Goal: Task Accomplishment & Management: Use online tool/utility

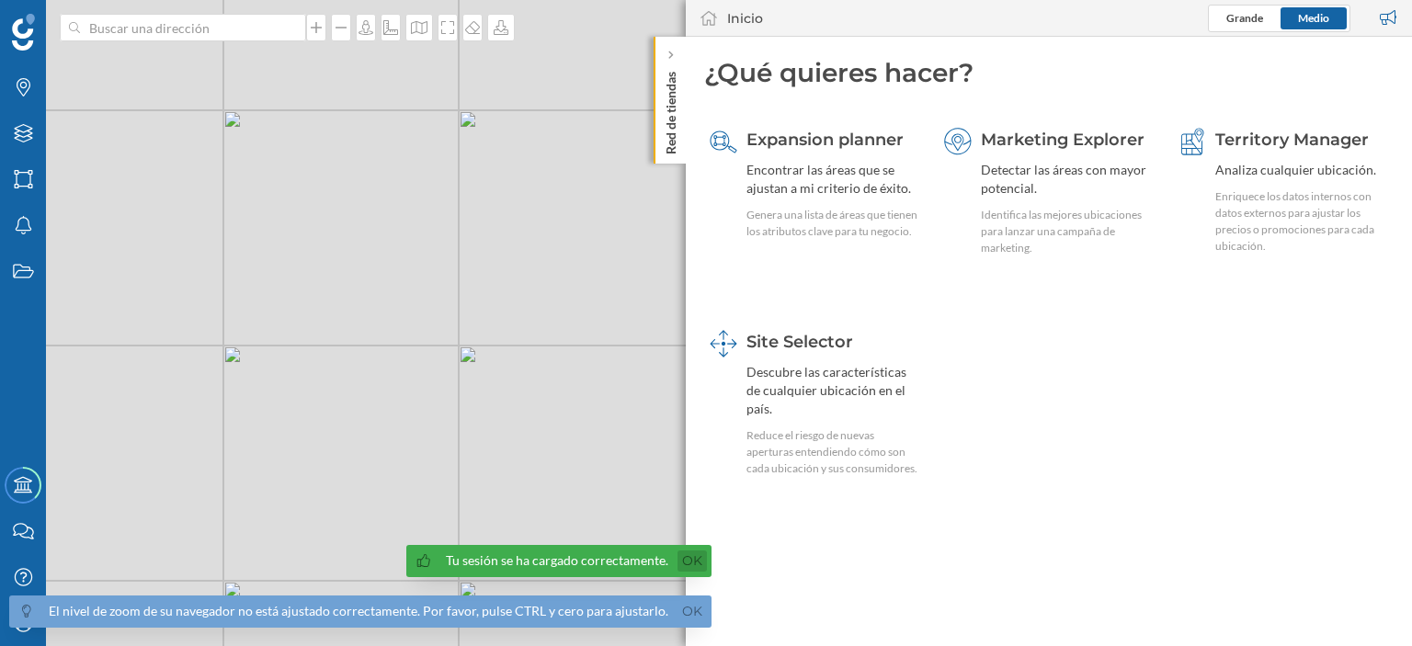
click at [680, 560] on link "Ok" at bounding box center [692, 561] width 29 height 21
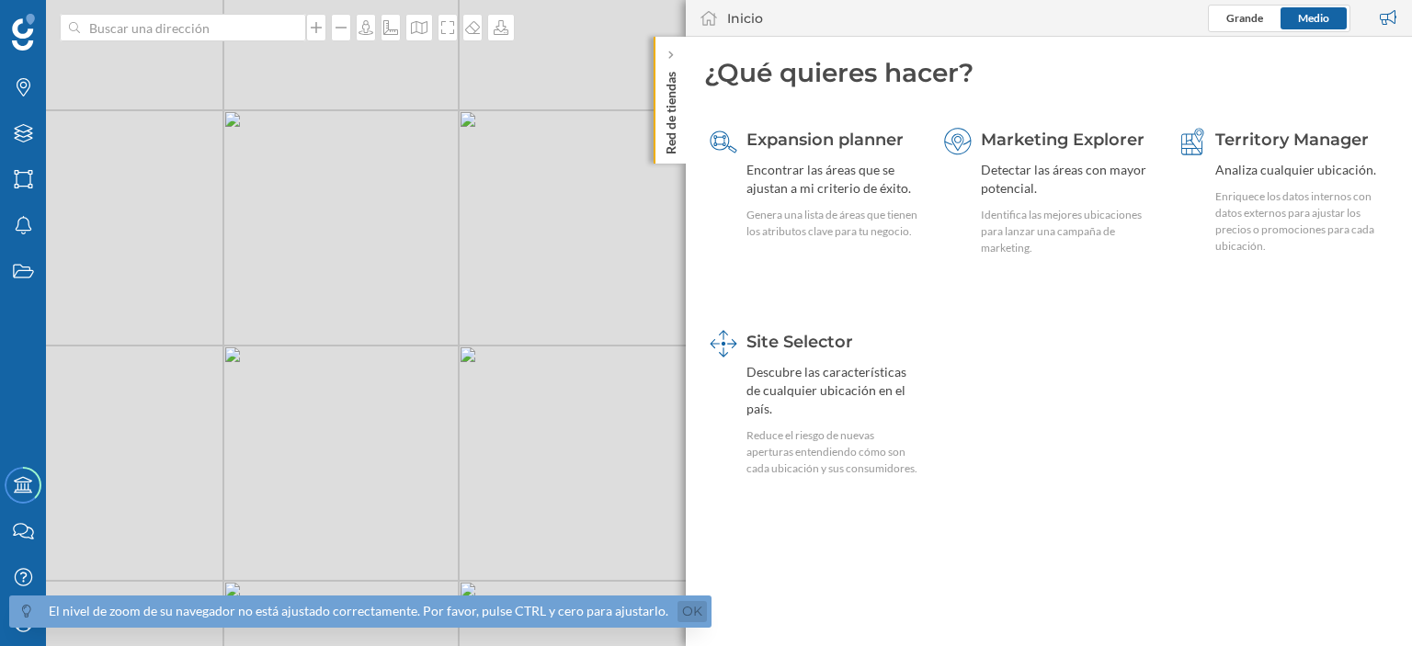
click at [680, 611] on link "Ok" at bounding box center [692, 611] width 29 height 21
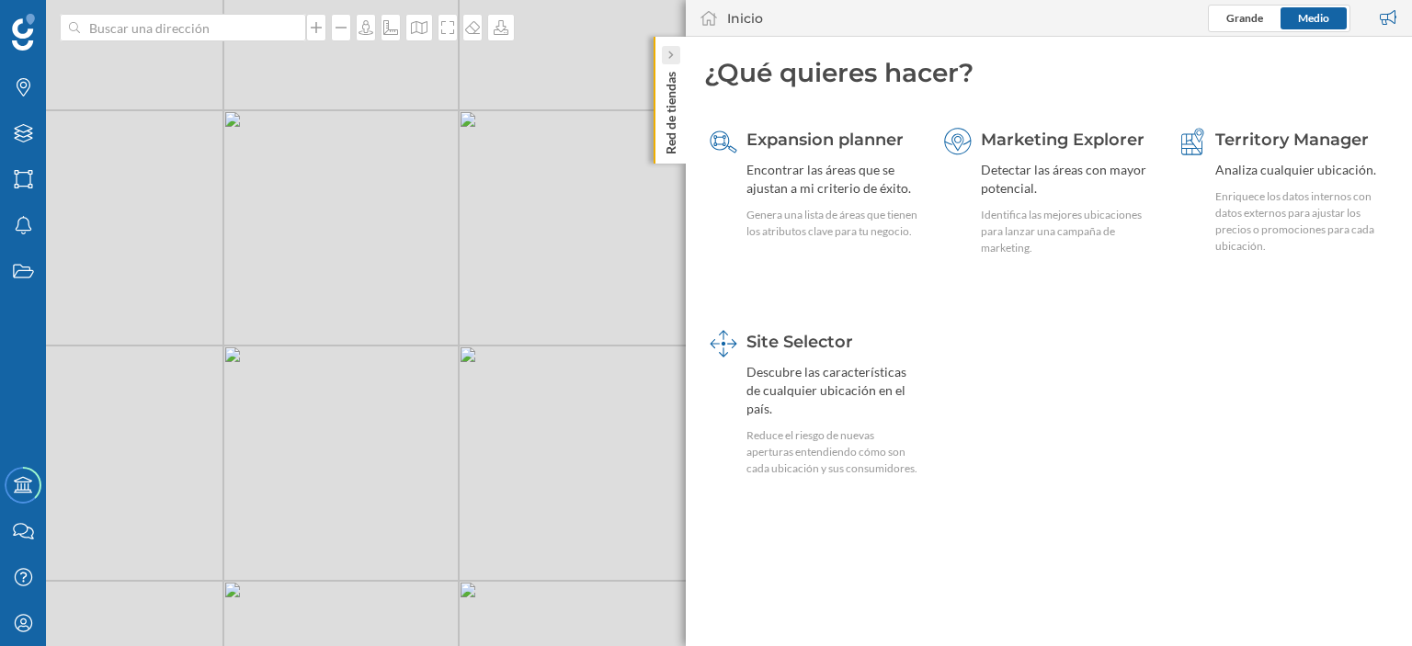
drag, startPoint x: 706, startPoint y: 78, endPoint x: 667, endPoint y: 53, distance: 46.7
click at [686, 53] on div "Red de tiendas Inicio Grande Medio ¿Qué quieres hacer? Expansion planner Encont…" at bounding box center [1049, 323] width 726 height 646
click at [668, 53] on icon at bounding box center [671, 55] width 6 height 9
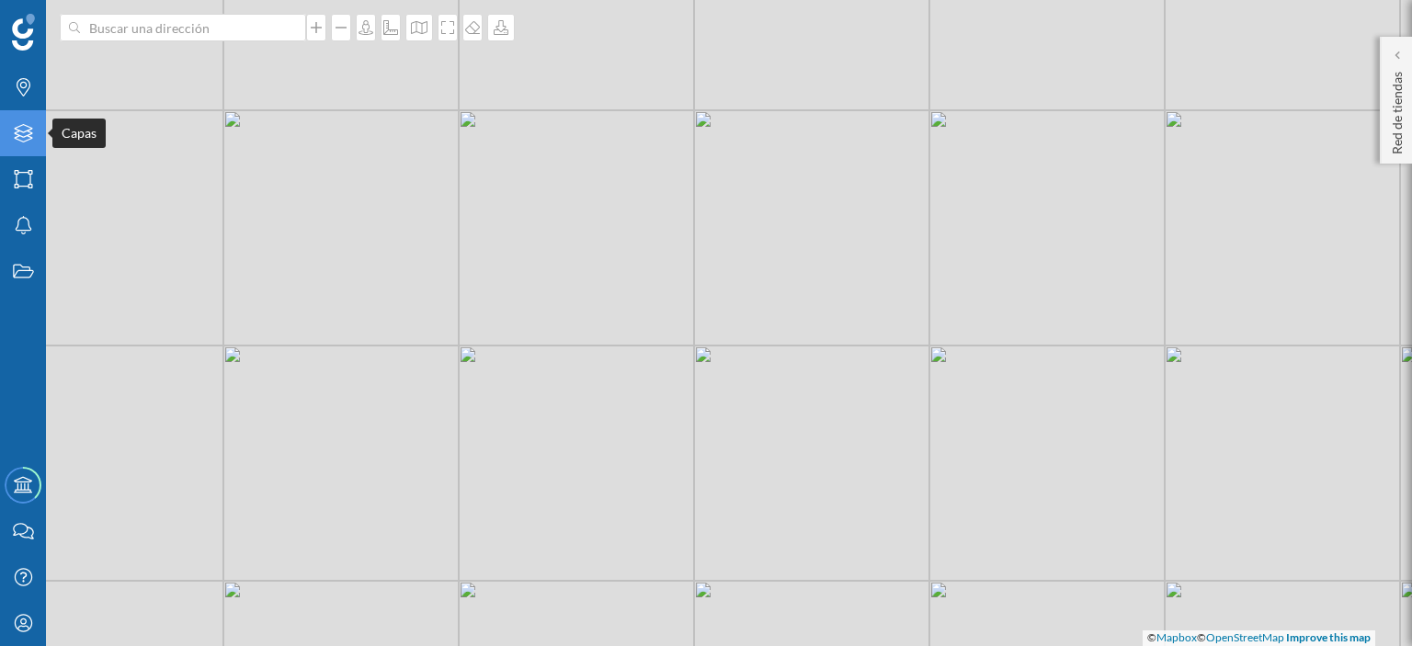
click at [19, 133] on icon "Capas" at bounding box center [23, 133] width 23 height 18
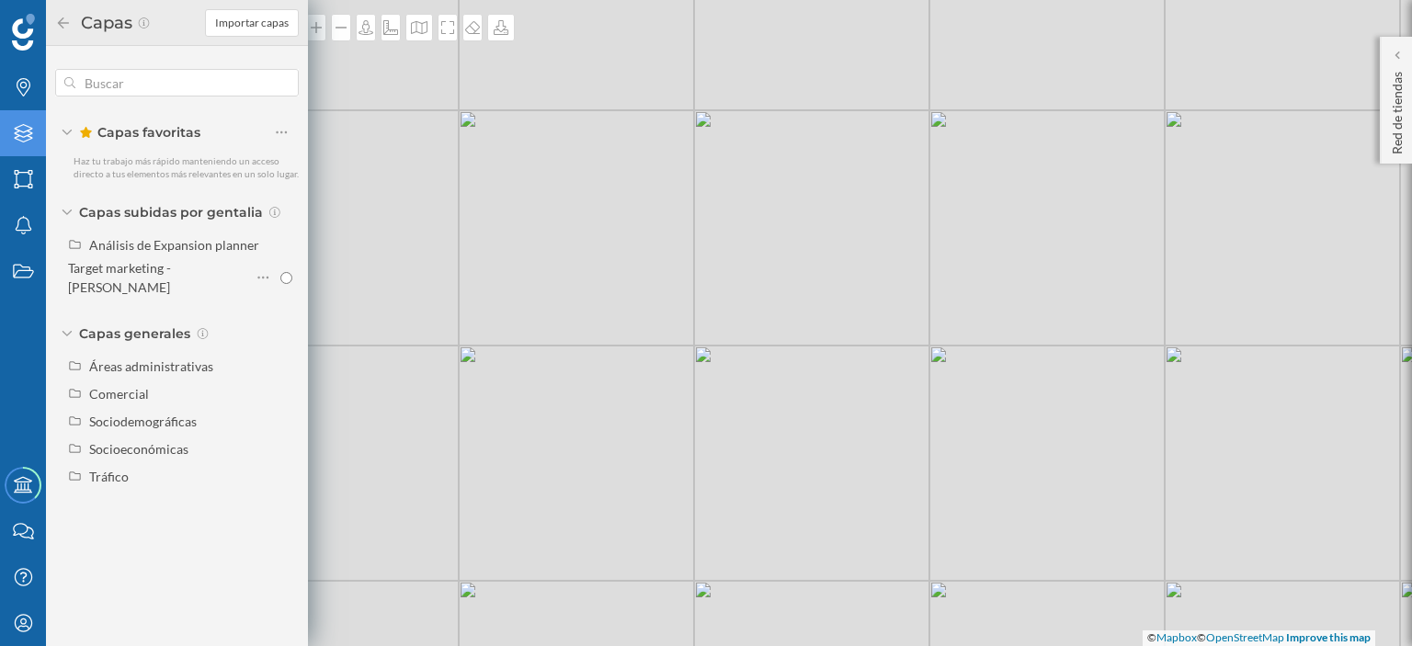
click at [415, 462] on div "© Mapbox © OpenStreetMap Improve this map" at bounding box center [706, 323] width 1412 height 646
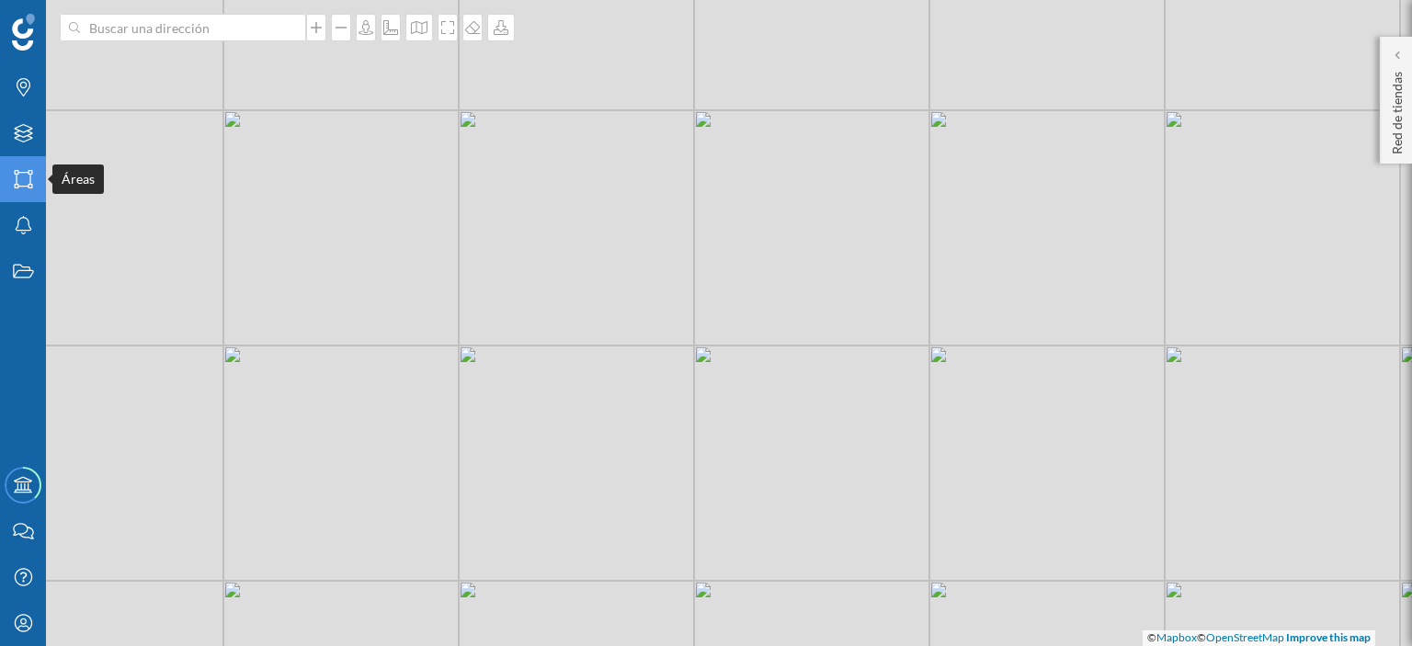
click at [21, 178] on icon "Áreas" at bounding box center [23, 179] width 23 height 18
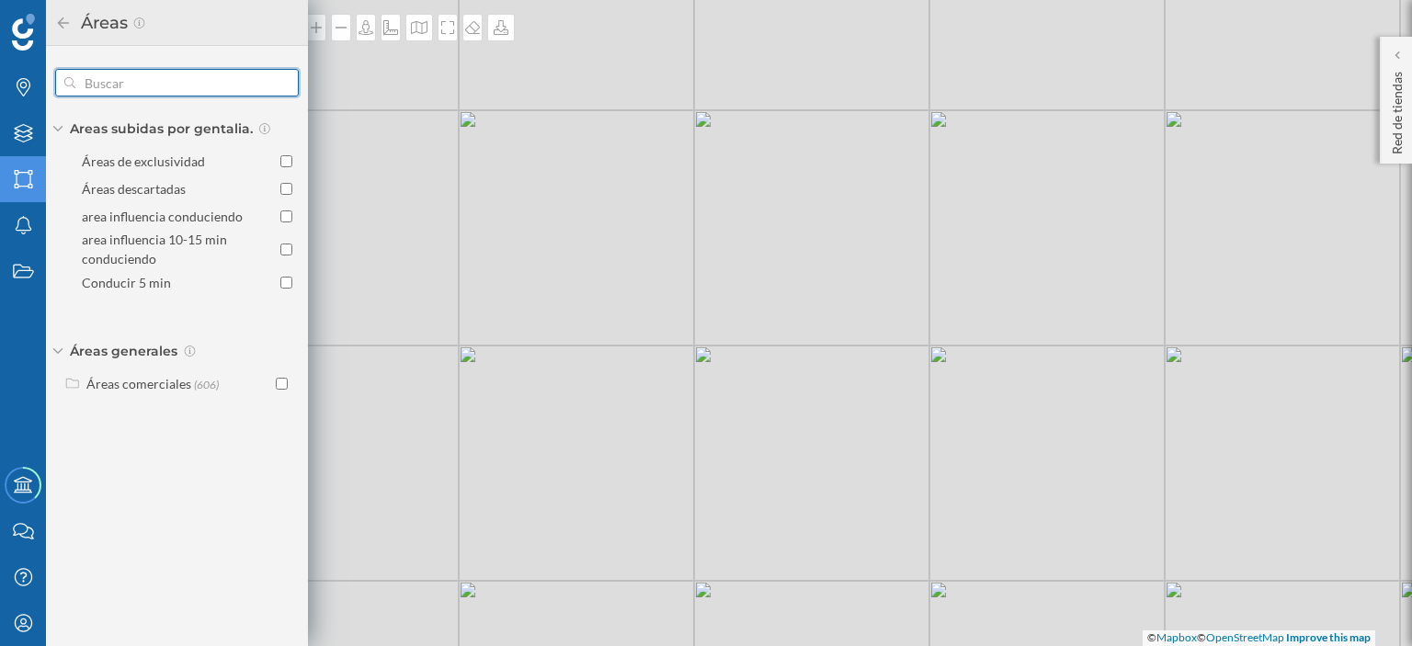
click at [140, 88] on input "text" at bounding box center [176, 82] width 203 height 37
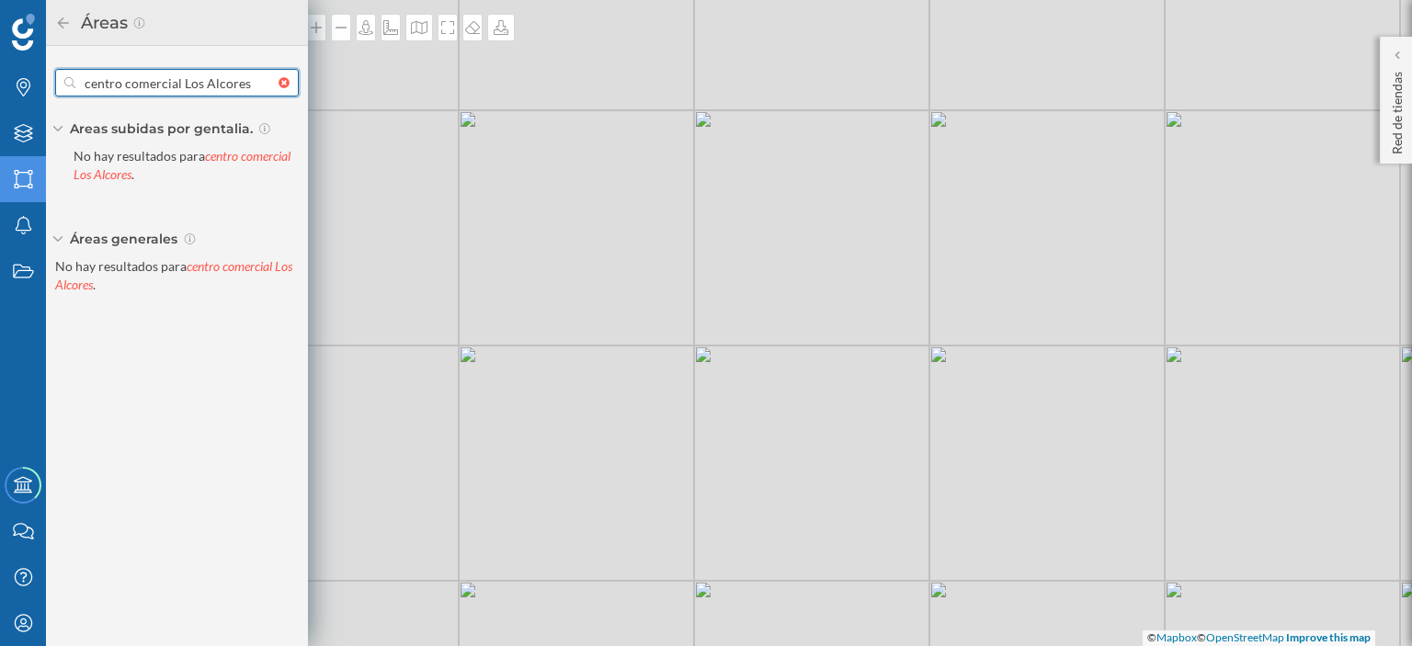
type input "centro comercial Los Alcores"
click at [397, 279] on div "© Mapbox © OpenStreetMap Improve this map" at bounding box center [706, 323] width 1412 height 646
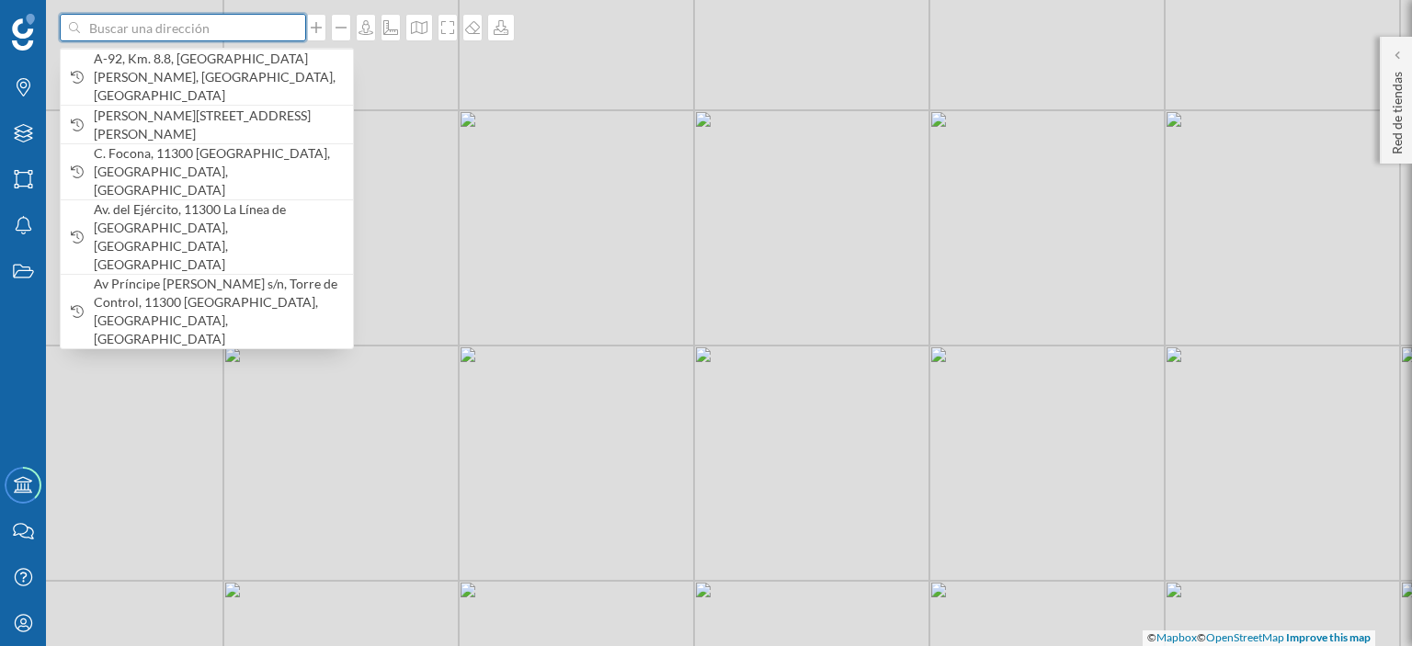
click at [243, 29] on input at bounding box center [183, 28] width 206 height 28
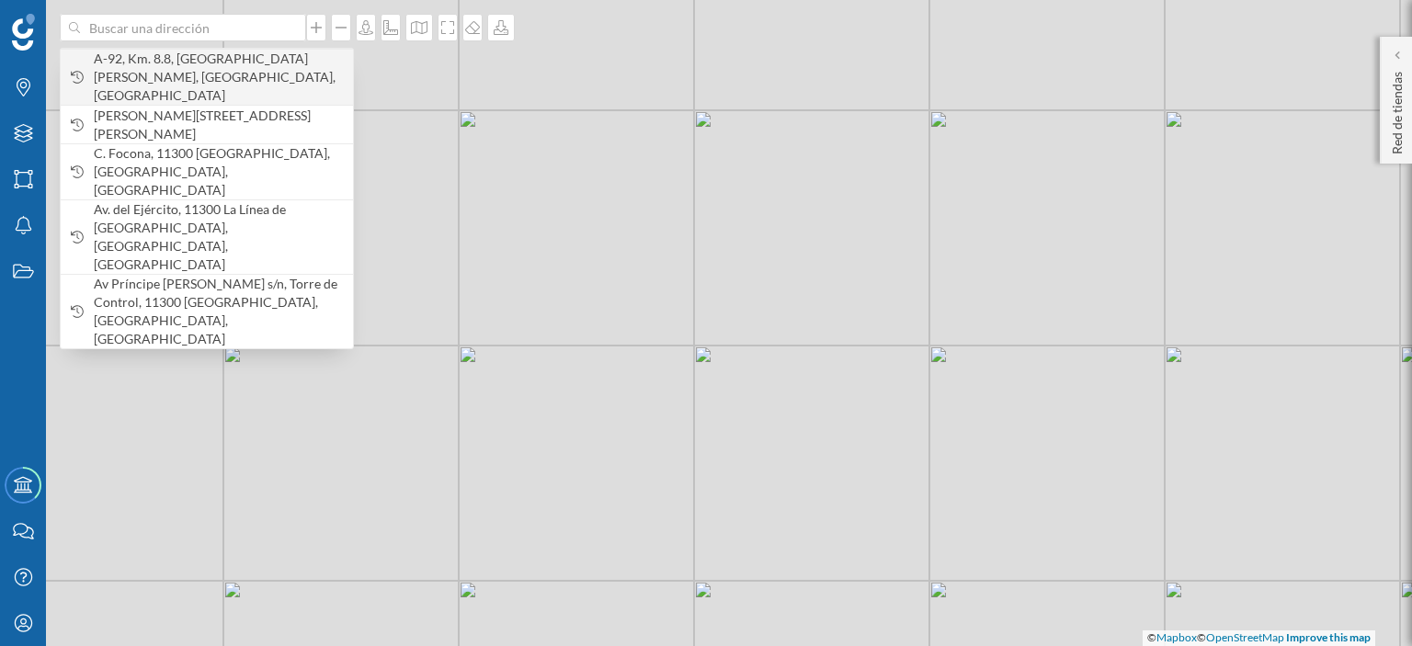
click at [234, 63] on span "A-92, Km. 8.8, [GEOGRAPHIC_DATA][PERSON_NAME], [GEOGRAPHIC_DATA], [GEOGRAPHIC_D…" at bounding box center [219, 77] width 250 height 55
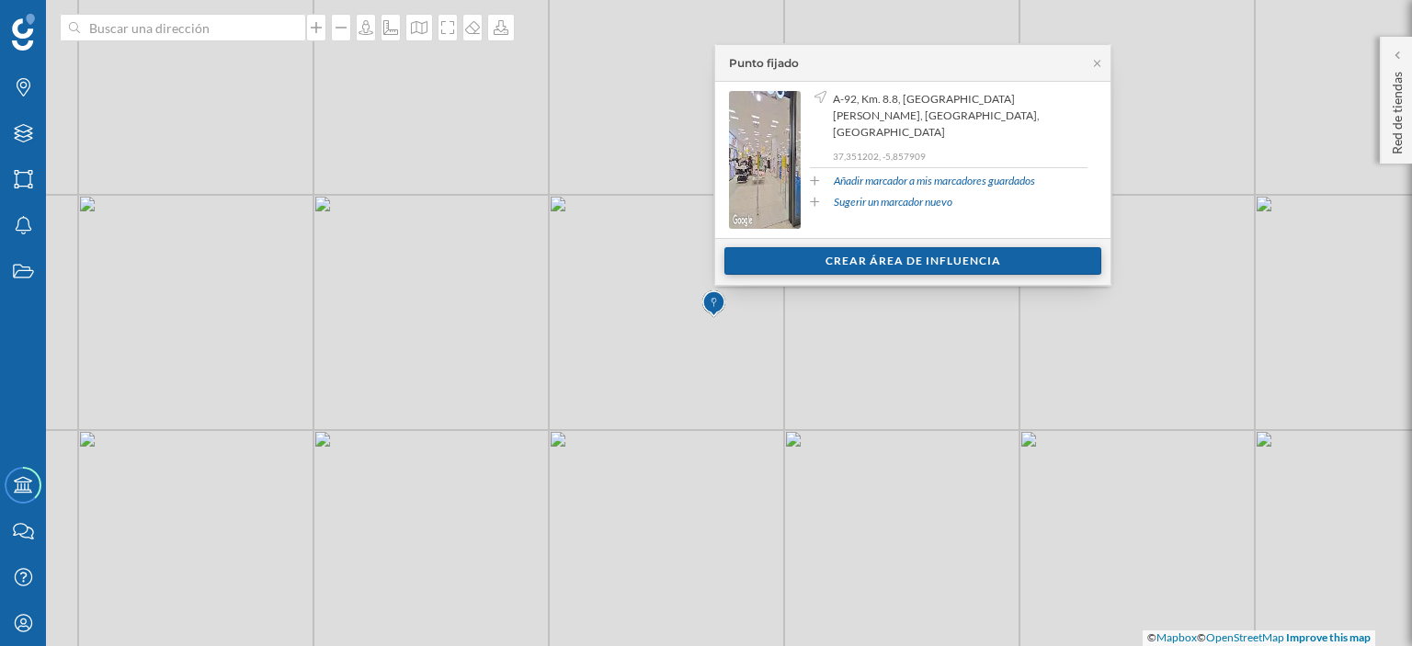
click at [827, 257] on div "Crear área de influencia" at bounding box center [913, 261] width 377 height 28
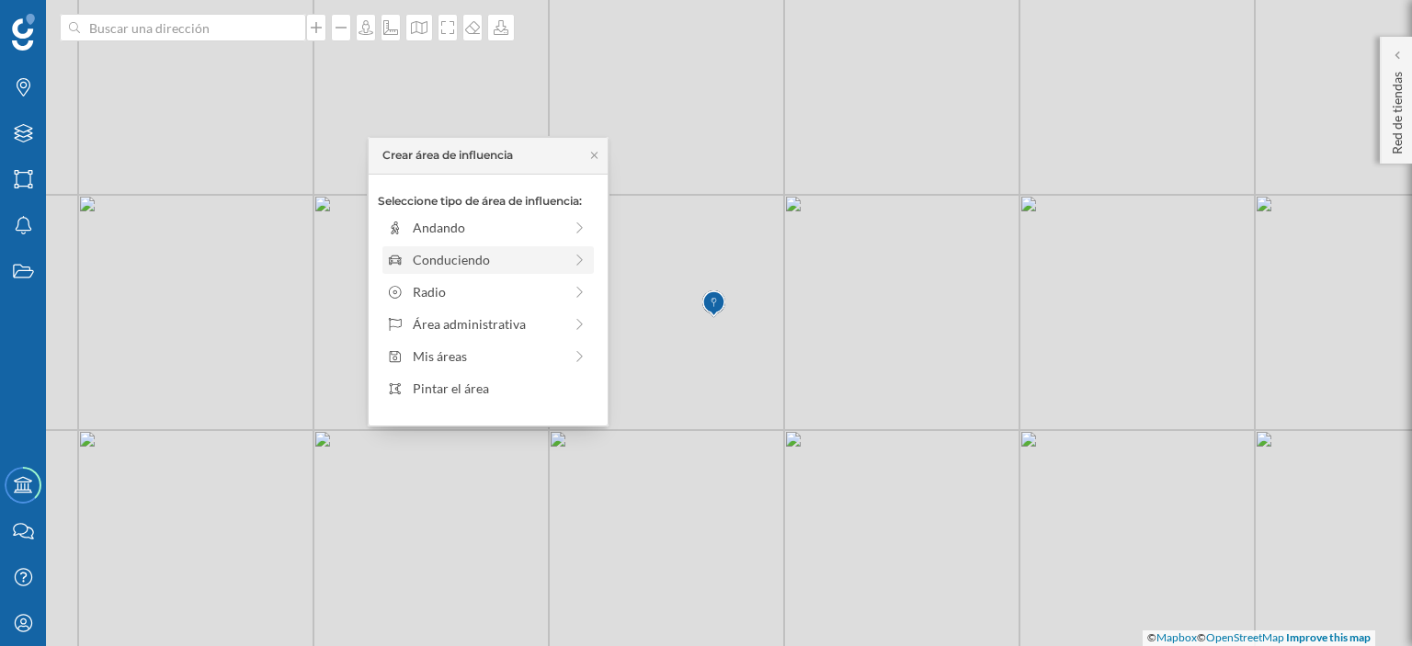
click at [419, 255] on div "Conduciendo" at bounding box center [488, 259] width 150 height 19
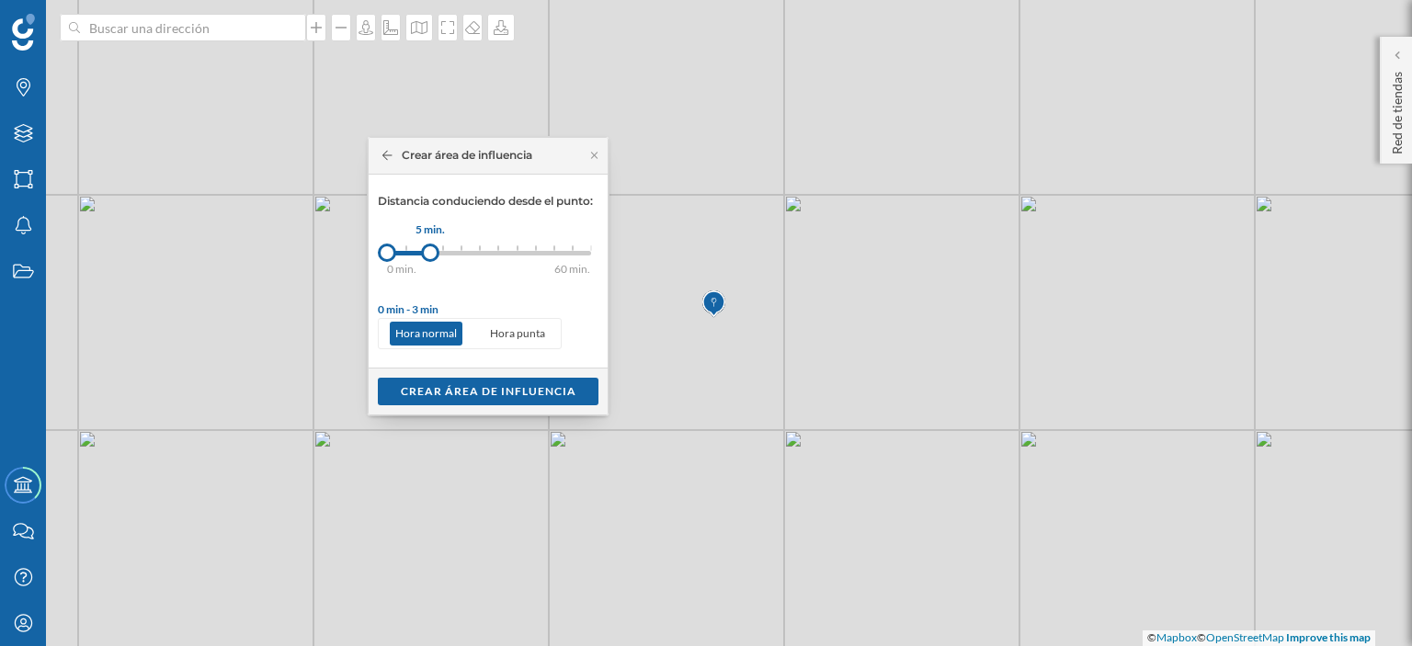
drag, startPoint x: 405, startPoint y: 249, endPoint x: 430, endPoint y: 251, distance: 24.9
click at [430, 251] on div at bounding box center [430, 253] width 18 height 18
click at [503, 386] on div "Crear área de influencia" at bounding box center [488, 391] width 221 height 28
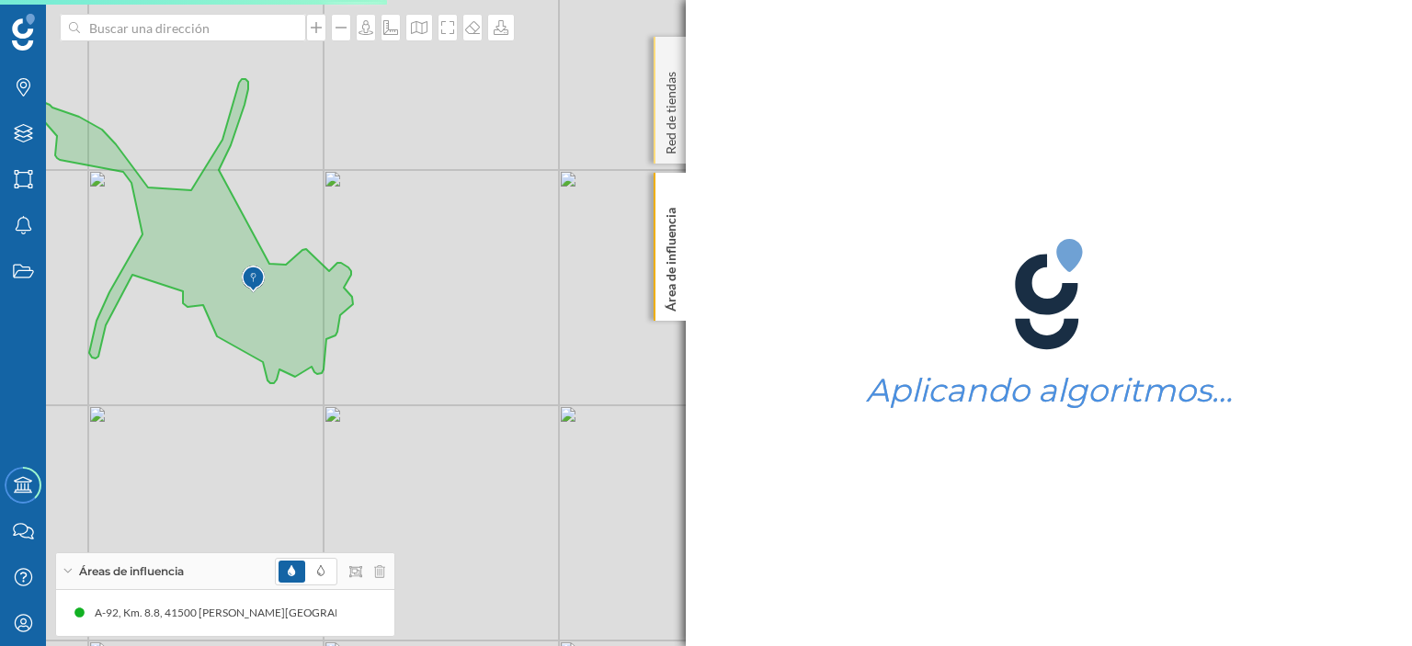
click at [669, 95] on p "Red de tiendas" at bounding box center [671, 109] width 18 height 90
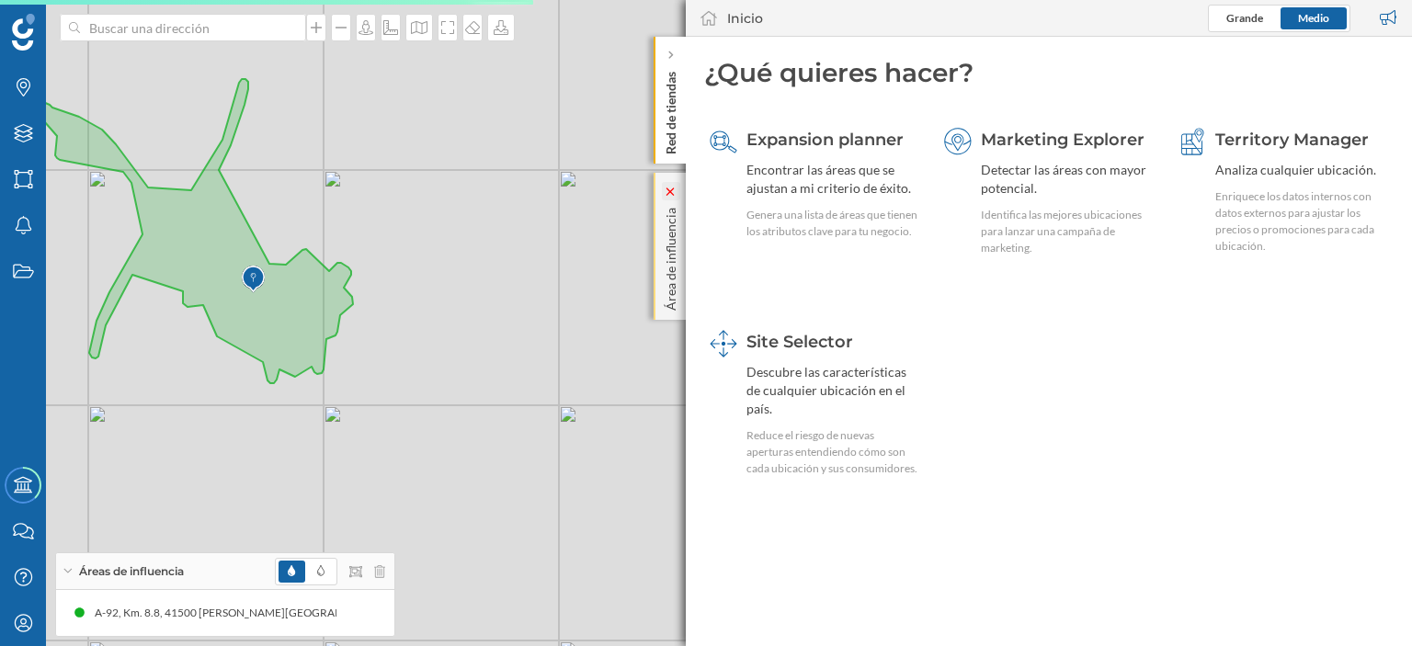
click at [669, 186] on icon at bounding box center [671, 191] width 18 height 18
click at [670, 51] on div "Red de tiendas" at bounding box center [670, 100] width 32 height 127
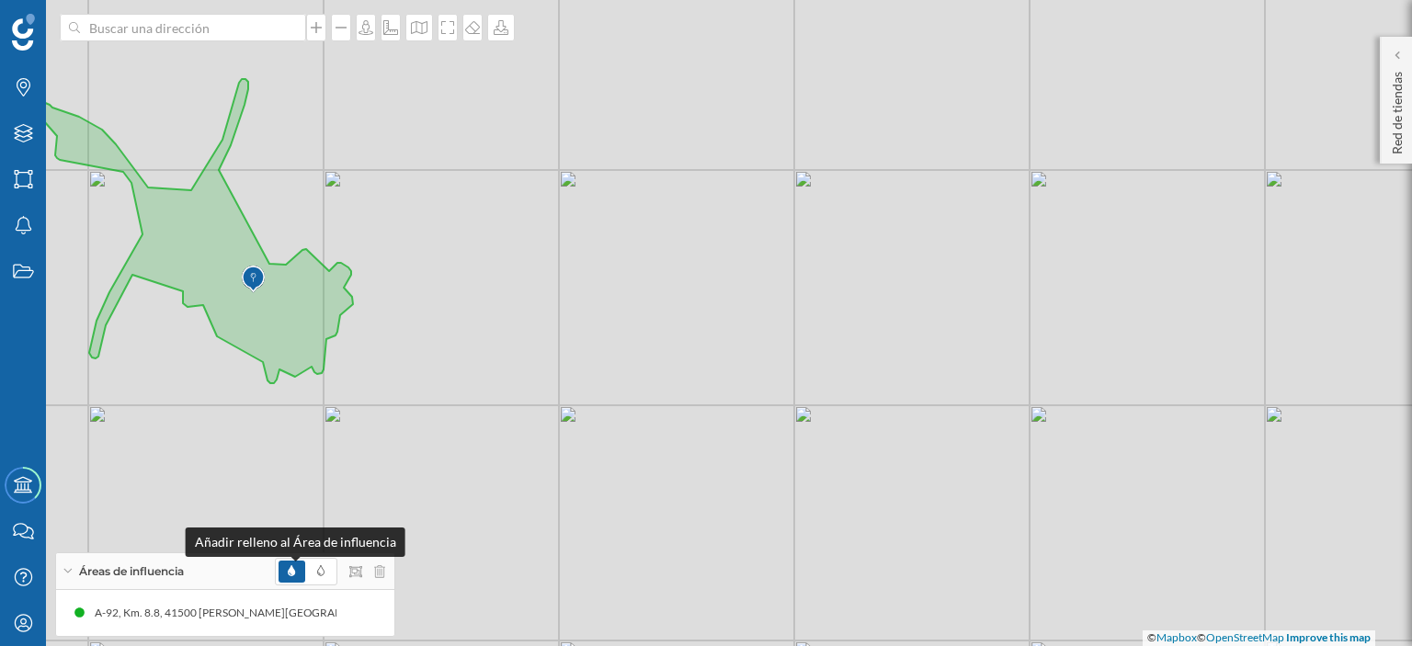
click at [291, 568] on icon at bounding box center [291, 570] width 7 height 11
click at [289, 565] on span at bounding box center [291, 572] width 7 height 17
click at [321, 565] on span at bounding box center [320, 572] width 7 height 17
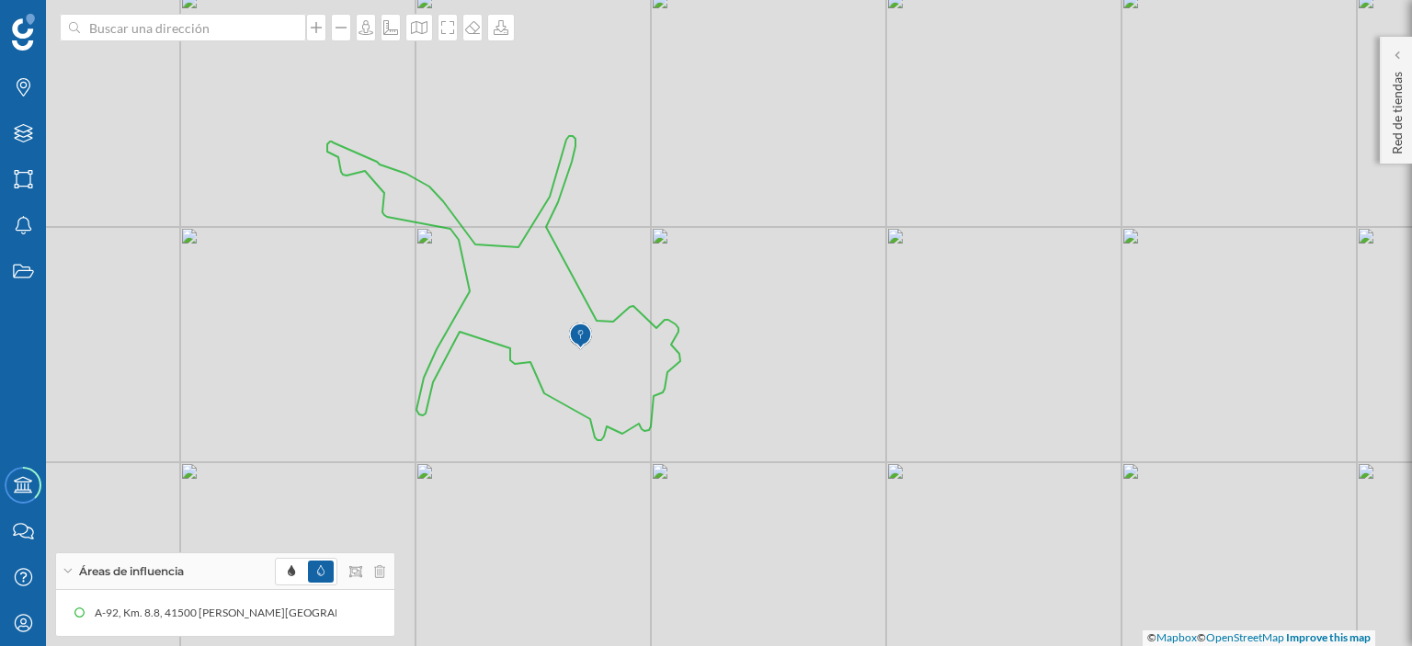
drag, startPoint x: 297, startPoint y: 402, endPoint x: 634, endPoint y: 450, distance: 340.8
click at [625, 459] on div "© Mapbox © OpenStreetMap Improve this map" at bounding box center [706, 323] width 1412 height 646
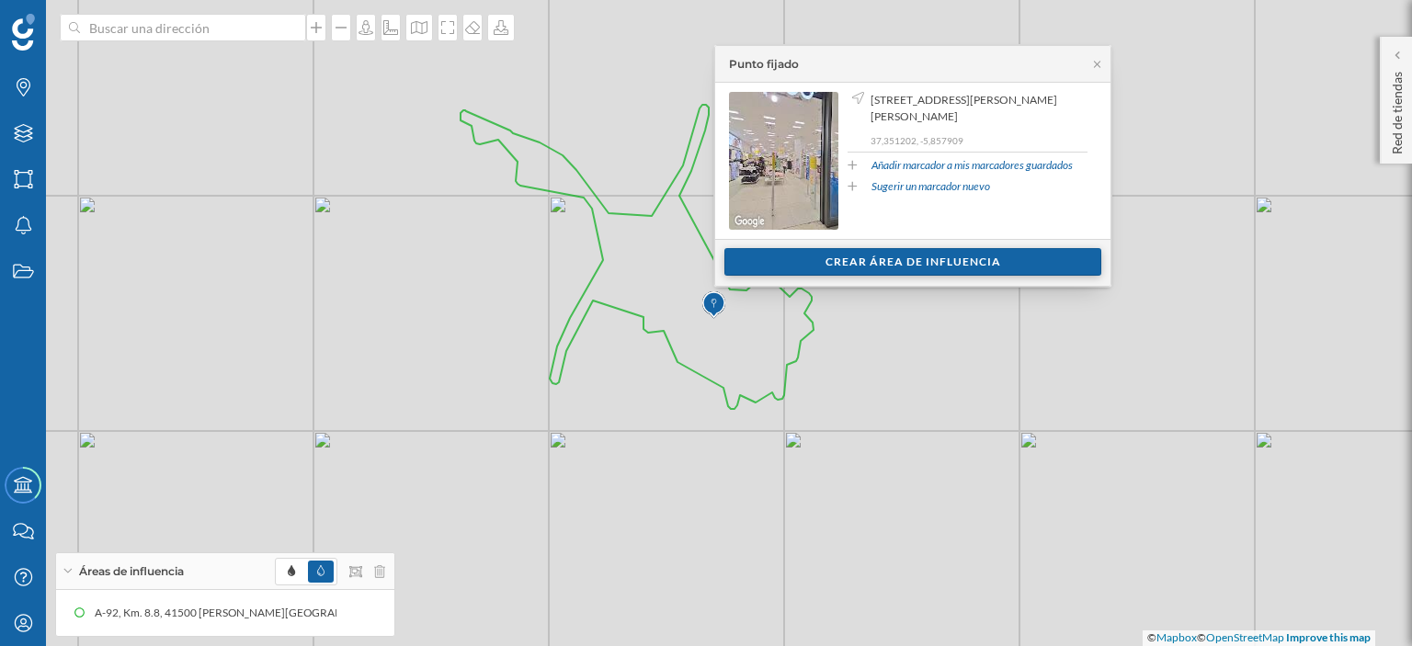
click at [896, 260] on div "Crear área de influencia" at bounding box center [913, 262] width 377 height 28
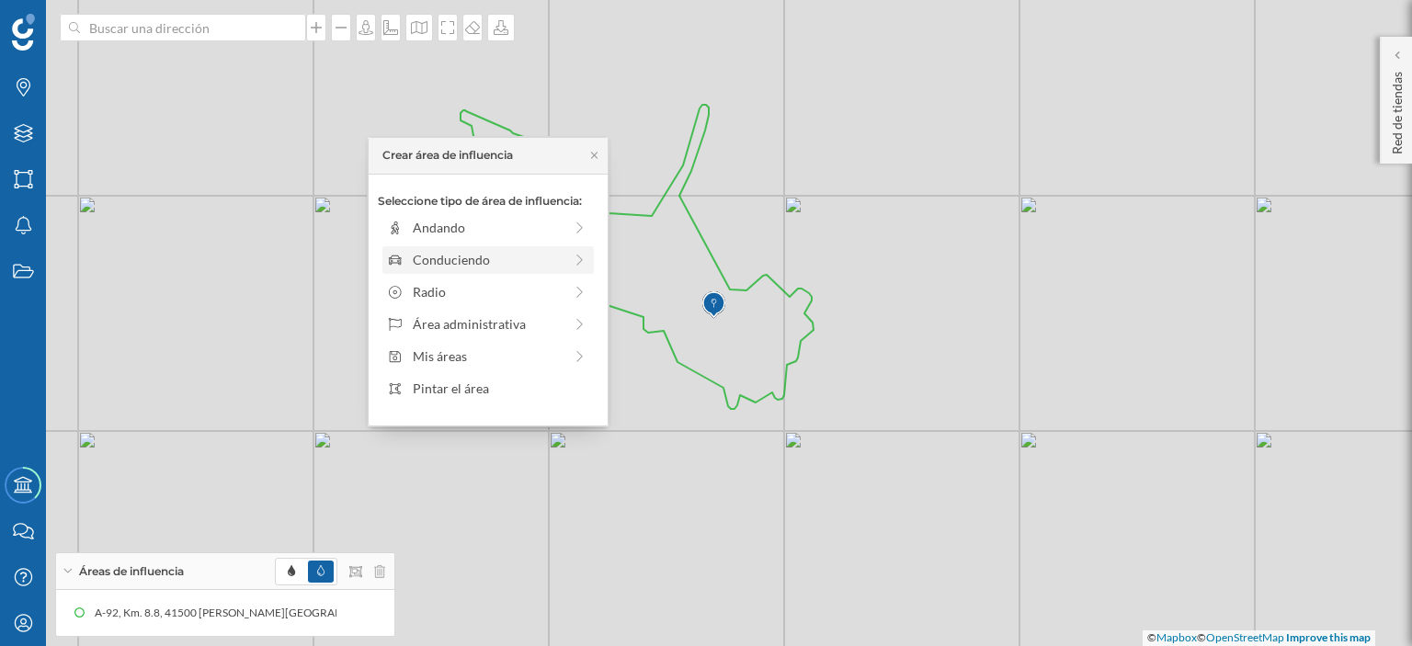
click at [420, 257] on div "Conduciendo" at bounding box center [488, 259] width 150 height 19
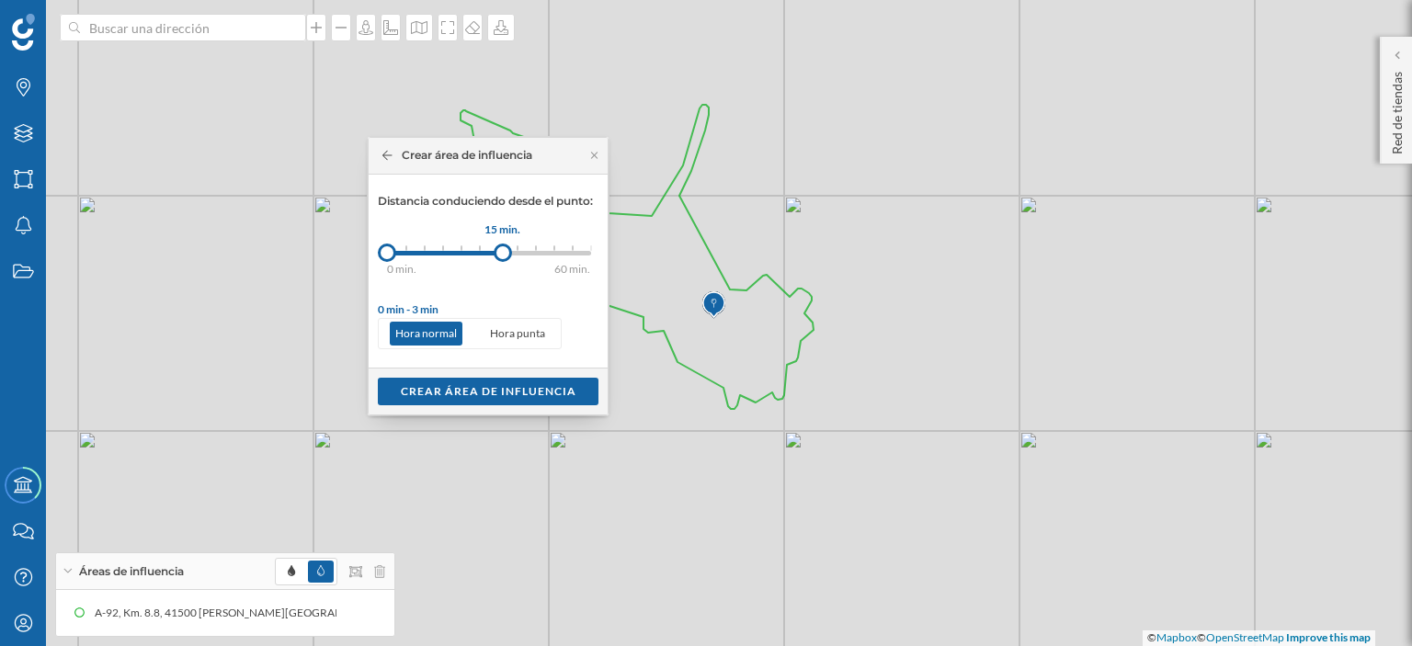
drag, startPoint x: 405, startPoint y: 255, endPoint x: 503, endPoint y: 249, distance: 97.6
click at [503, 249] on div at bounding box center [503, 253] width 18 height 18
drag, startPoint x: 376, startPoint y: 245, endPoint x: 409, endPoint y: 245, distance: 33.1
click at [409, 245] on div "Distancia conduciendo desde el punto: 0 min. 3 min. 5 min. 7 min. 10 min. 12 mi…" at bounding box center [488, 271] width 239 height 193
drag, startPoint x: 382, startPoint y: 248, endPoint x: 423, endPoint y: 252, distance: 40.6
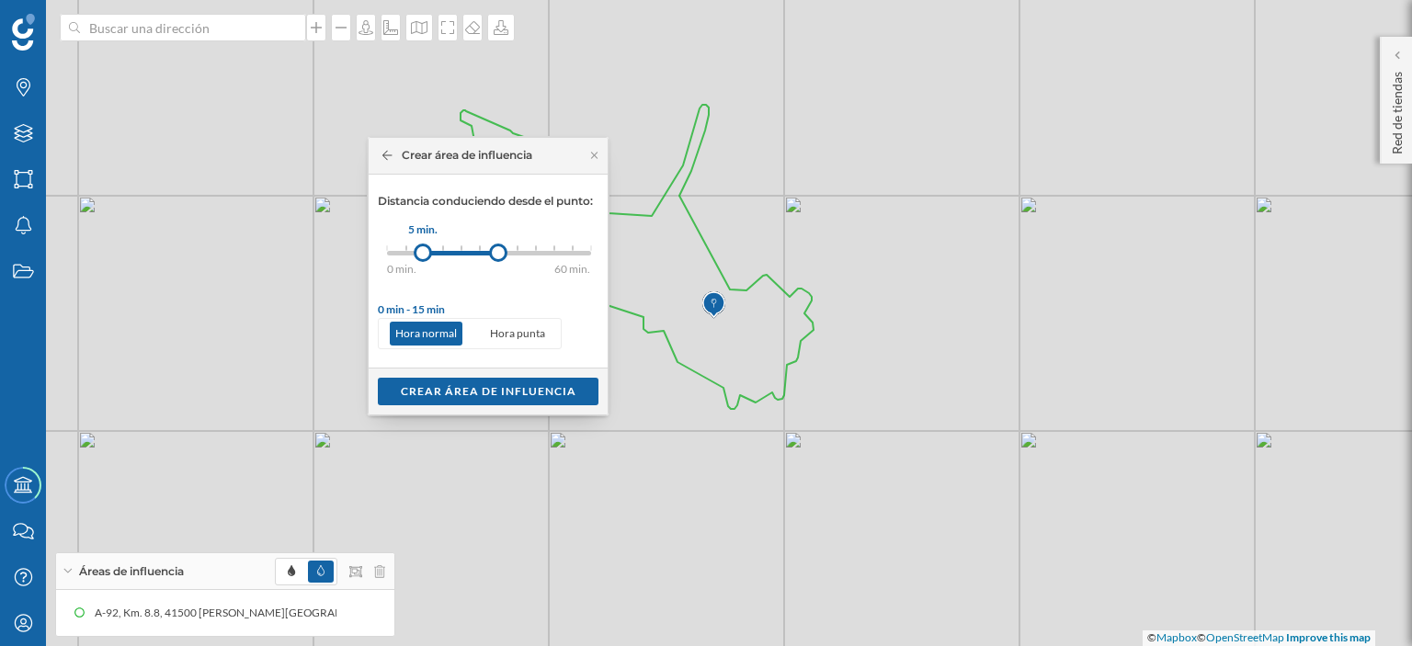
click at [423, 252] on div at bounding box center [423, 253] width 18 height 18
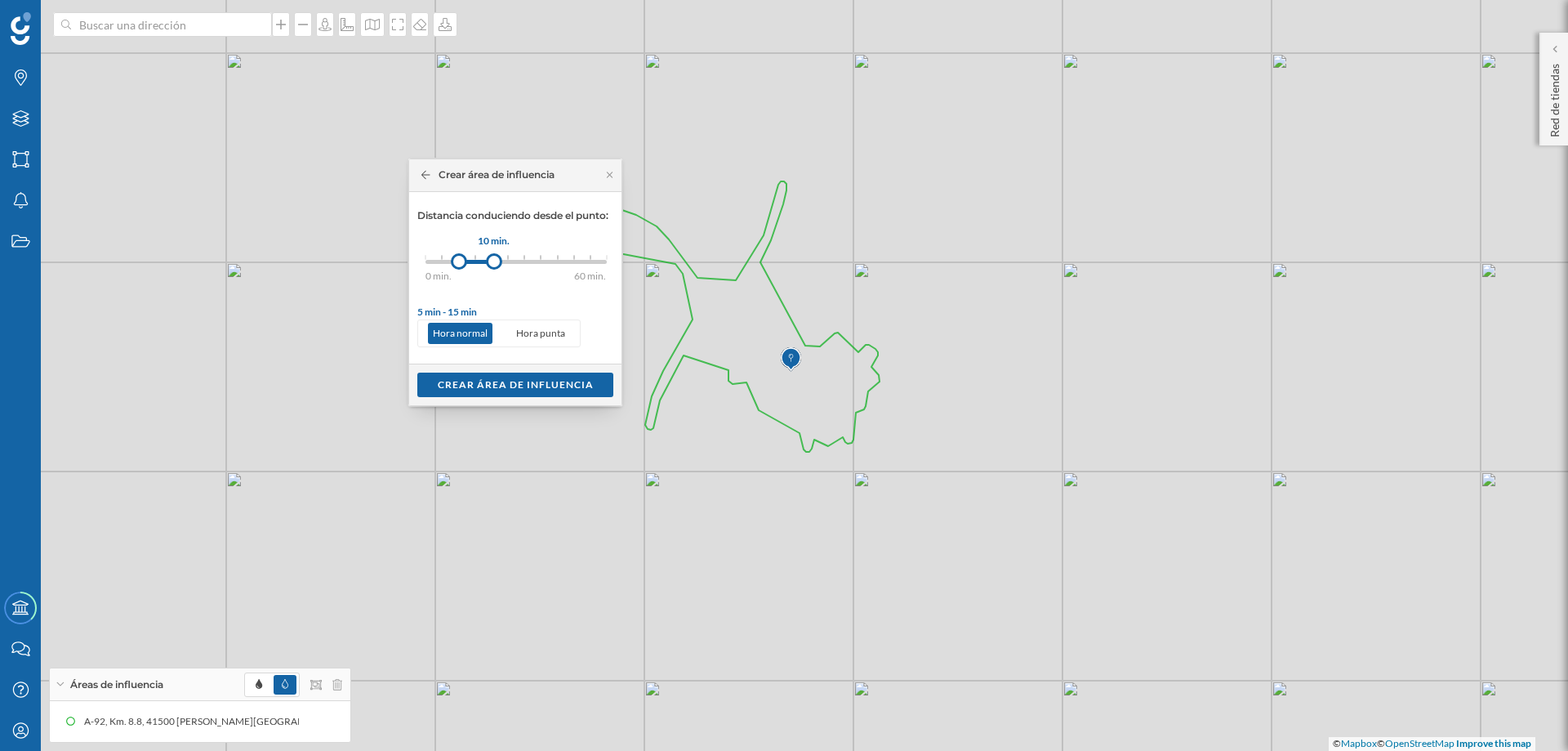
drag, startPoint x: 521, startPoint y: 263, endPoint x: 494, endPoint y: 262, distance: 27.0
click at [494, 262] on div at bounding box center [494, 261] width 16 height 16
click at [494, 380] on div "Crear área de influencia" at bounding box center [515, 384] width 196 height 25
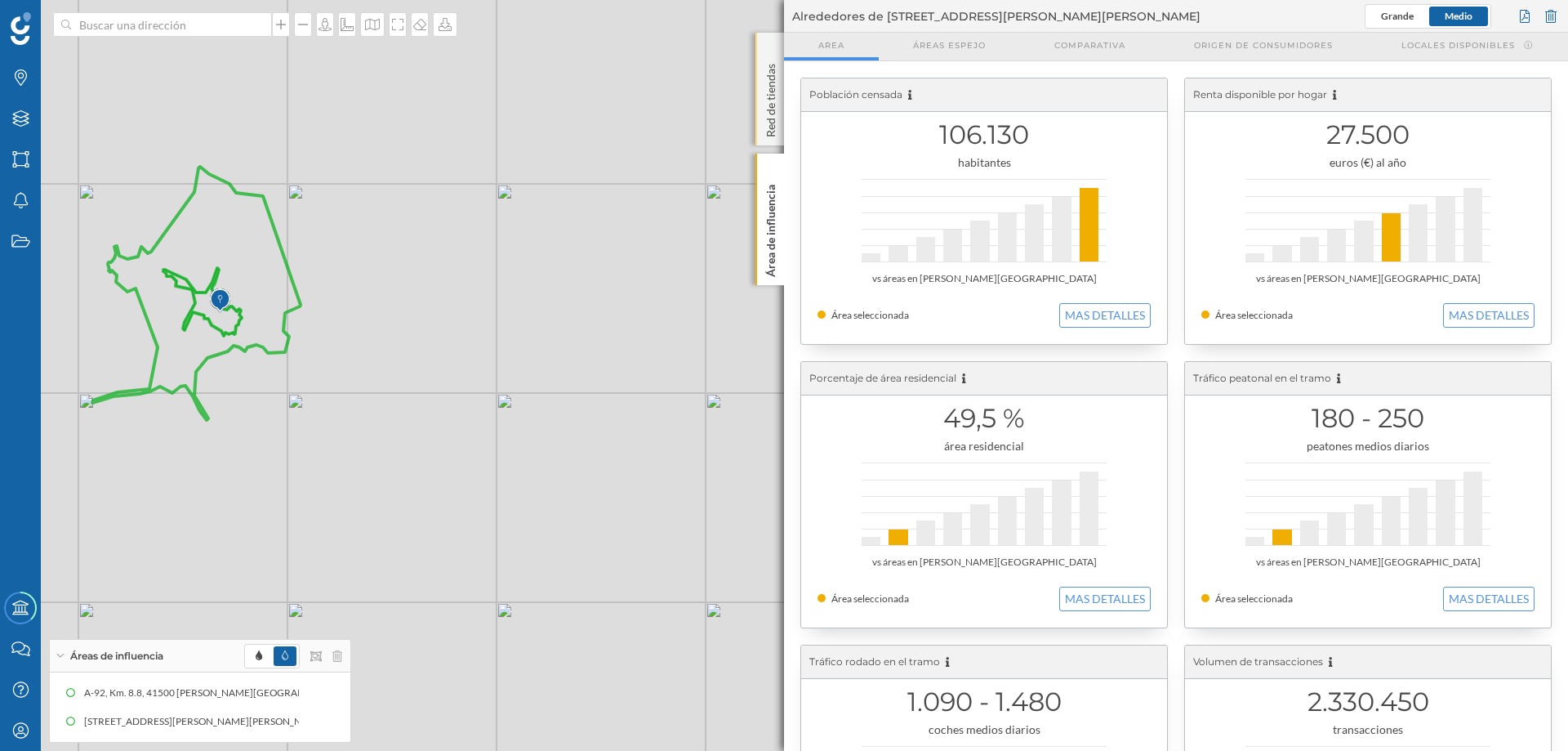
click at [770, 89] on p "Red de tiendas" at bounding box center [771, 97] width 16 height 80
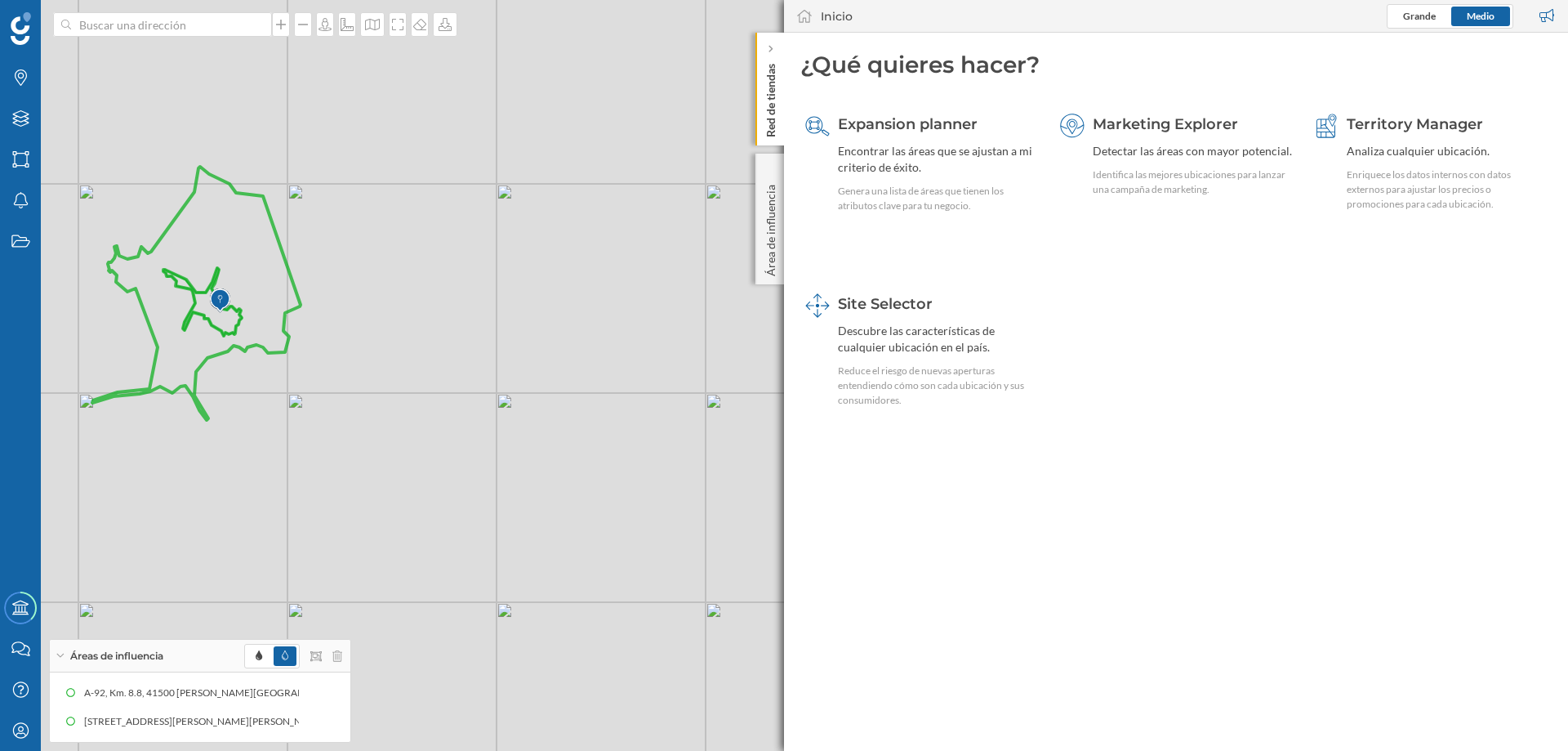
click at [768, 48] on icon at bounding box center [770, 49] width 5 height 8
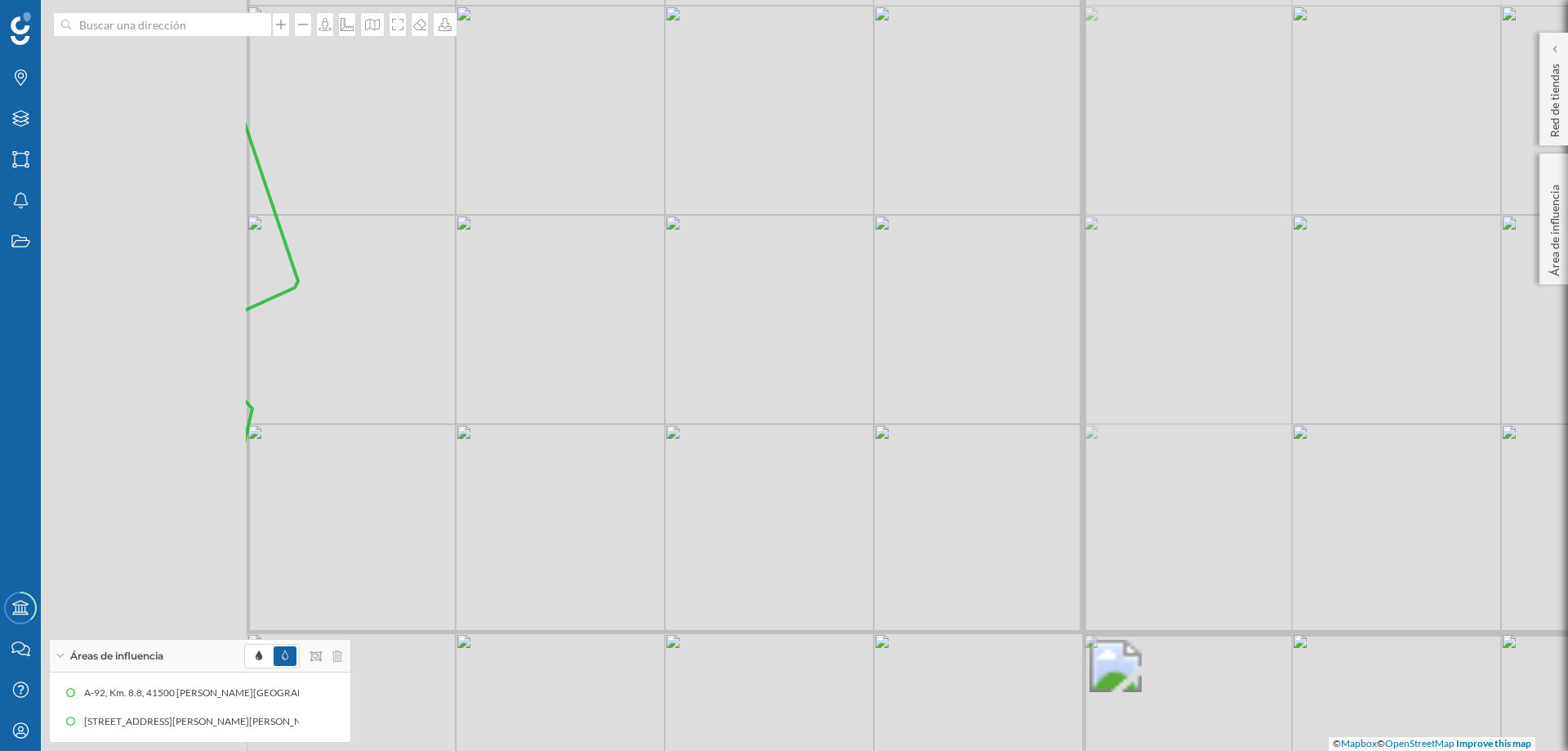
drag, startPoint x: 596, startPoint y: 306, endPoint x: 1160, endPoint y: 308, distance: 564.0
click at [1160, 308] on div "© Mapbox © OpenStreetMap Improve this map" at bounding box center [784, 375] width 1568 height 751
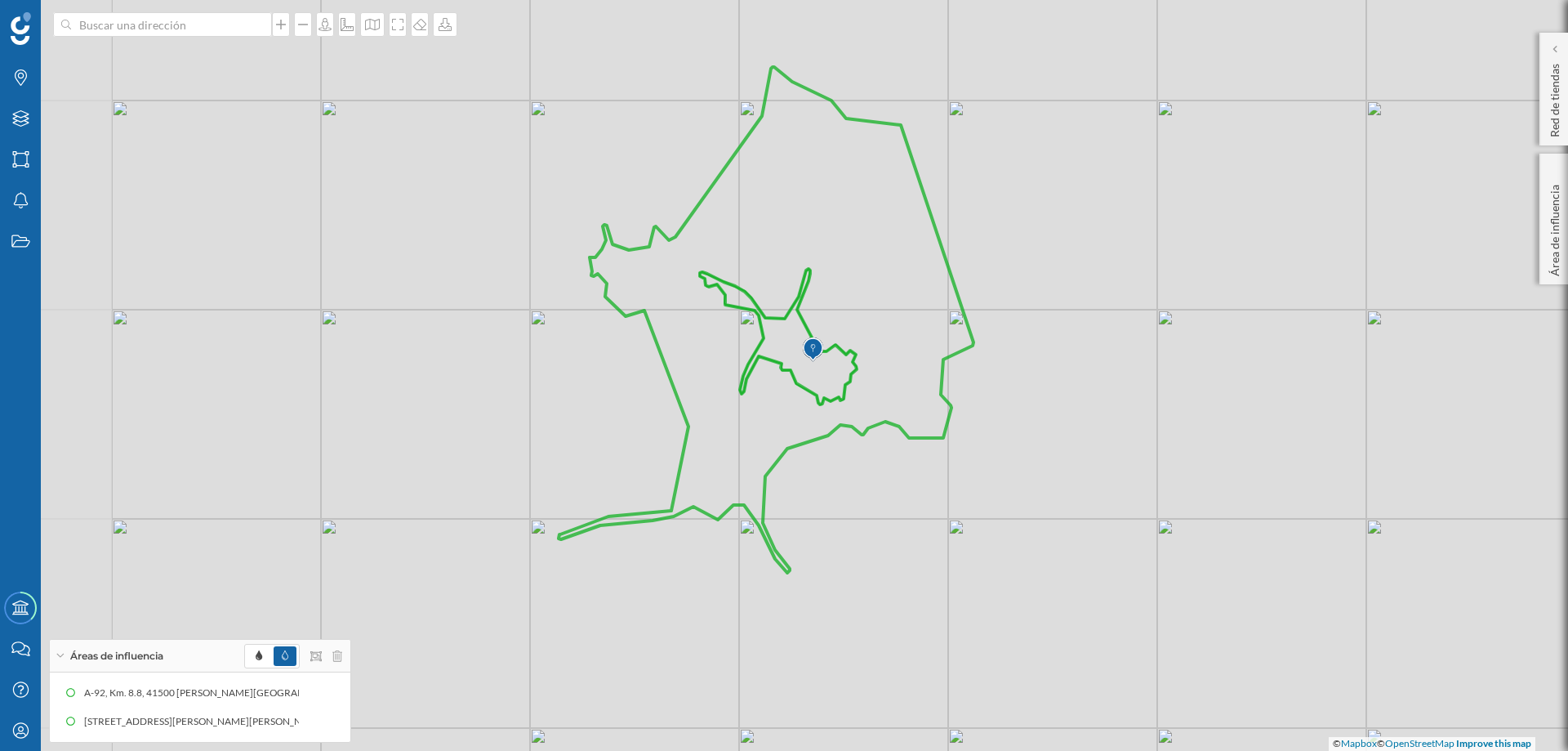
drag, startPoint x: 999, startPoint y: 274, endPoint x: 1118, endPoint y: 322, distance: 128.3
click at [1118, 322] on div "© Mapbox © OpenStreetMap Improve this map" at bounding box center [784, 375] width 1568 height 751
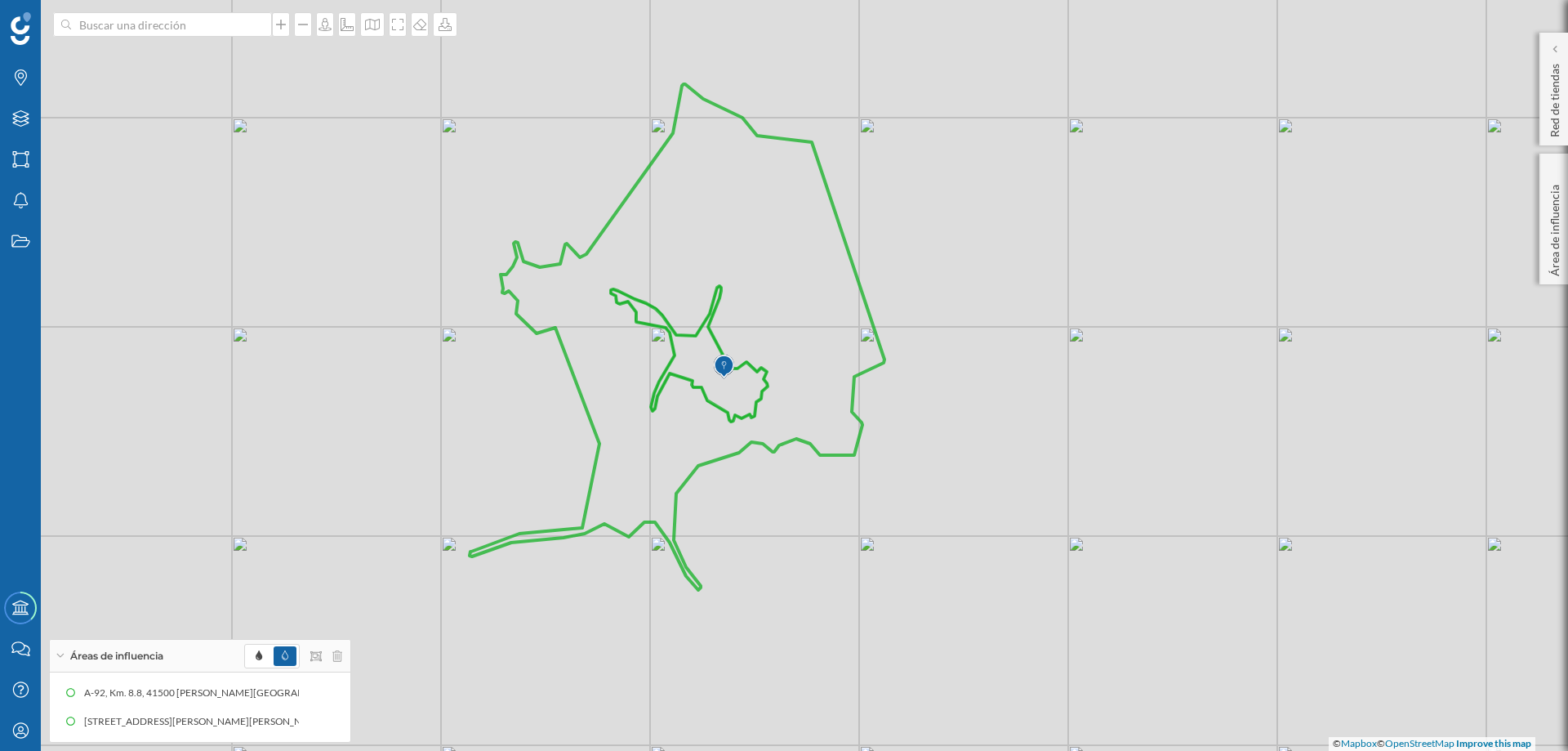
click at [755, 365] on icon at bounding box center [677, 337] width 415 height 506
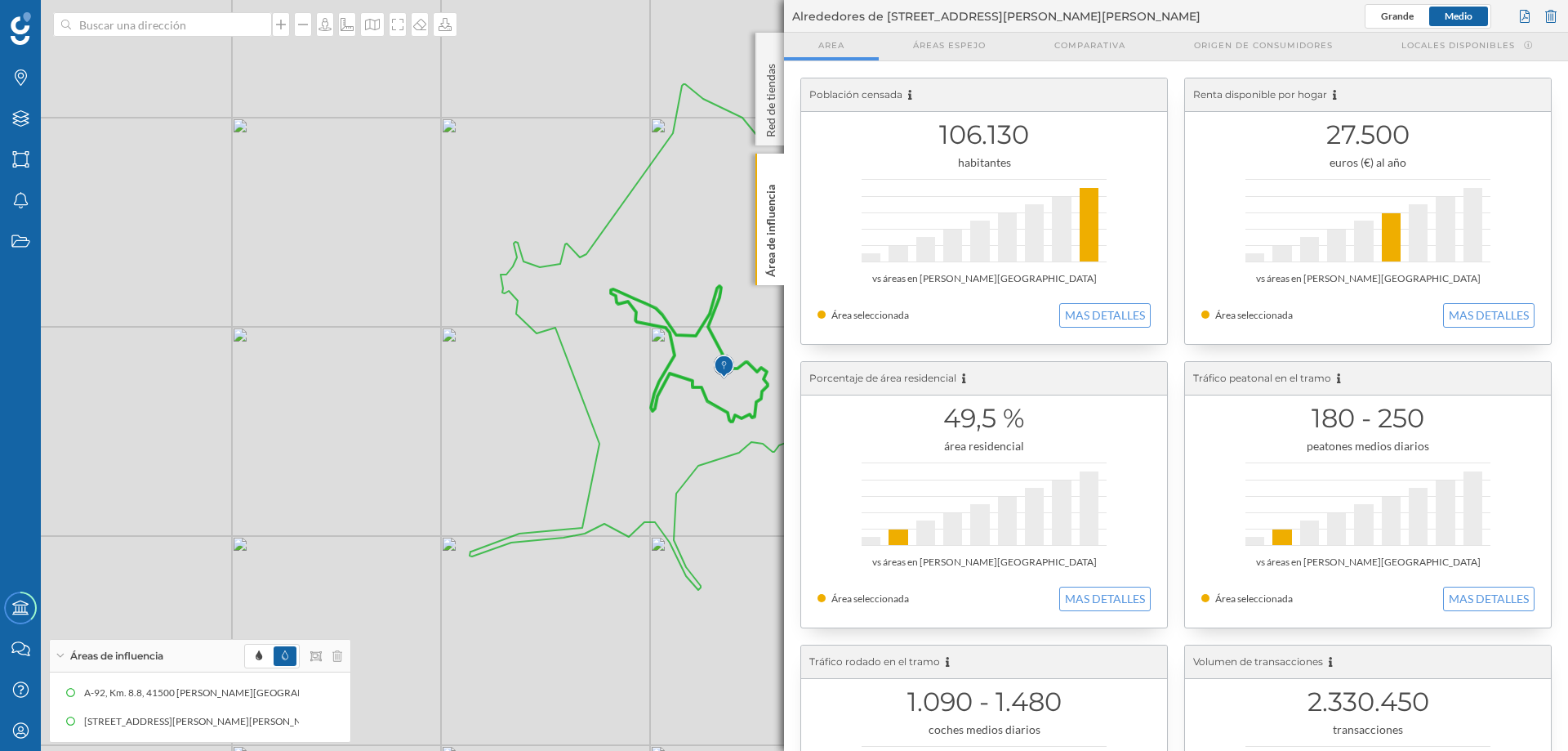
click at [712, 309] on icon at bounding box center [689, 354] width 157 height 136
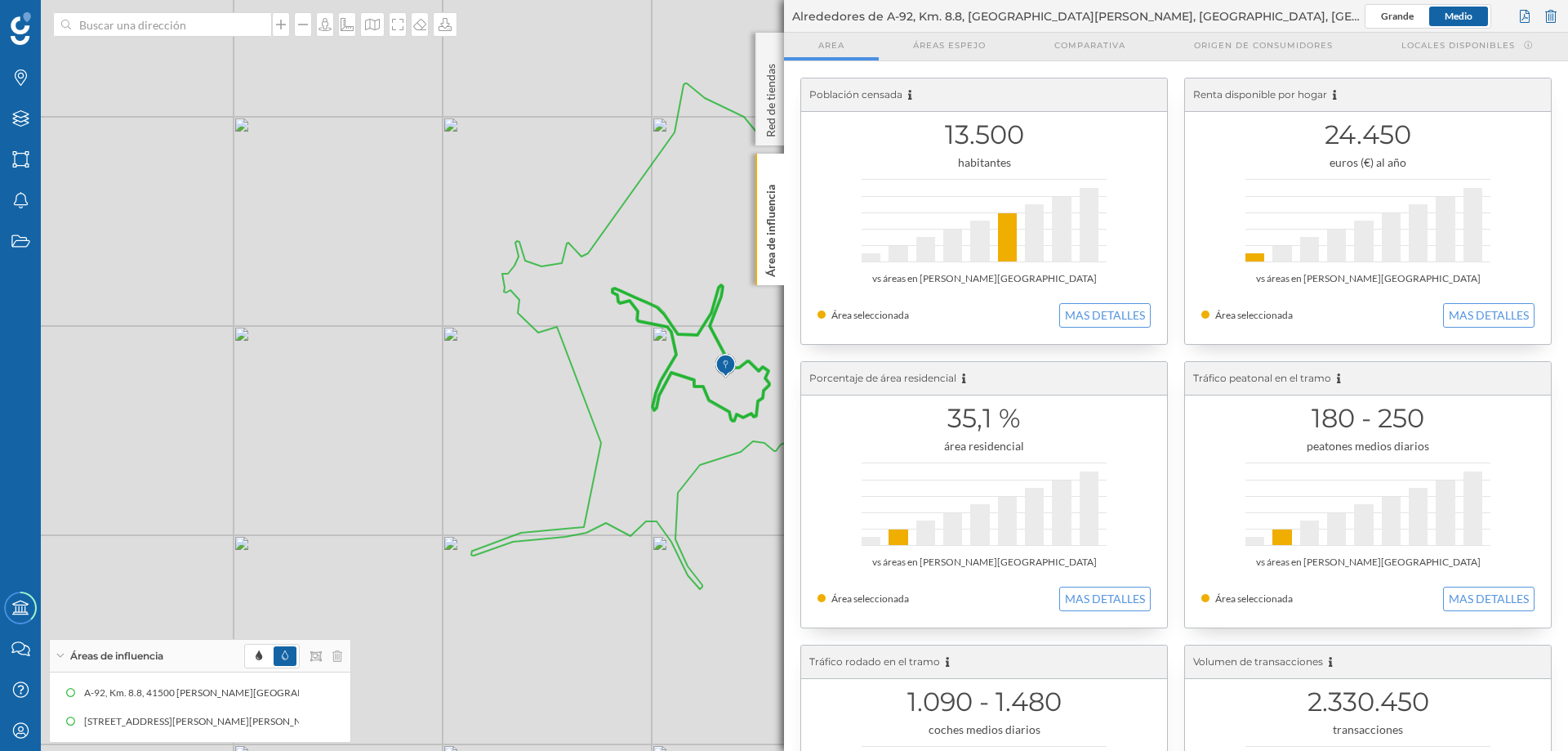
click at [716, 462] on div "© Mapbox © OpenStreetMap Improve this map" at bounding box center [784, 375] width 1568 height 751
click at [725, 461] on div "© Mapbox © OpenStreetMap Improve this map" at bounding box center [784, 375] width 1568 height 751
click at [734, 460] on div "© Mapbox © OpenStreetMap Improve this map" at bounding box center [784, 375] width 1568 height 751
click at [773, 58] on p "Red de tiendas" at bounding box center [771, 97] width 16 height 80
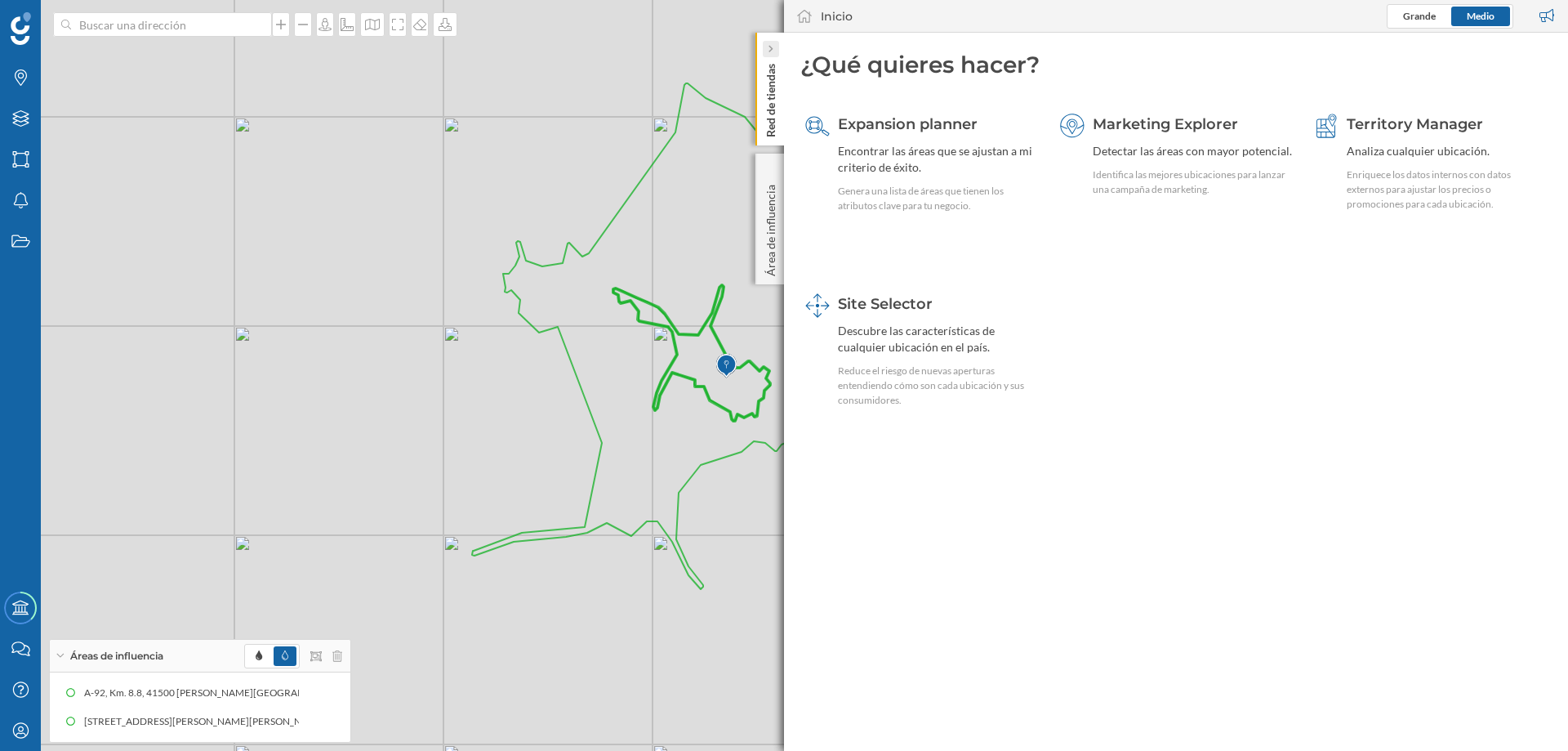
click at [768, 46] on icon at bounding box center [770, 49] width 5 height 8
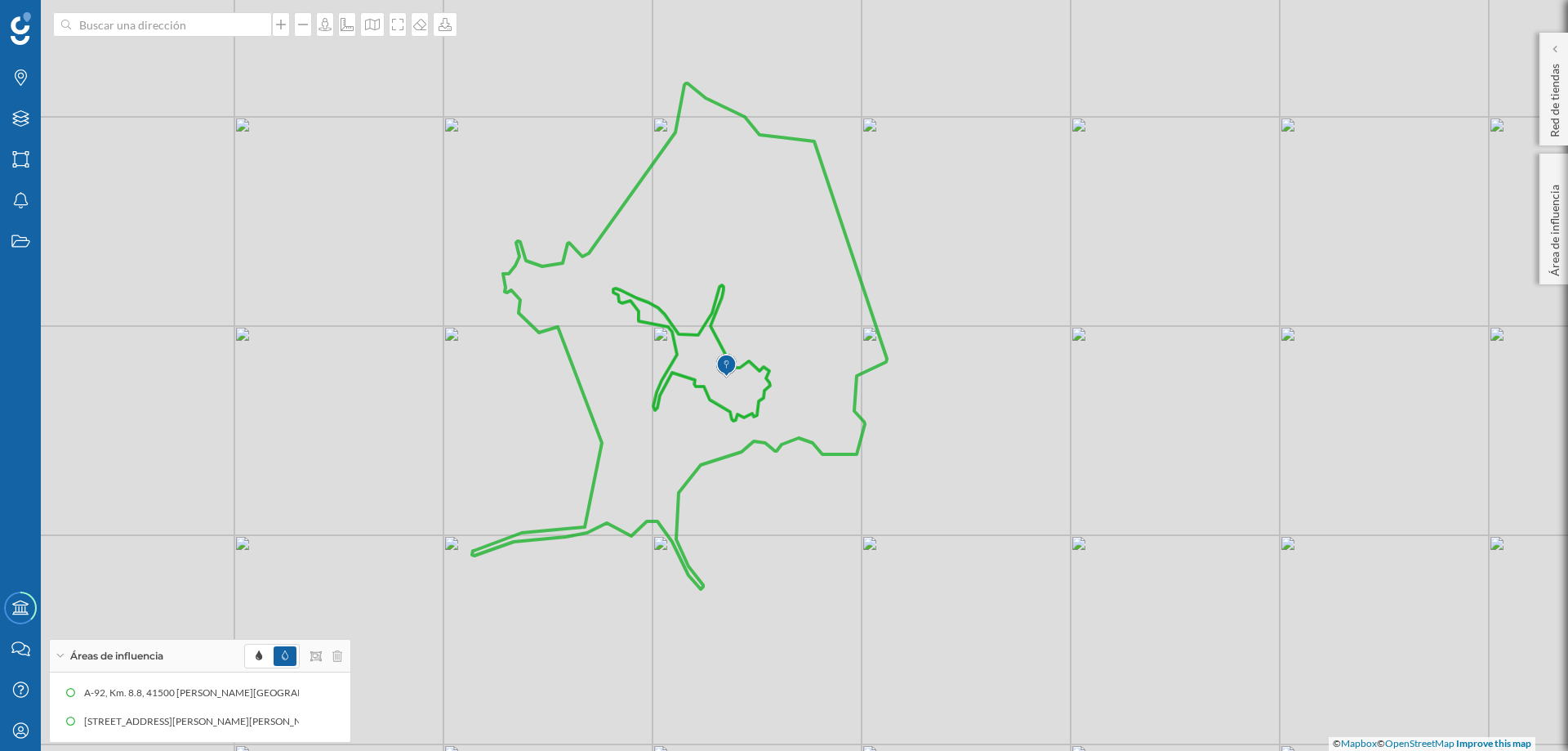
click at [831, 190] on icon at bounding box center [679, 336] width 415 height 506
click at [829, 190] on icon at bounding box center [679, 336] width 415 height 506
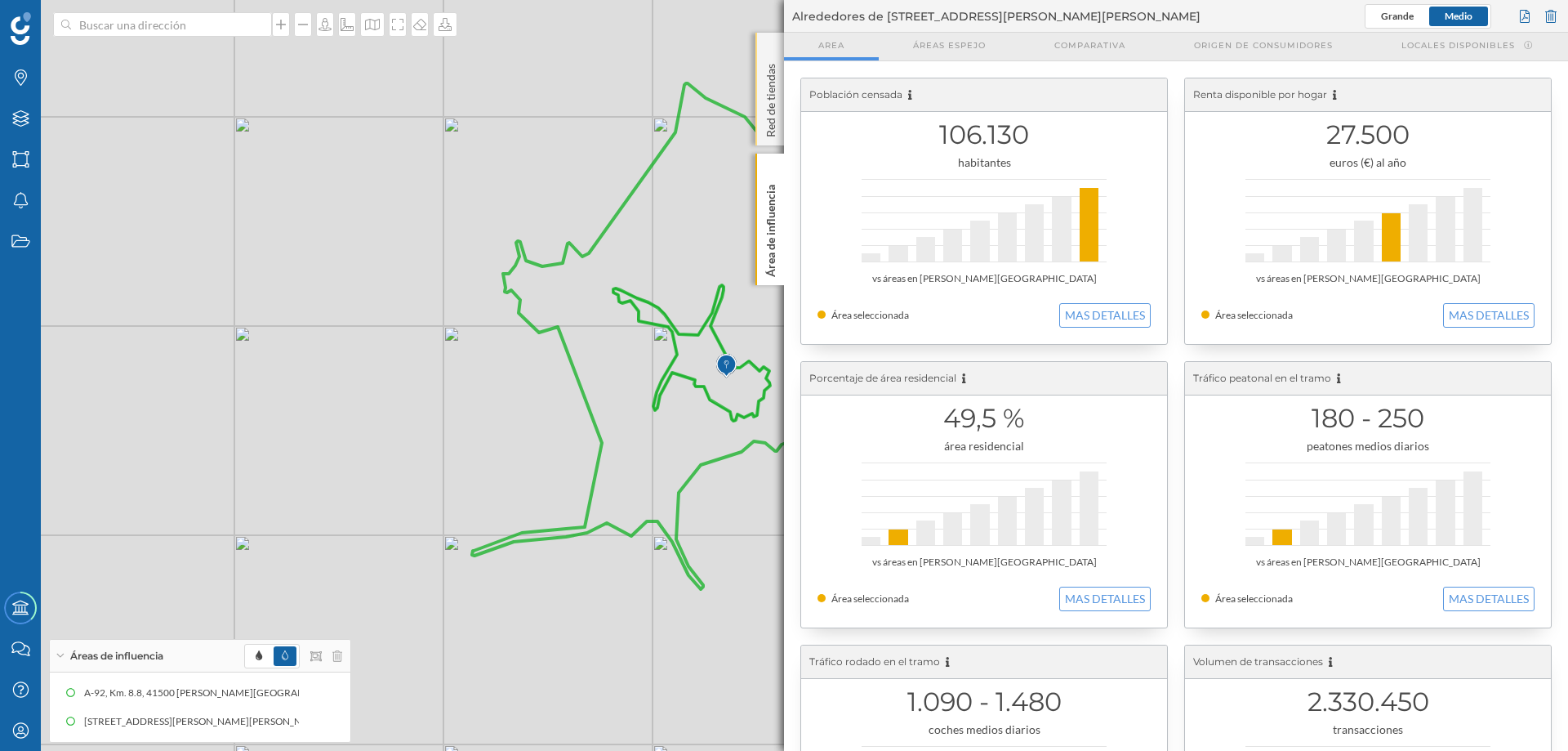
click at [769, 52] on div "Red de tiendas" at bounding box center [769, 89] width 28 height 113
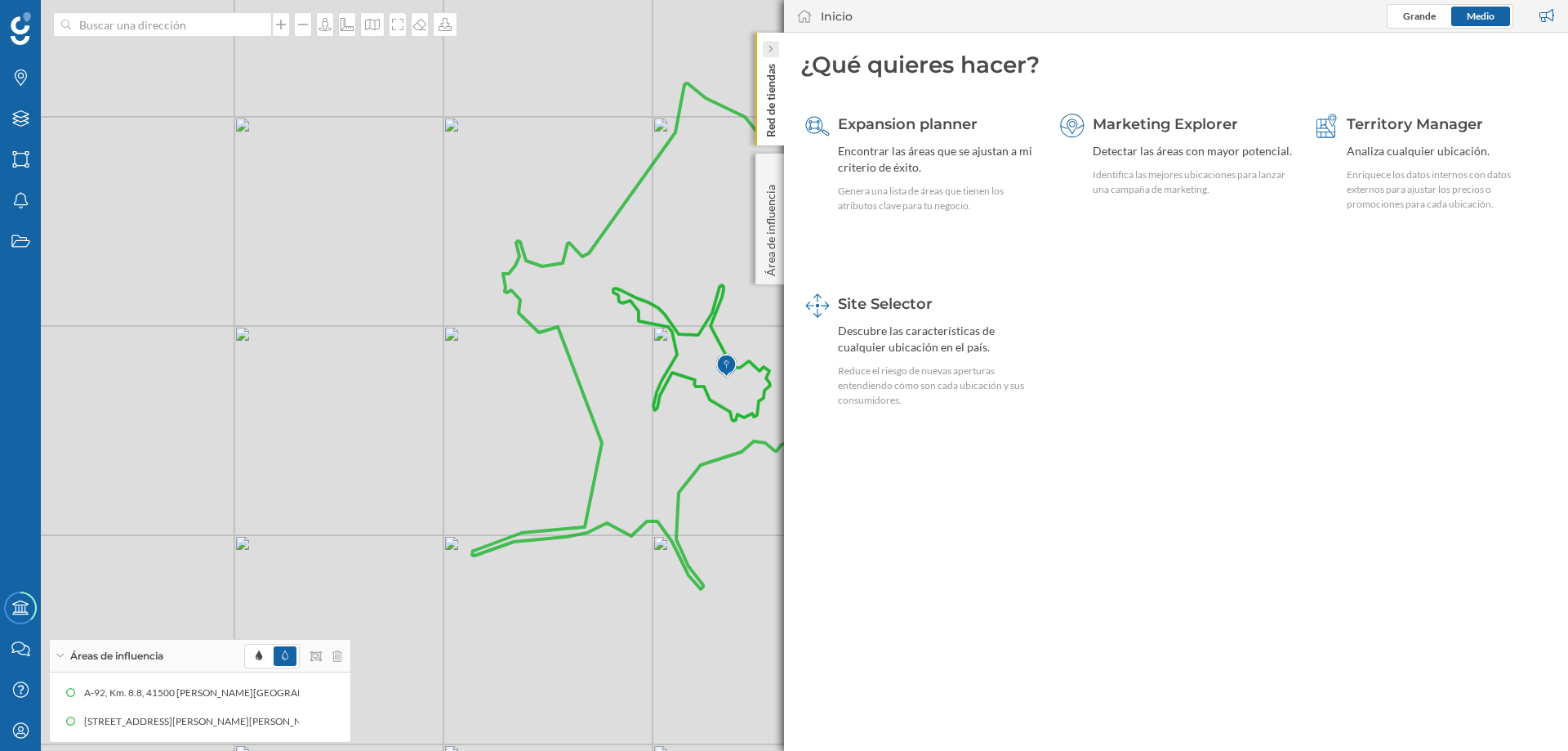
click at [772, 46] on icon at bounding box center [770, 49] width 5 height 8
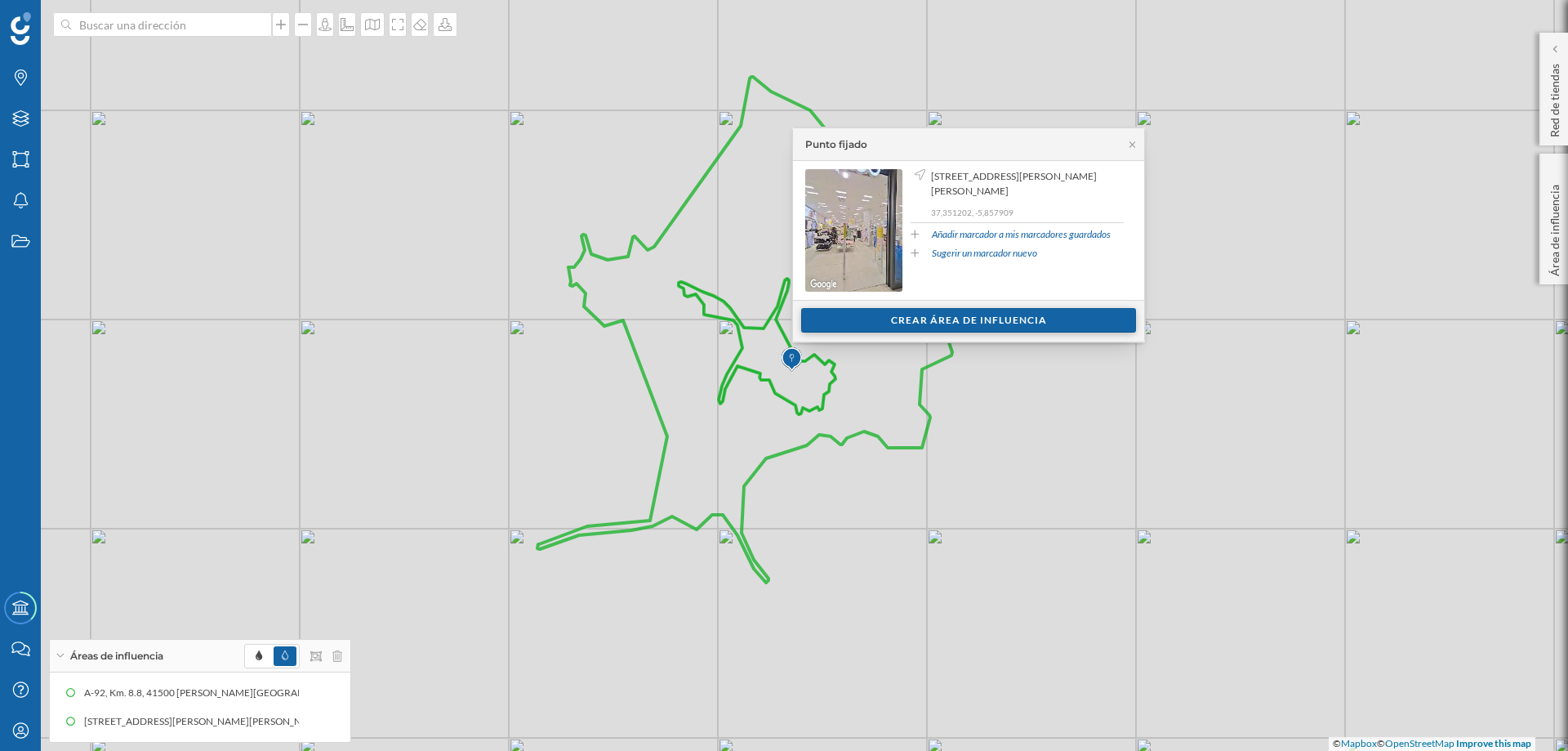
click at [898, 319] on div "Crear área de influencia" at bounding box center [968, 321] width 335 height 25
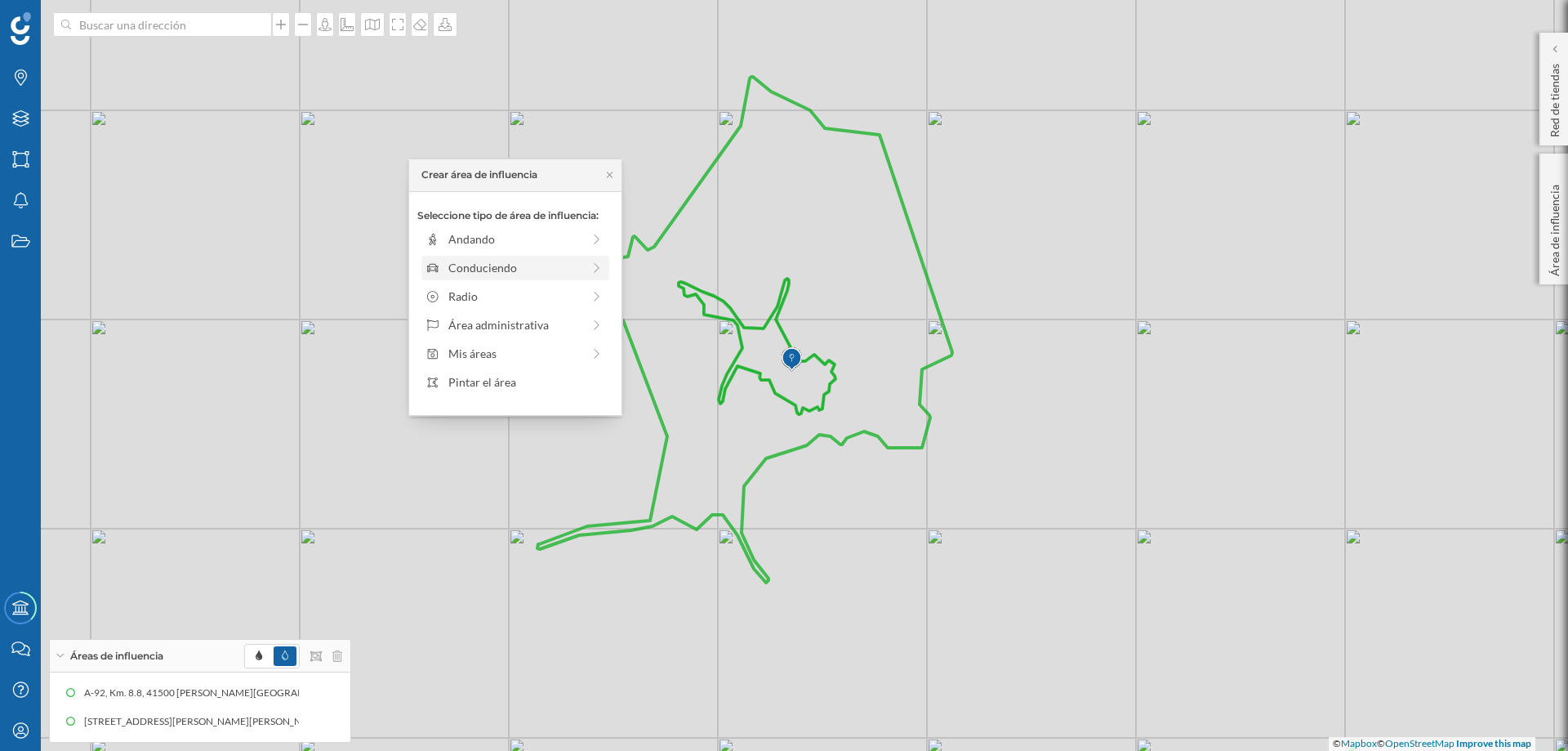
click at [487, 268] on div "Conduciendo" at bounding box center [515, 267] width 133 height 17
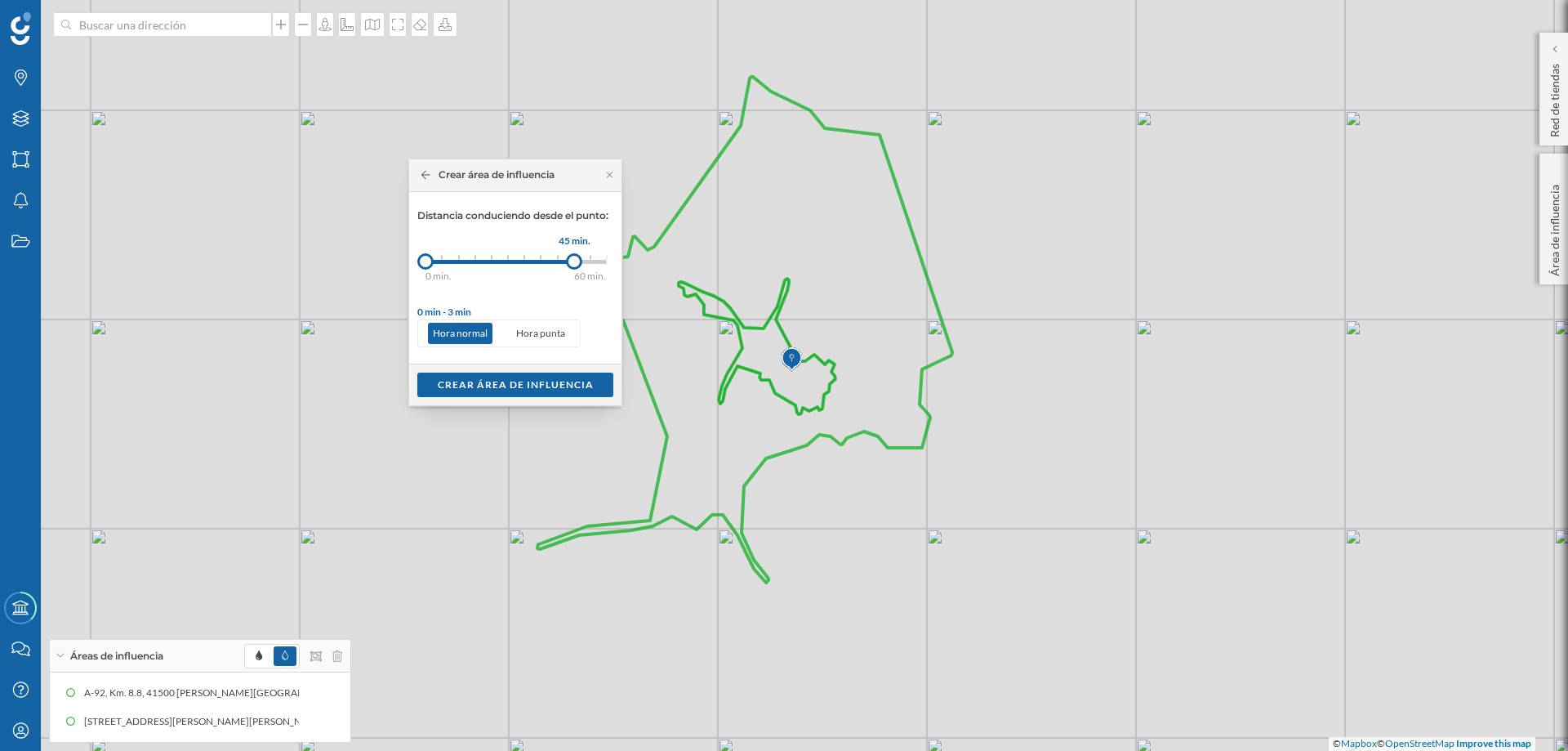
drag, startPoint x: 443, startPoint y: 259, endPoint x: 575, endPoint y: 253, distance: 132.1
click at [575, 253] on div at bounding box center [574, 261] width 16 height 16
drag, startPoint x: 426, startPoint y: 257, endPoint x: 496, endPoint y: 260, distance: 70.1
click at [496, 260] on div at bounding box center [496, 261] width 16 height 16
drag, startPoint x: 580, startPoint y: 260, endPoint x: 541, endPoint y: 258, distance: 39.1
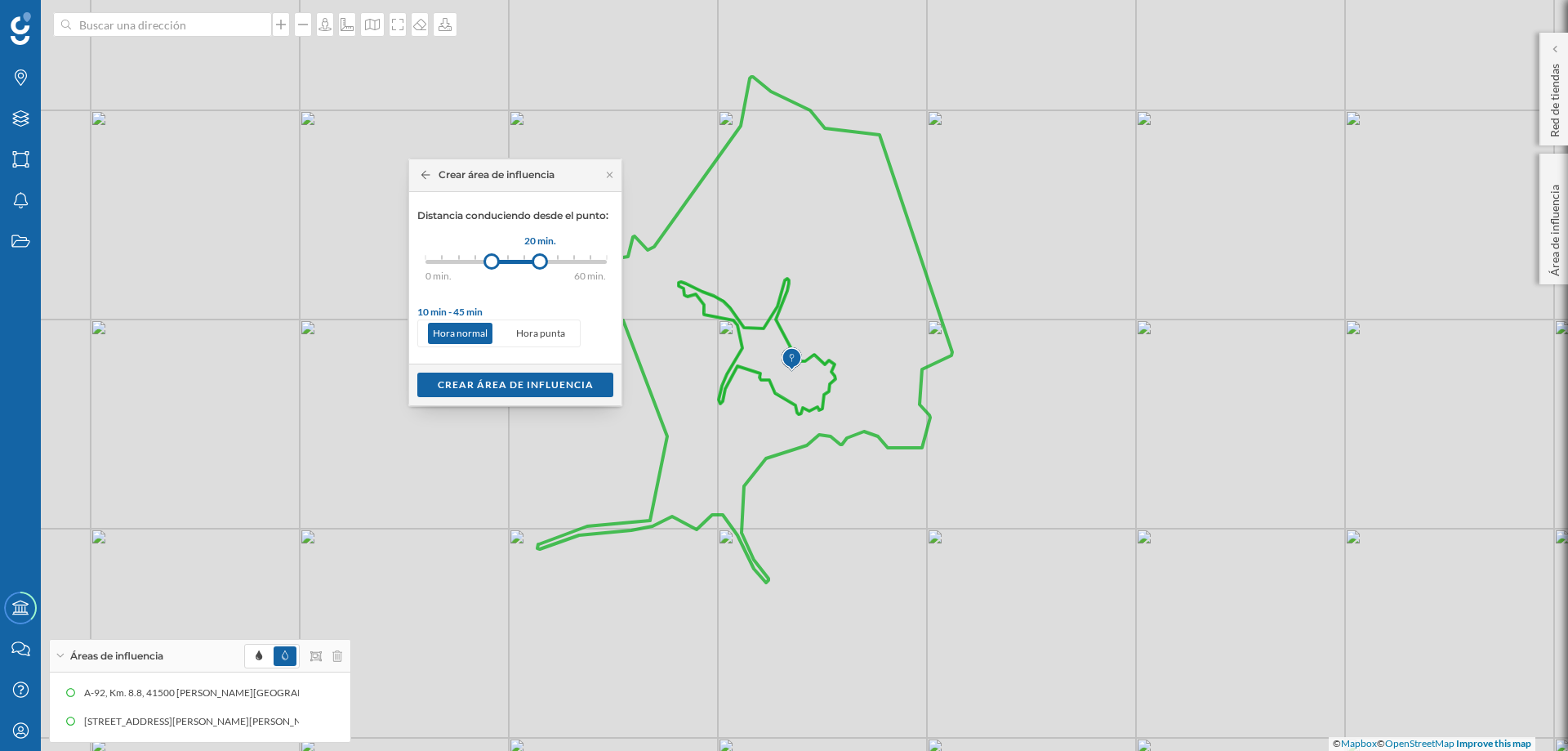
click at [541, 258] on div at bounding box center [540, 261] width 16 height 16
click at [481, 388] on div "Crear área de influencia" at bounding box center [515, 384] width 196 height 25
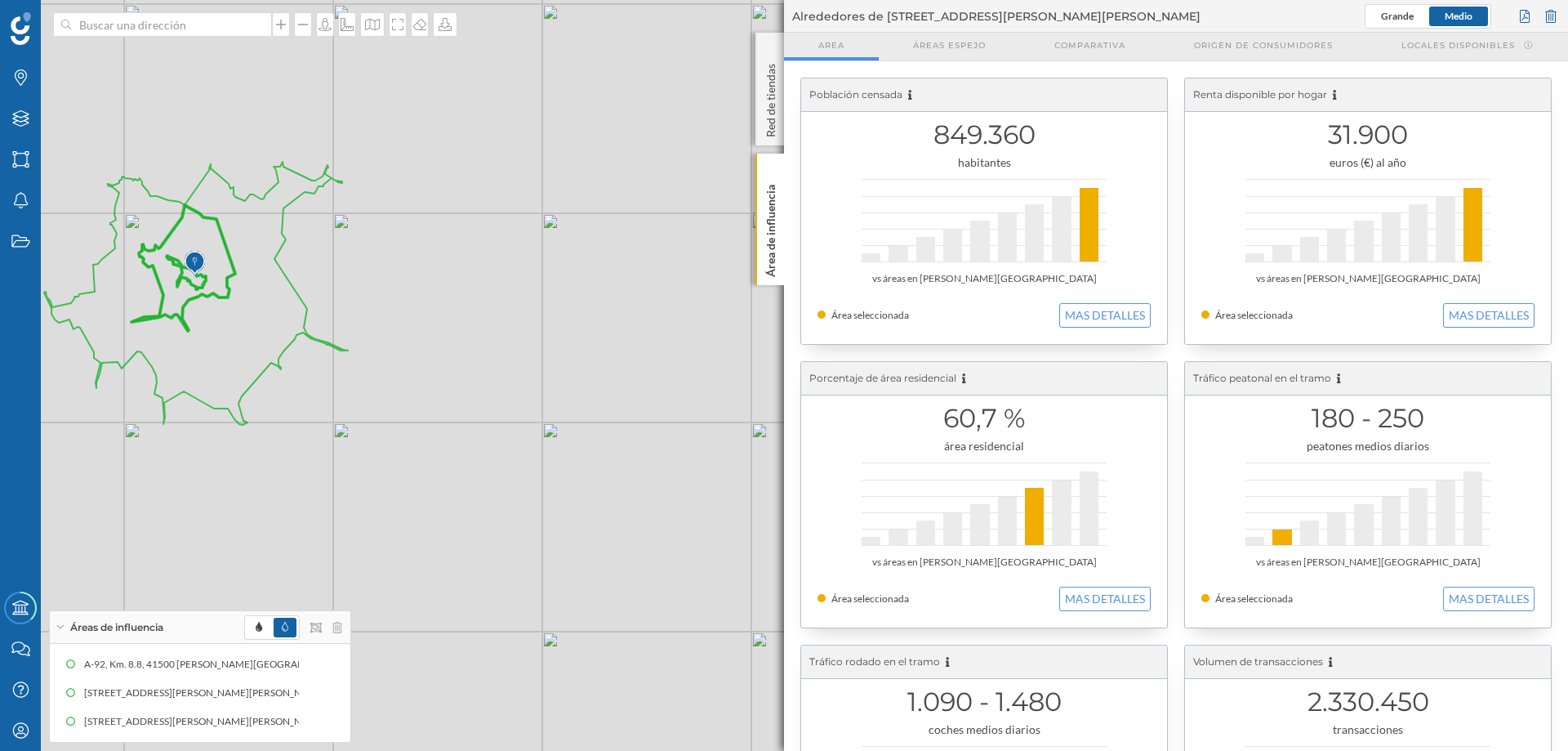
click at [219, 228] on icon at bounding box center [183, 268] width 104 height 126
click at [200, 272] on img at bounding box center [195, 263] width 20 height 33
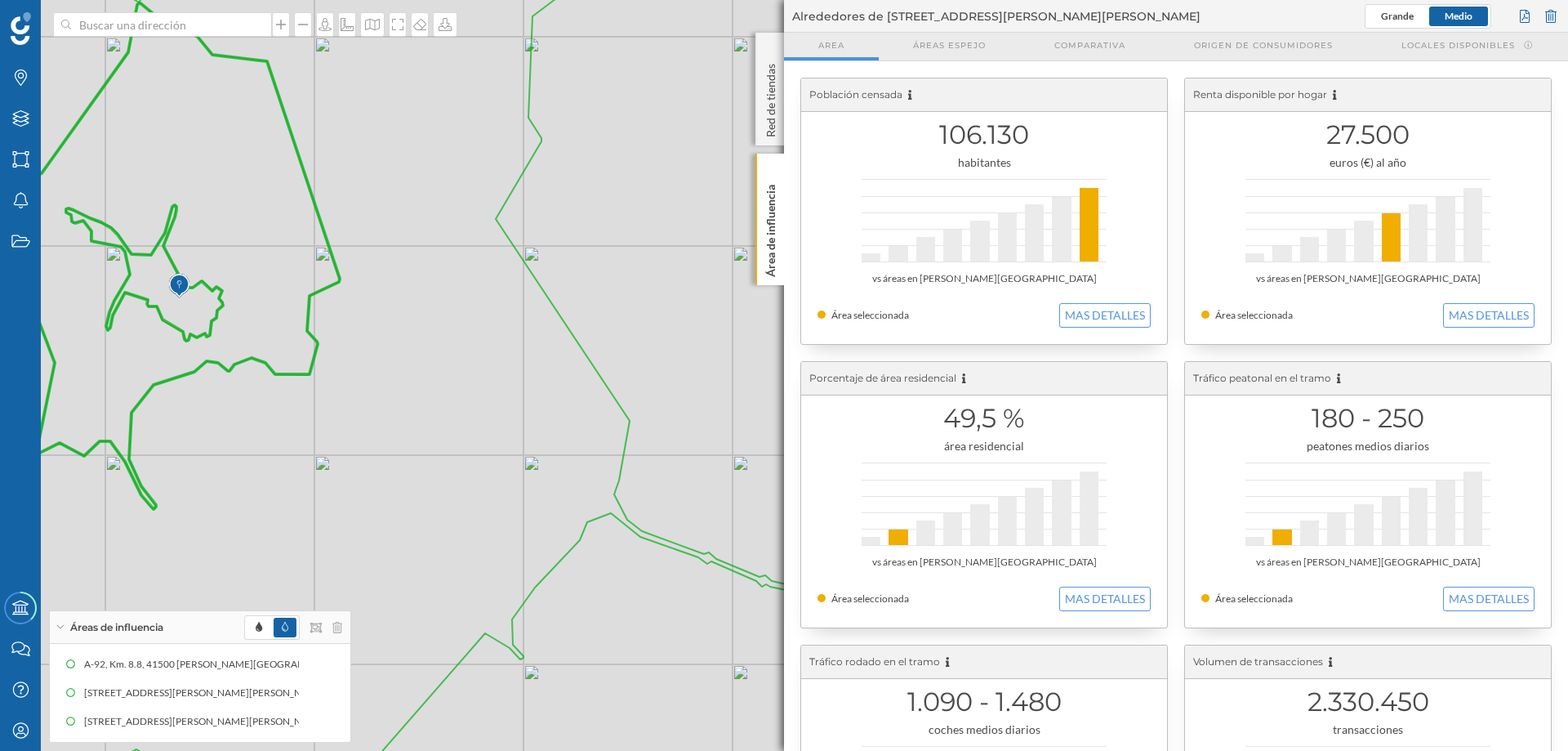
click at [219, 298] on icon at bounding box center [131, 256] width 415 height 506
click at [218, 293] on icon at bounding box center [144, 273] width 157 height 136
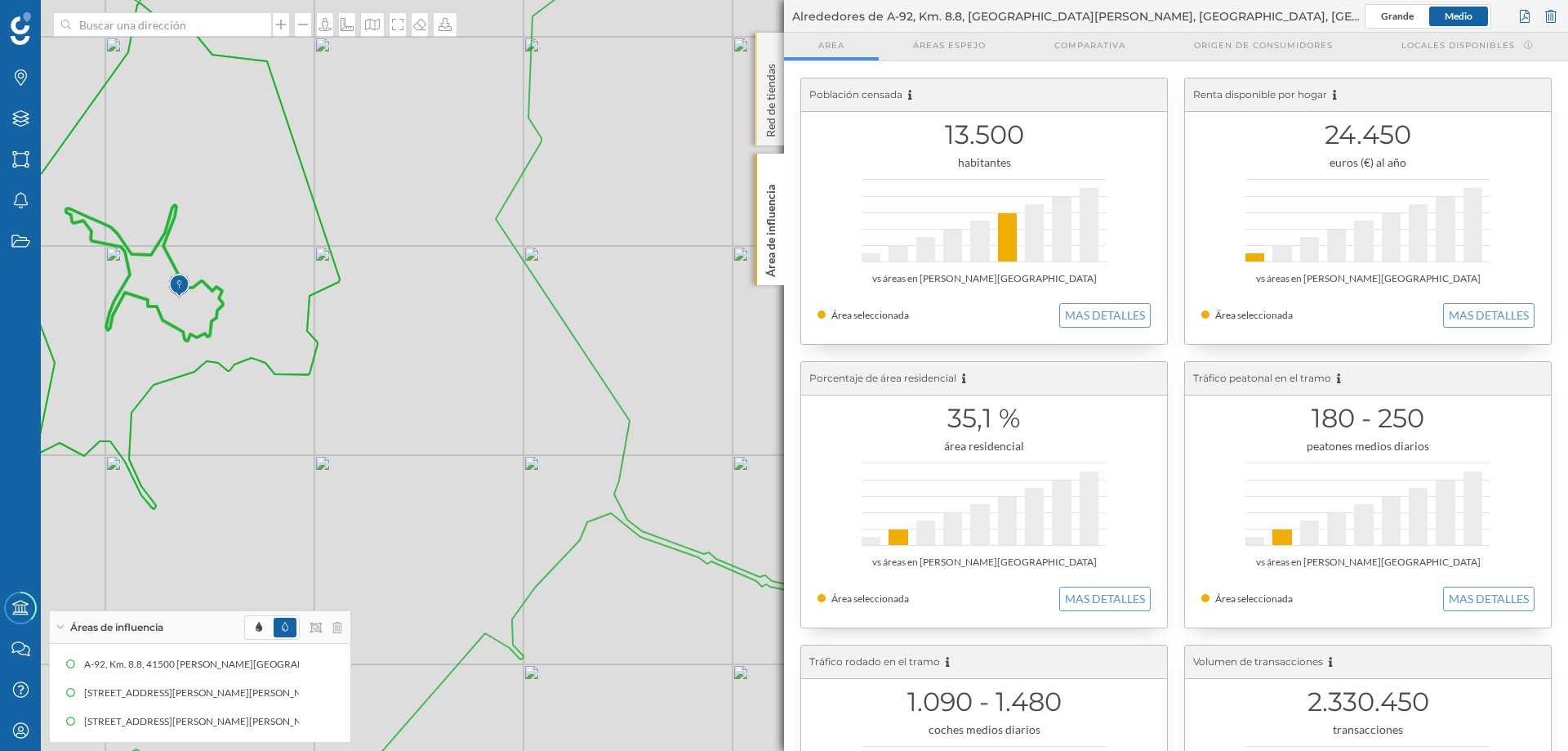
click at [771, 44] on div "Red de tiendas" at bounding box center [769, 89] width 28 height 113
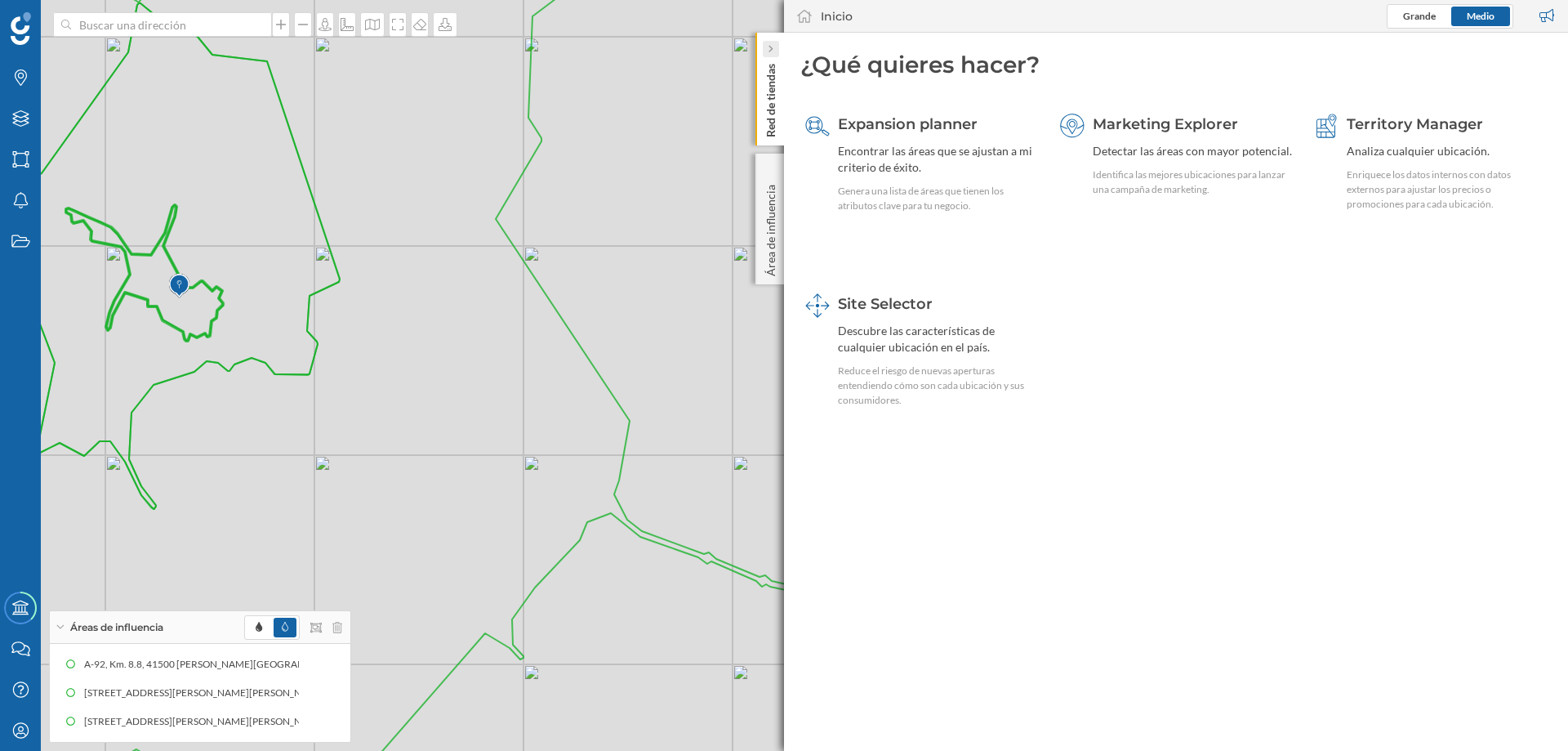
click at [769, 45] on icon at bounding box center [770, 49] width 5 height 8
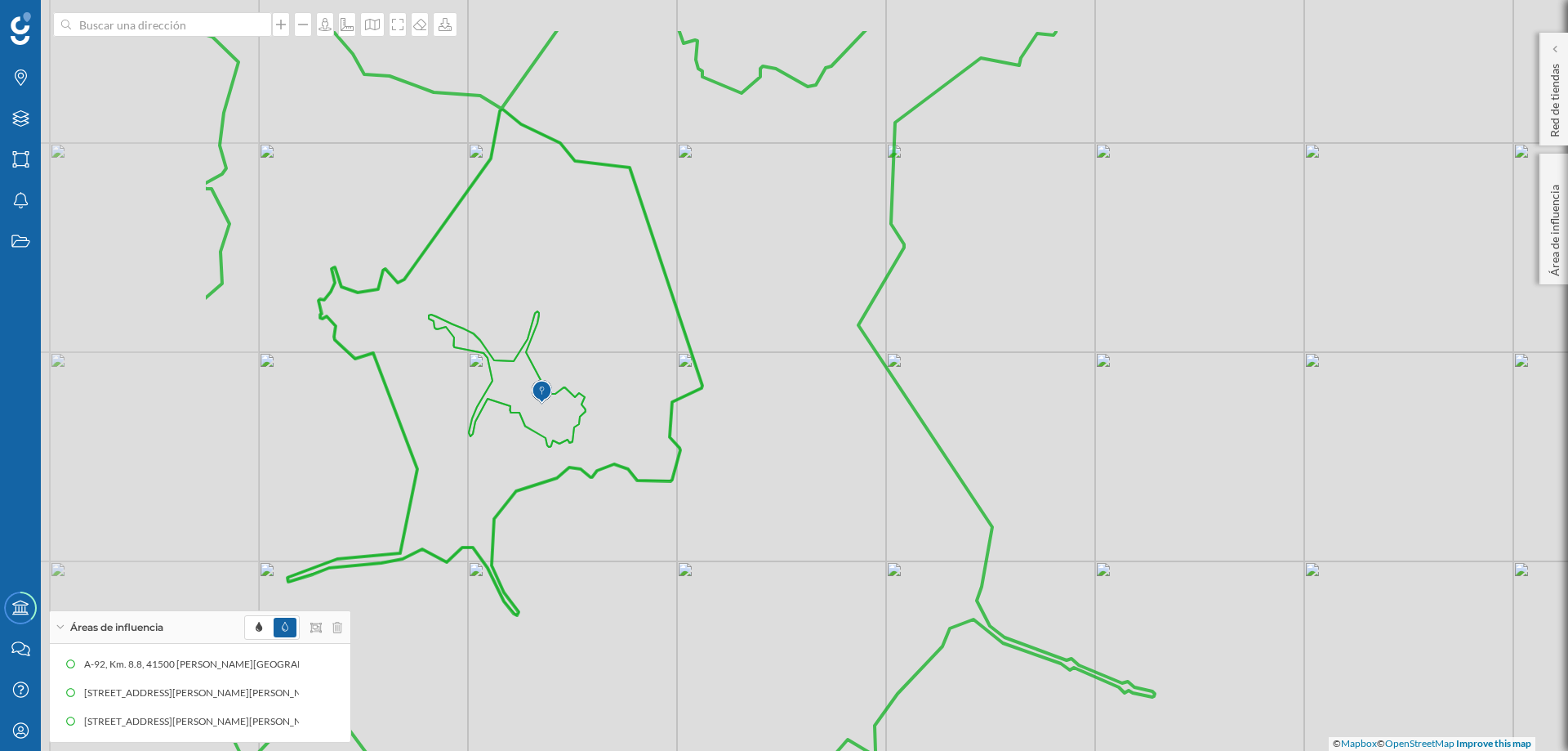
drag, startPoint x: 536, startPoint y: 385, endPoint x: 856, endPoint y: 463, distance: 329.4
click at [900, 491] on icon at bounding box center [680, 482] width 951 height 905
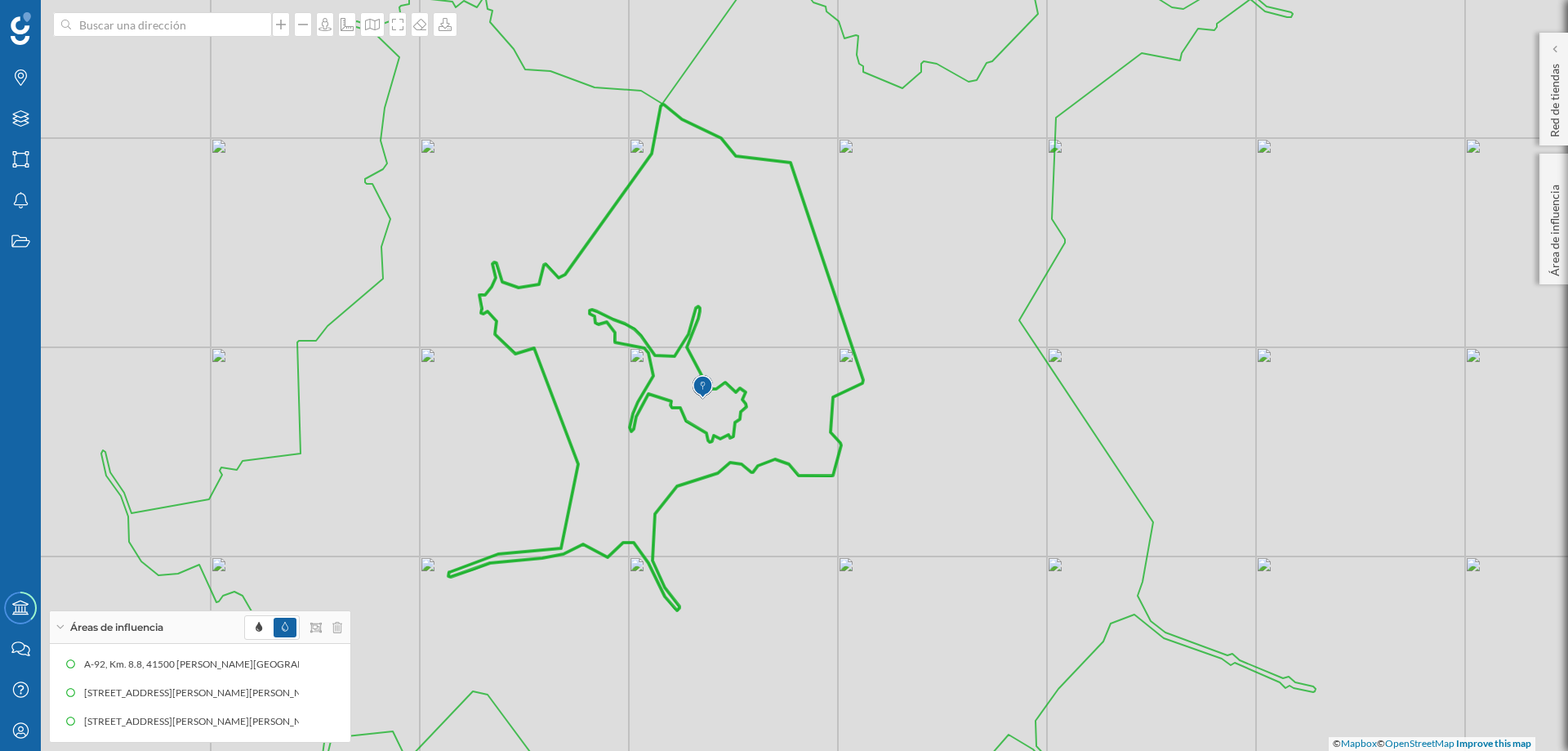
drag, startPoint x: 632, startPoint y: 443, endPoint x: 956, endPoint y: 421, distance: 324.7
click at [864, 421] on icon at bounding box center [656, 357] width 415 height 506
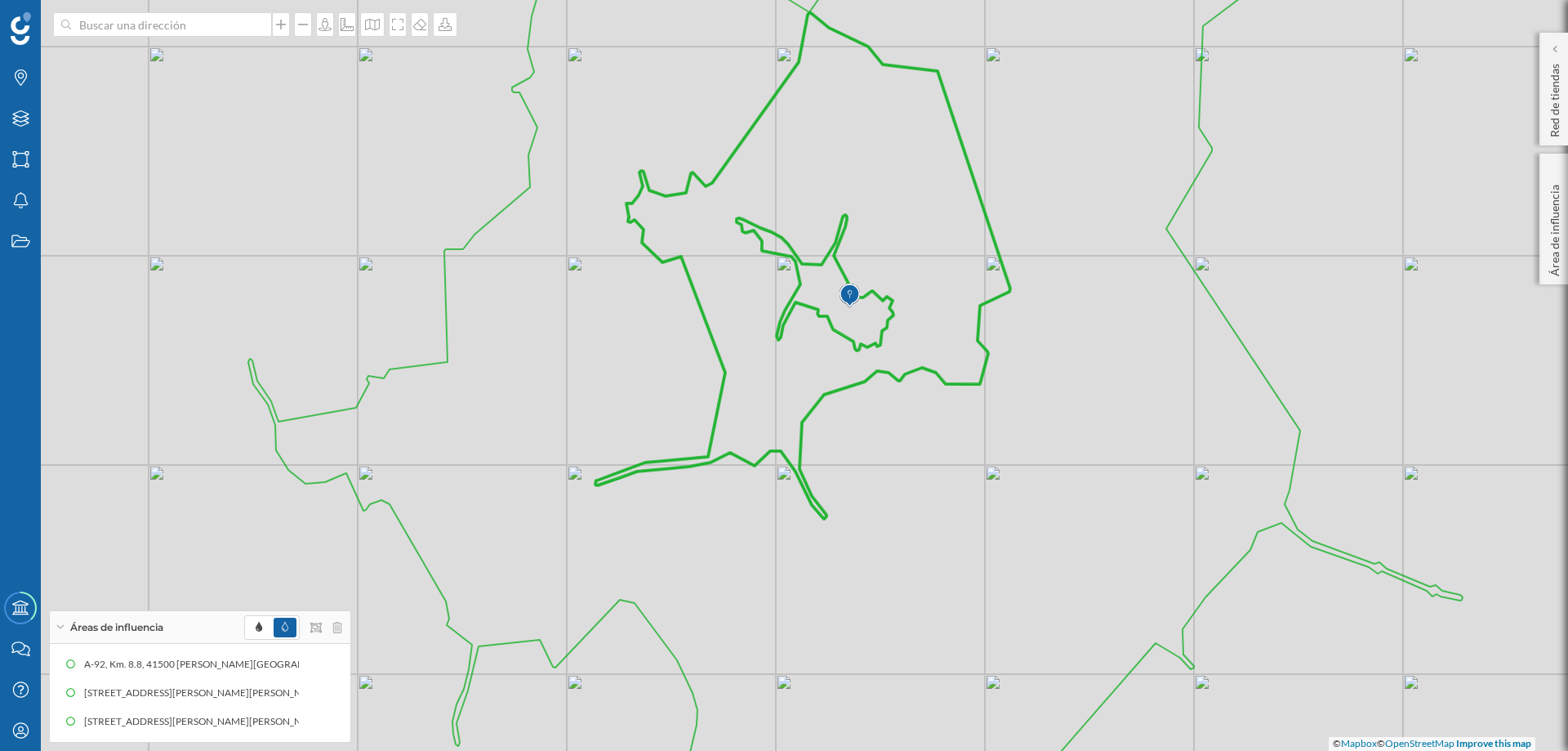
drag, startPoint x: 953, startPoint y: 403, endPoint x: 937, endPoint y: 343, distance: 62.1
click at [937, 343] on icon at bounding box center [802, 266] width 415 height 506
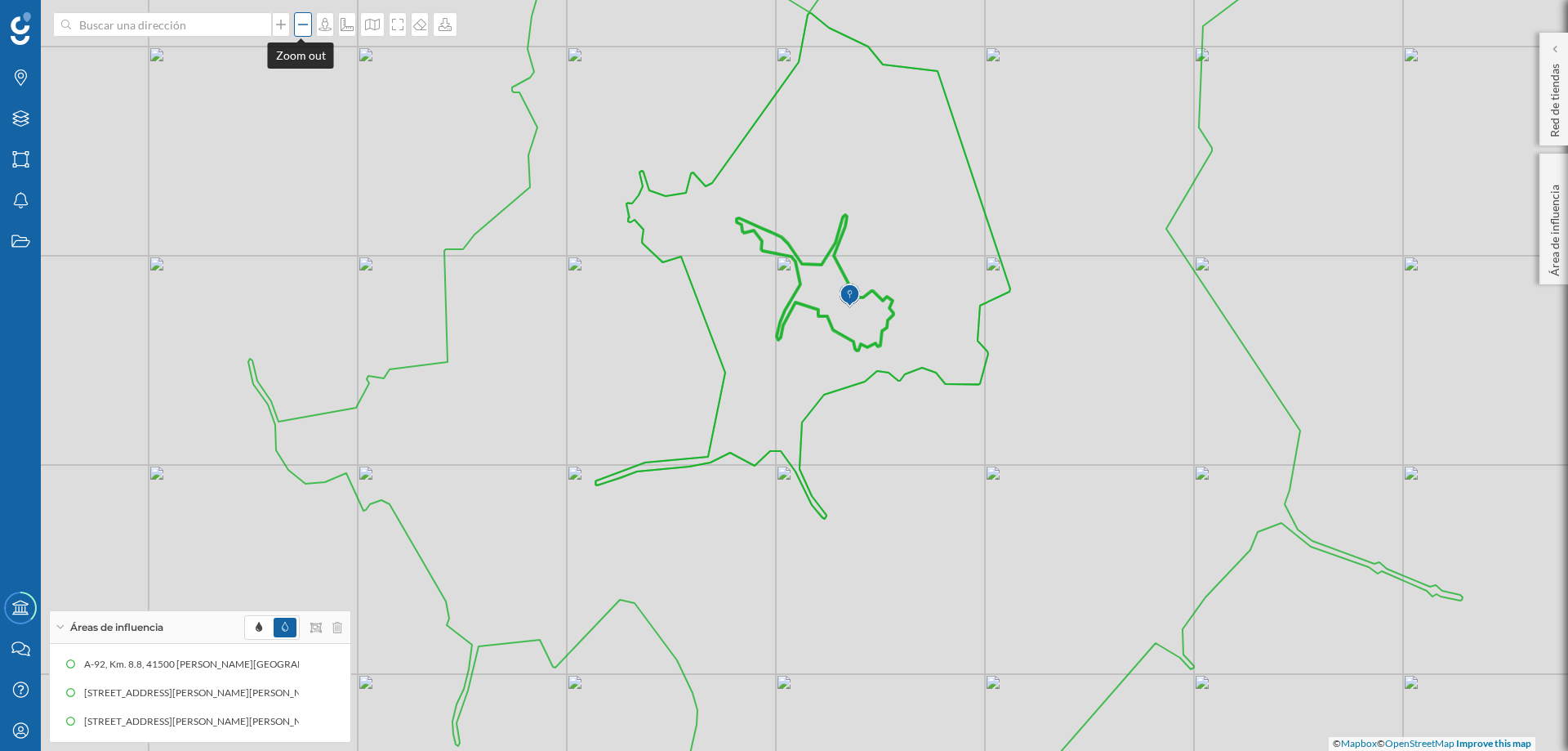
click at [299, 26] on icon at bounding box center [303, 24] width 16 height 13
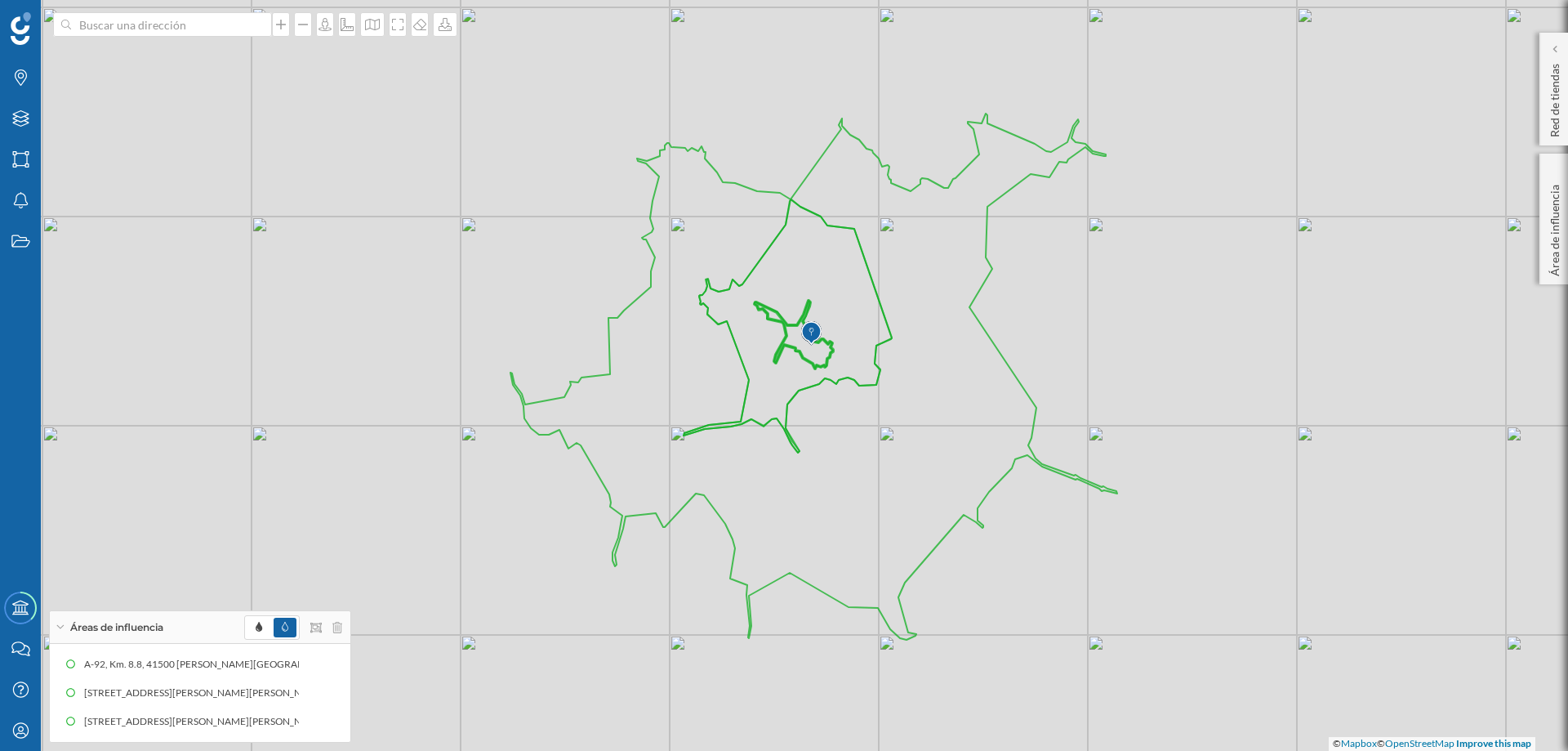
click at [624, 305] on div "© Mapbox © OpenStreetMap Improve this map" at bounding box center [784, 375] width 1568 height 751
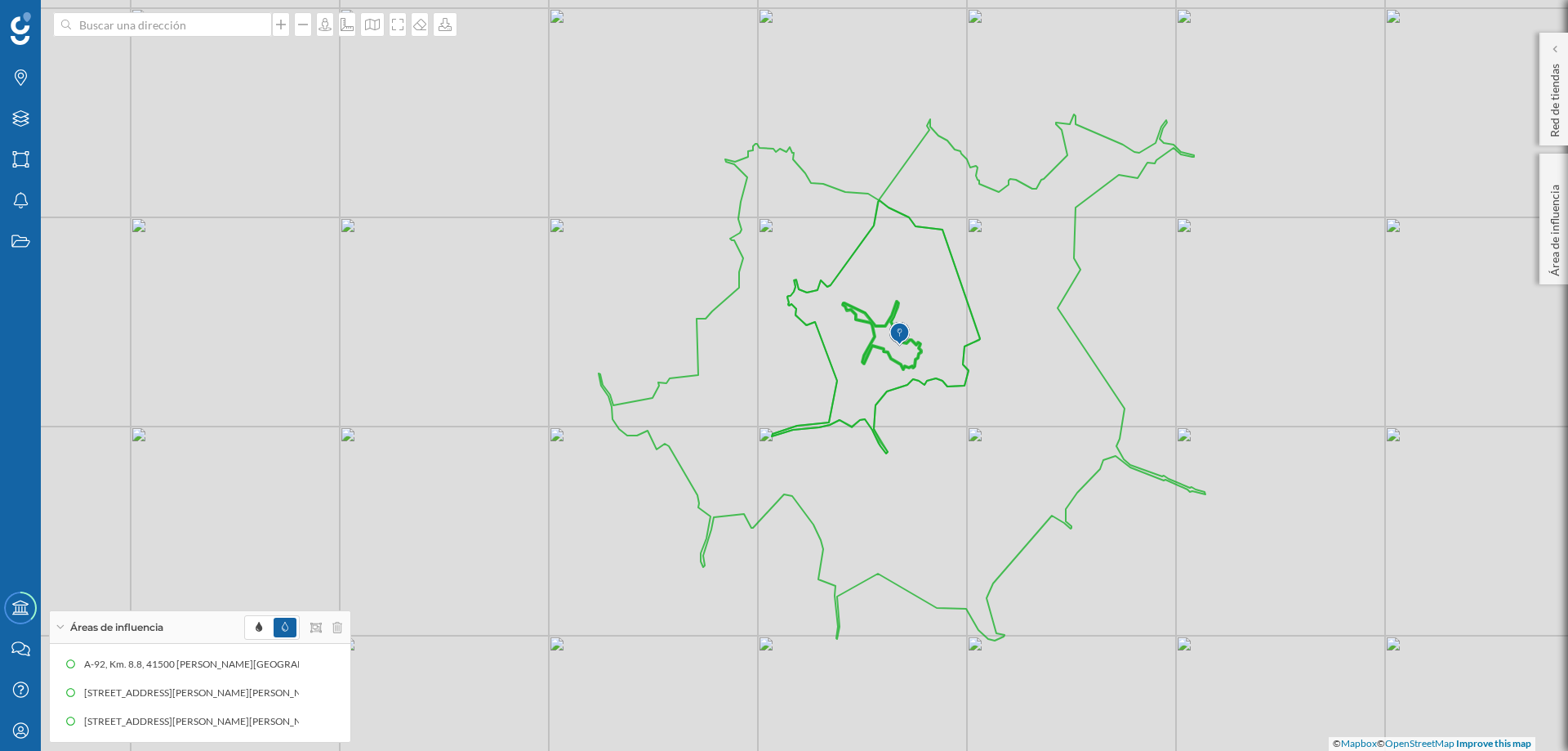
drag, startPoint x: 1059, startPoint y: 319, endPoint x: 1147, endPoint y: 320, distance: 88.0
click at [1147, 320] on div "© Mapbox © OpenStreetMap Improve this map" at bounding box center [784, 375] width 1568 height 751
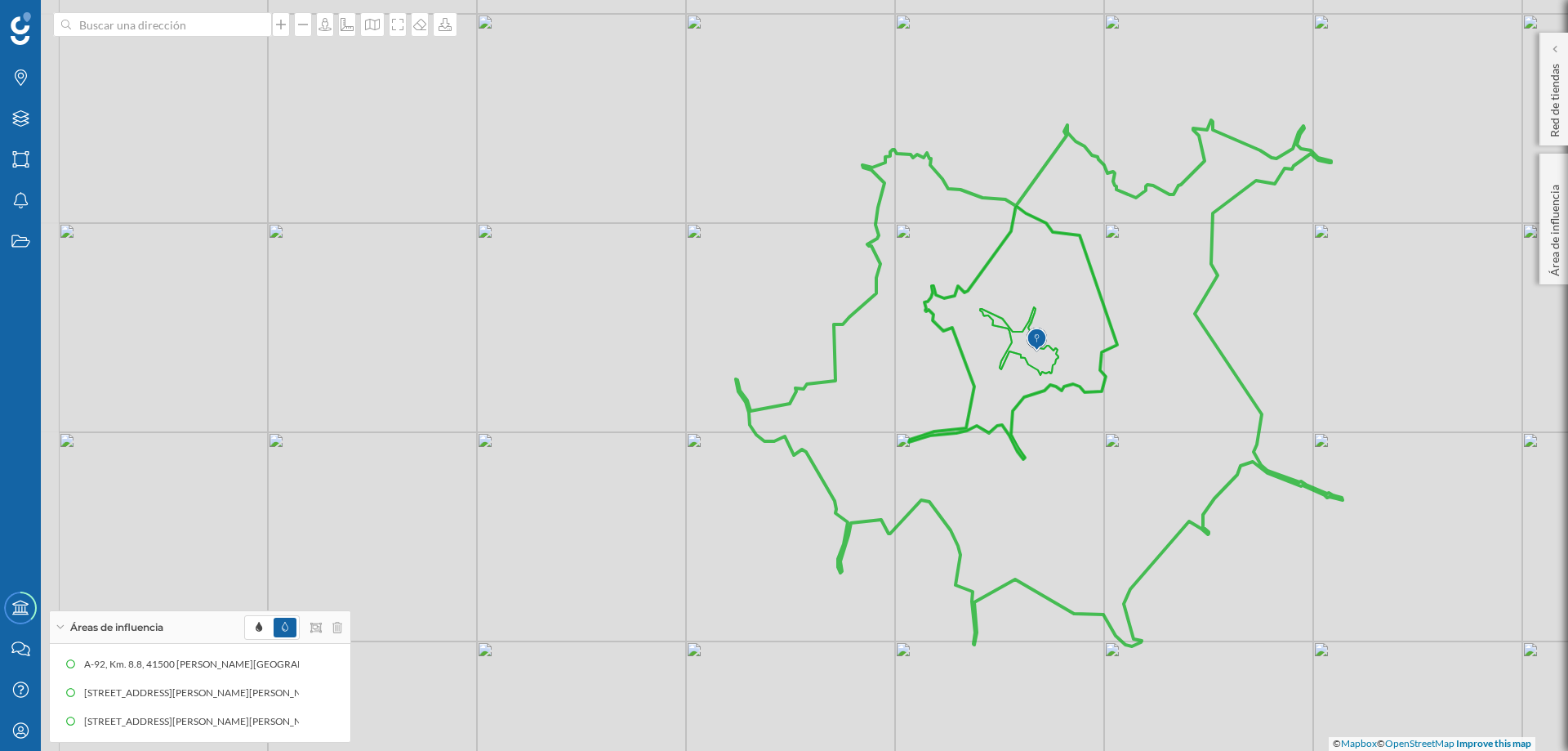
drag, startPoint x: 1039, startPoint y: 320, endPoint x: 1214, endPoint y: 325, distance: 175.1
click at [1214, 325] on icon at bounding box center [1039, 383] width 607 height 526
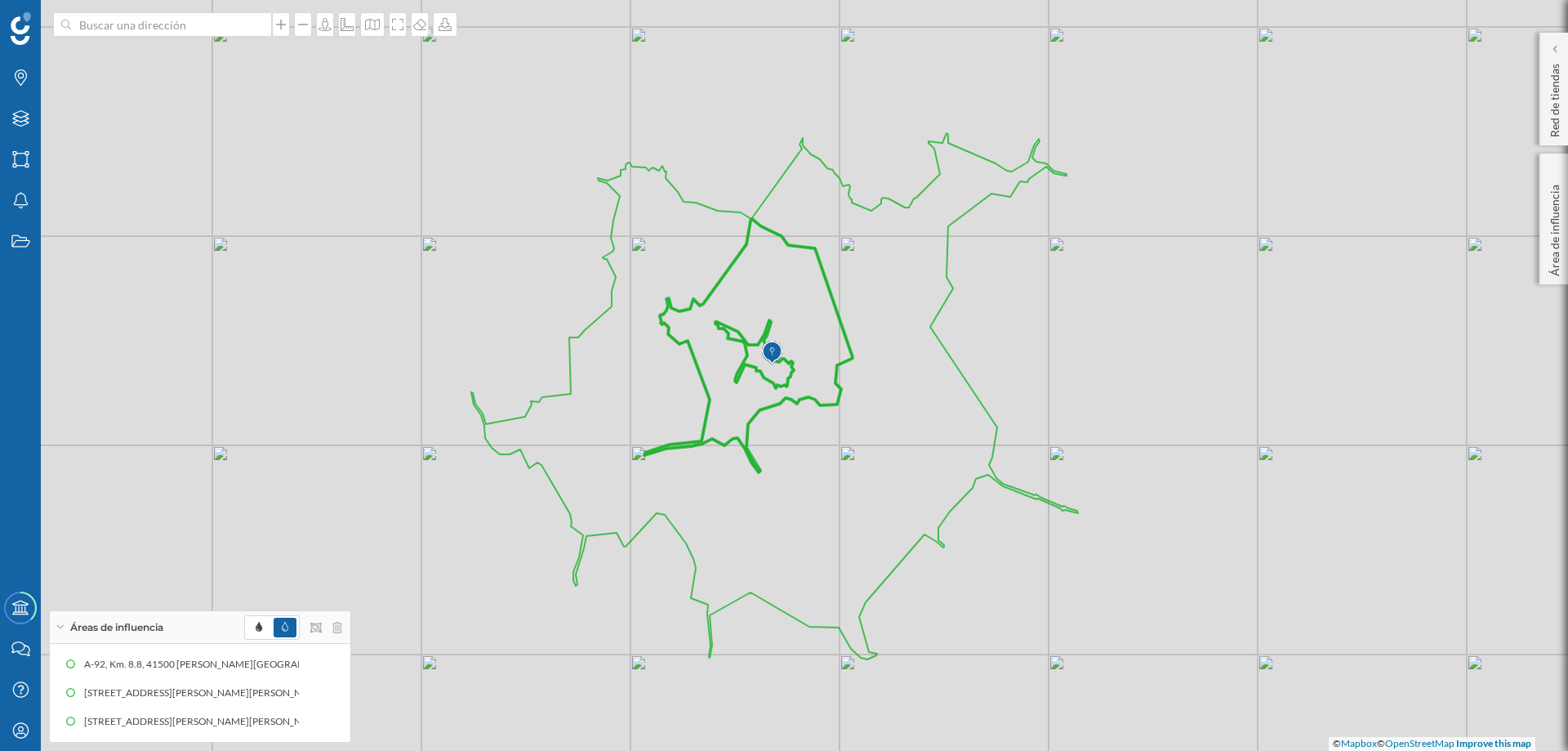
drag, startPoint x: 1031, startPoint y: 340, endPoint x: 728, endPoint y: 354, distance: 303.3
click at [728, 354] on icon at bounding box center [748, 345] width 208 height 253
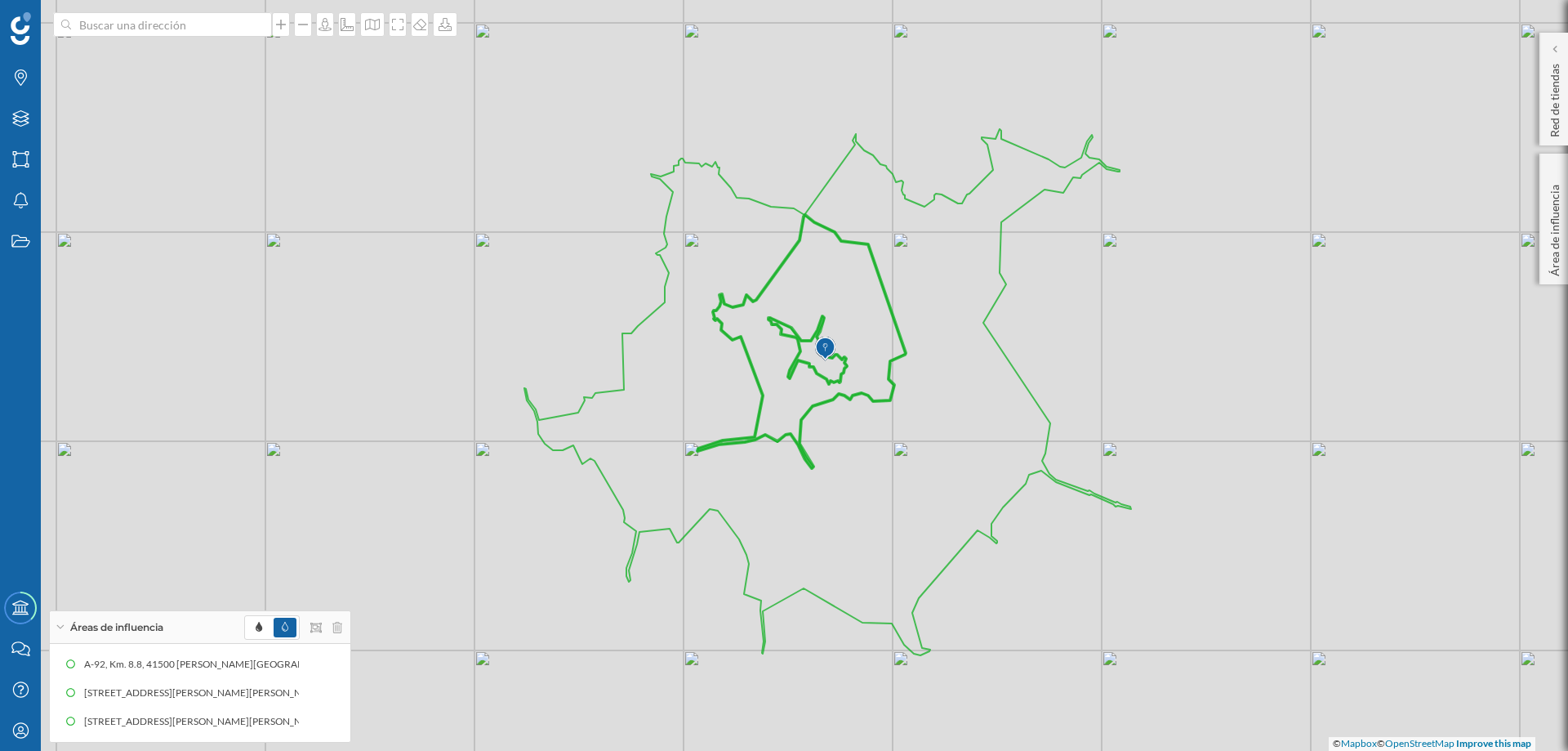
drag, startPoint x: 792, startPoint y: 332, endPoint x: 846, endPoint y: 328, distance: 54.1
click at [846, 328] on icon at bounding box center [801, 341] width 208 height 253
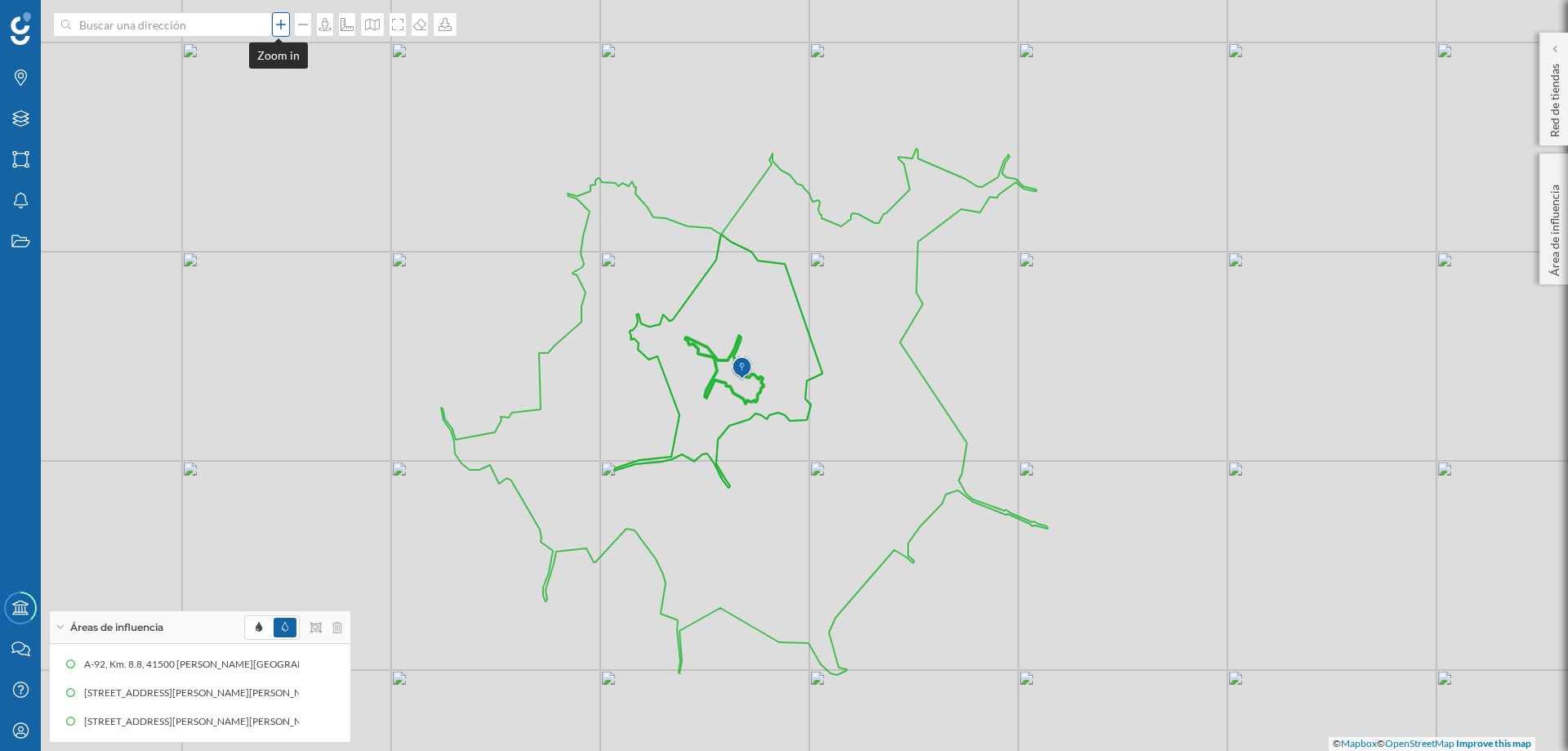
click at [281, 26] on icon at bounding box center [281, 24] width 16 height 13
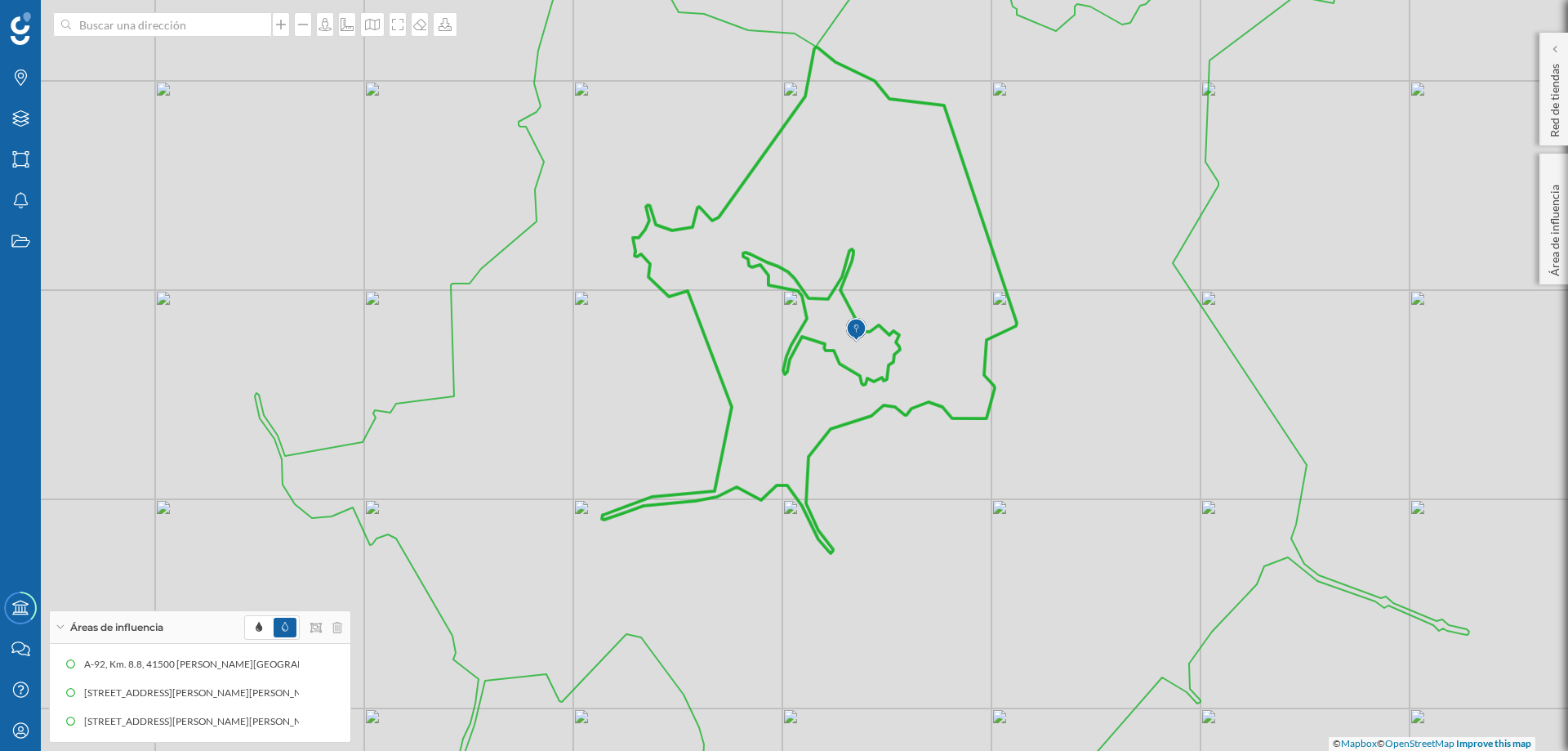
drag, startPoint x: 573, startPoint y: 332, endPoint x: 729, endPoint y: 285, distance: 162.9
click at [729, 285] on icon at bounding box center [809, 300] width 415 height 506
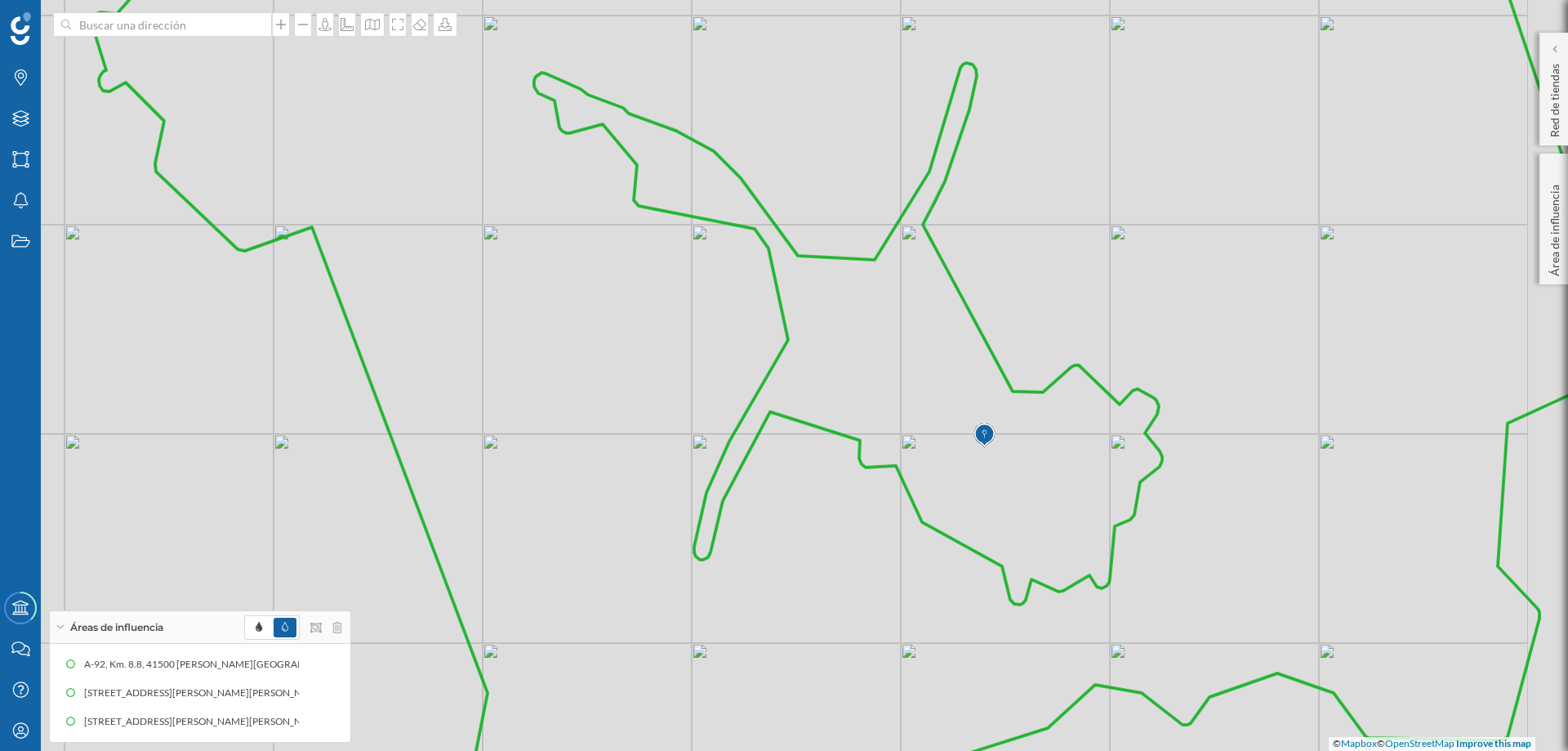
drag, startPoint x: 773, startPoint y: 309, endPoint x: 618, endPoint y: 300, distance: 155.3
click at [618, 300] on icon at bounding box center [833, 366] width 1482 height 907
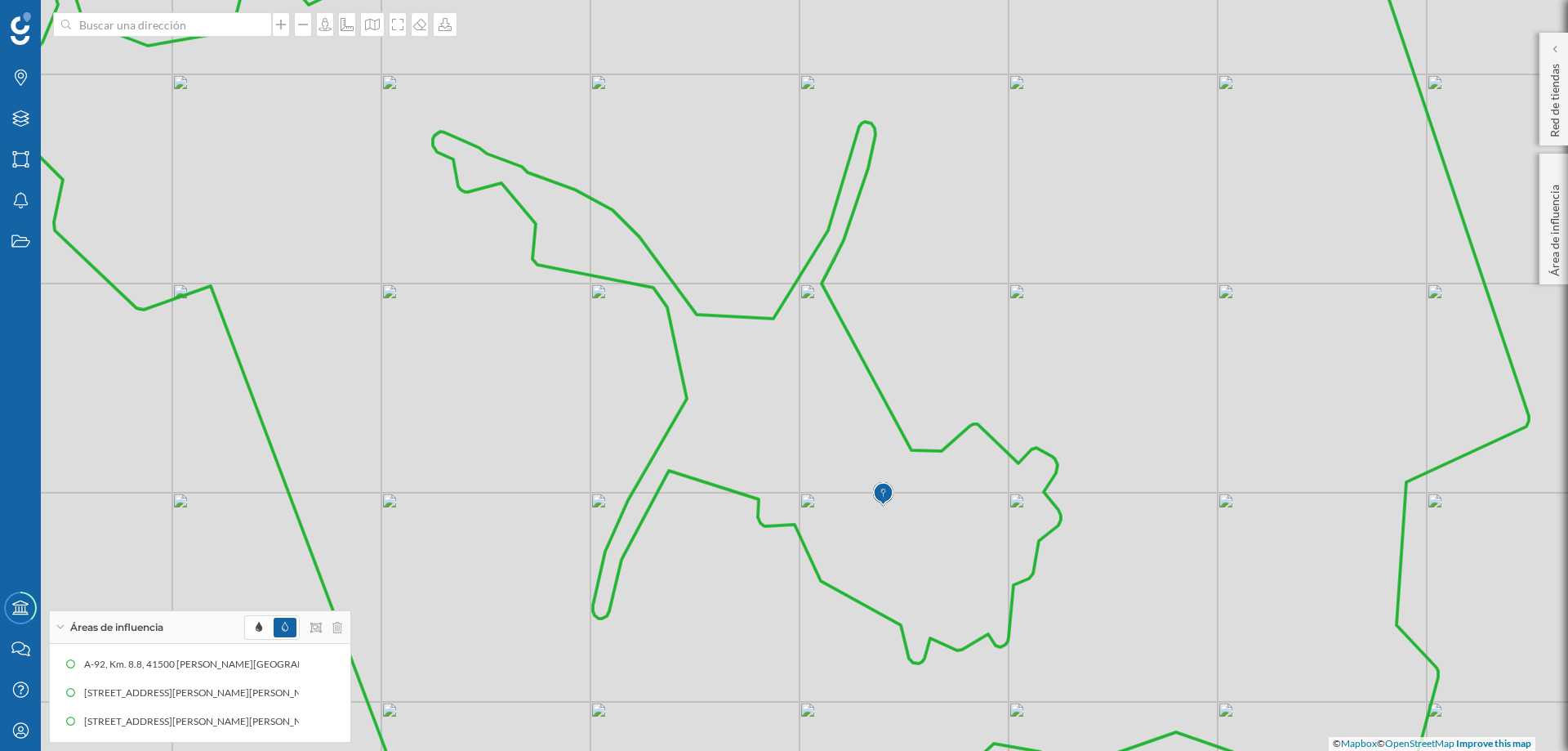
drag, startPoint x: 681, startPoint y: 300, endPoint x: 579, endPoint y: 358, distance: 117.3
click at [579, 358] on icon at bounding box center [760, 434] width 1538 height 907
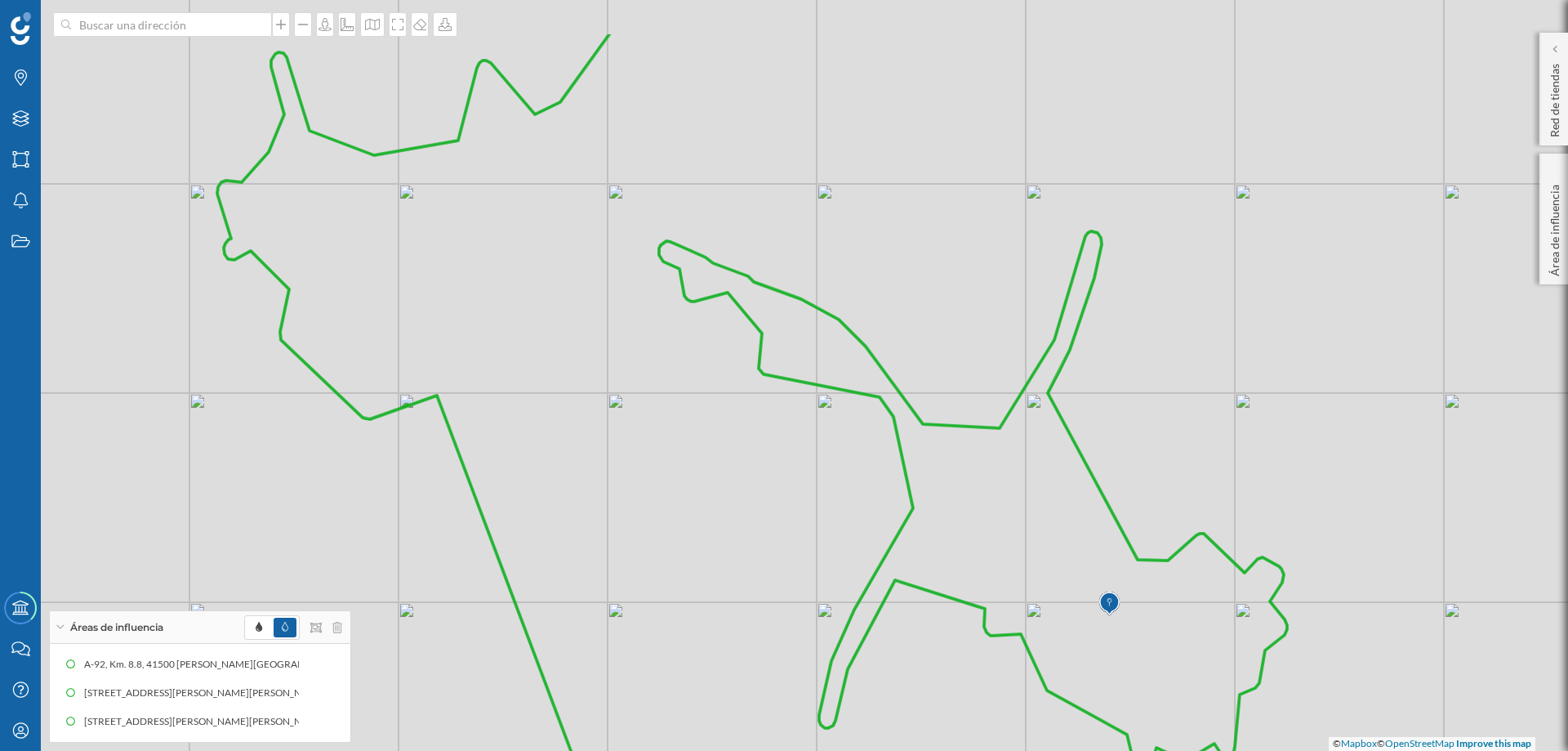
drag, startPoint x: 545, startPoint y: 289, endPoint x: 772, endPoint y: 398, distance: 251.8
click at [772, 398] on icon at bounding box center [986, 484] width 1538 height 907
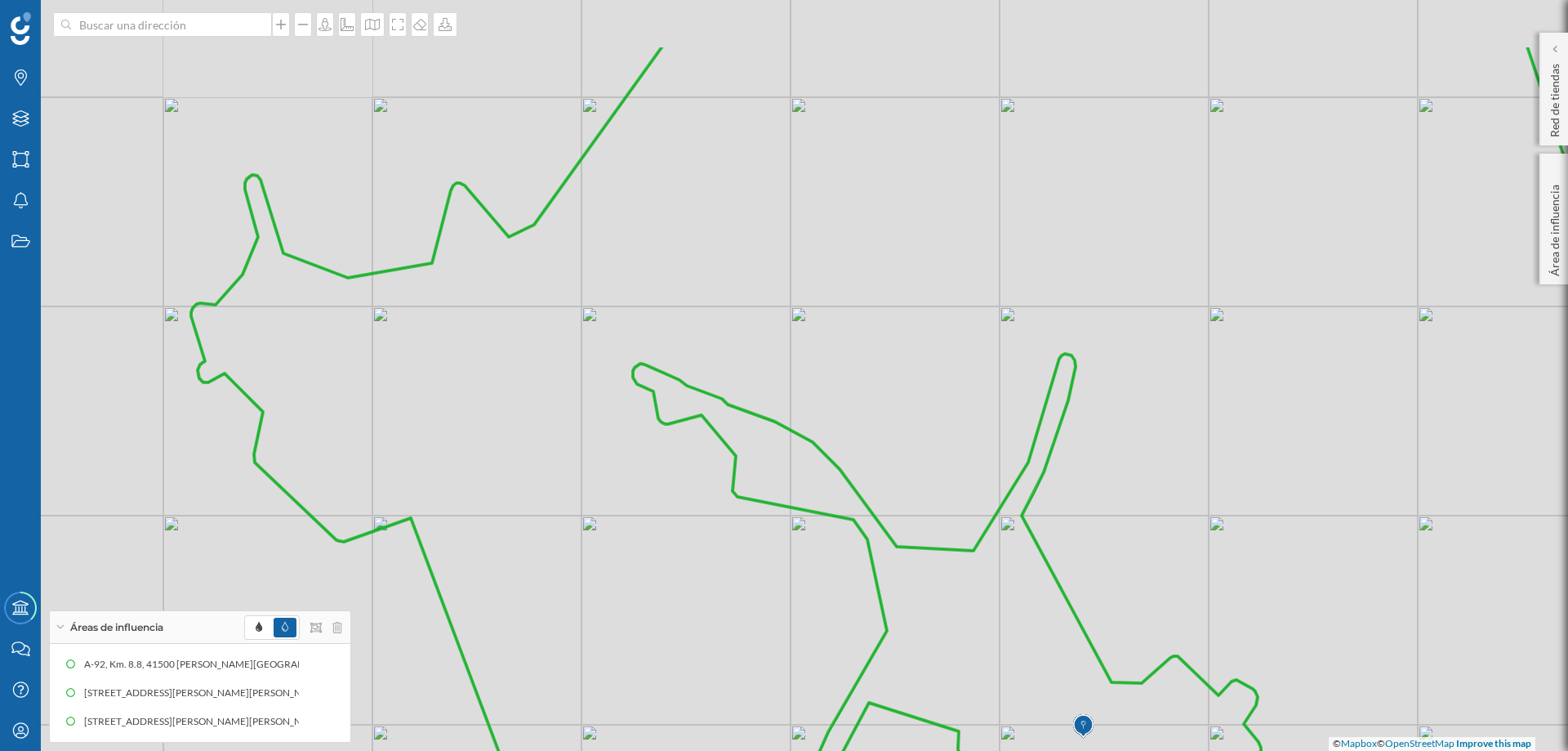
drag, startPoint x: 602, startPoint y: 366, endPoint x: 576, endPoint y: 464, distance: 101.4
click at [576, 464] on icon at bounding box center [946, 498] width 1511 height 907
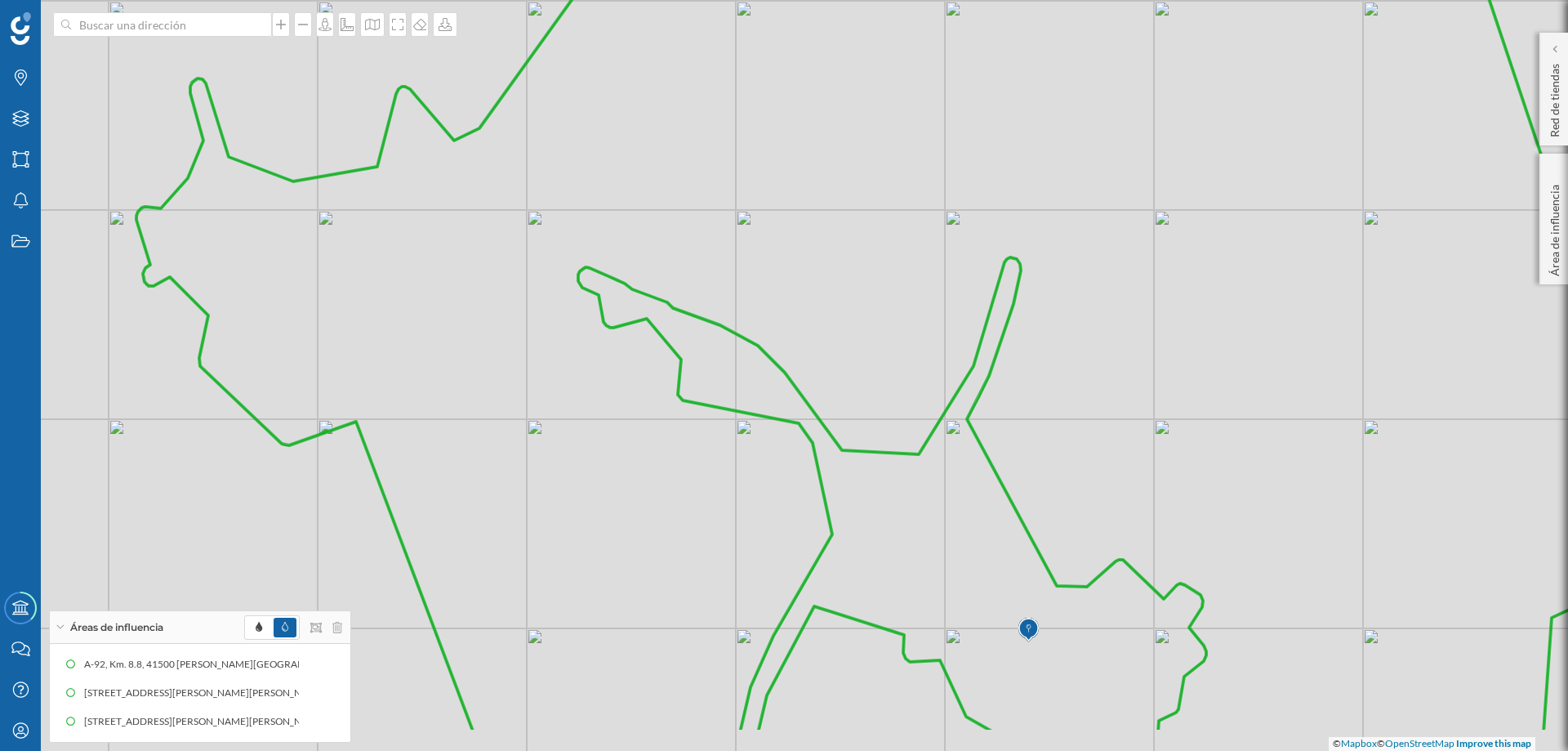
drag, startPoint x: 563, startPoint y: 482, endPoint x: 507, endPoint y: 397, distance: 101.8
click at [507, 397] on icon at bounding box center [905, 278] width 1537 height 907
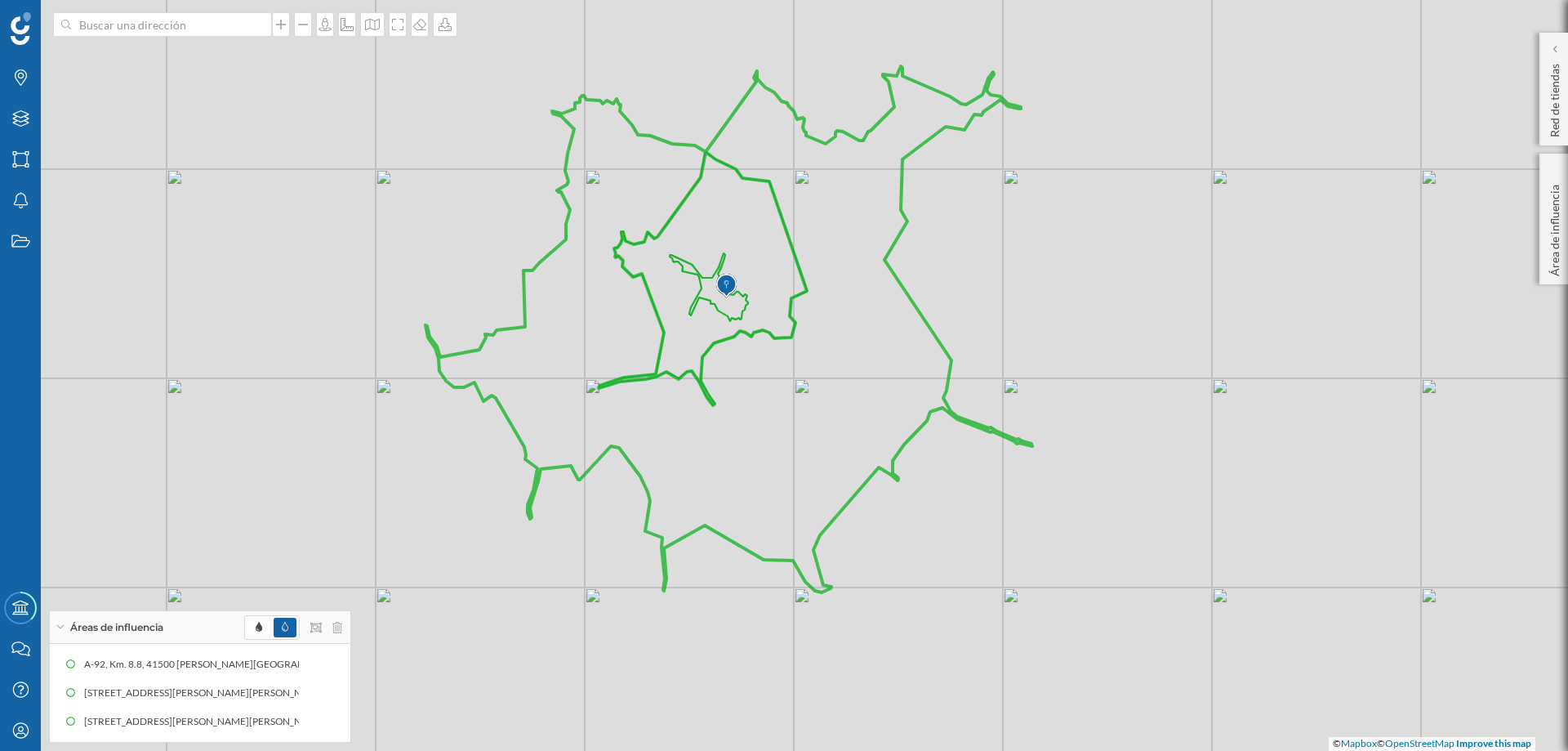
click at [886, 256] on icon at bounding box center [728, 329] width 607 height 526
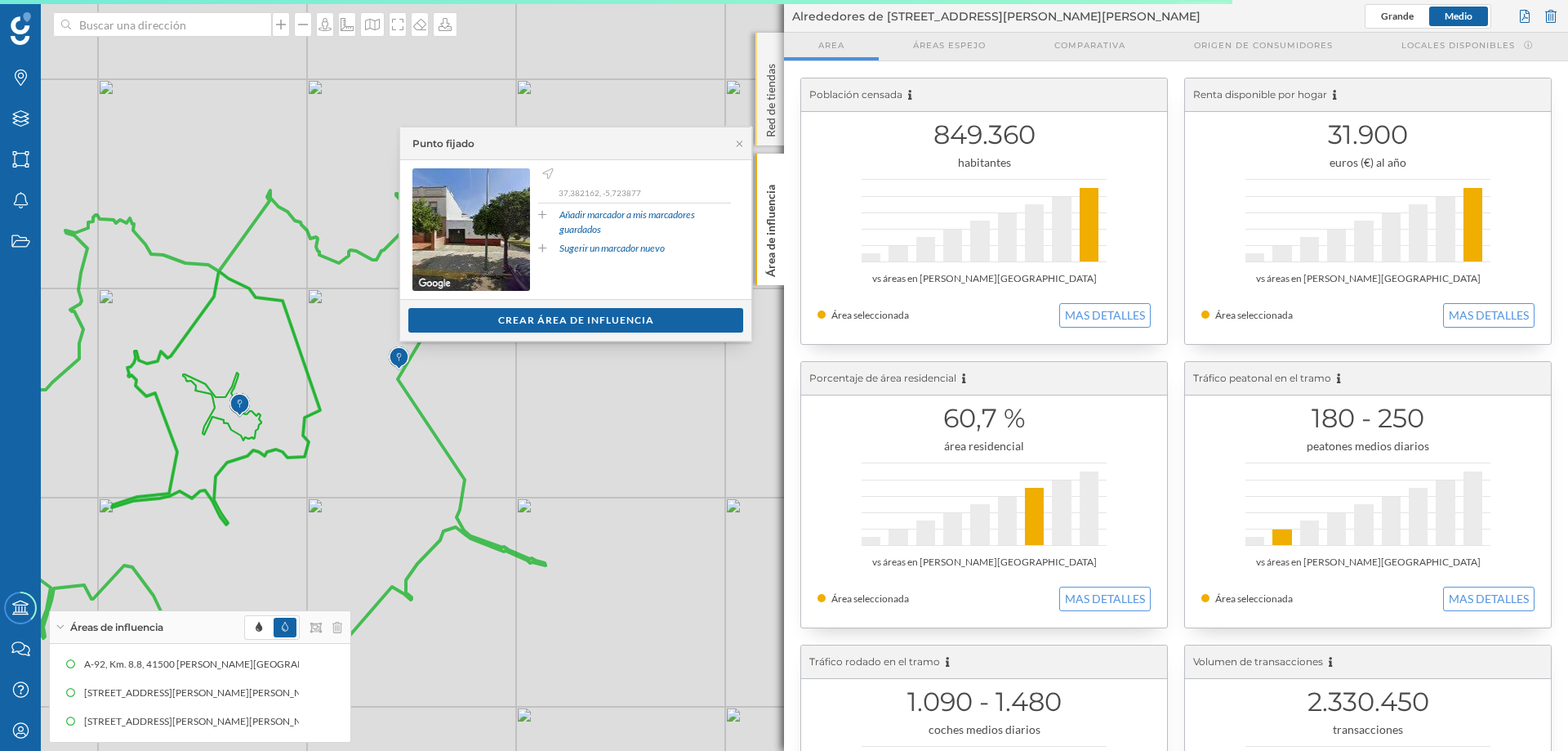
click at [770, 45] on div "Red de tiendas" at bounding box center [769, 89] width 28 height 113
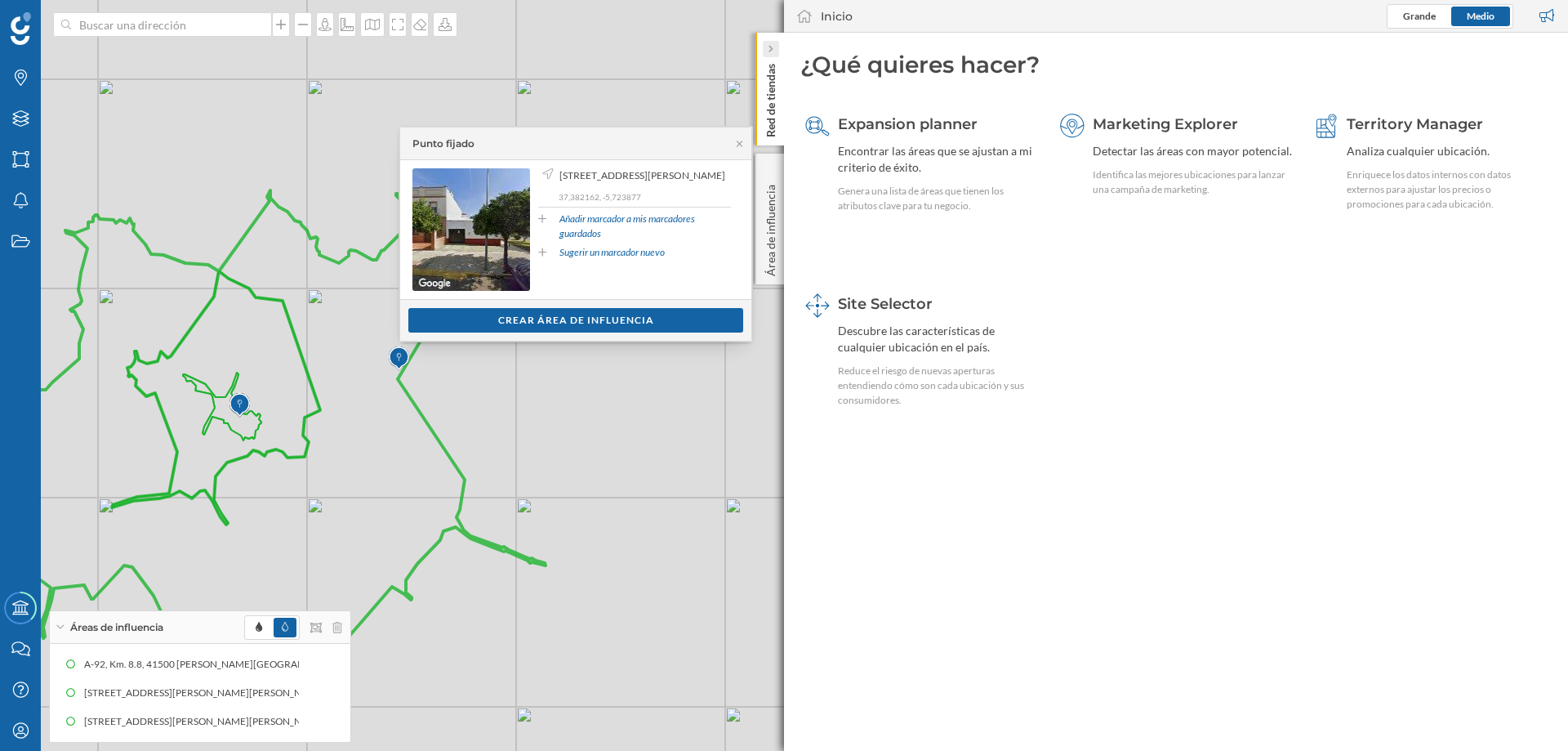
click at [773, 47] on icon at bounding box center [770, 49] width 5 height 8
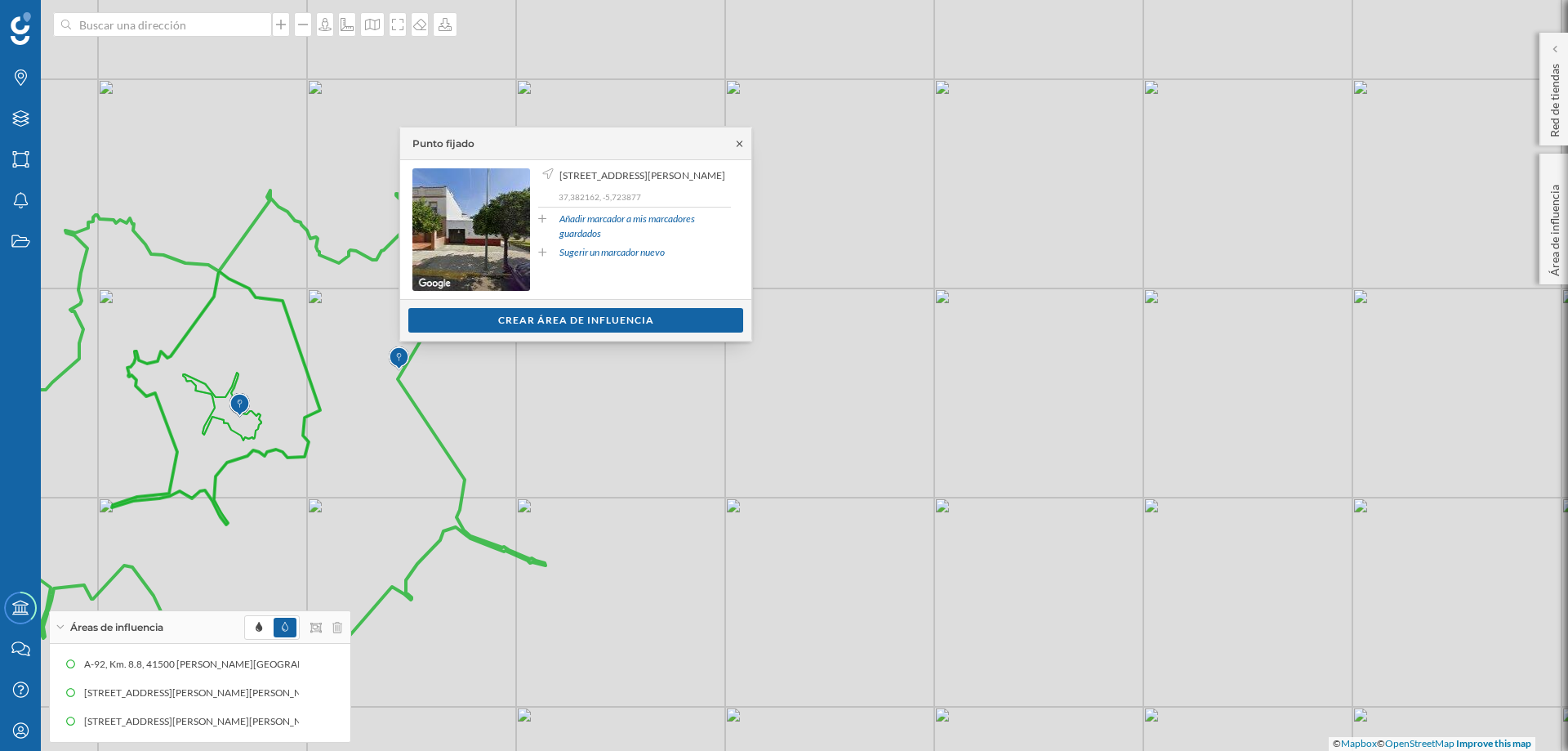
click at [739, 148] on icon at bounding box center [740, 143] width 12 height 10
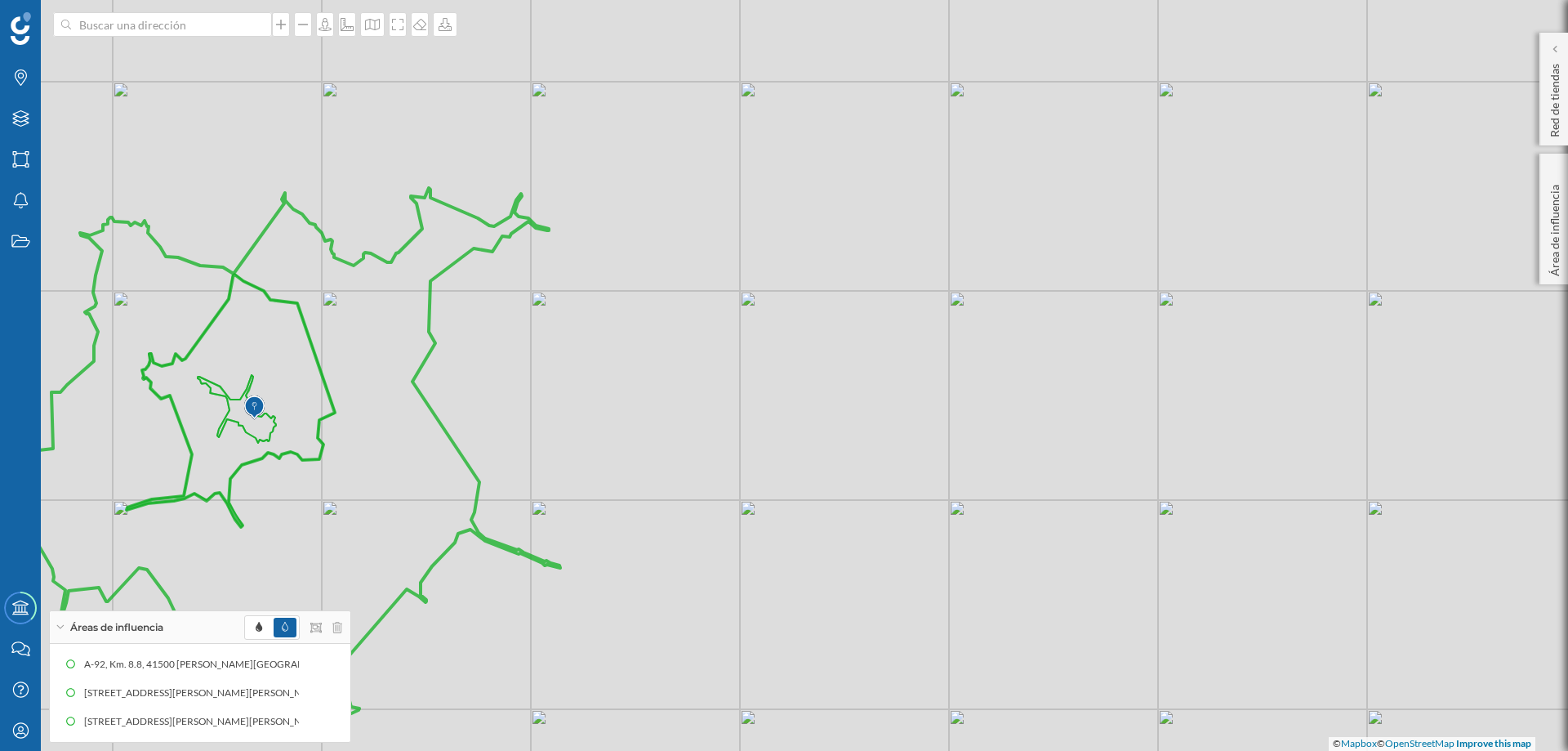
drag, startPoint x: 638, startPoint y: 395, endPoint x: 1006, endPoint y: 395, distance: 368.0
click at [1006, 395] on div "© Mapbox © OpenStreetMap Improve this map" at bounding box center [784, 375] width 1568 height 751
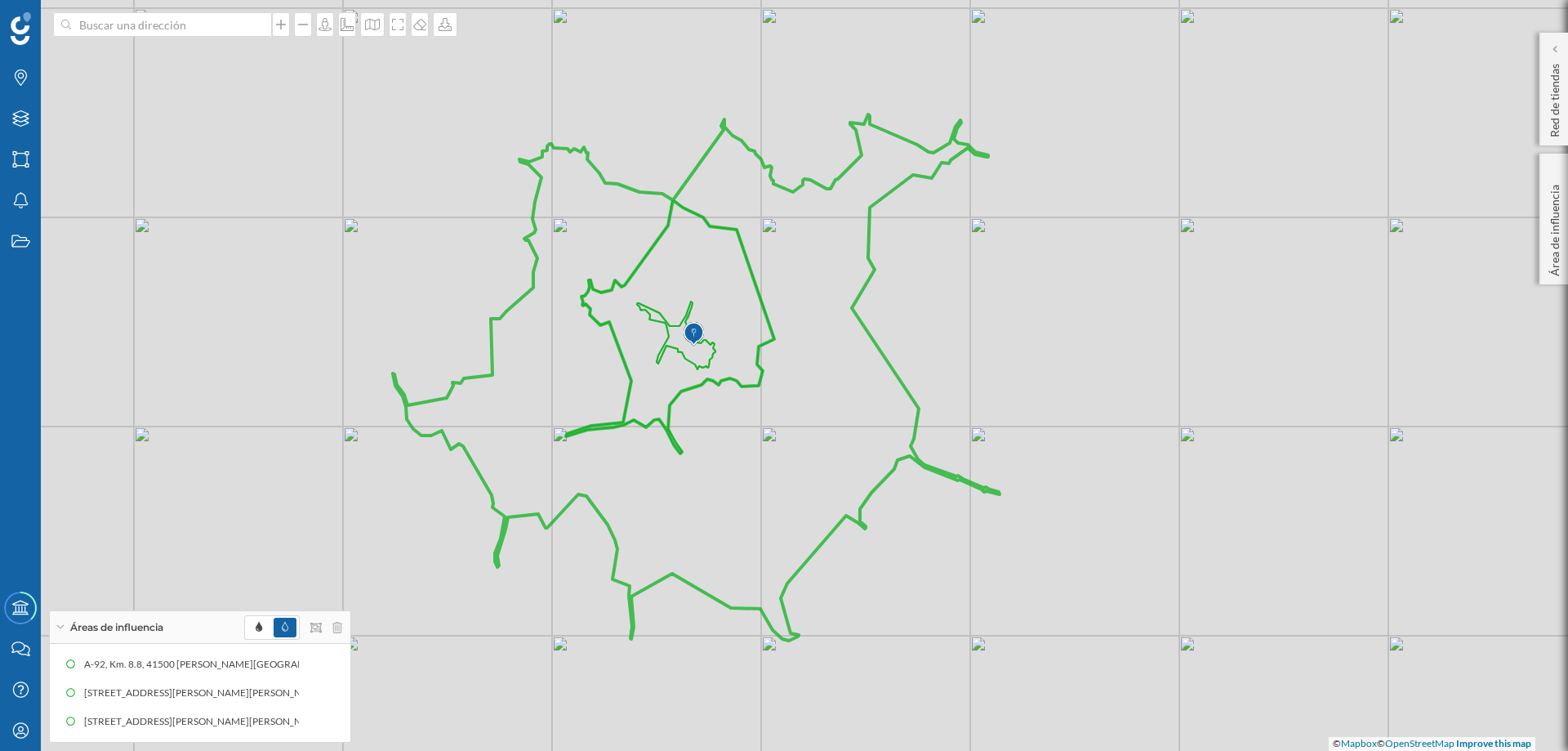
drag, startPoint x: 867, startPoint y: 495, endPoint x: 937, endPoint y: 426, distance: 98.3
click at [937, 426] on div "© Mapbox © OpenStreetMap Improve this map" at bounding box center [784, 375] width 1568 height 751
click at [26, 164] on icon at bounding box center [20, 159] width 16 height 16
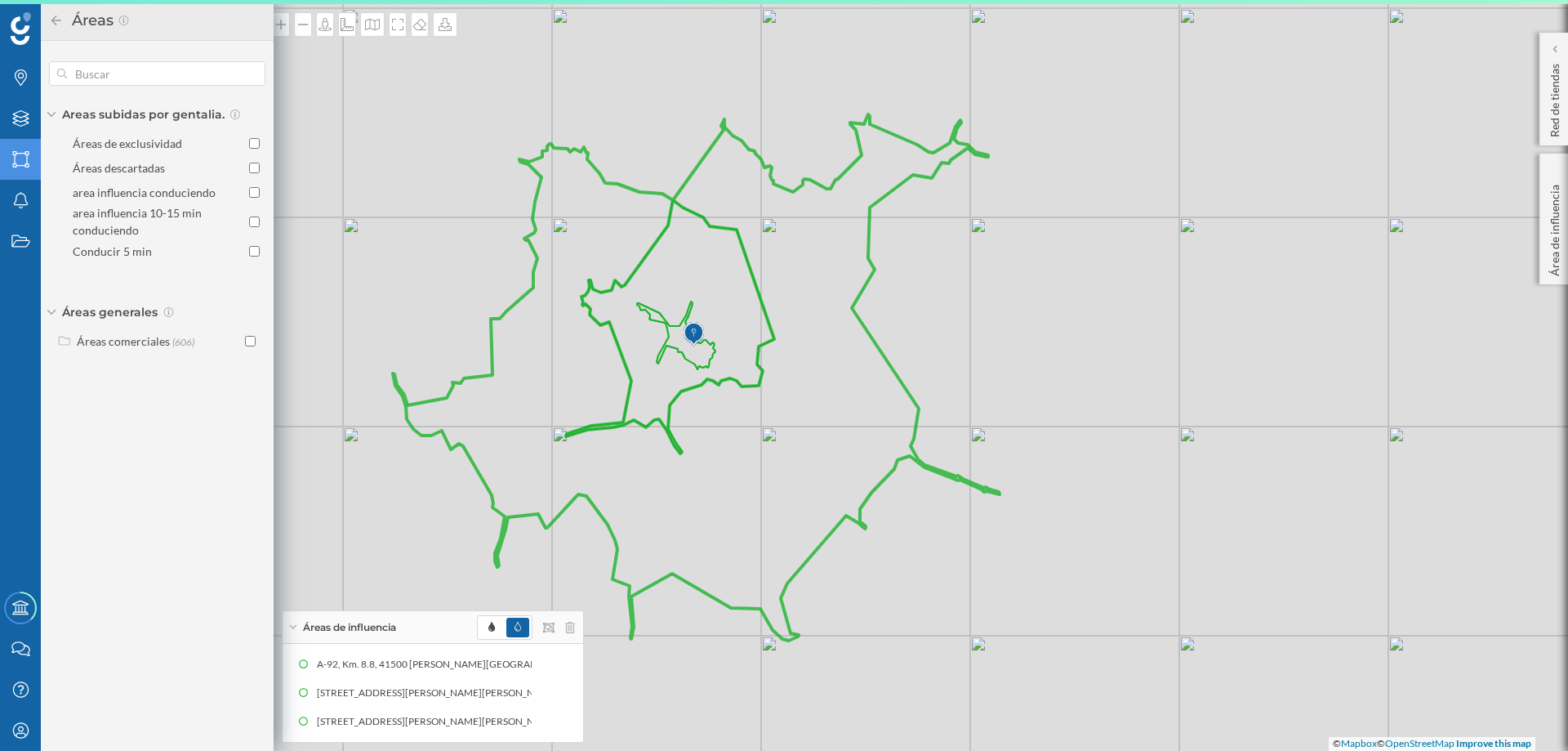
click at [14, 157] on icon at bounding box center [20, 159] width 16 height 16
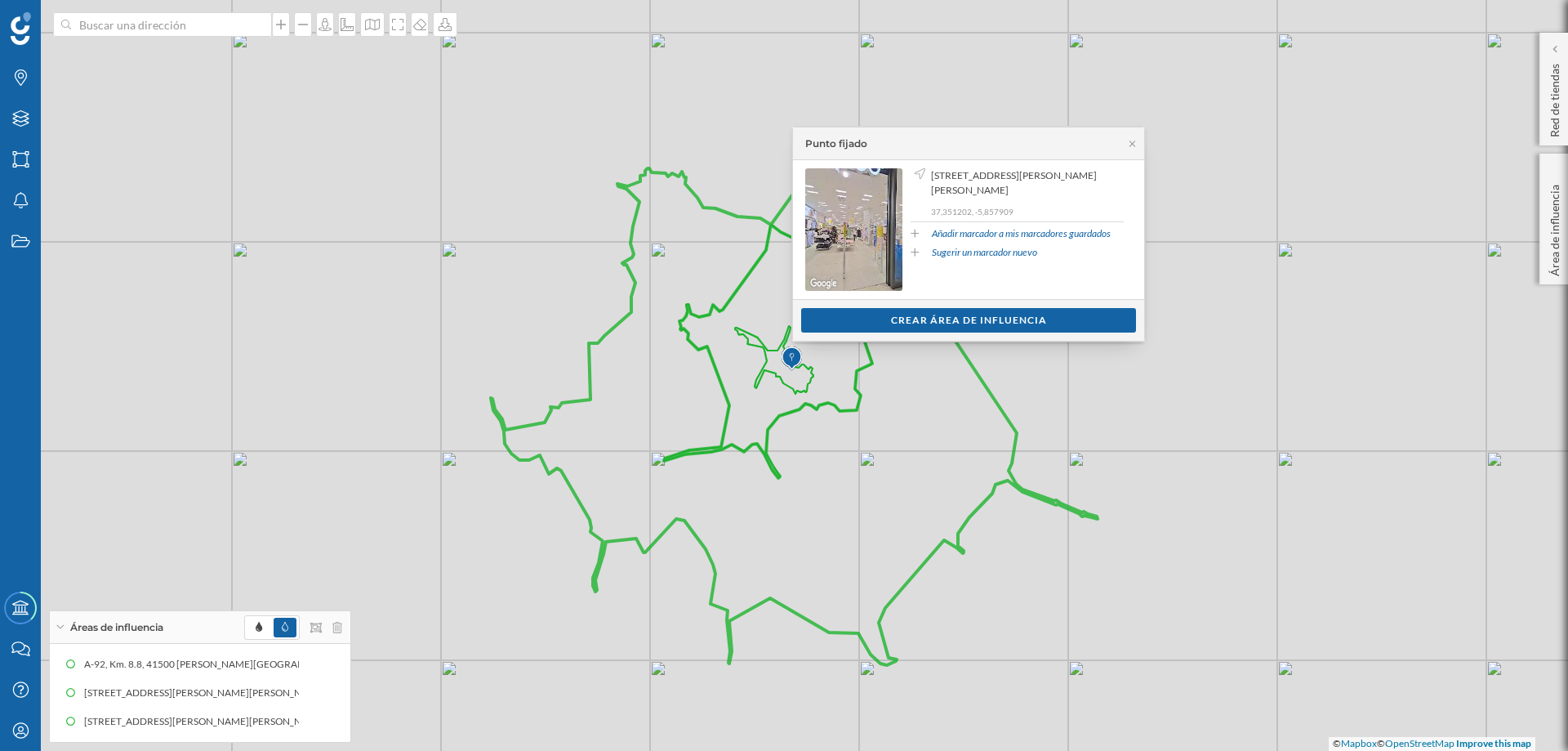
drag, startPoint x: 939, startPoint y: 317, endPoint x: 1130, endPoint y: 144, distance: 257.7
click at [1130, 144] on icon at bounding box center [1133, 143] width 12 height 10
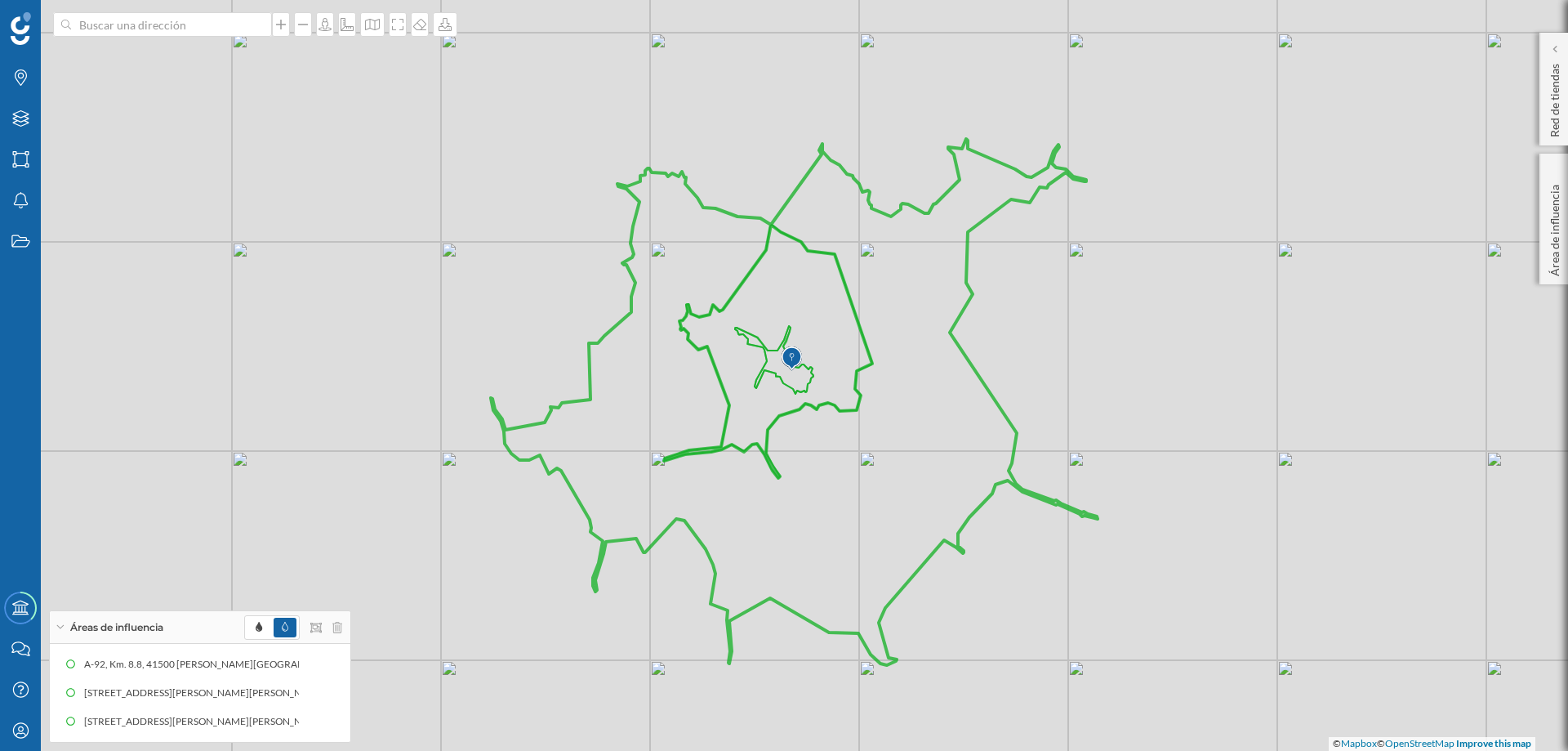
click at [1075, 180] on icon at bounding box center [794, 402] width 607 height 526
click at [1071, 167] on div "© Mapbox © OpenStreetMap Improve this map" at bounding box center [784, 375] width 1568 height 751
click at [1063, 168] on icon at bounding box center [794, 402] width 607 height 526
click at [982, 151] on div "© Mapbox © OpenStreetMap Improve this map" at bounding box center [784, 375] width 1568 height 751
click at [982, 160] on icon at bounding box center [794, 402] width 607 height 526
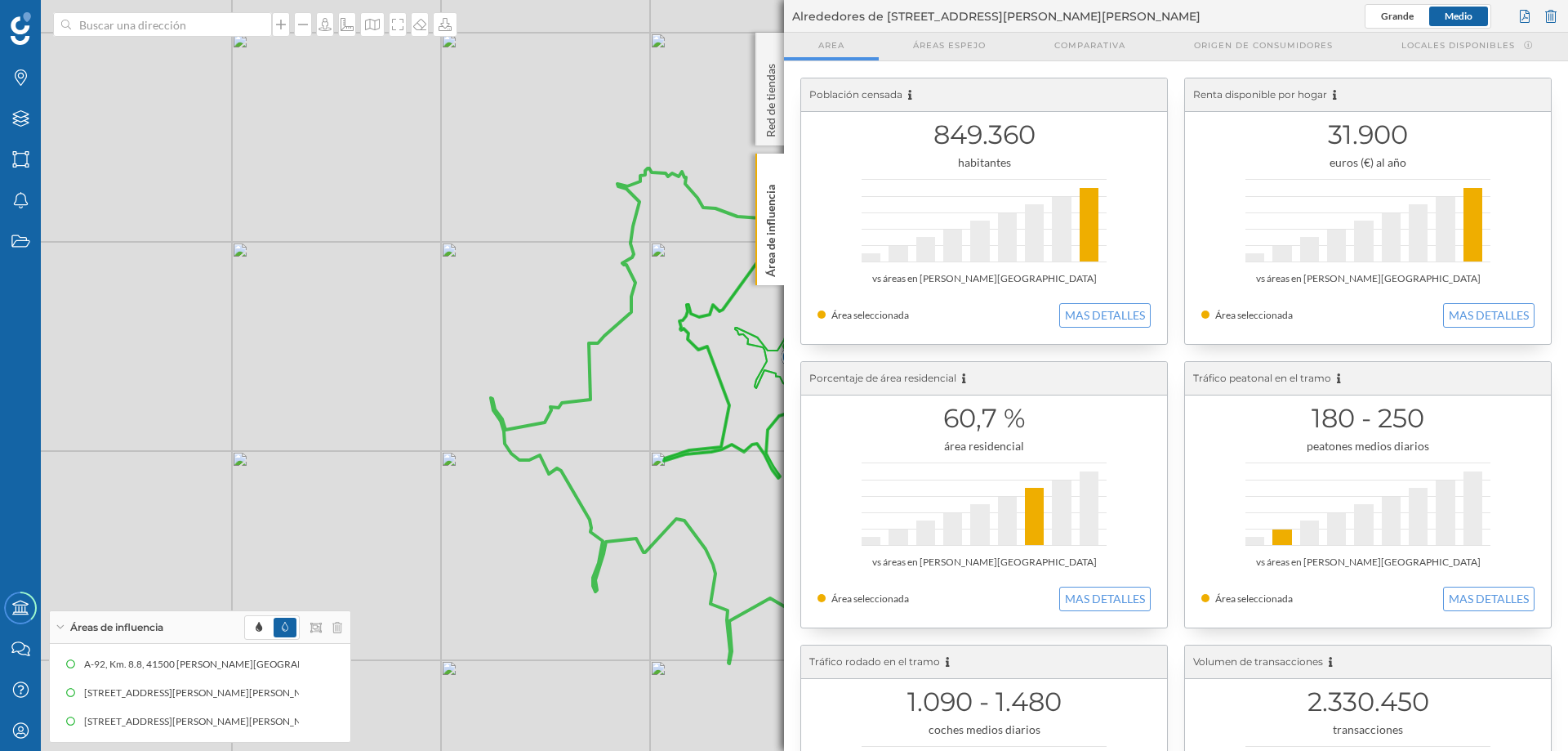
click at [988, 156] on icon at bounding box center [794, 402] width 607 height 526
click at [768, 228] on p "Área de influencia" at bounding box center [771, 227] width 16 height 99
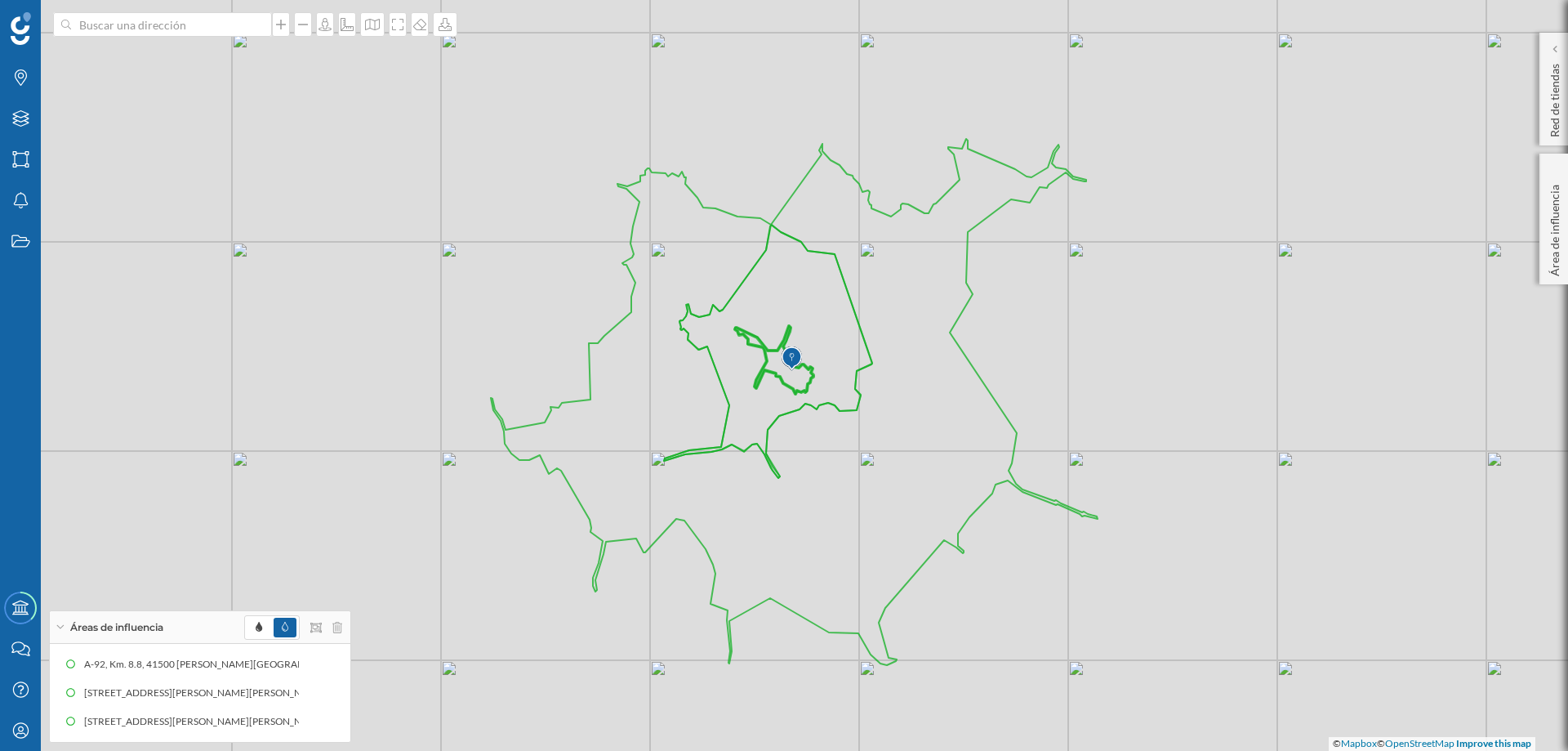
click at [786, 333] on icon at bounding box center [768, 351] width 208 height 253
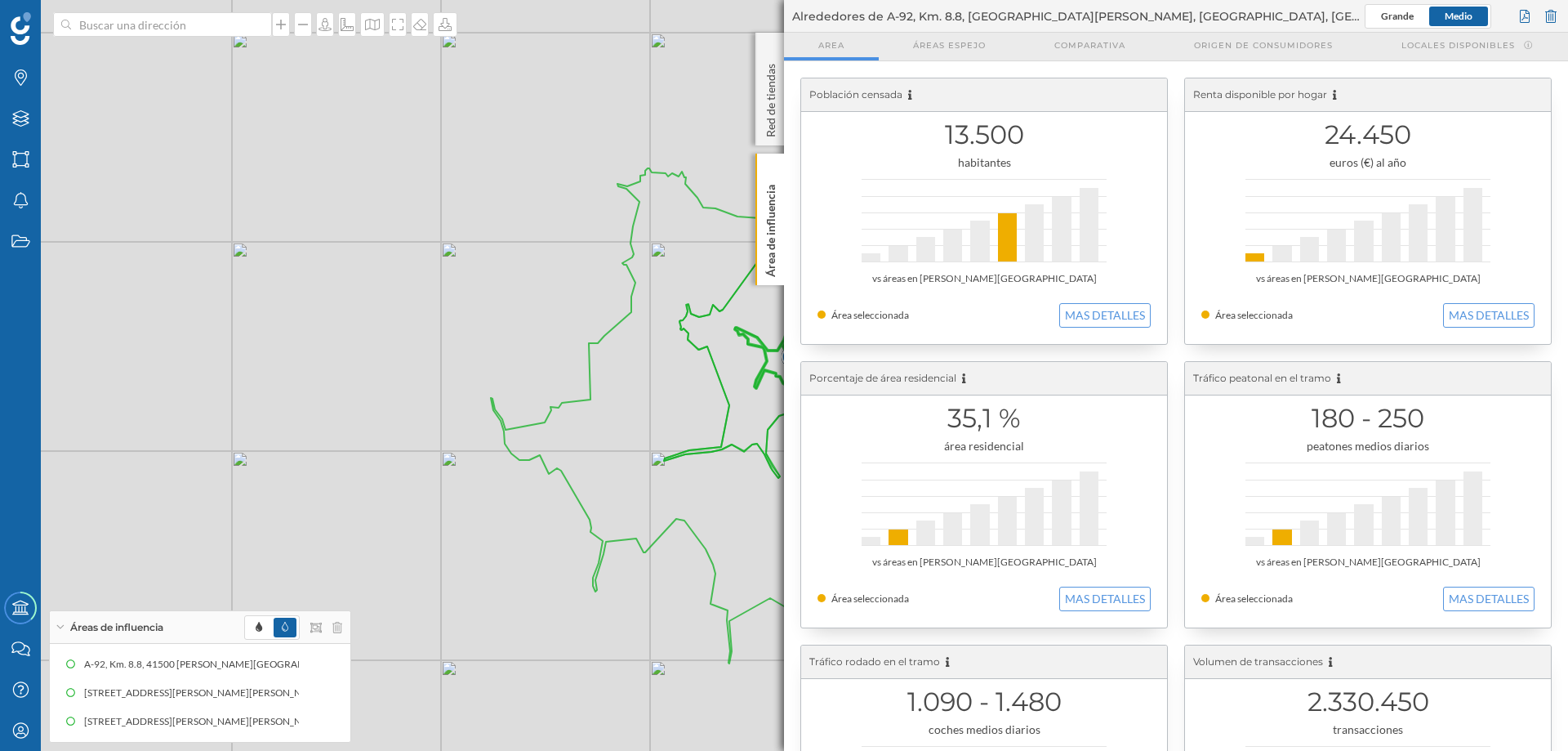
click at [823, 314] on div at bounding box center [821, 314] width 8 height 8
drag, startPoint x: 823, startPoint y: 314, endPoint x: 1452, endPoint y: 167, distance: 645.9
click at [1254, 167] on div "euros (€) al año" at bounding box center [1367, 163] width 333 height 16
click at [609, 221] on div "© Mapbox © OpenStreetMap Improve this map" at bounding box center [784, 375] width 1568 height 751
click at [773, 78] on p "Red de tiendas" at bounding box center [771, 97] width 16 height 80
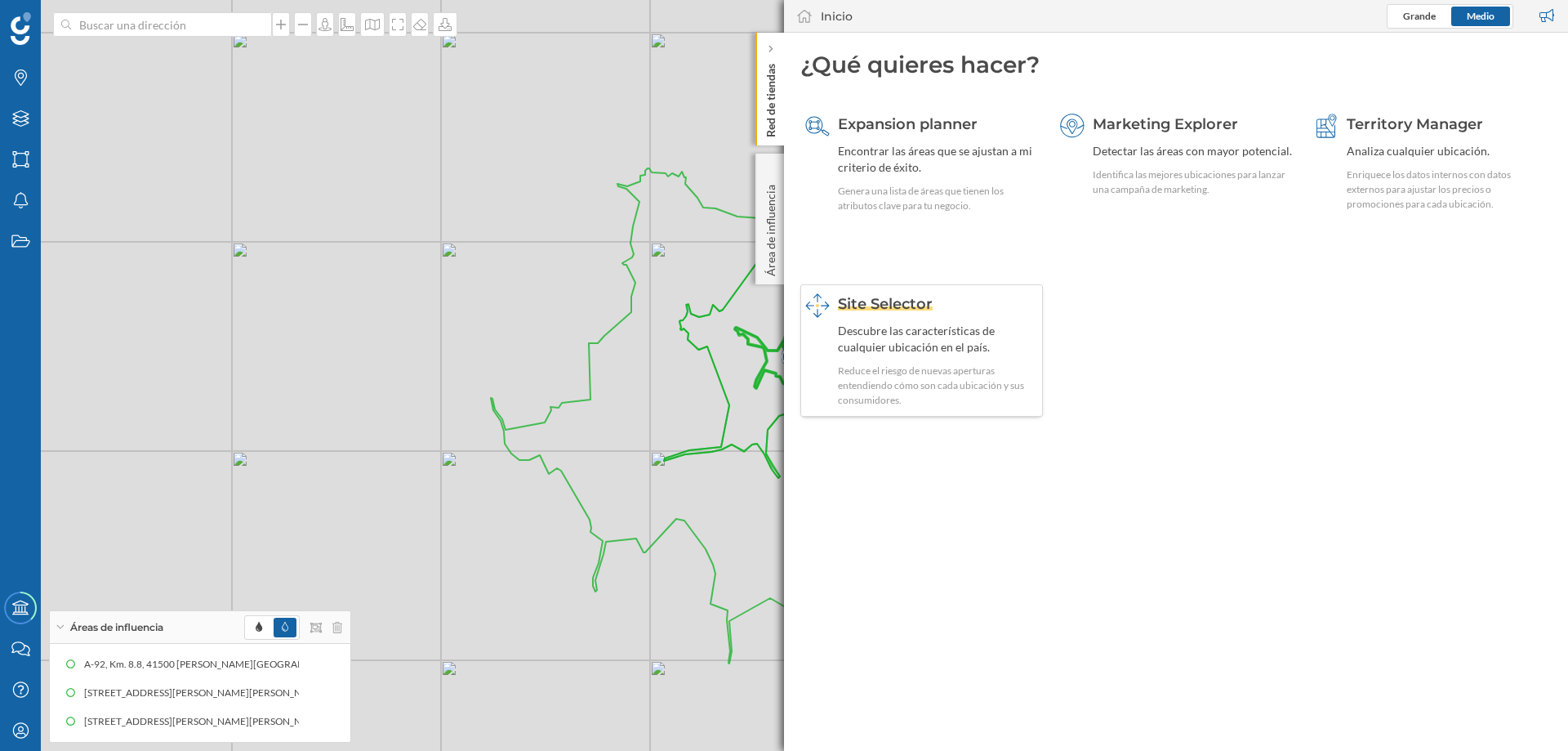
click at [874, 307] on span "Site Selector" at bounding box center [885, 304] width 95 height 18
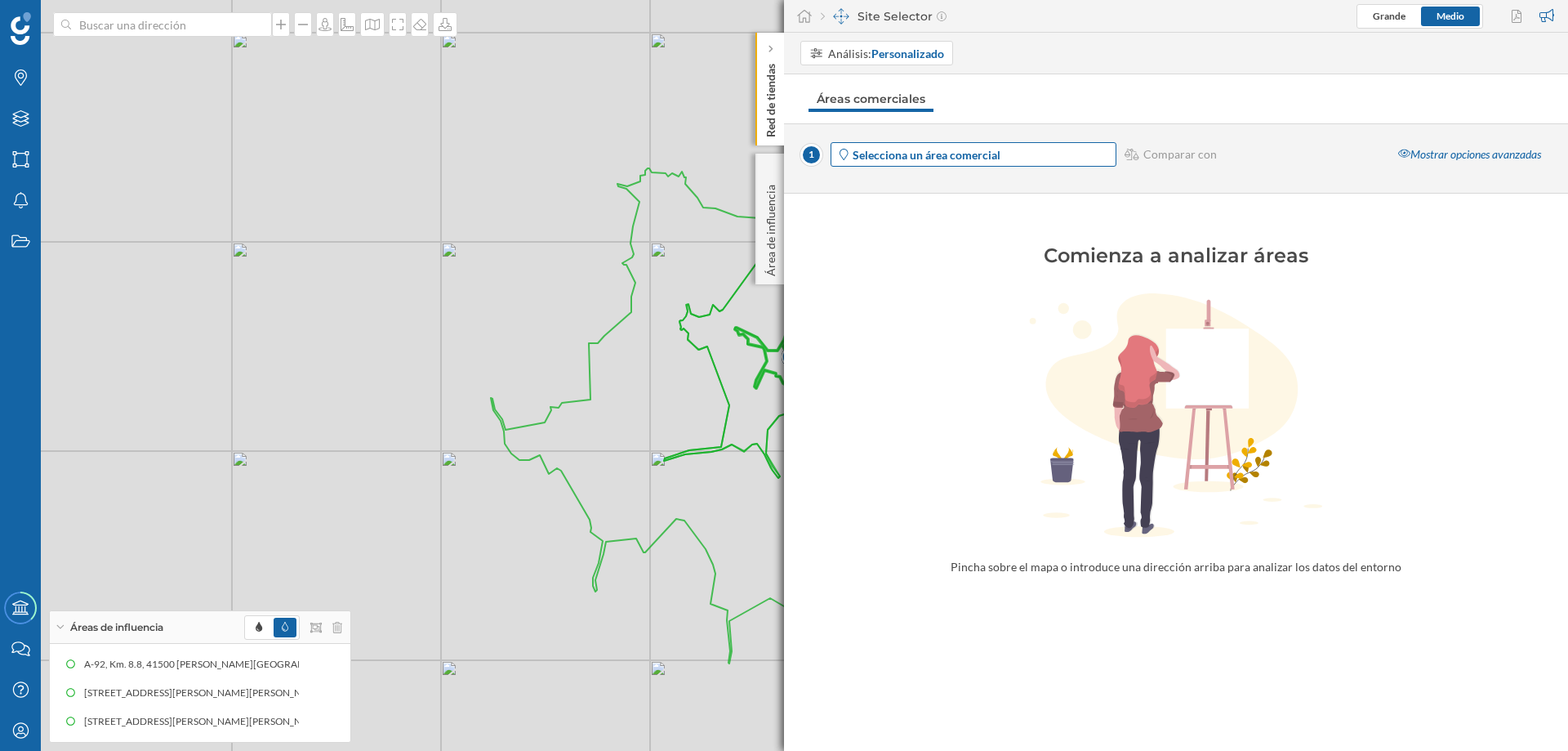
click at [1003, 148] on span "Selecciona un área comercial" at bounding box center [983, 155] width 261 height 17
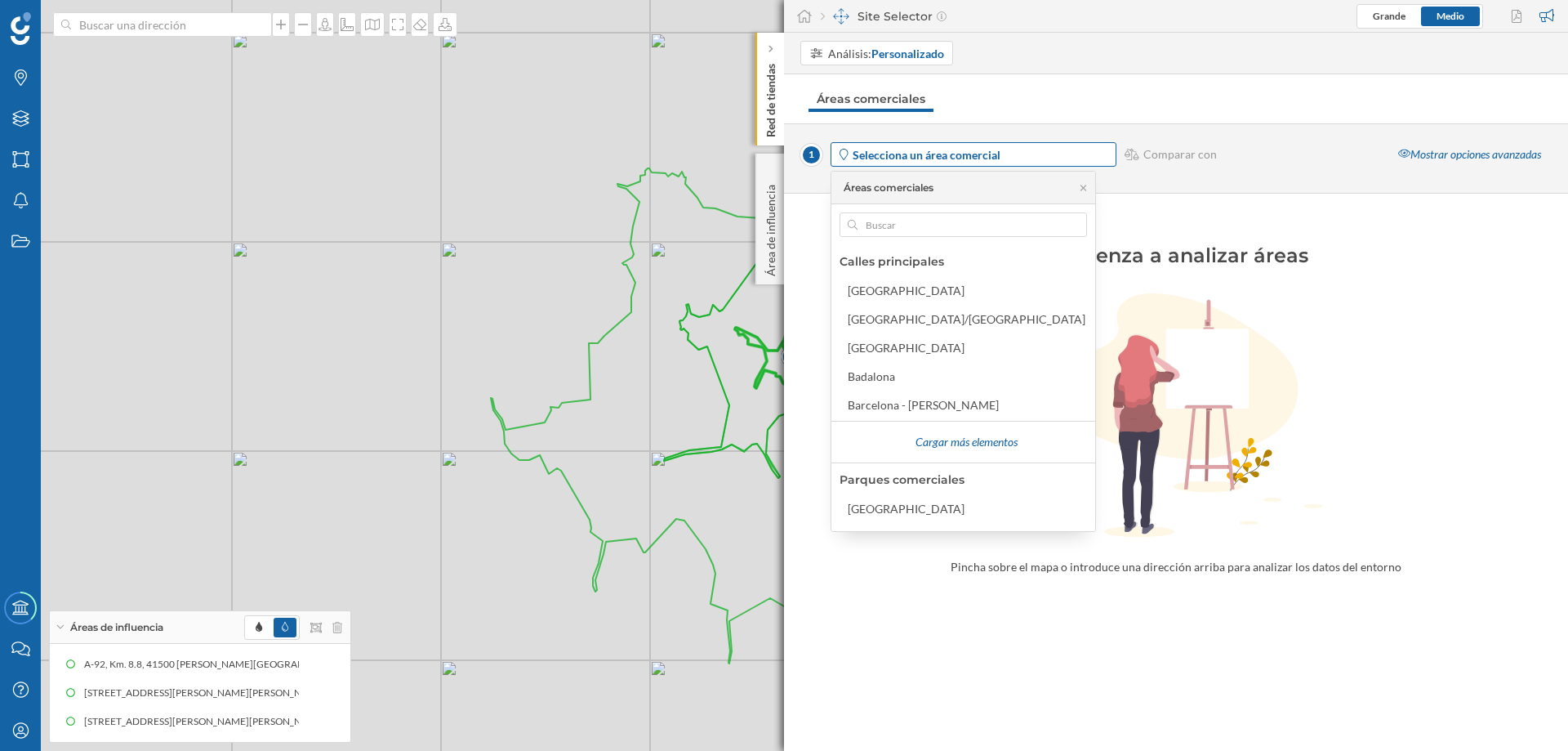
click at [960, 157] on strong "Selecciona un área comercial" at bounding box center [927, 155] width 147 height 14
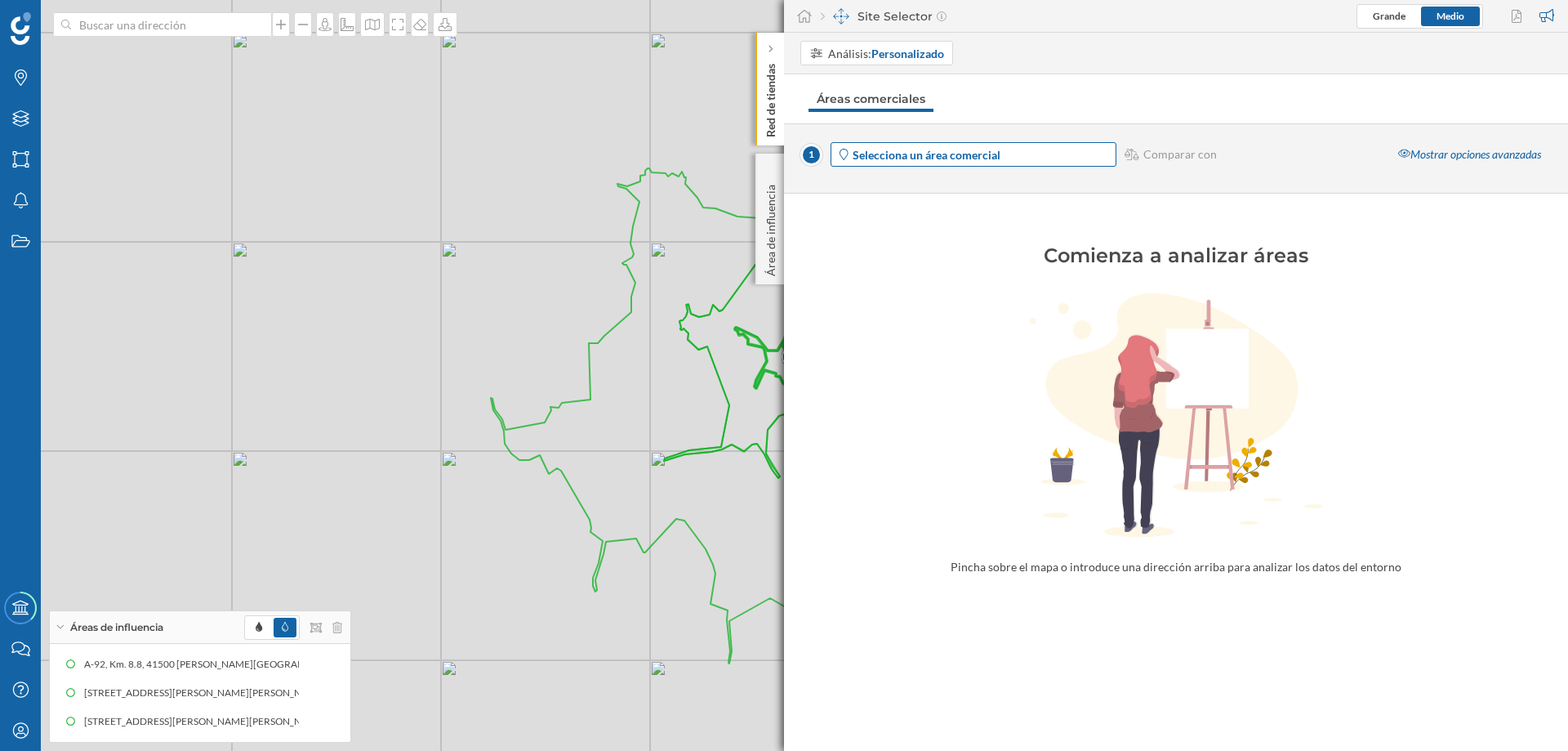
click at [980, 148] on strong "Selecciona un área comercial" at bounding box center [927, 155] width 147 height 14
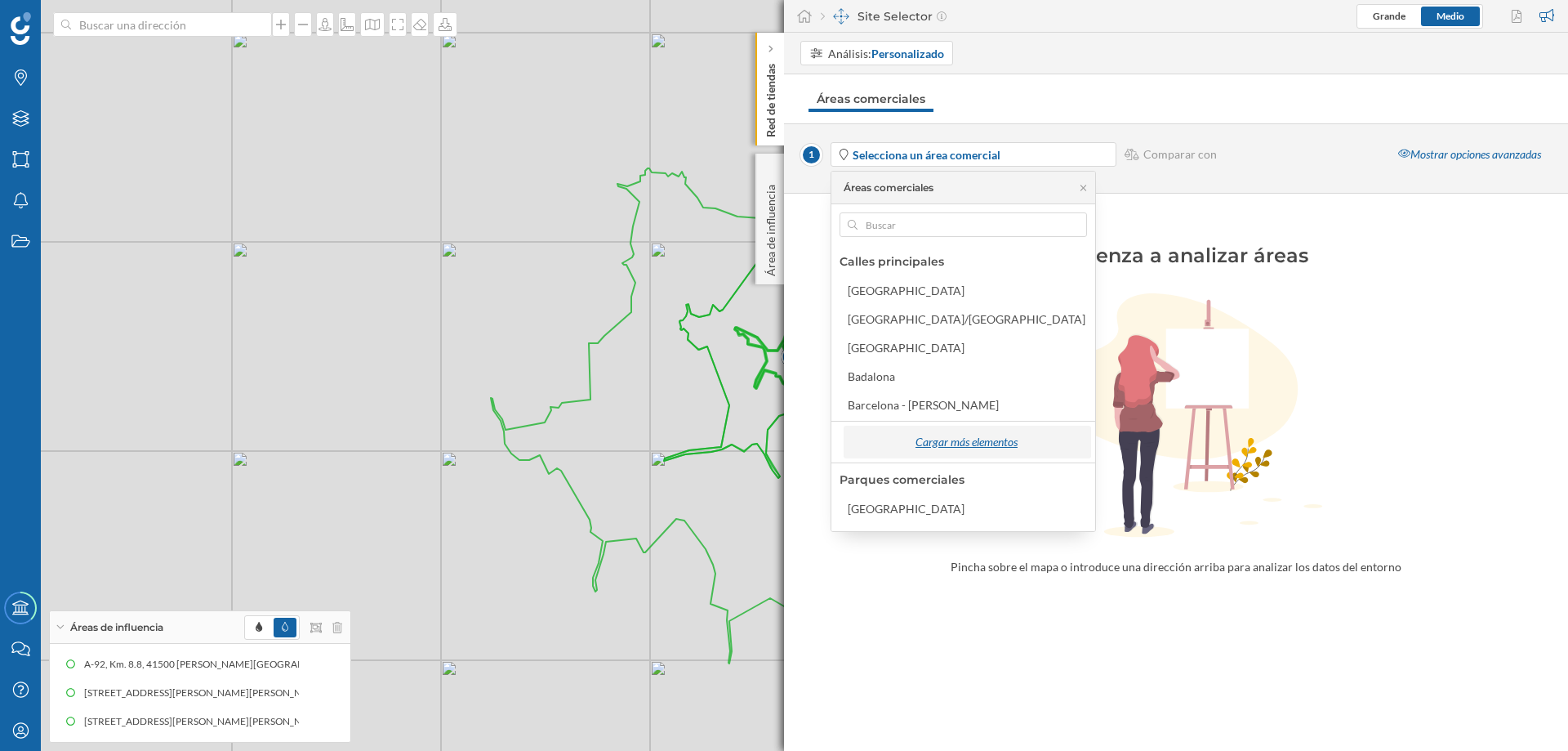
click at [967, 441] on div "Cargar más elementos" at bounding box center [967, 443] width 238 height 25
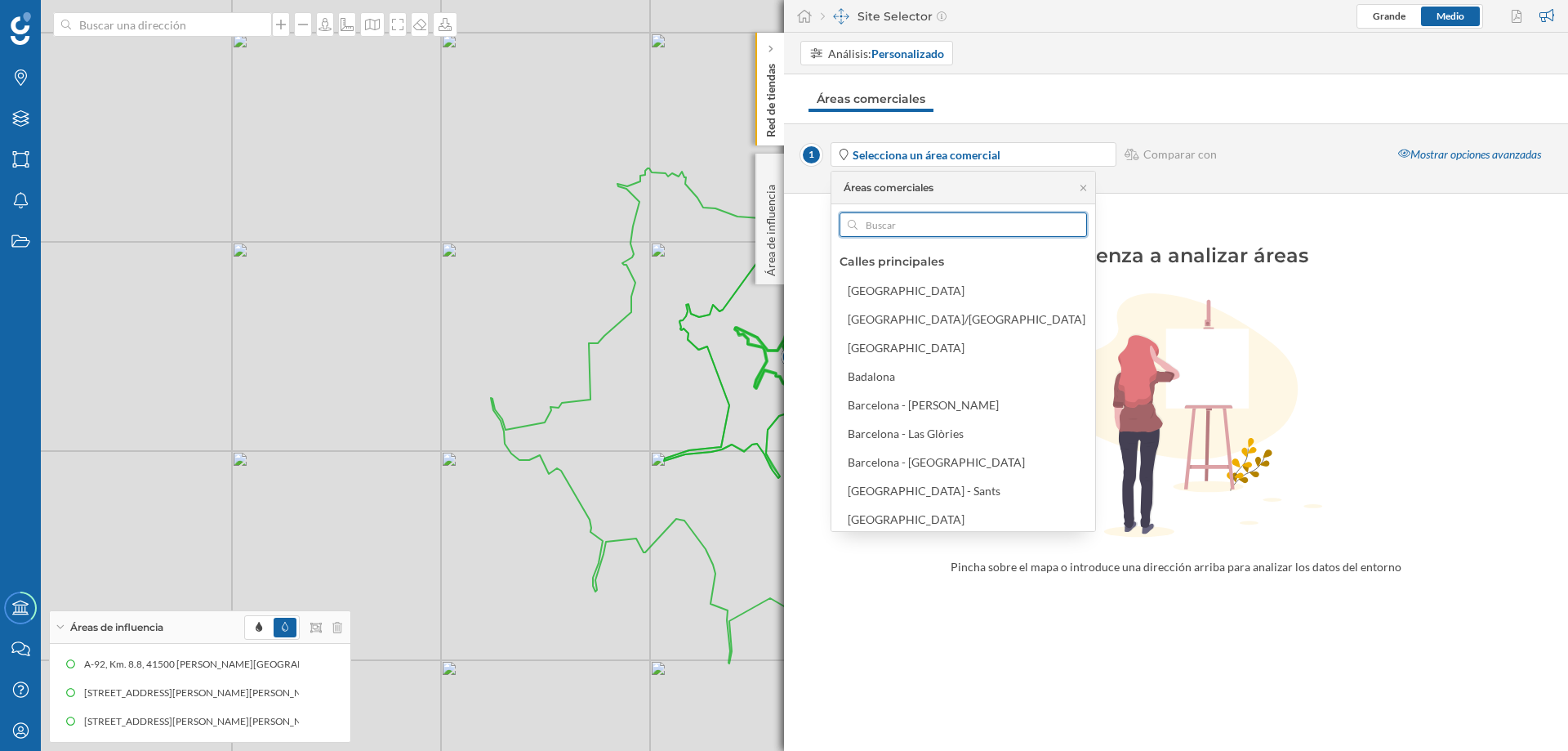
click at [904, 224] on input "text" at bounding box center [963, 225] width 211 height 25
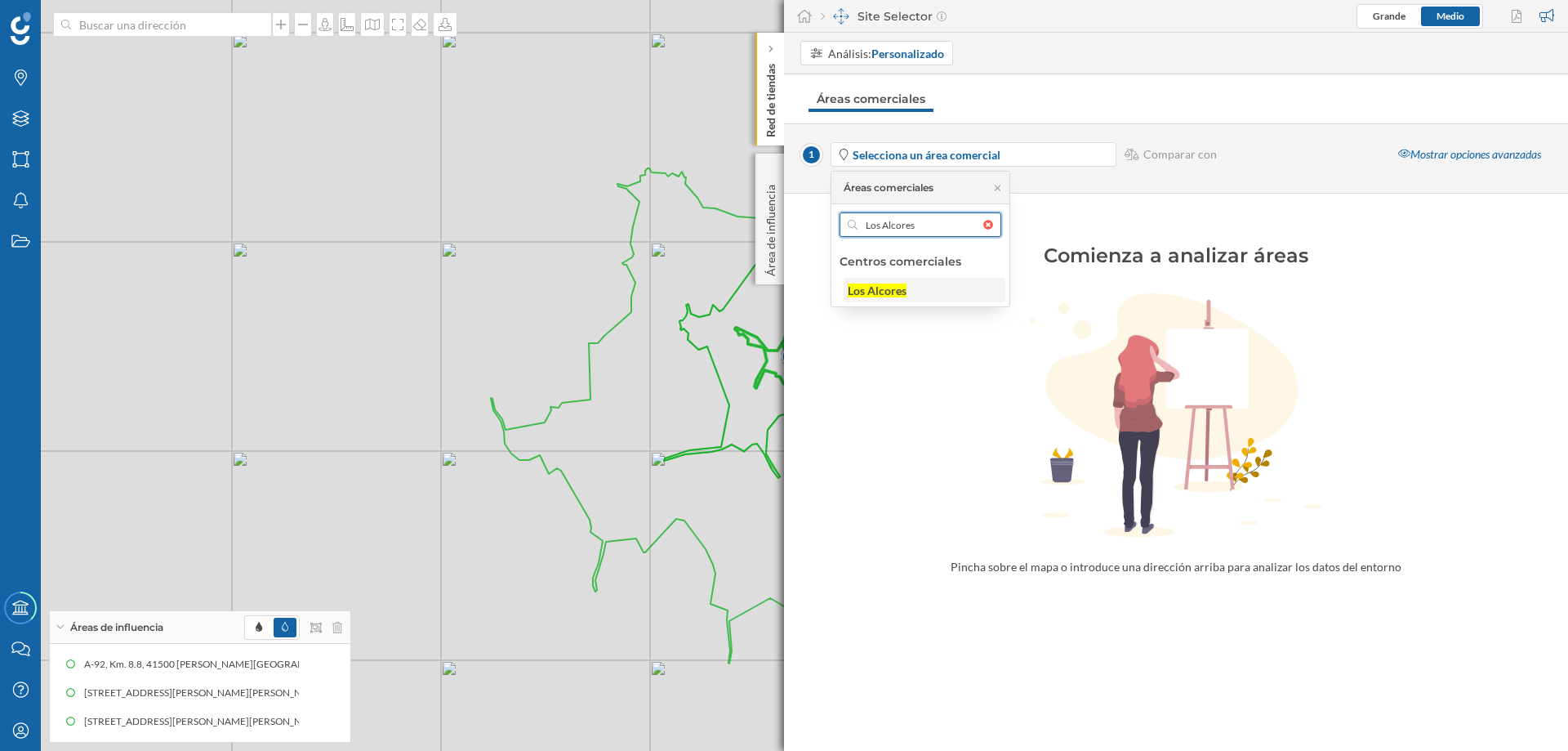
type input "Los Alcores"
click at [880, 284] on div "Los Alcores" at bounding box center [877, 291] width 59 height 14
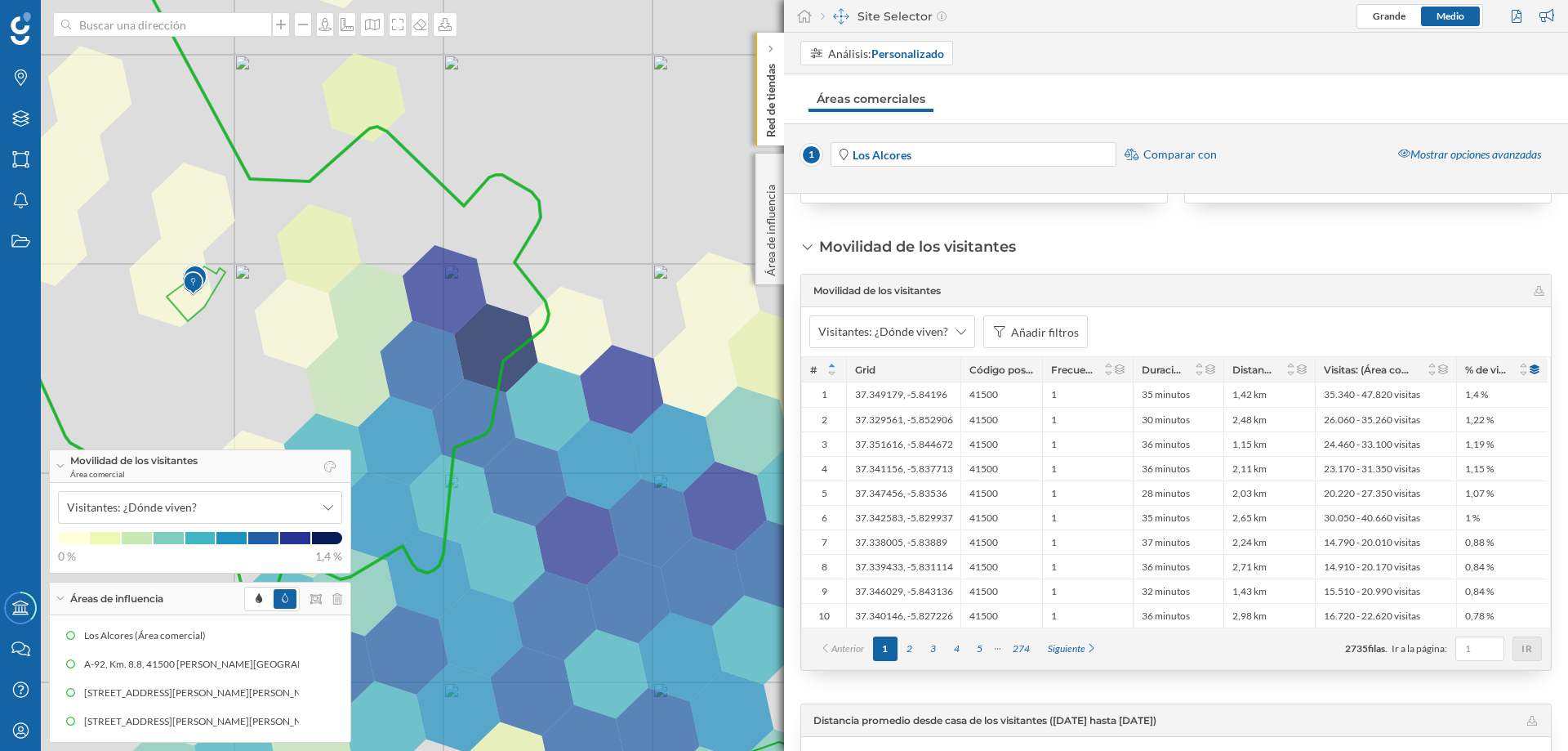
scroll to position [409, 0]
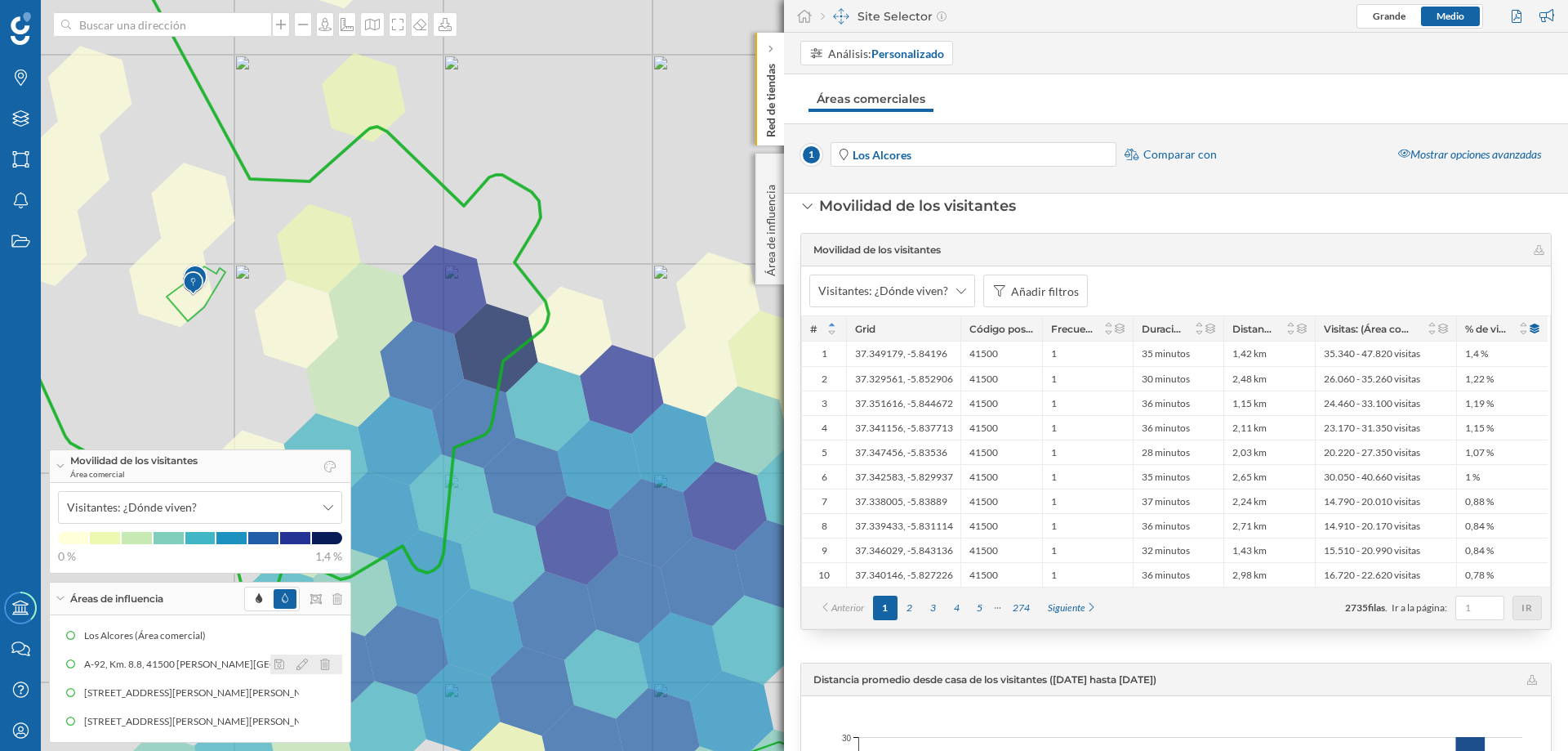
click at [302, 573] on icon at bounding box center [302, 664] width 12 height 12
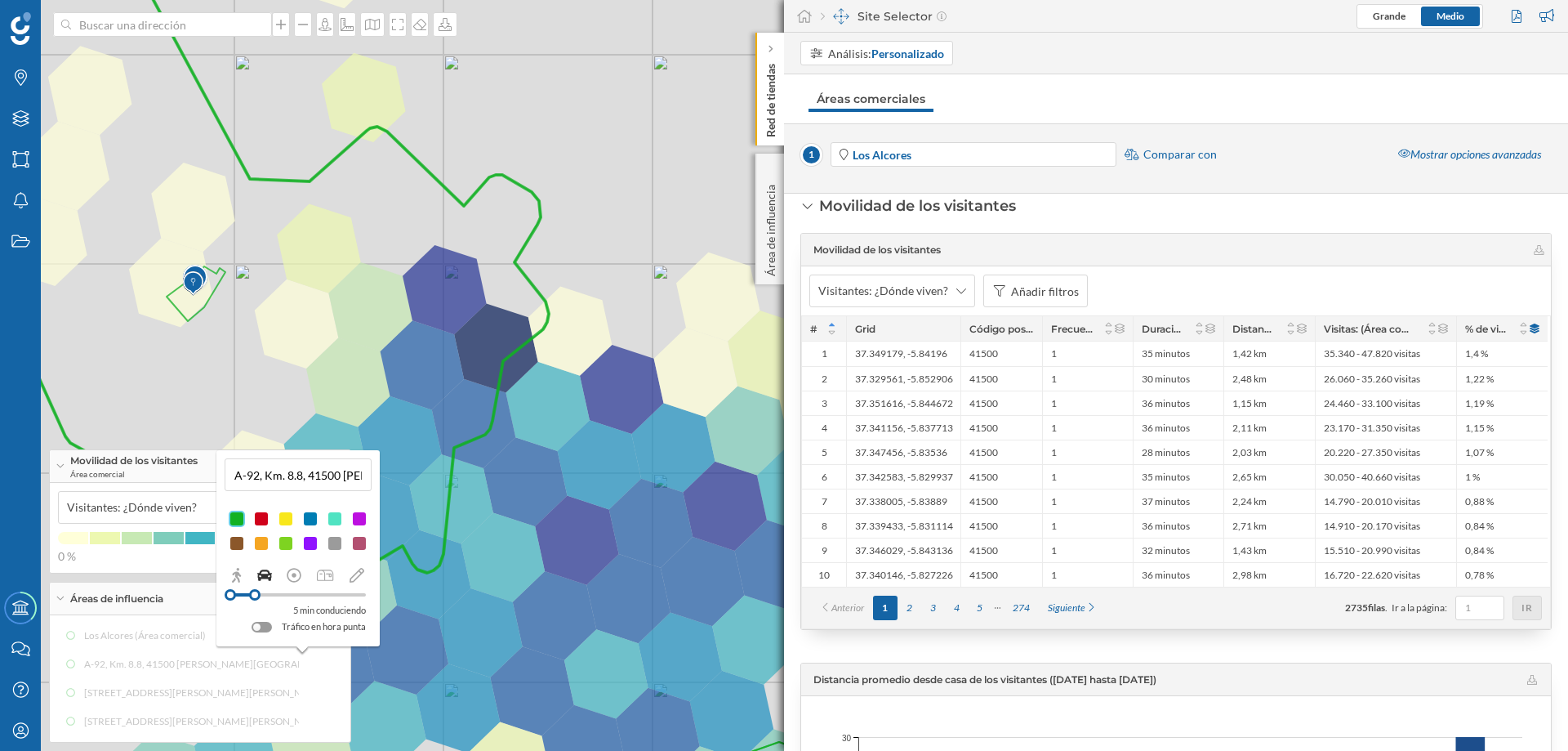
click at [309, 517] on div at bounding box center [310, 519] width 16 height 16
click at [577, 562] on icon at bounding box center [663, 376] width 1643 height 905
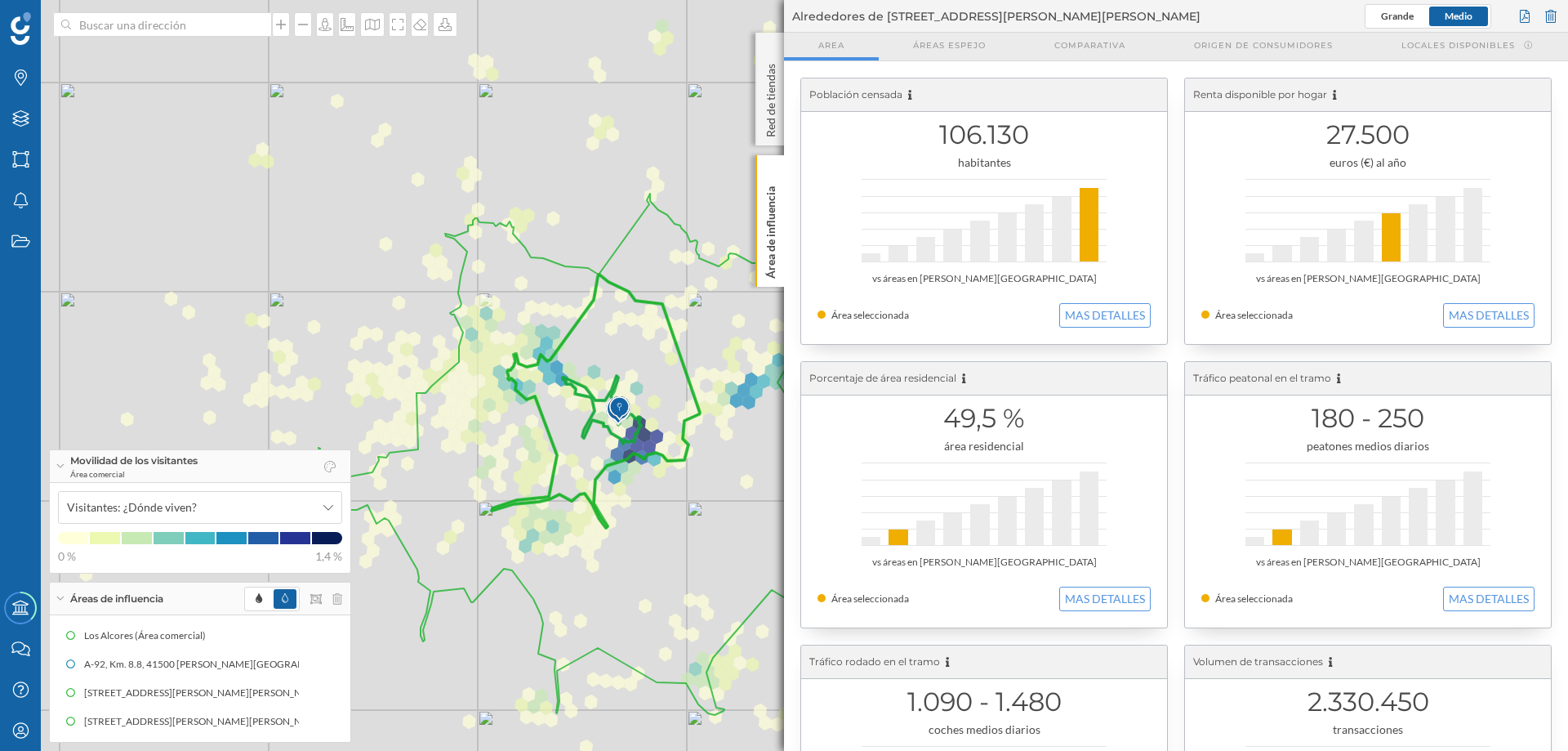
click at [685, 372] on icon at bounding box center [622, 451] width 607 height 526
click at [254, 573] on div "[STREET_ADDRESS][PERSON_NAME][PERSON_NAME] (5 a 10 min Conduciendo)" at bounding box center [263, 692] width 362 height 16
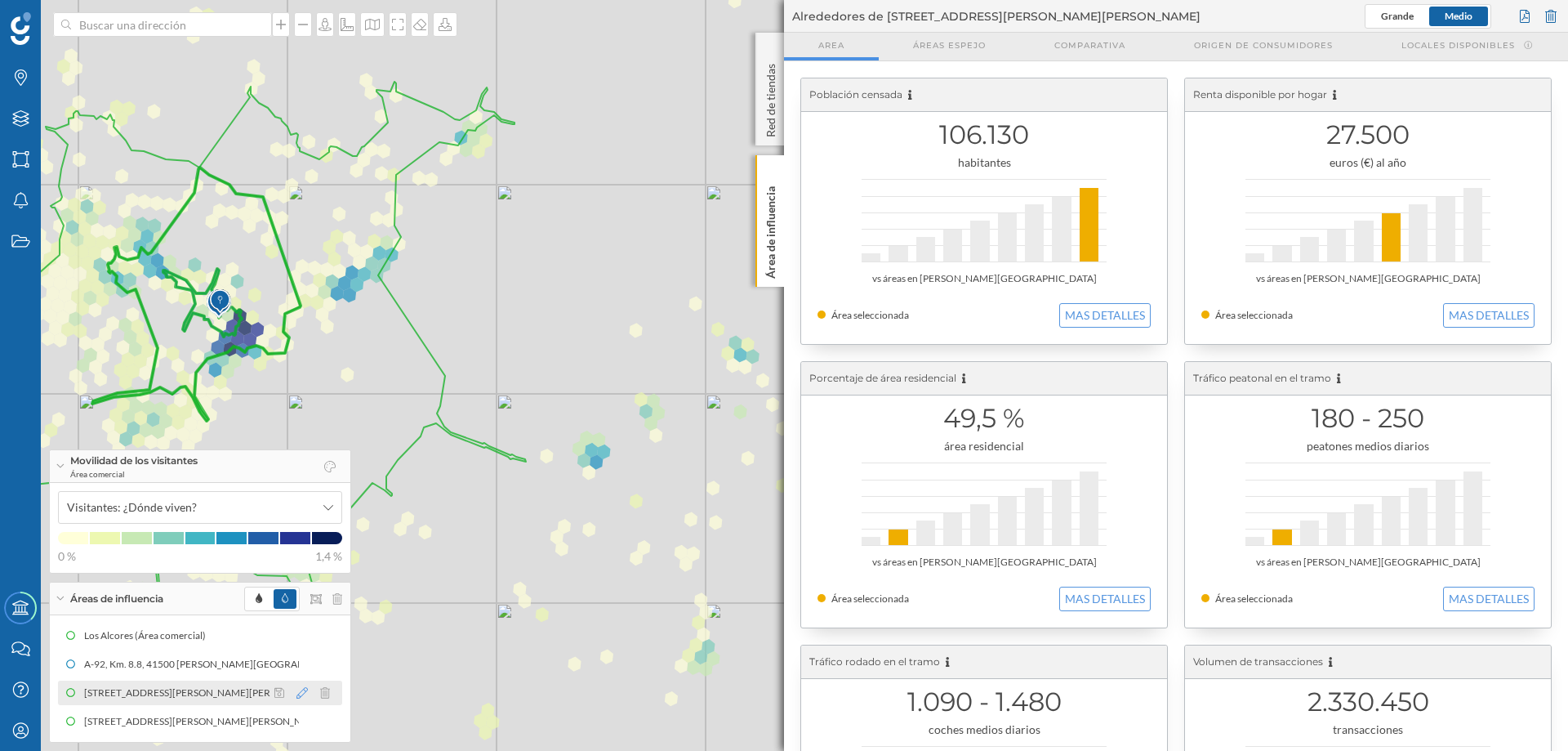
click at [298, 573] on icon at bounding box center [302, 692] width 12 height 12
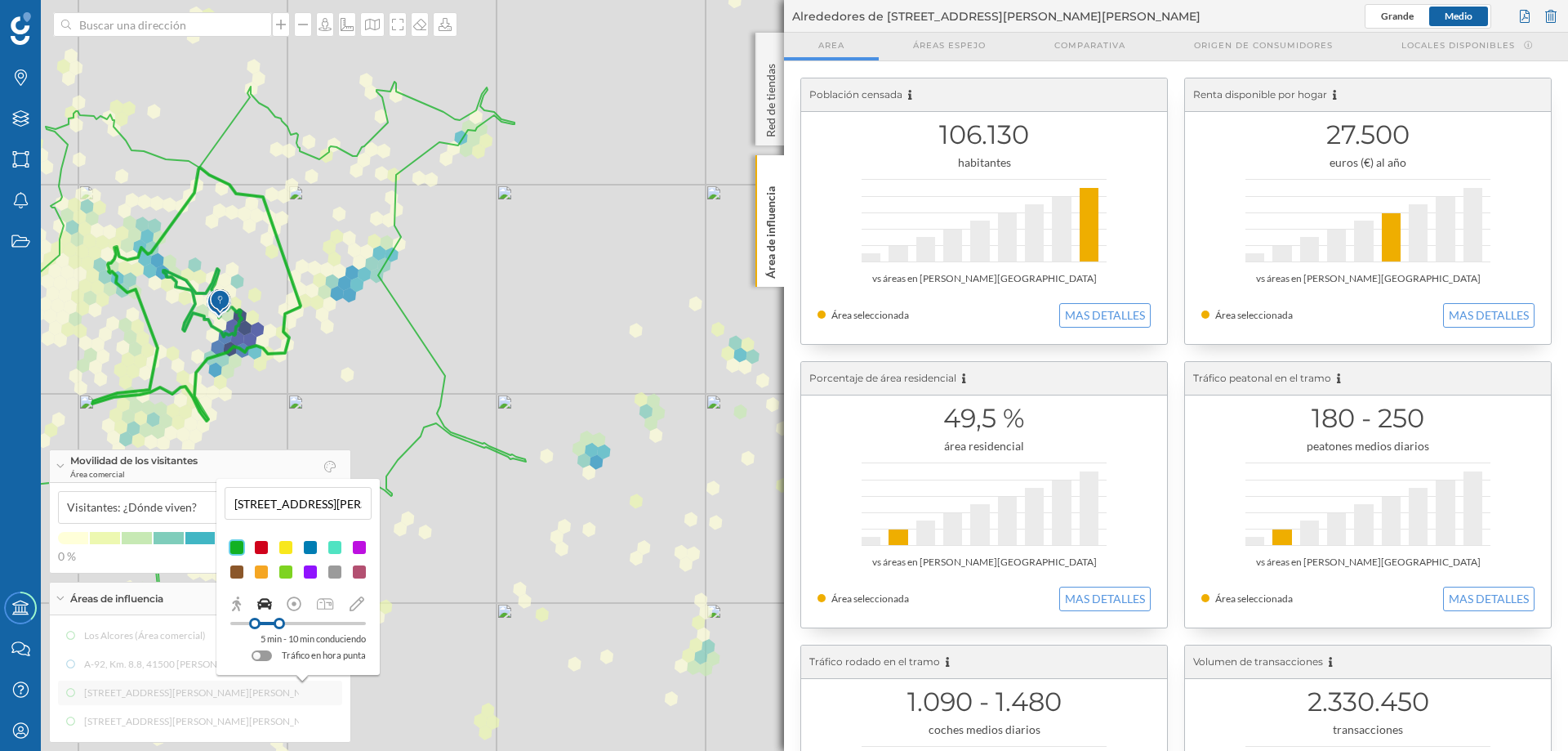
click at [309, 547] on div at bounding box center [310, 547] width 16 height 16
click at [771, 96] on p "Red de tiendas" at bounding box center [771, 97] width 16 height 80
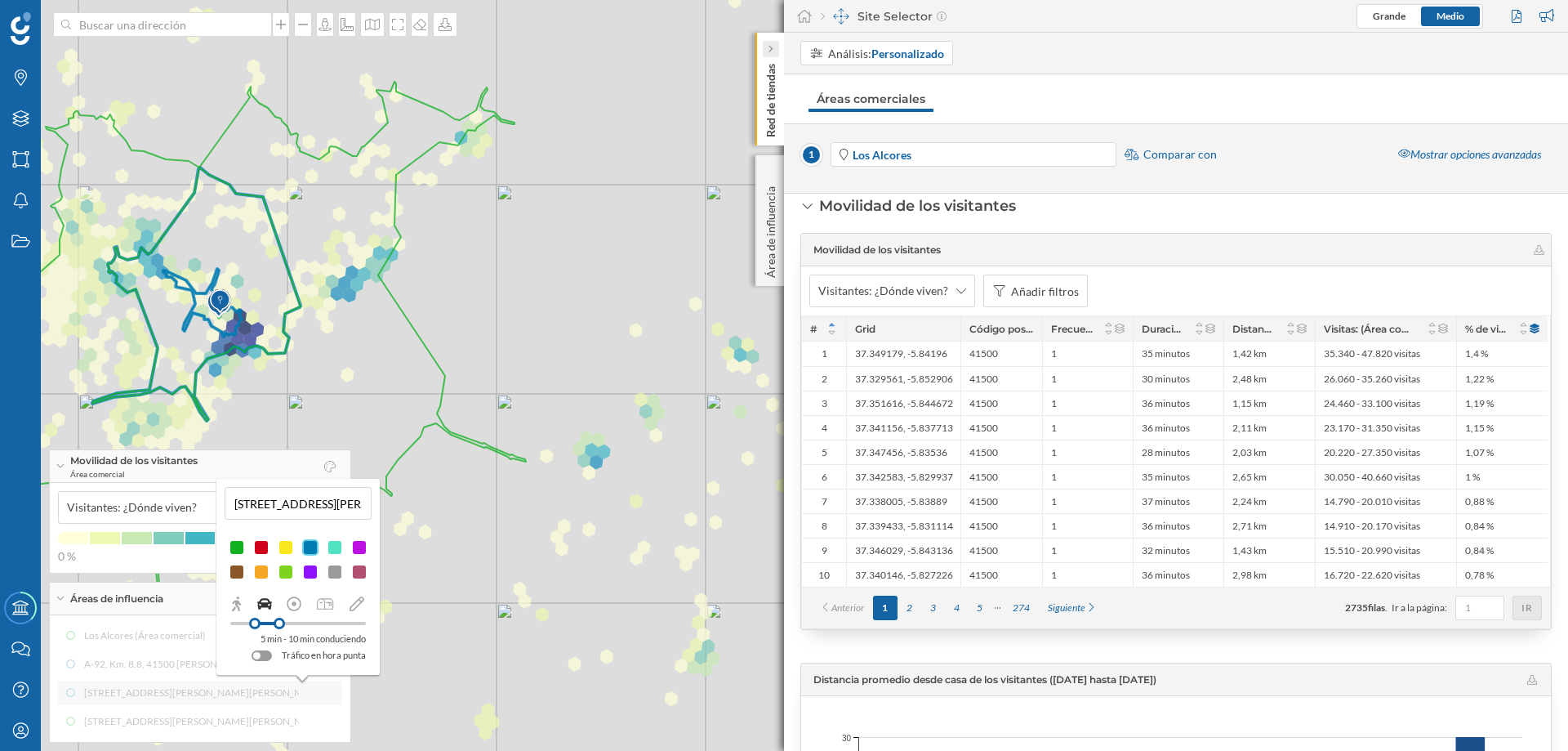
click at [771, 47] on icon at bounding box center [770, 49] width 4 height 7
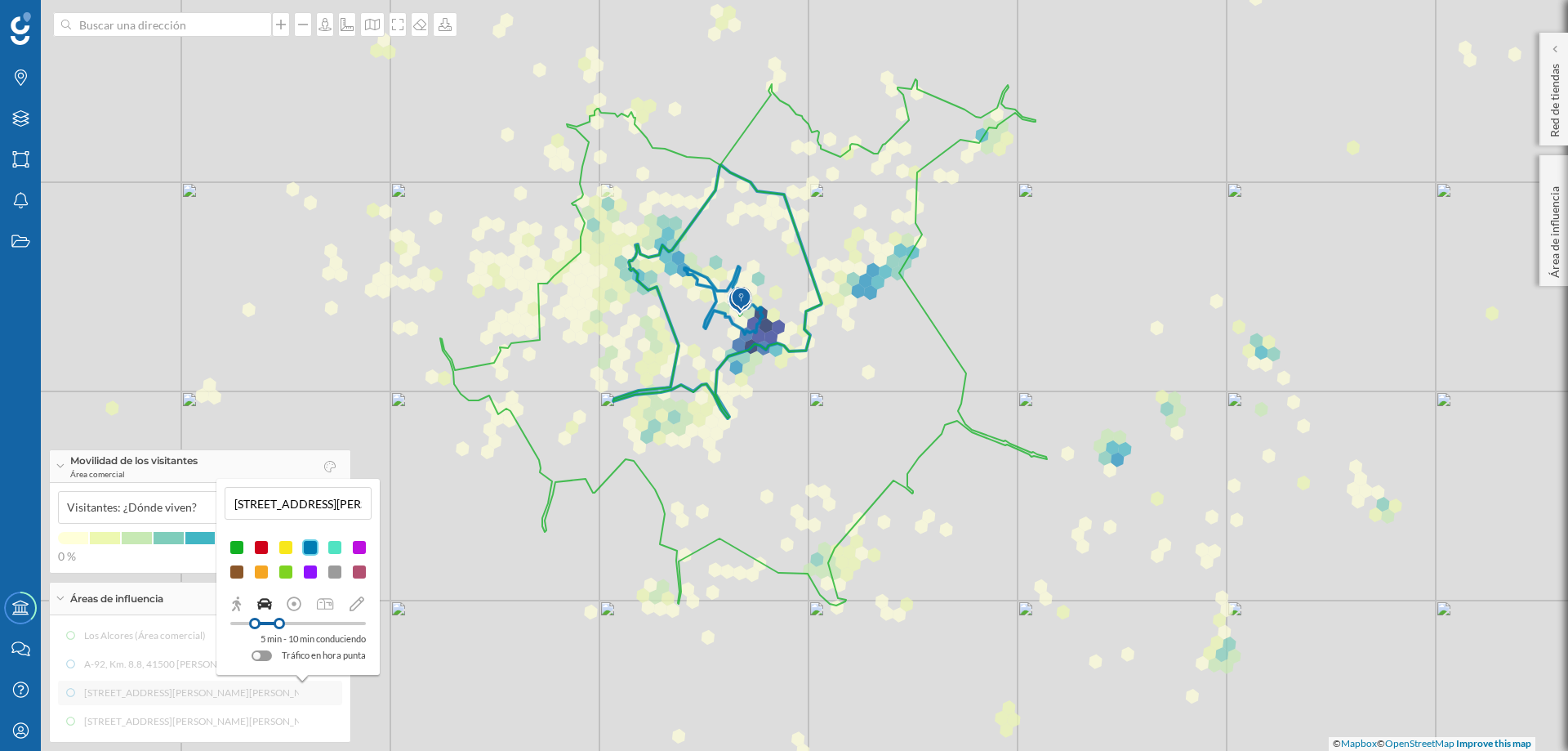
drag, startPoint x: 490, startPoint y: 452, endPoint x: 1002, endPoint y: 451, distance: 512.0
click at [1002, 451] on div "1 © Mapbox © OpenStreetMap Improve this map" at bounding box center [784, 375] width 1568 height 751
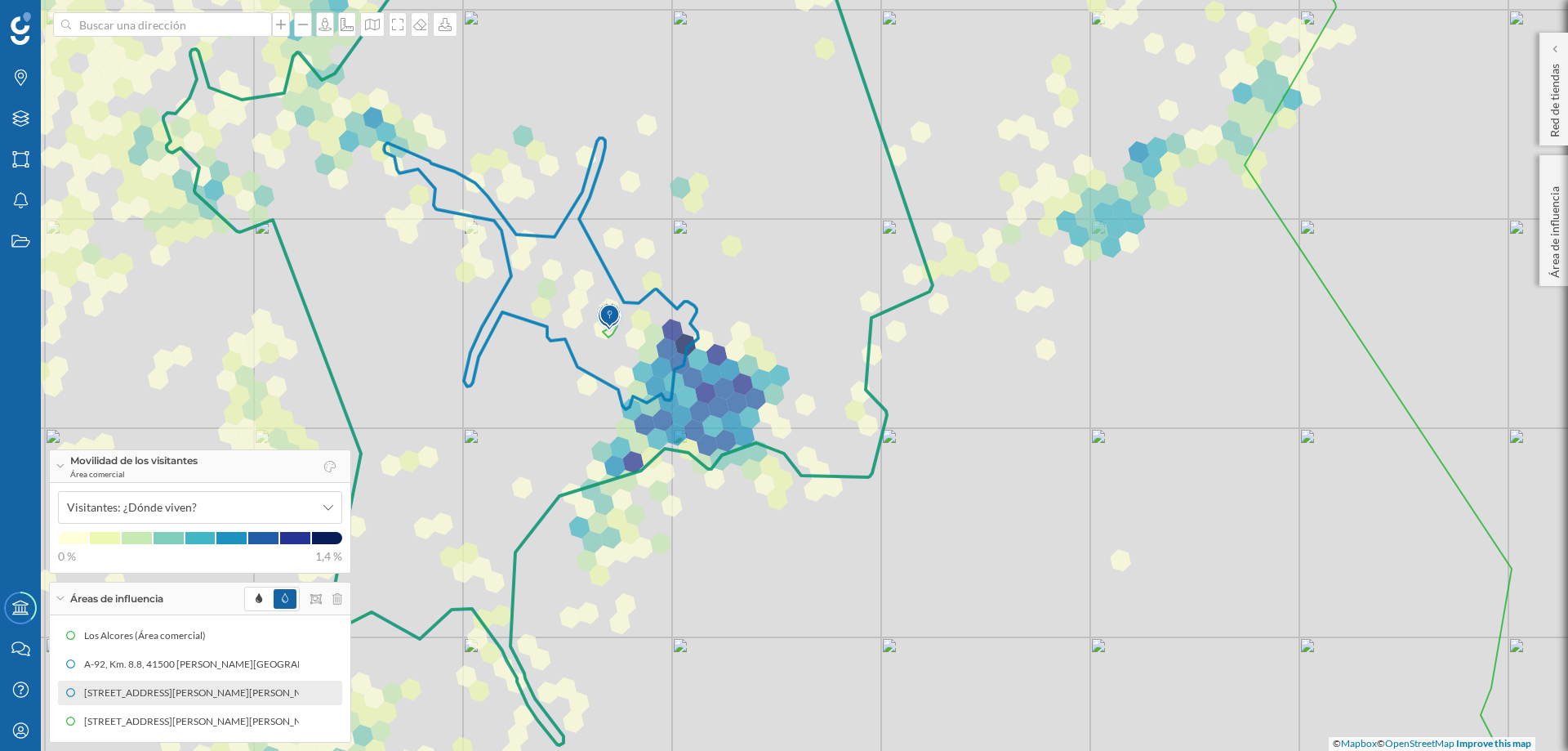
click at [775, 371] on icon at bounding box center [517, 333] width 832 height 824
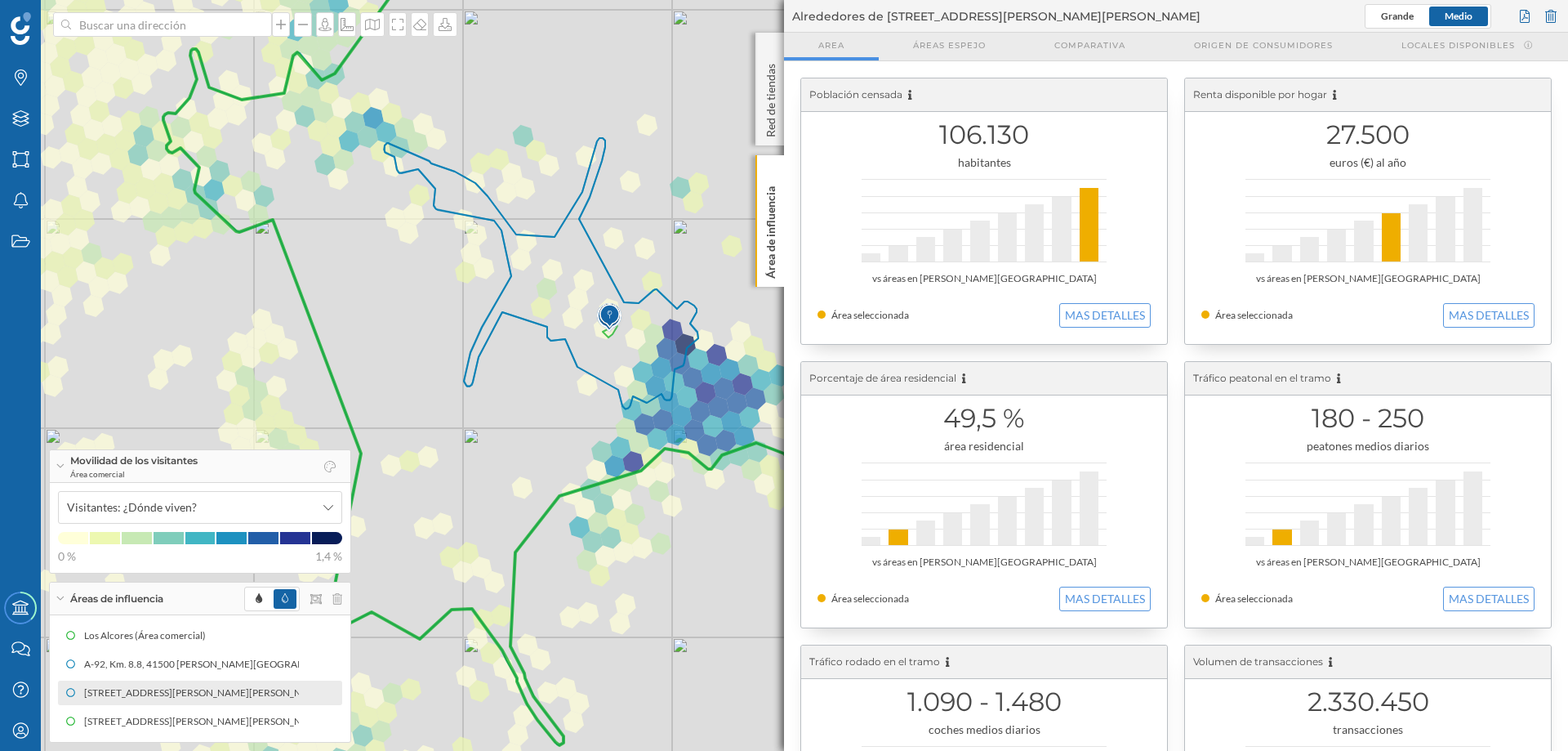
click at [756, 573] on icon at bounding box center [742, 376] width 1800 height 905
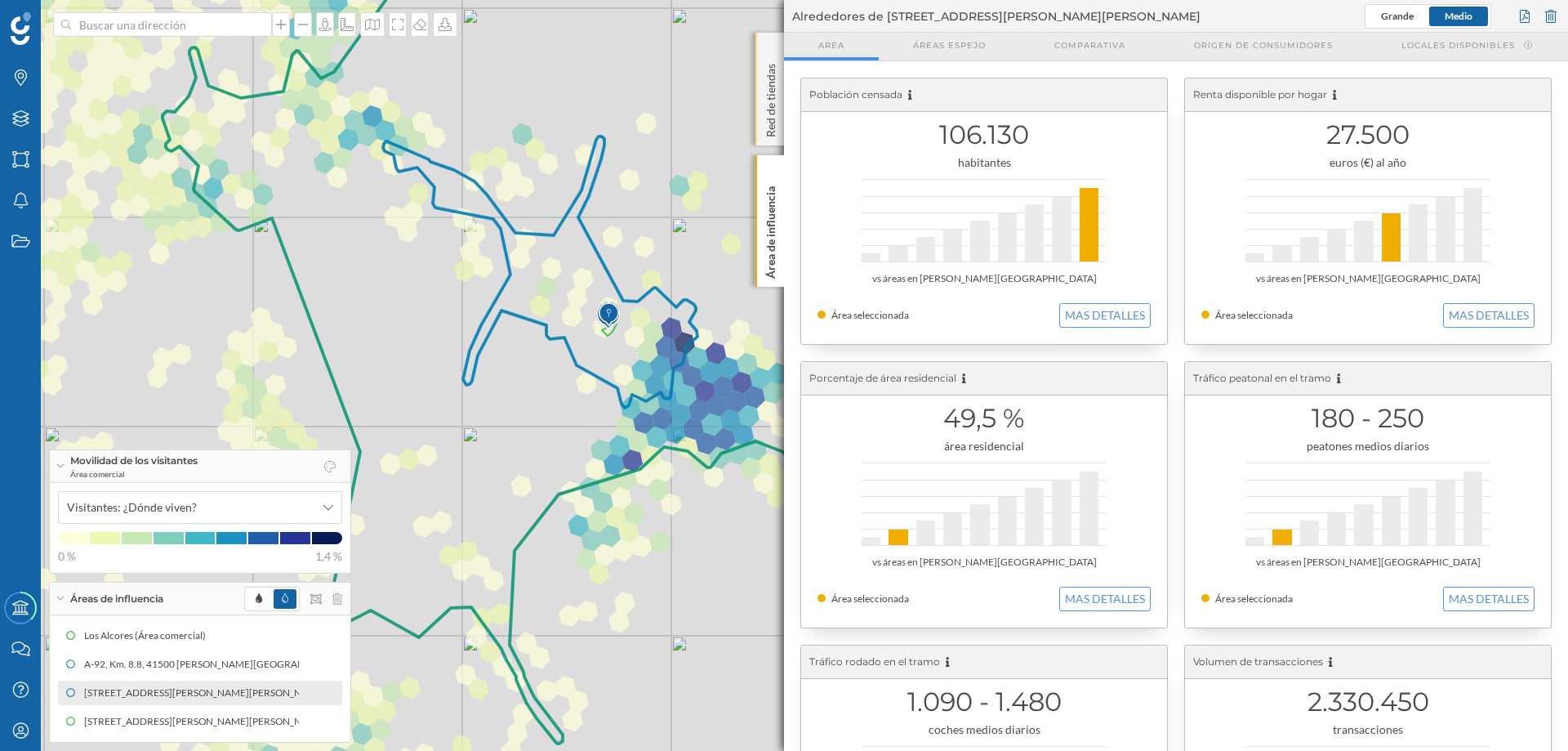
click at [768, 43] on div "Red de tiendas" at bounding box center [769, 89] width 28 height 113
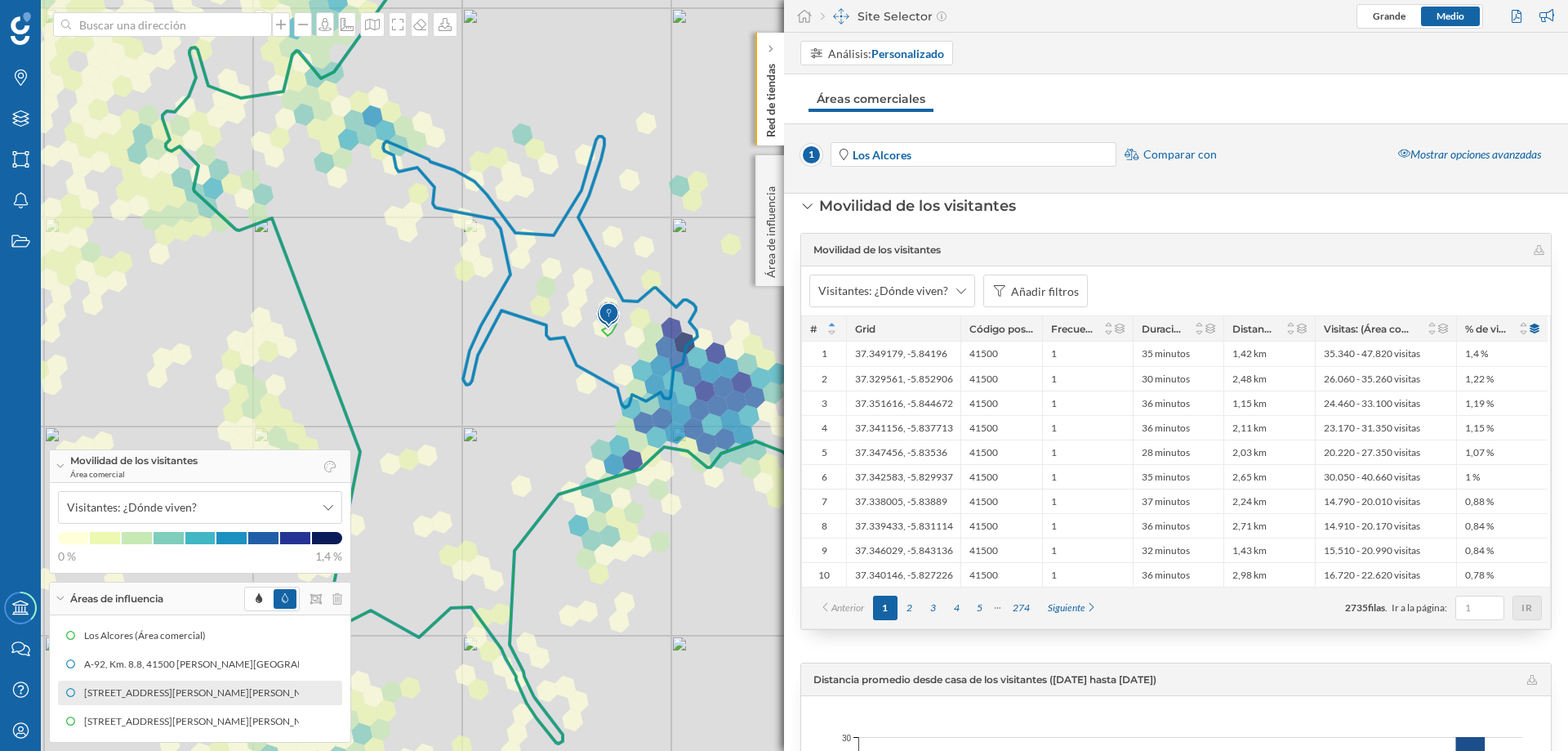
drag, startPoint x: 776, startPoint y: 164, endPoint x: 768, endPoint y: 92, distance: 72.4
click at [776, 161] on div "Área de influencia" at bounding box center [769, 220] width 28 height 131
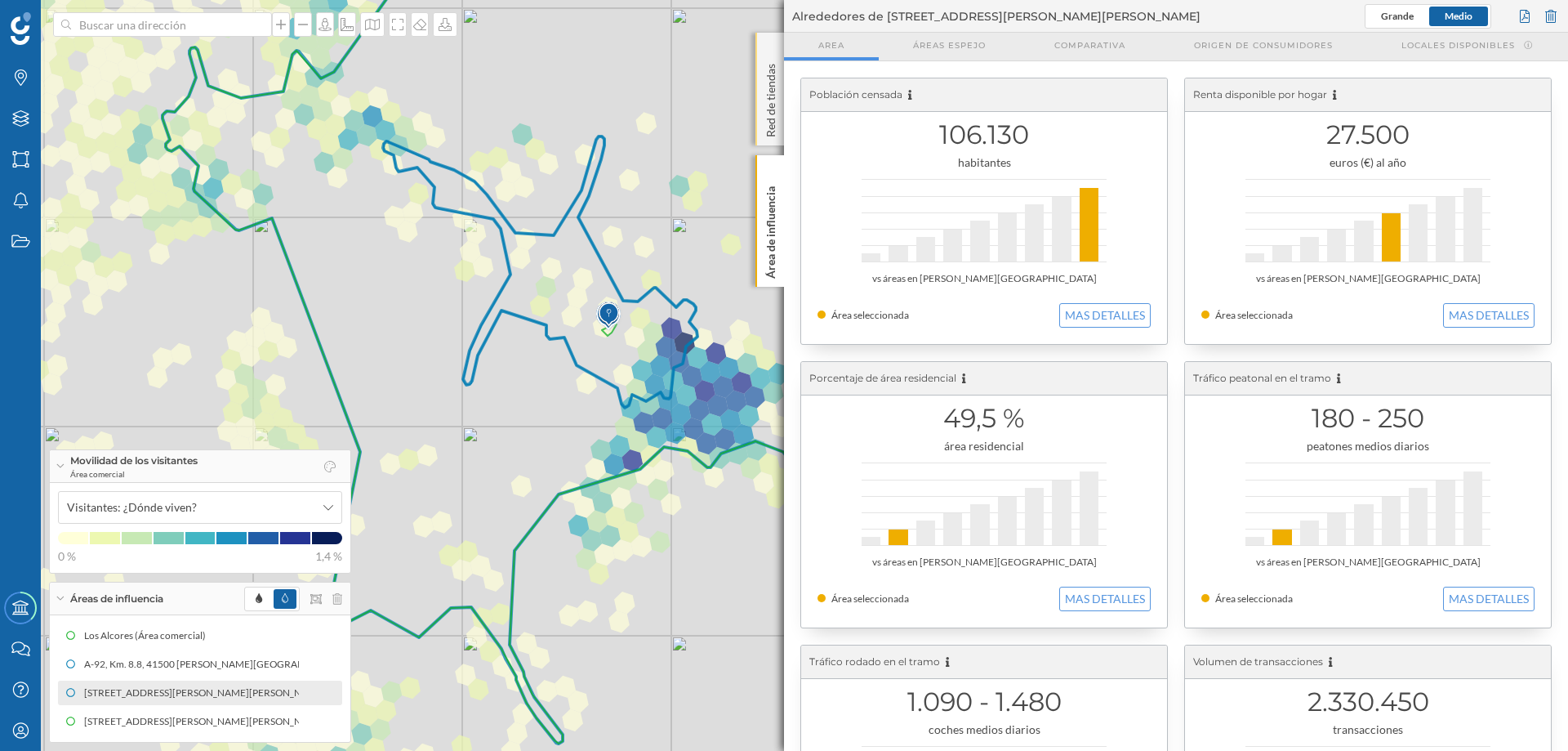
click at [770, 43] on div "Red de tiendas" at bounding box center [769, 89] width 28 height 113
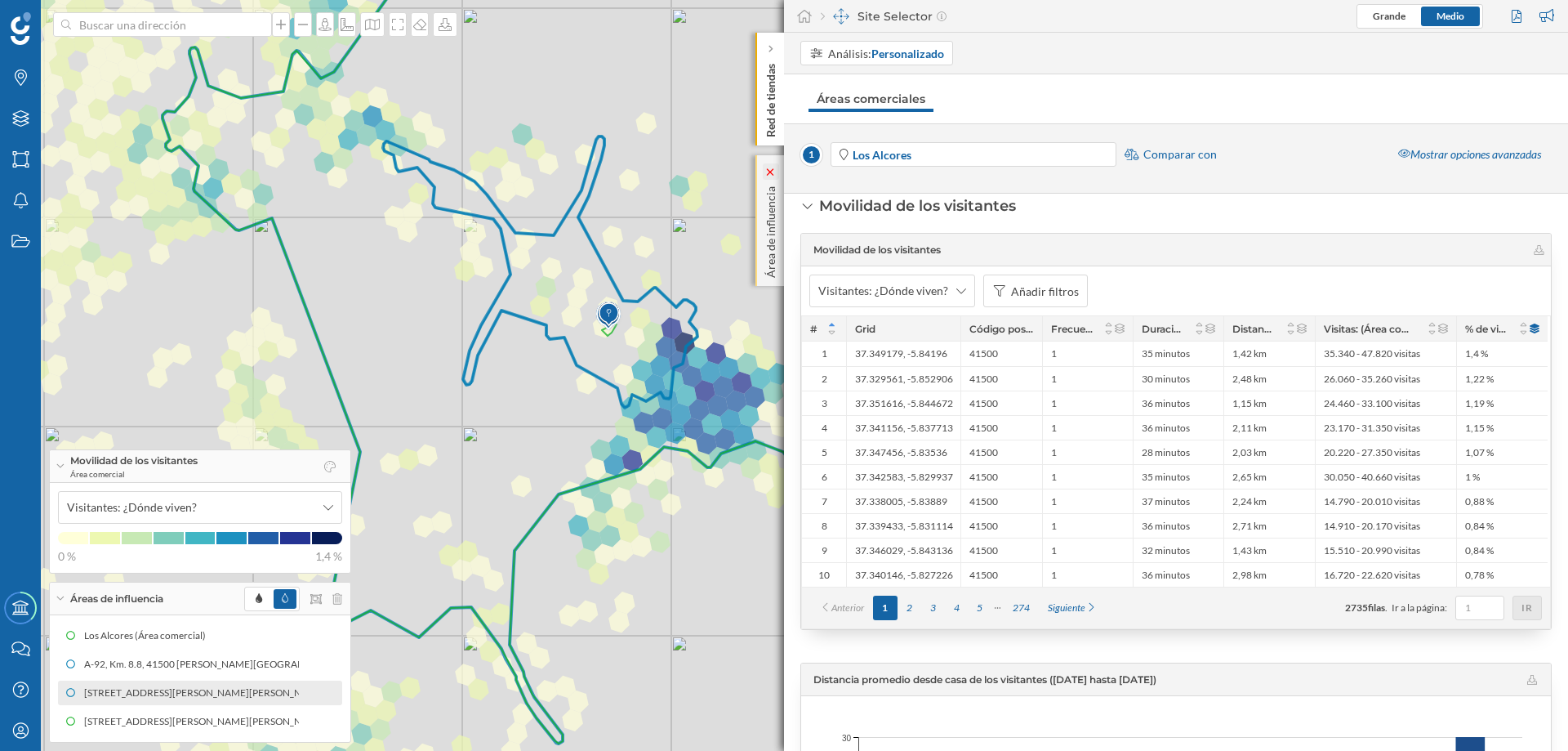
click at [774, 167] on icon at bounding box center [771, 172] width 16 height 16
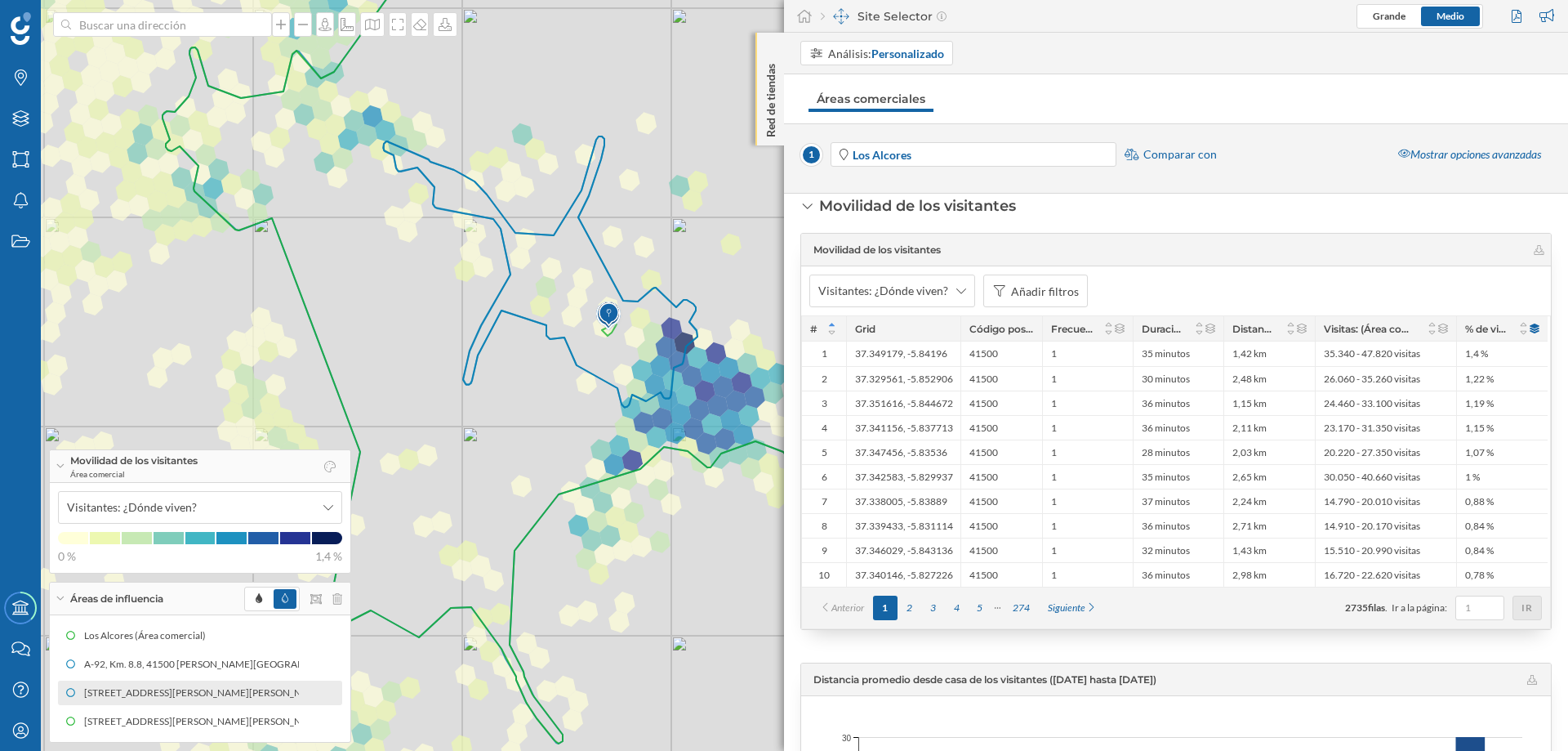
click at [770, 42] on div "Red de tiendas" at bounding box center [769, 89] width 28 height 113
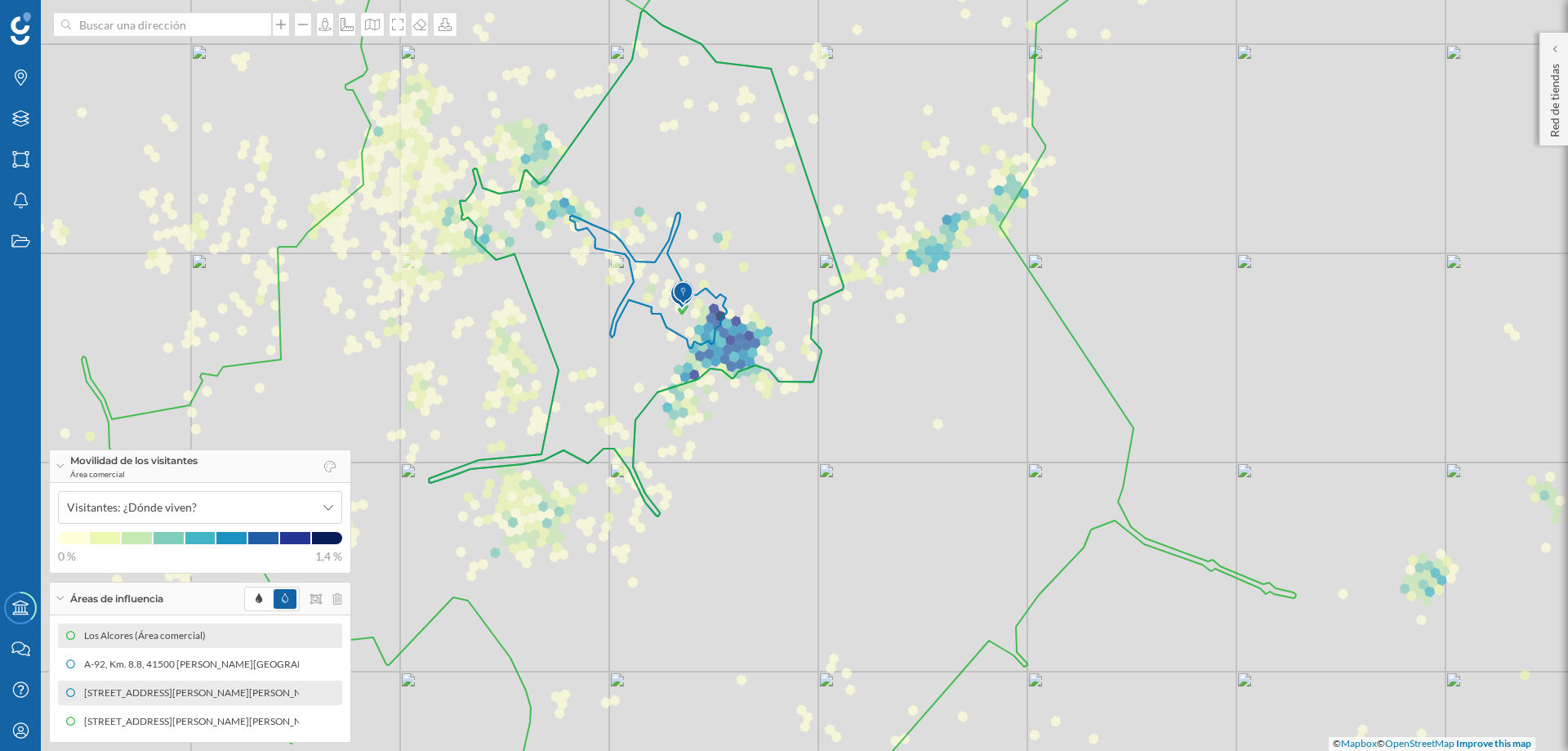
click at [314, 573] on div "Los Alcores (Área comercial)" at bounding box center [200, 636] width 284 height 25
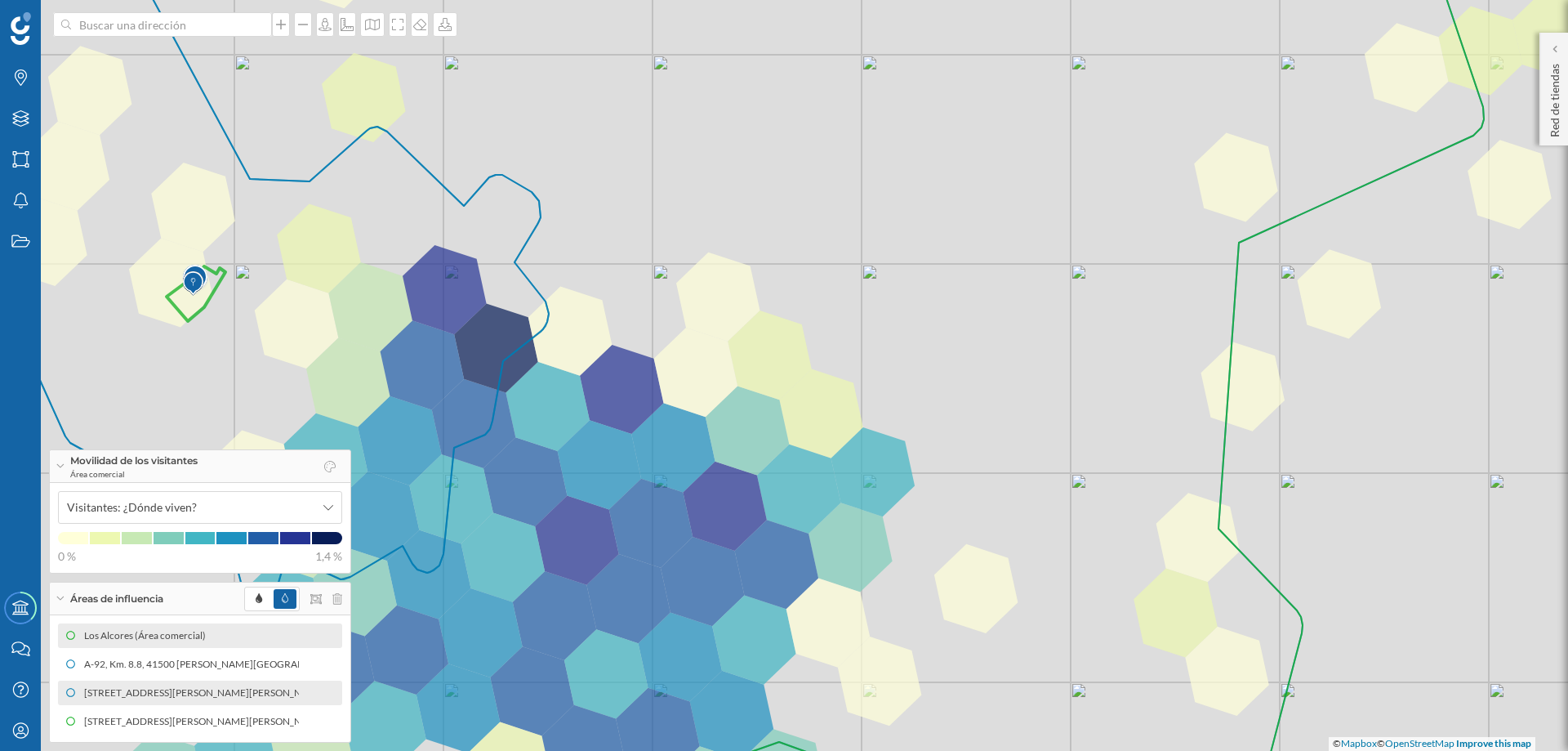
click at [72, 573] on icon at bounding box center [70, 635] width 10 height 10
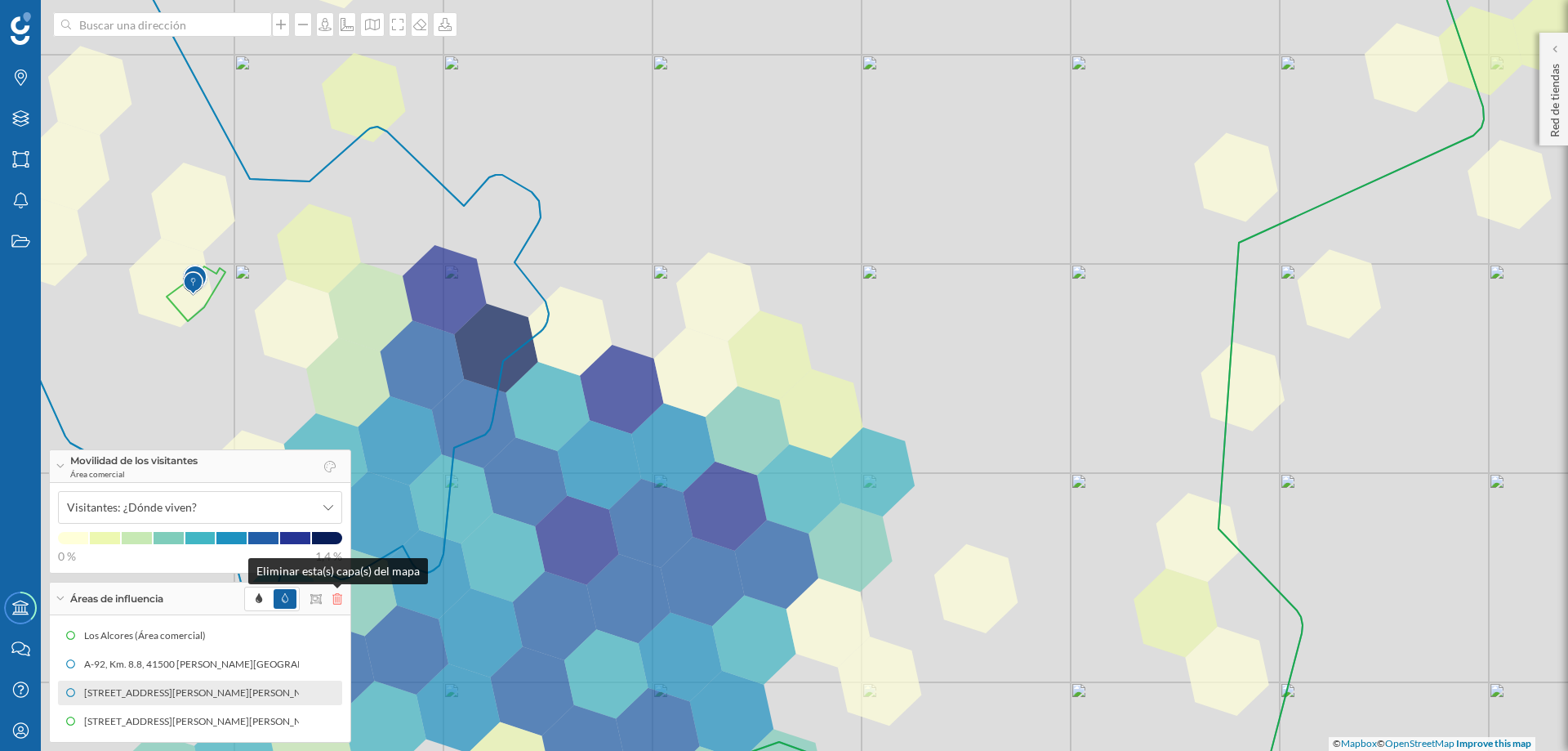
click at [339, 573] on icon at bounding box center [337, 599] width 10 height 12
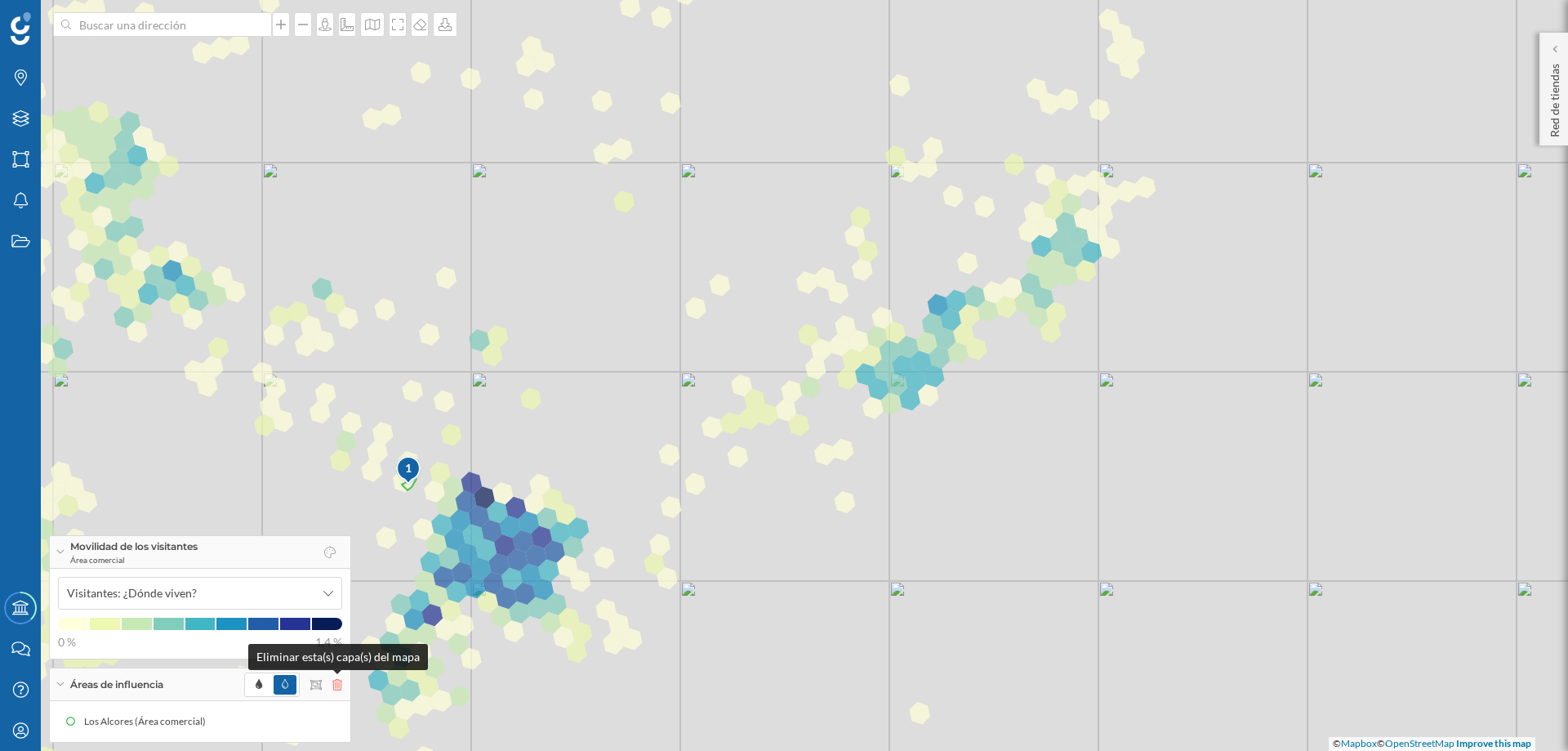
click at [334, 573] on icon at bounding box center [337, 684] width 10 height 12
click at [335, 573] on icon at bounding box center [337, 684] width 10 height 12
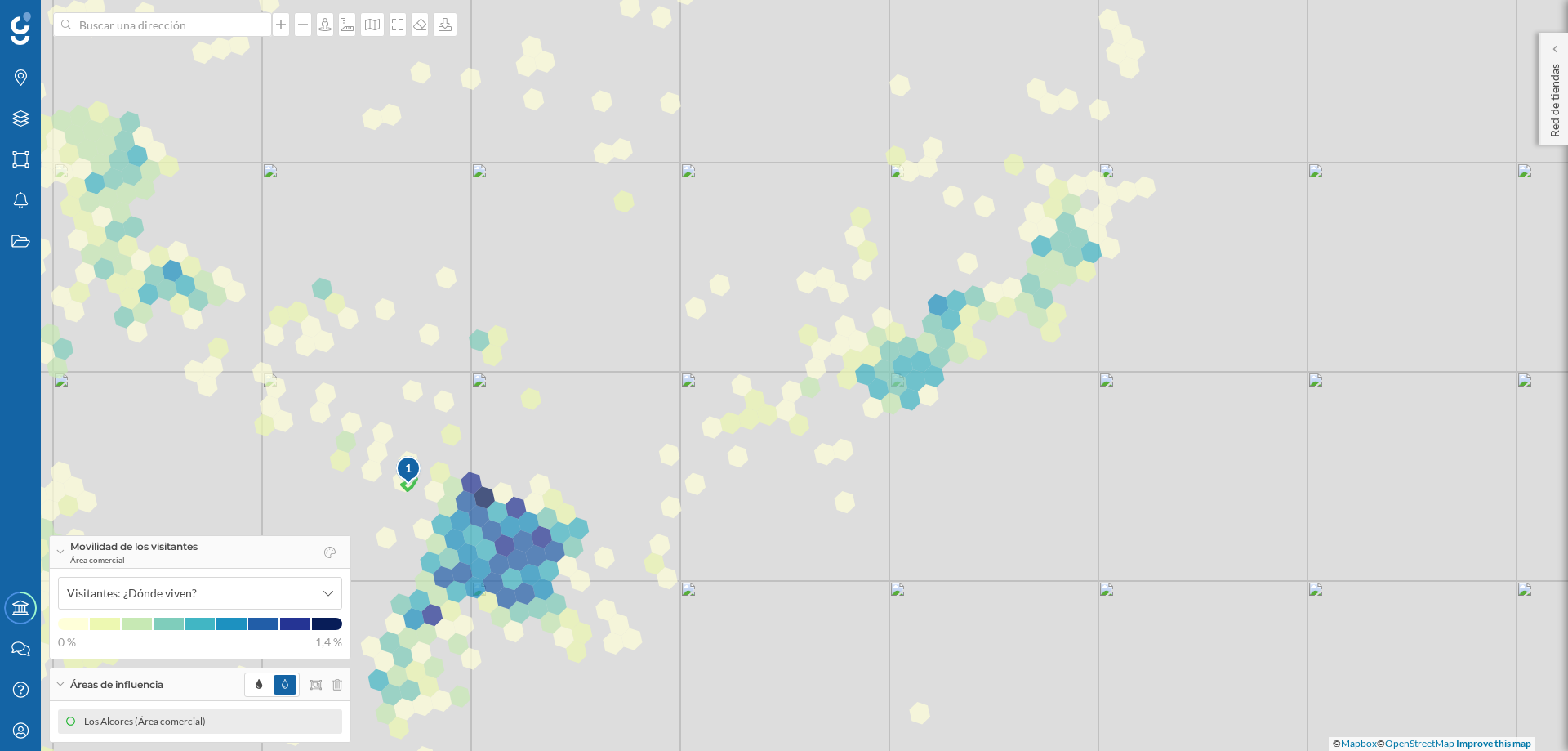
click at [67, 573] on icon at bounding box center [70, 721] width 10 height 10
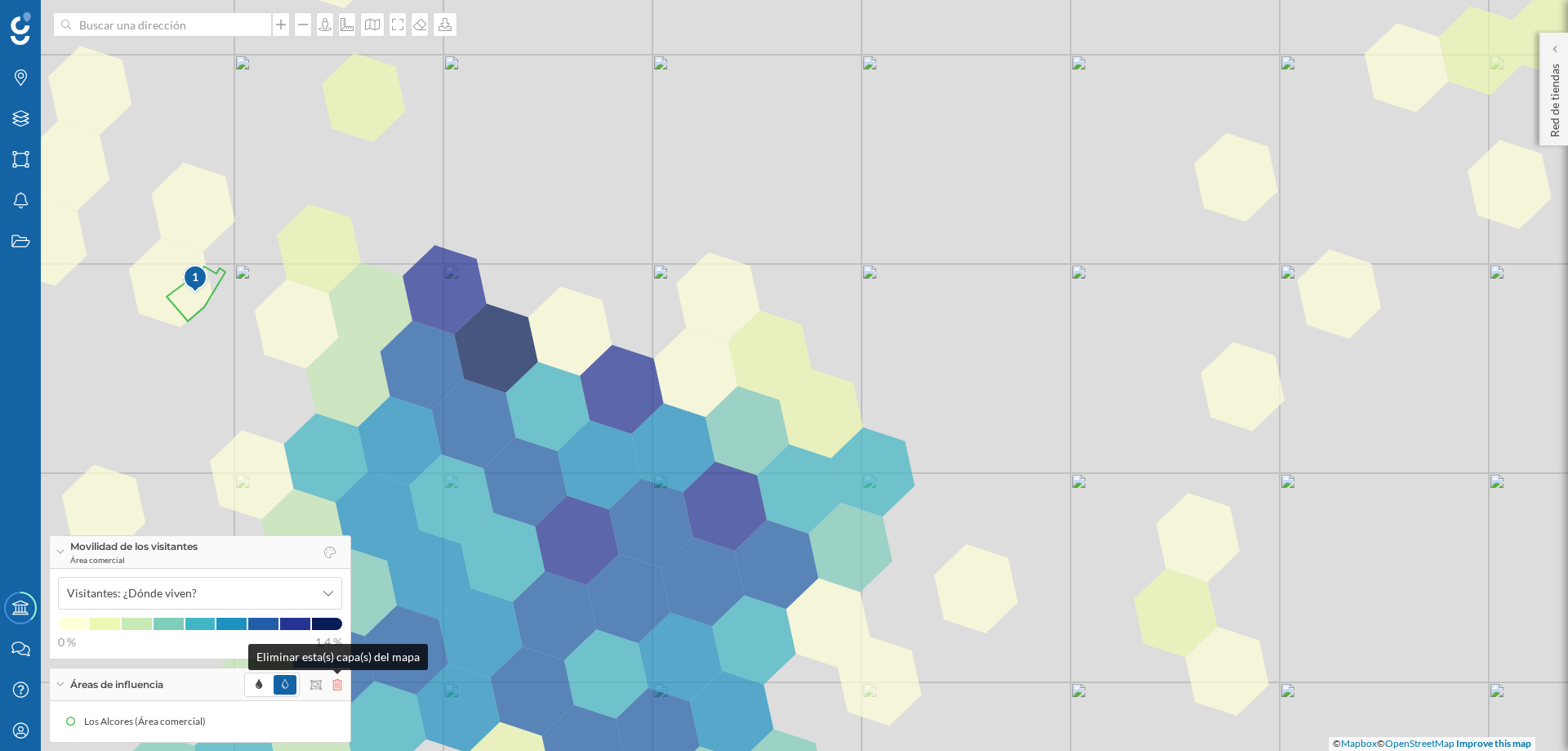
click at [337, 573] on icon at bounding box center [337, 684] width 10 height 12
click at [448, 20] on icon at bounding box center [445, 24] width 16 height 13
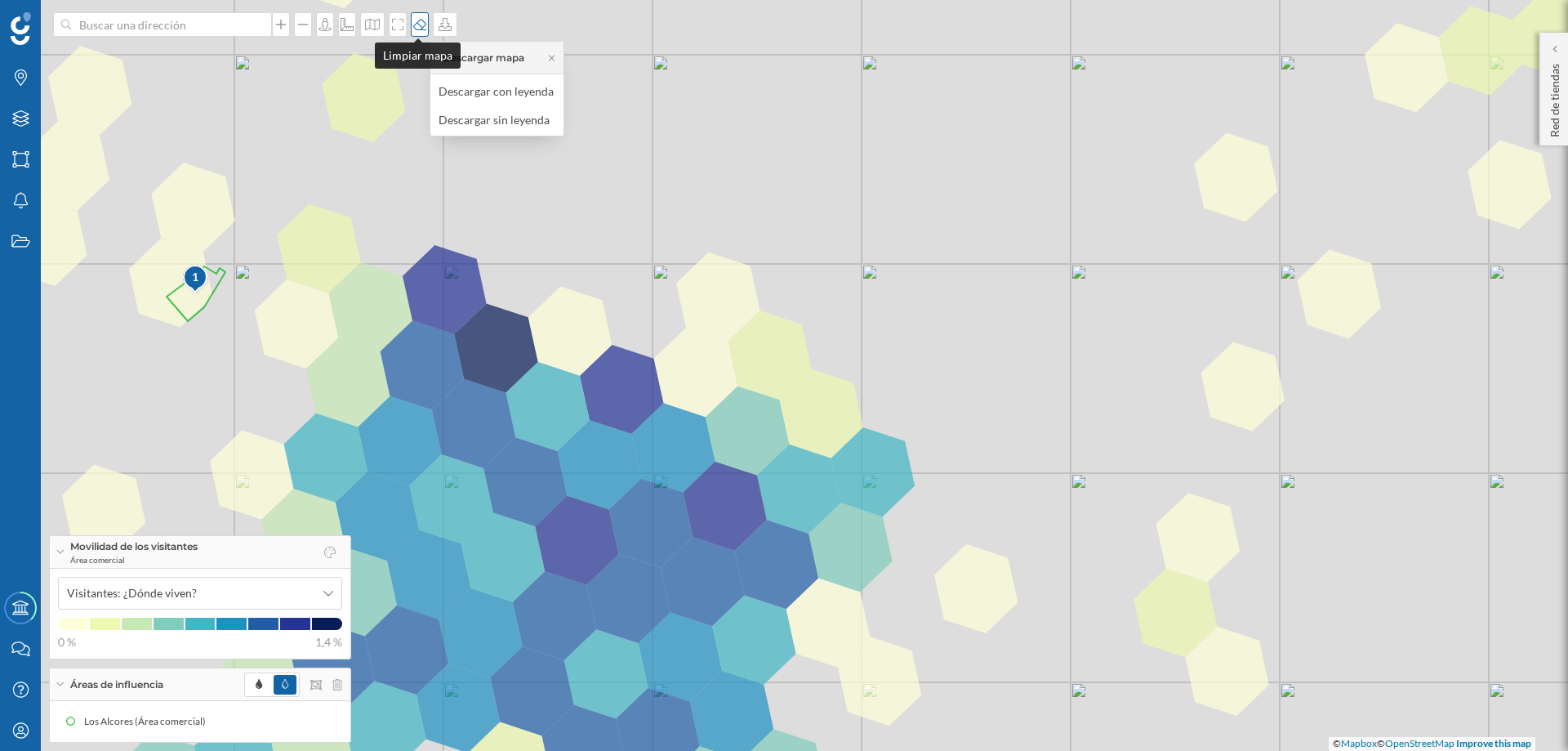
click at [411, 19] on icon at bounding box center [419, 24] width 16 height 13
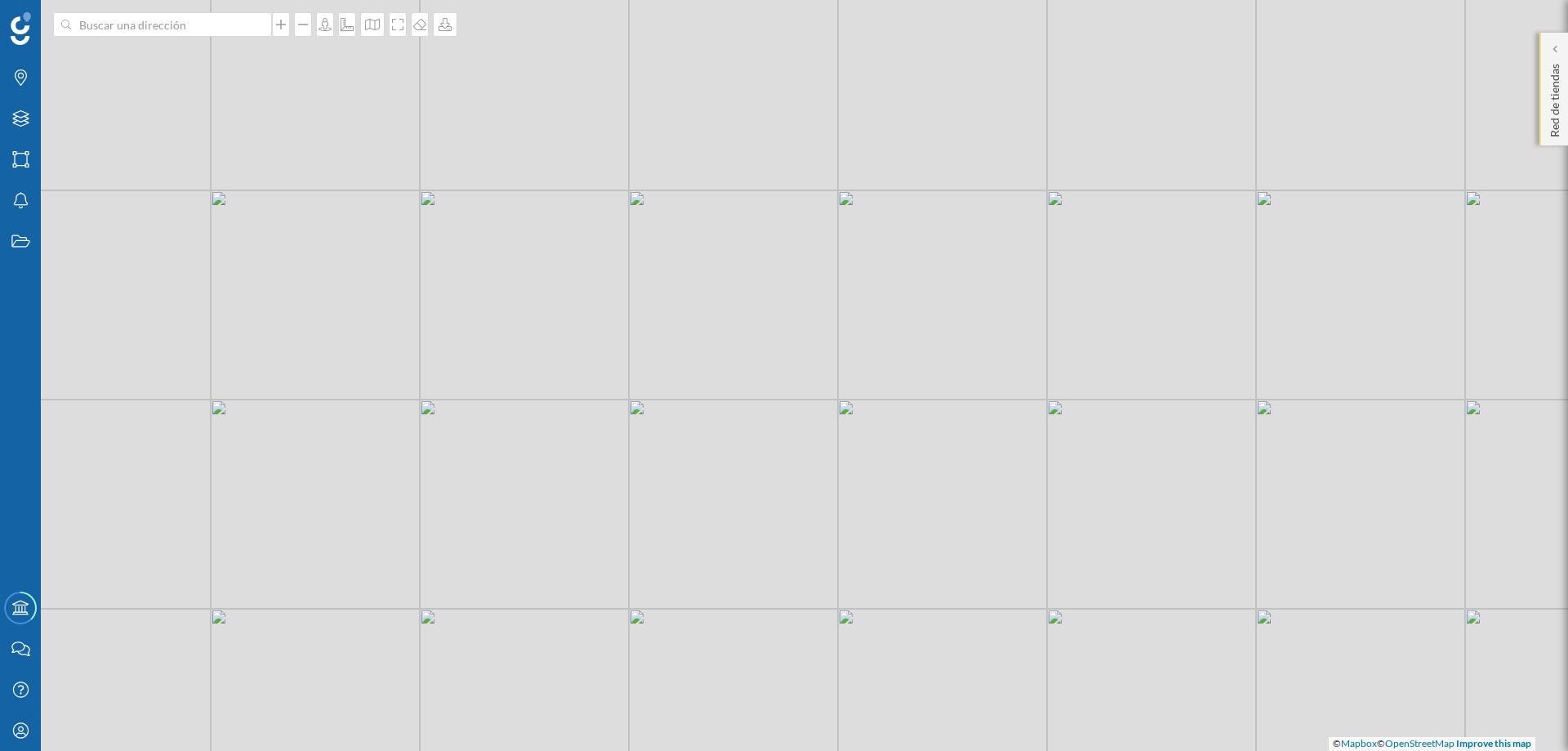
click at [1254, 107] on p "Red de tiendas" at bounding box center [1555, 97] width 16 height 80
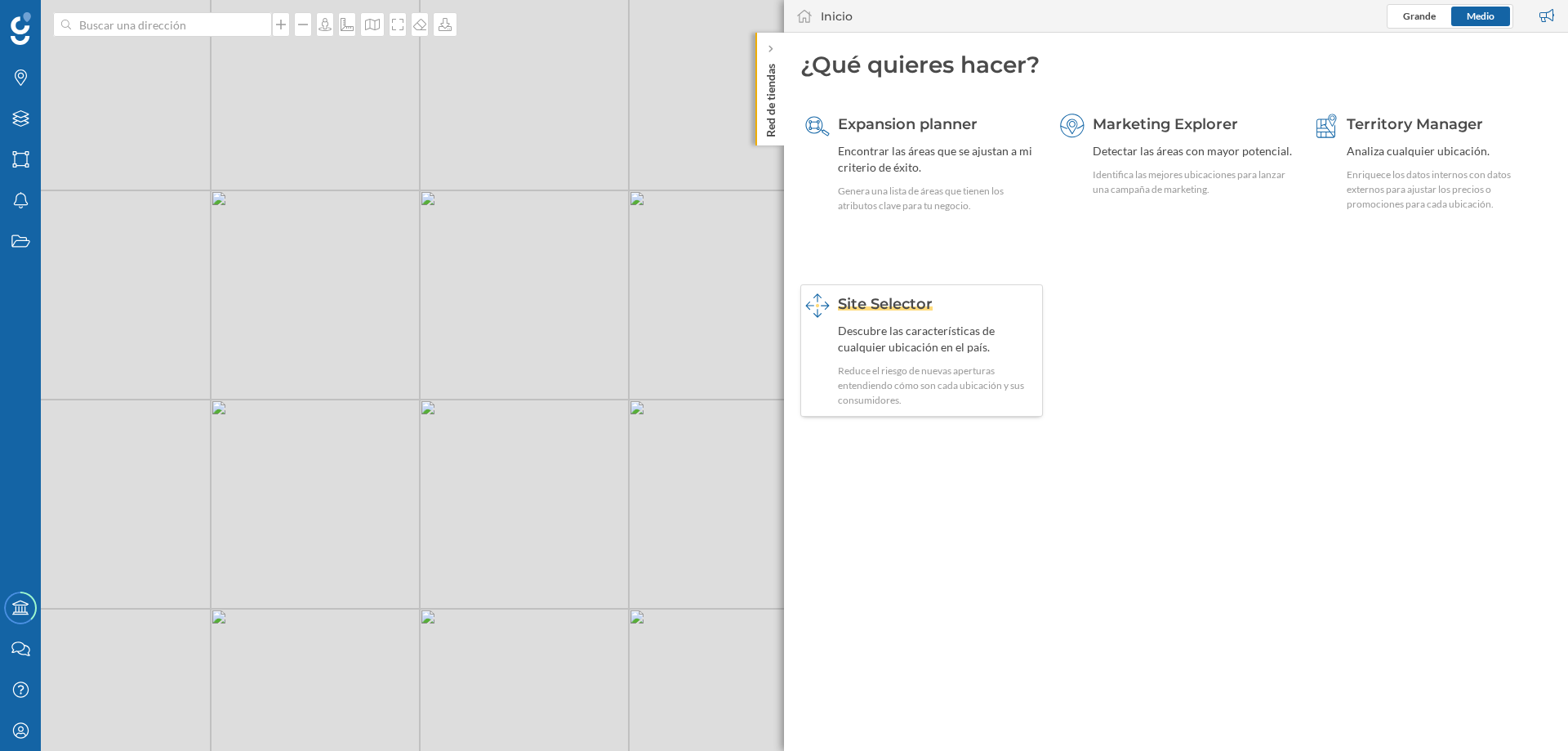
click at [838, 304] on span "Site Selector" at bounding box center [885, 304] width 95 height 18
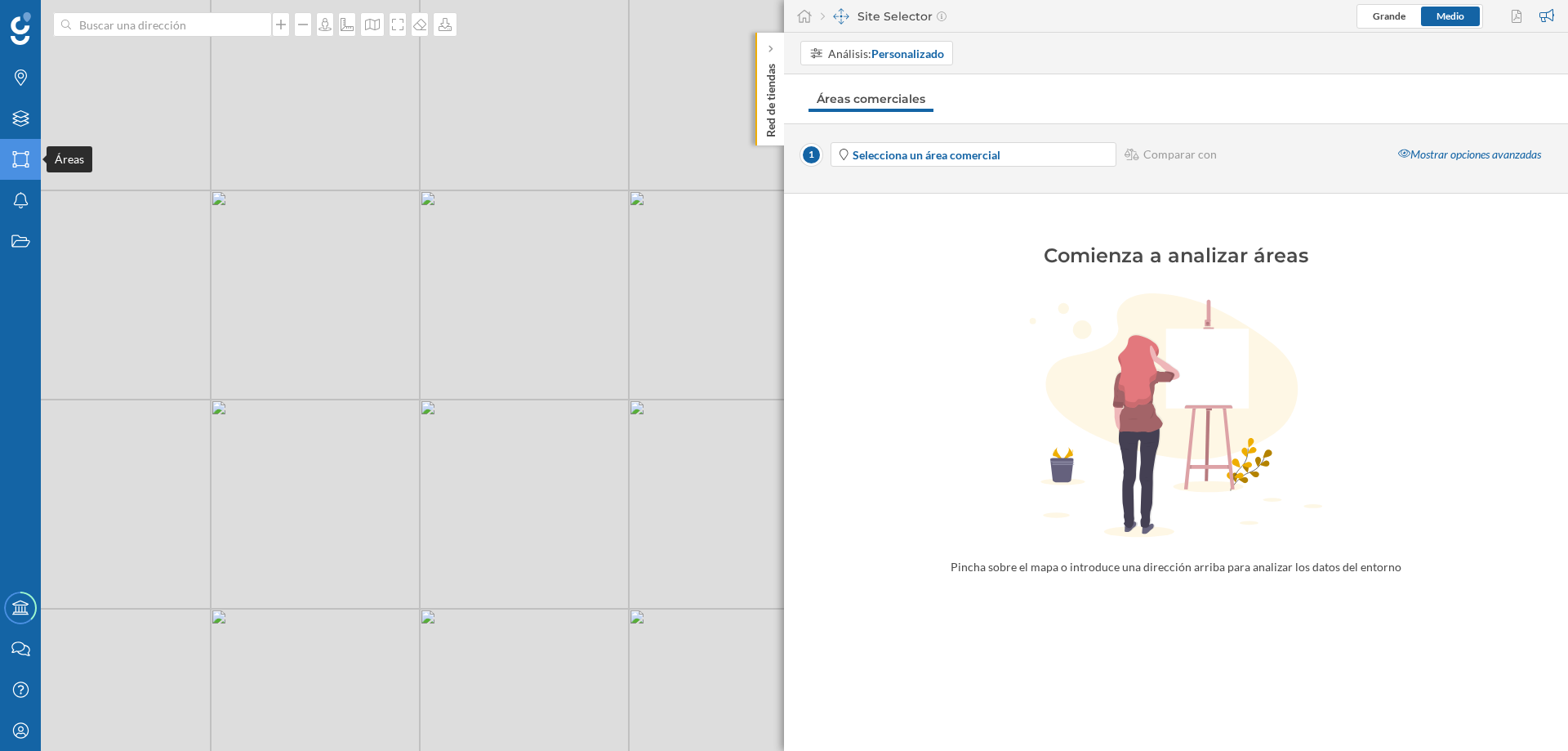
click at [18, 161] on icon "Áreas" at bounding box center [20, 159] width 20 height 16
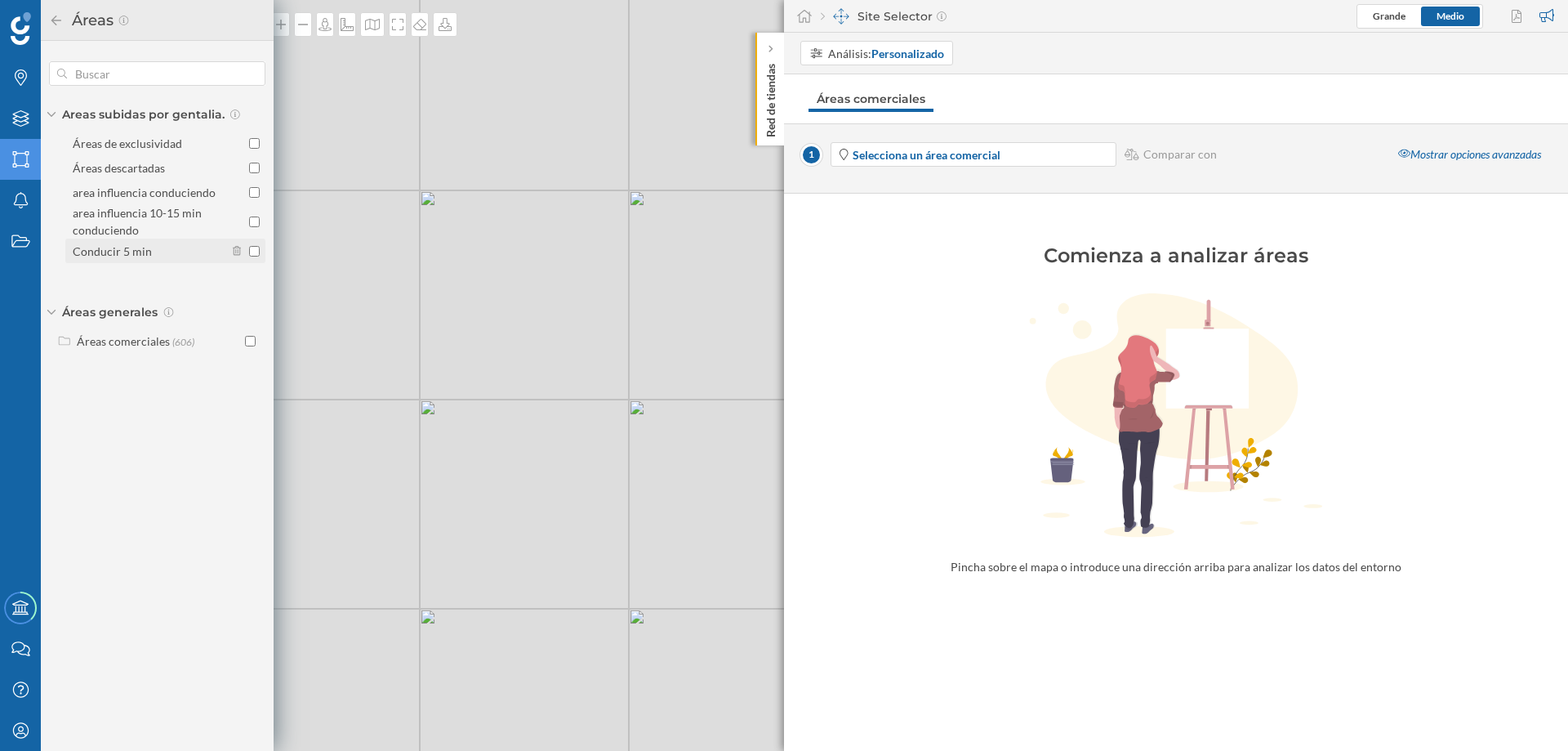
click at [251, 250] on input "Conducir 5 min" at bounding box center [254, 252] width 11 height 11
checkbox input "true"
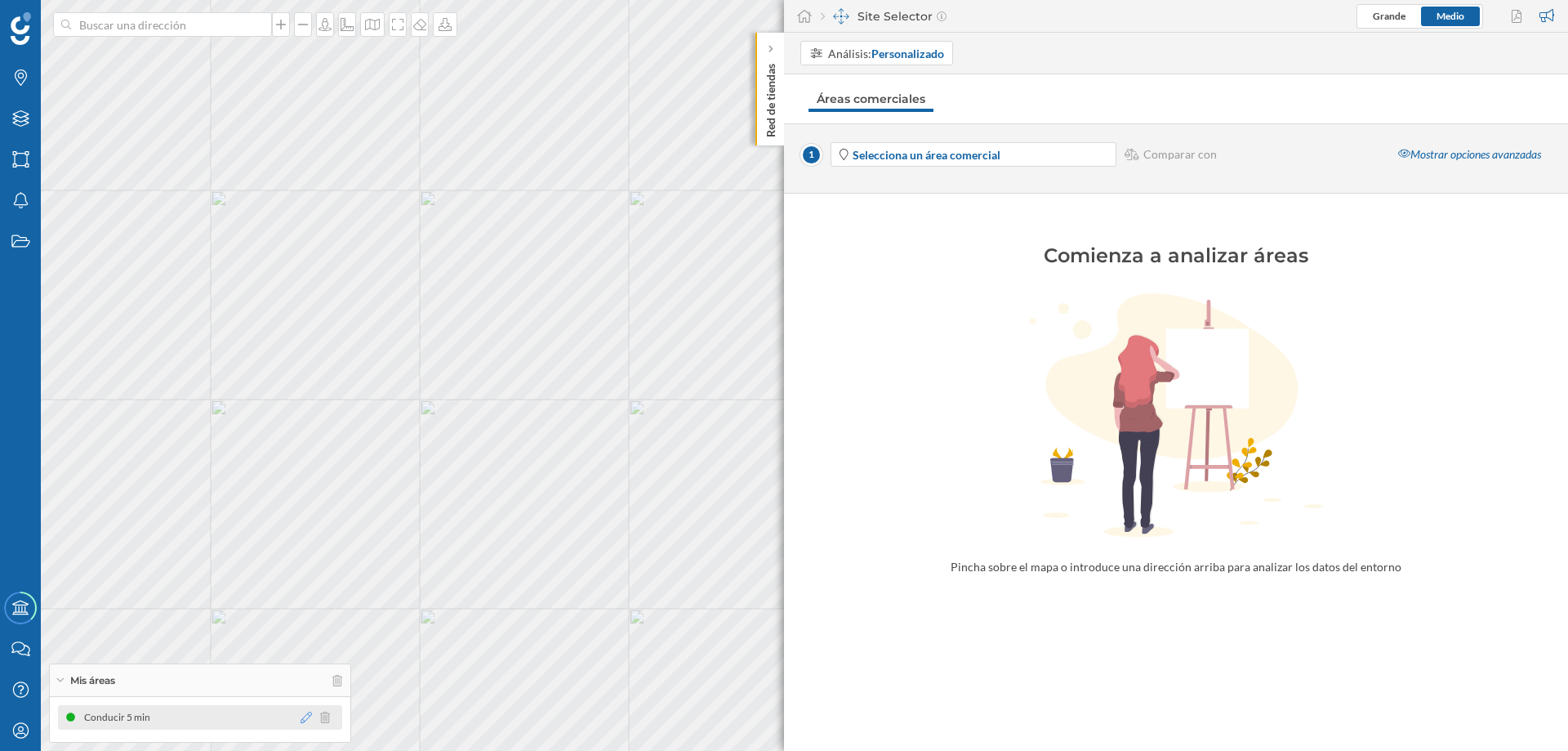
click at [306, 573] on icon at bounding box center [306, 717] width 12 height 12
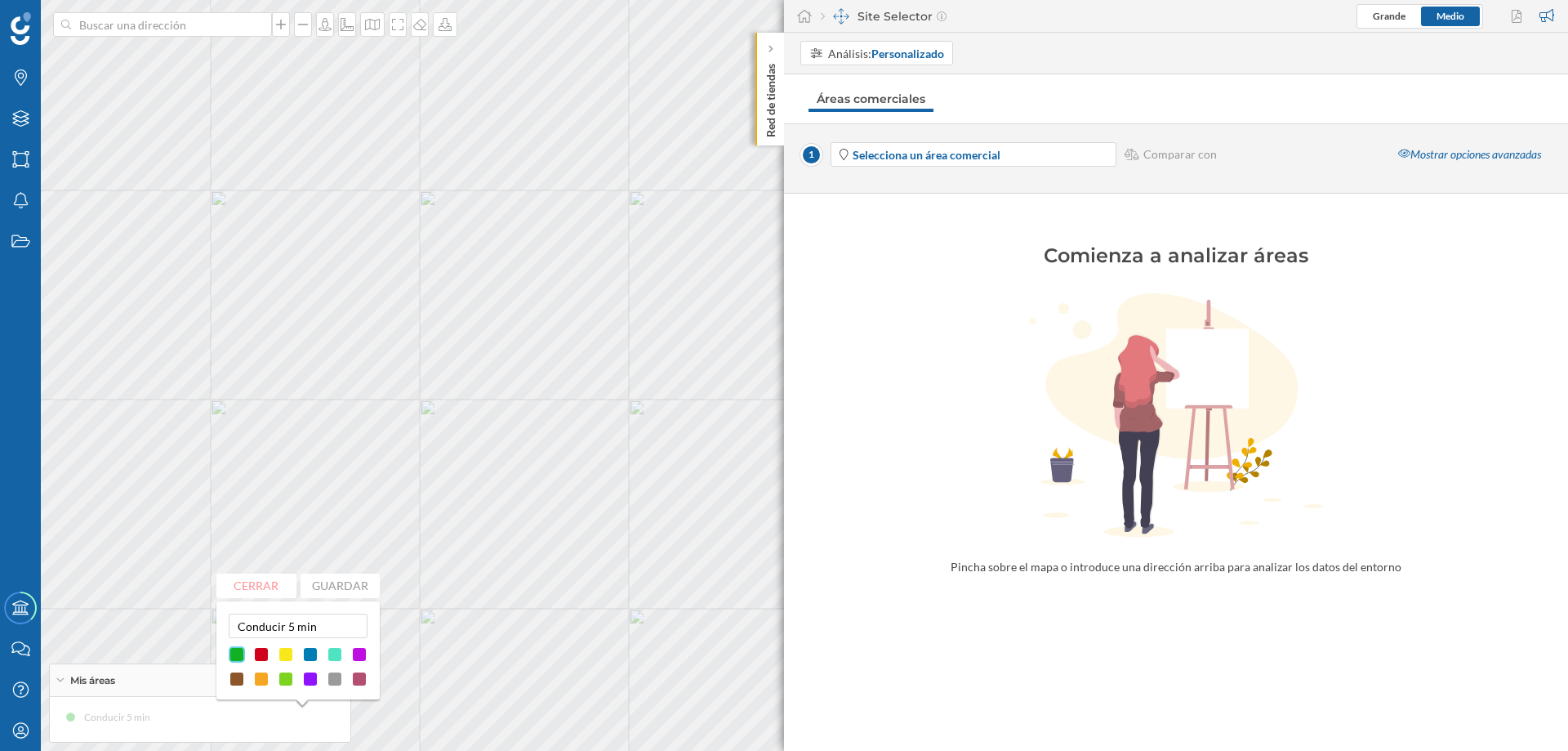
click at [309, 573] on div at bounding box center [310, 654] width 16 height 16
click at [346, 573] on button "Guardar" at bounding box center [340, 586] width 80 height 25
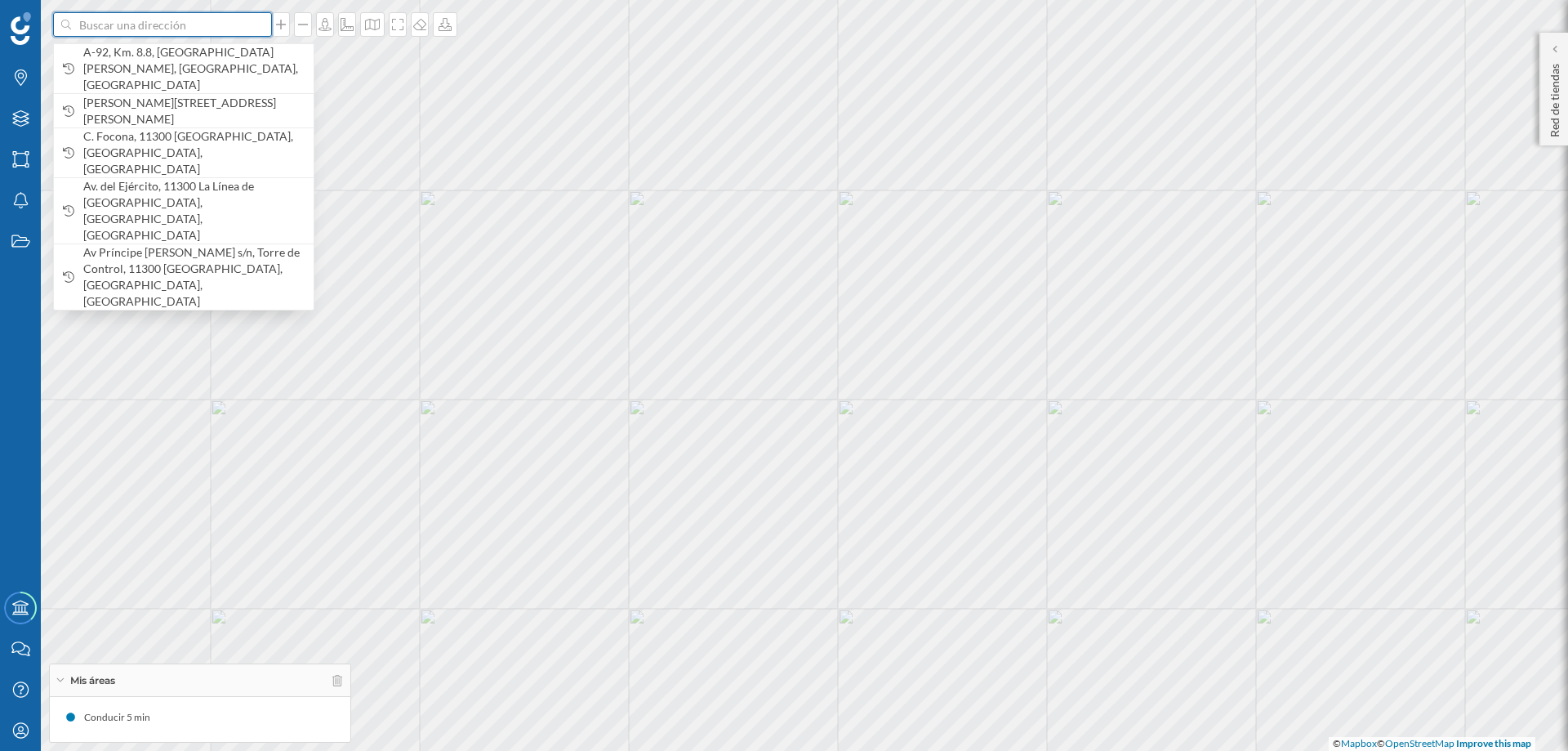
click at [200, 26] on input at bounding box center [163, 25] width 183 height 25
click at [171, 58] on span "A-92, Km. 8.8, [GEOGRAPHIC_DATA][PERSON_NAME], [GEOGRAPHIC_DATA], [GEOGRAPHIC_D…" at bounding box center [195, 68] width 222 height 49
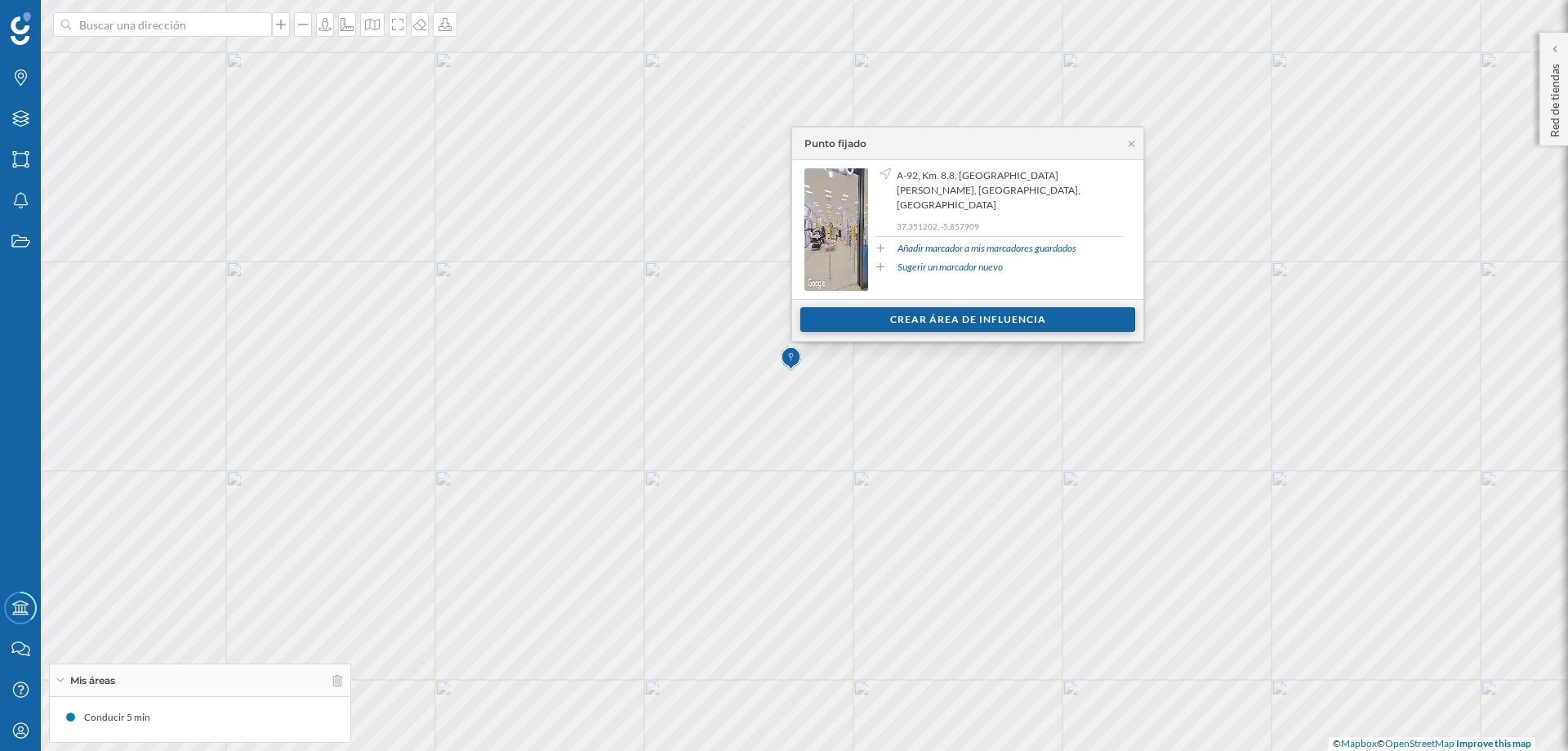
click at [961, 316] on div "Crear área de influencia" at bounding box center [967, 320] width 335 height 25
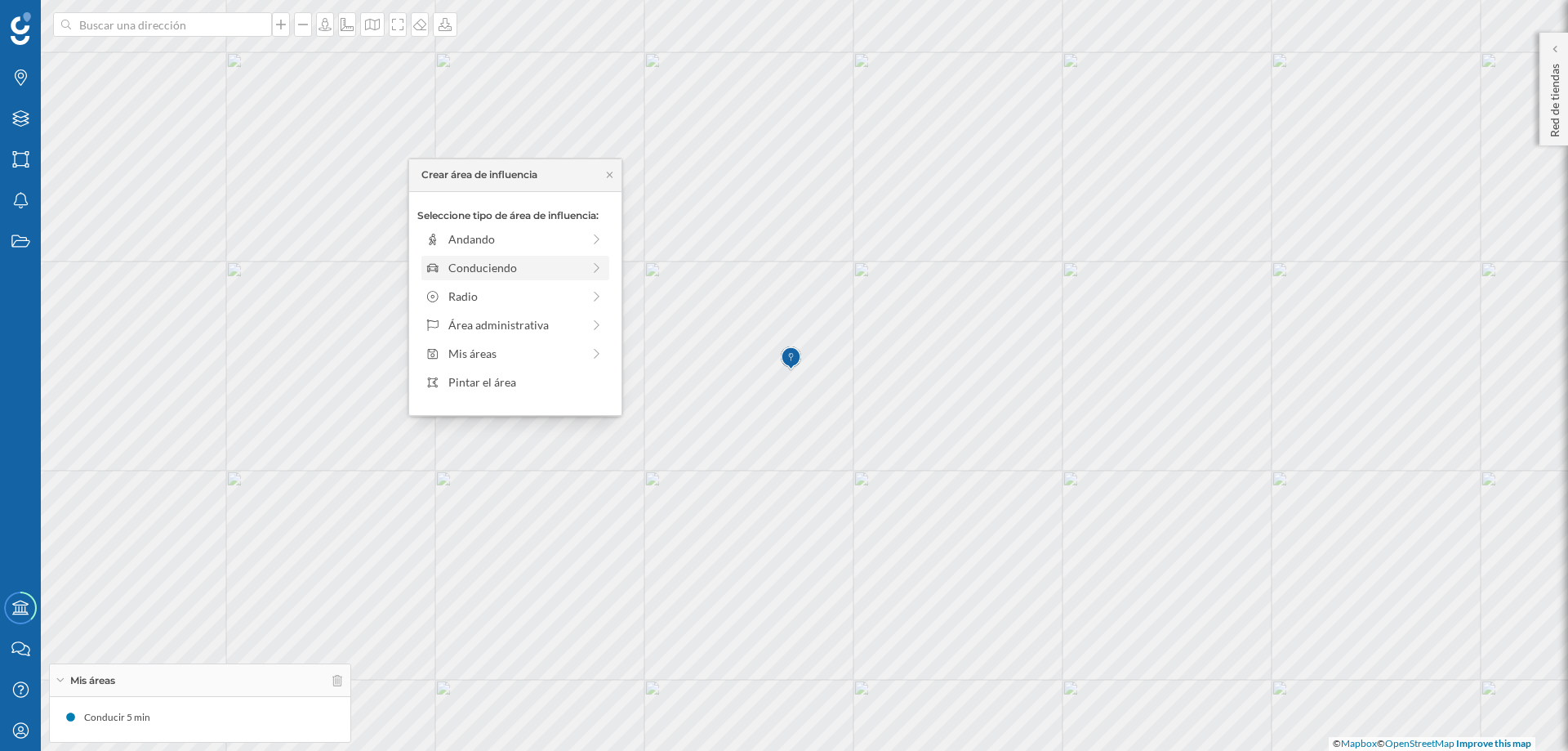
click at [466, 265] on div "Conduciendo" at bounding box center [515, 267] width 133 height 17
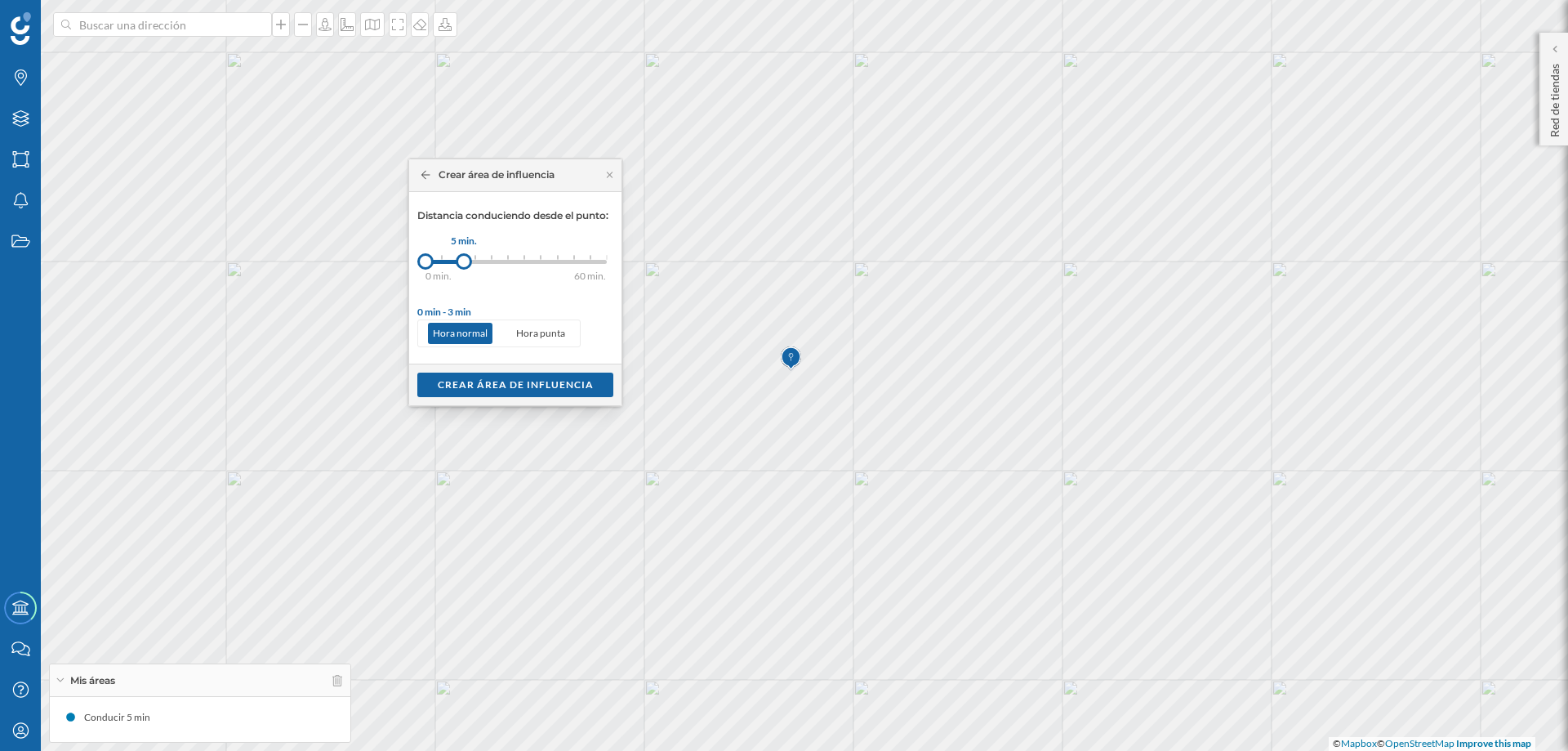
drag, startPoint x: 444, startPoint y: 263, endPoint x: 464, endPoint y: 262, distance: 20.0
click at [464, 262] on div at bounding box center [464, 261] width 16 height 16
click at [516, 380] on div "Crear área de influencia" at bounding box center [515, 384] width 196 height 25
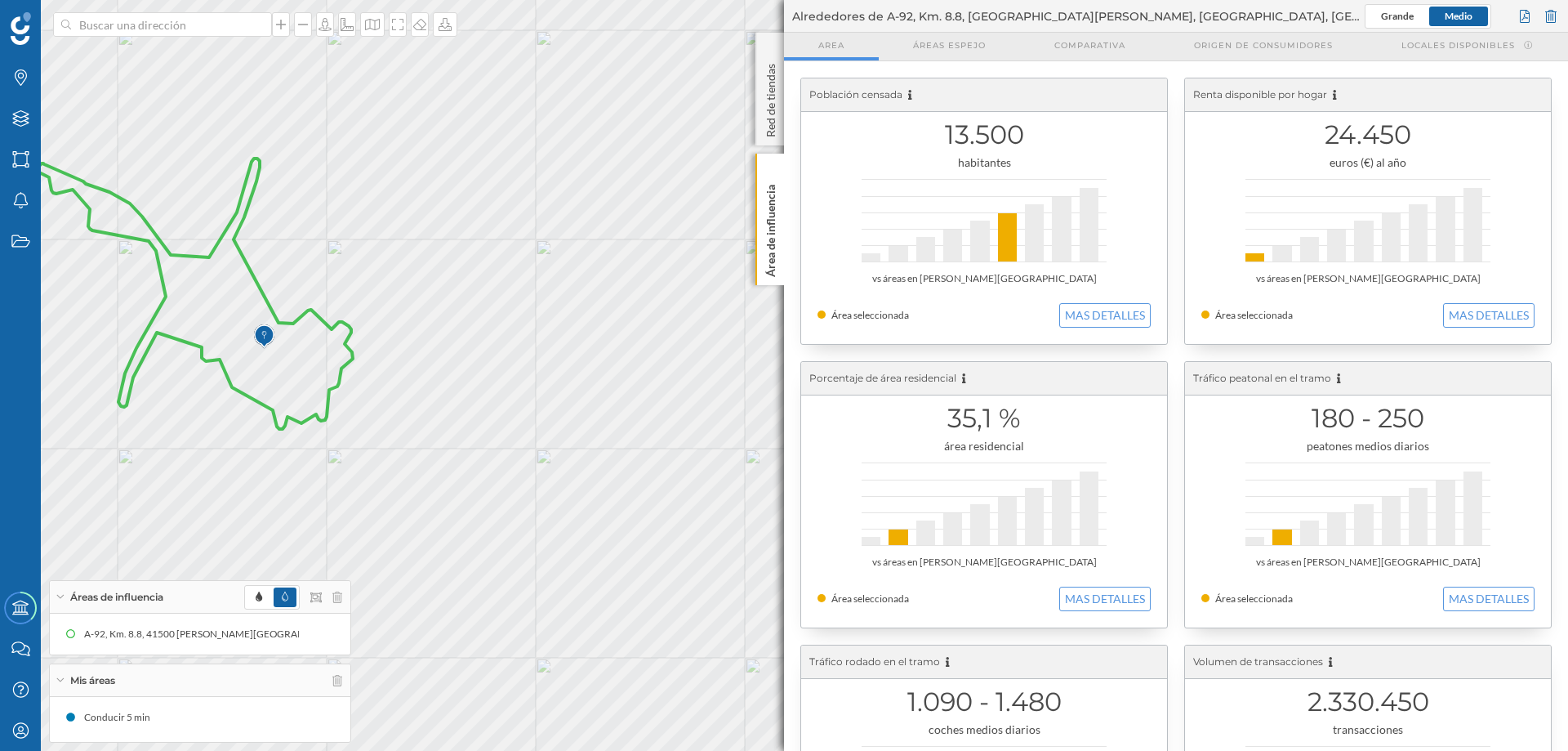
click at [335, 324] on icon at bounding box center [195, 293] width 314 height 270
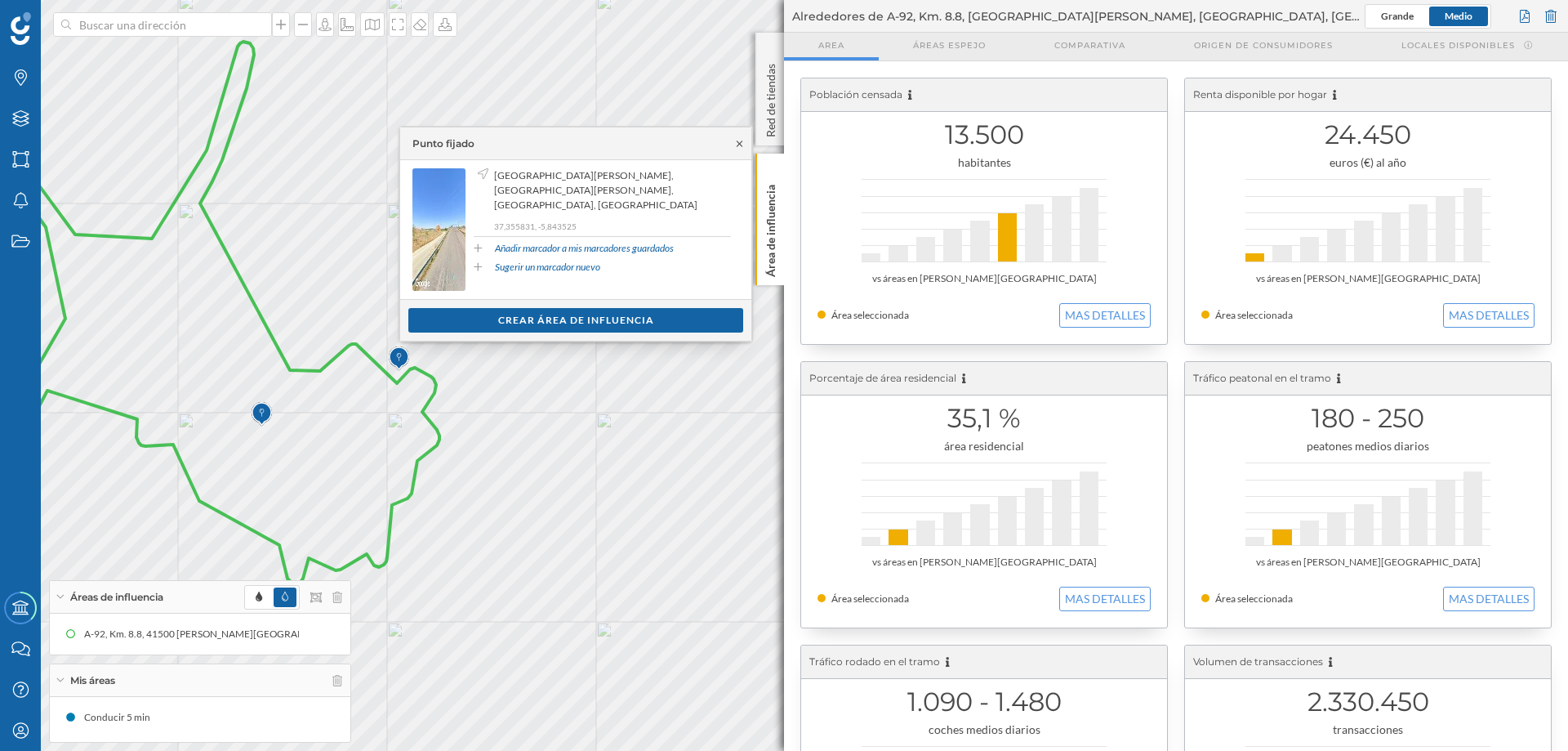
click at [740, 147] on icon at bounding box center [740, 143] width 12 height 10
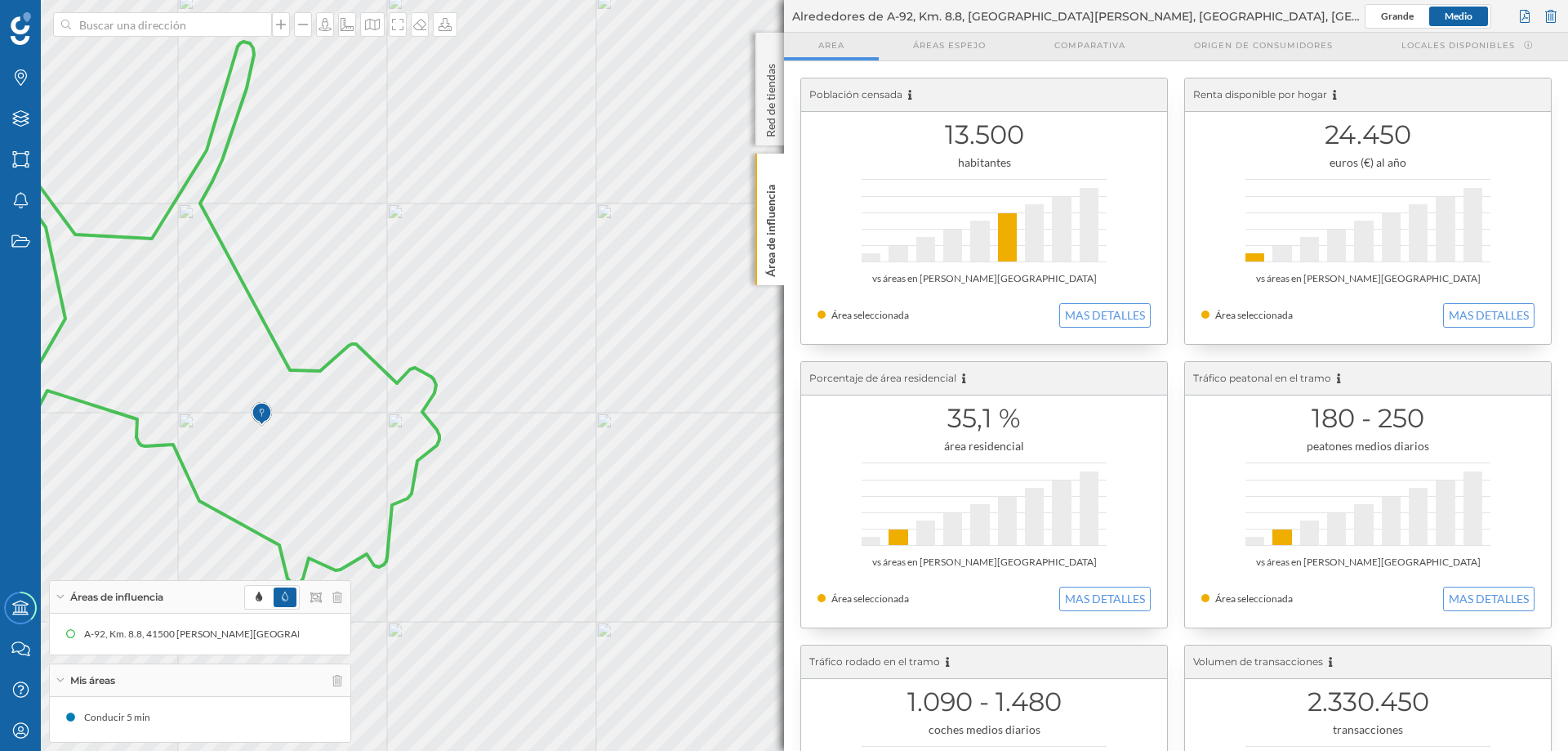
click at [94, 573] on span "Mis áreas" at bounding box center [92, 681] width 45 height 15
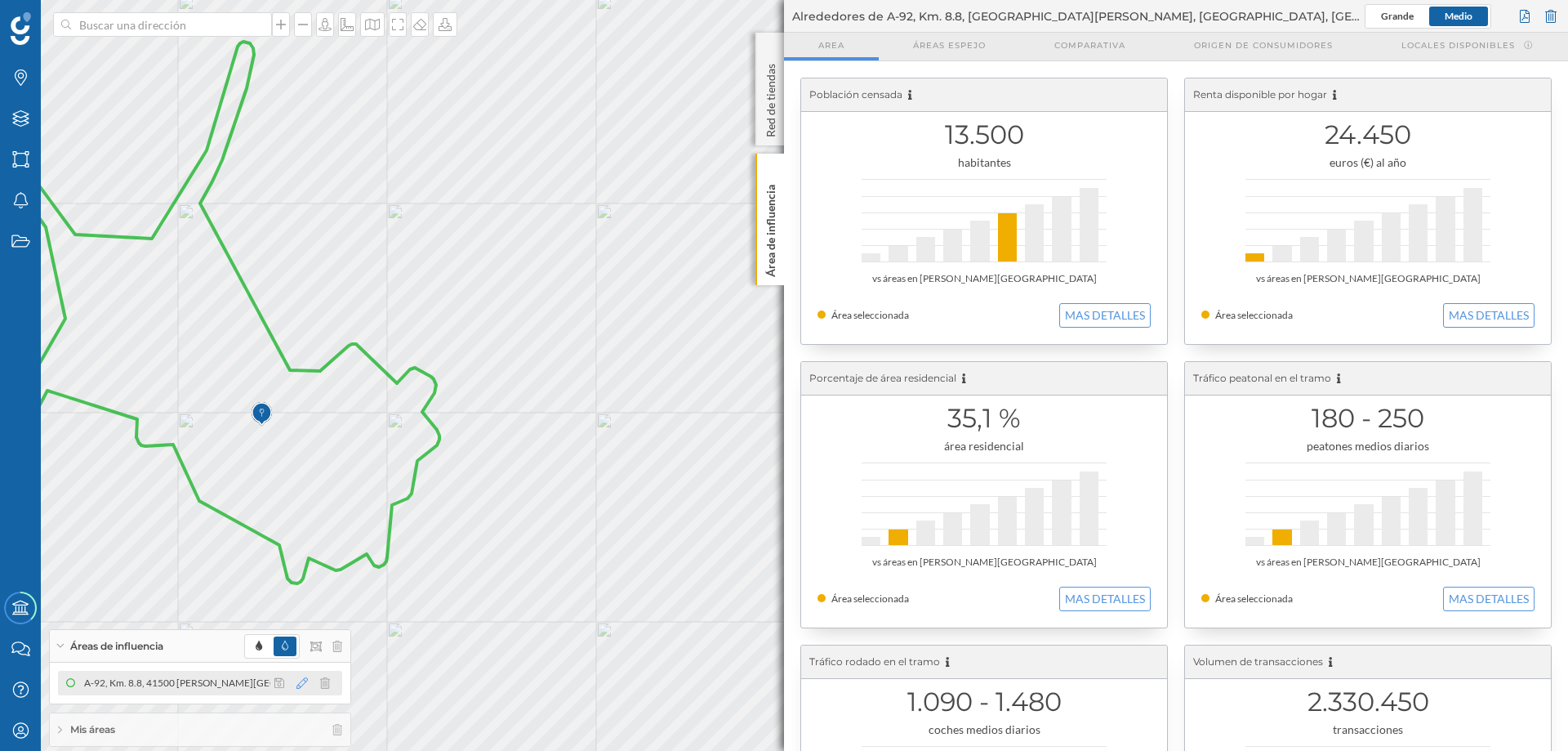
click at [305, 573] on icon at bounding box center [302, 683] width 12 height 12
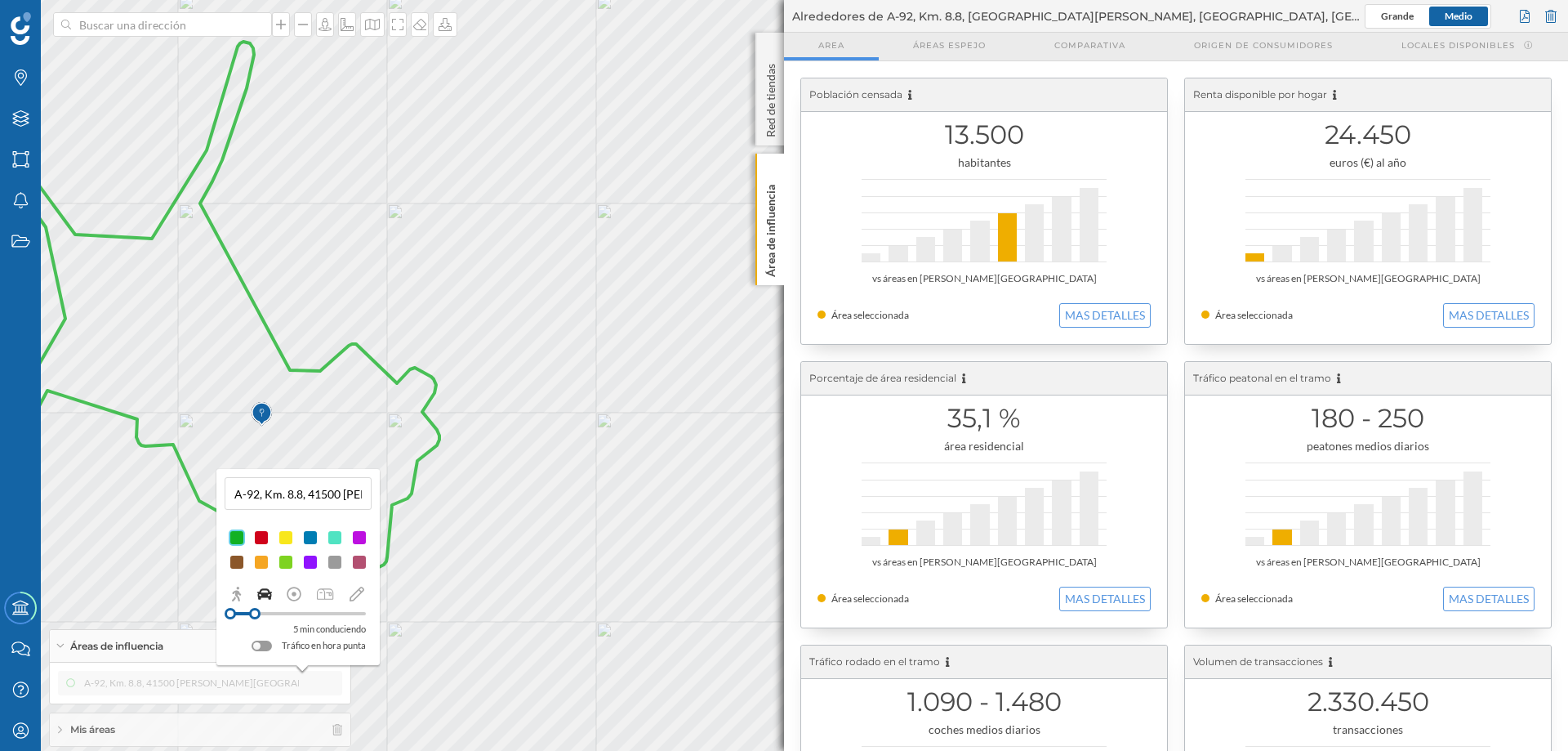
click at [306, 536] on div at bounding box center [310, 538] width 16 height 16
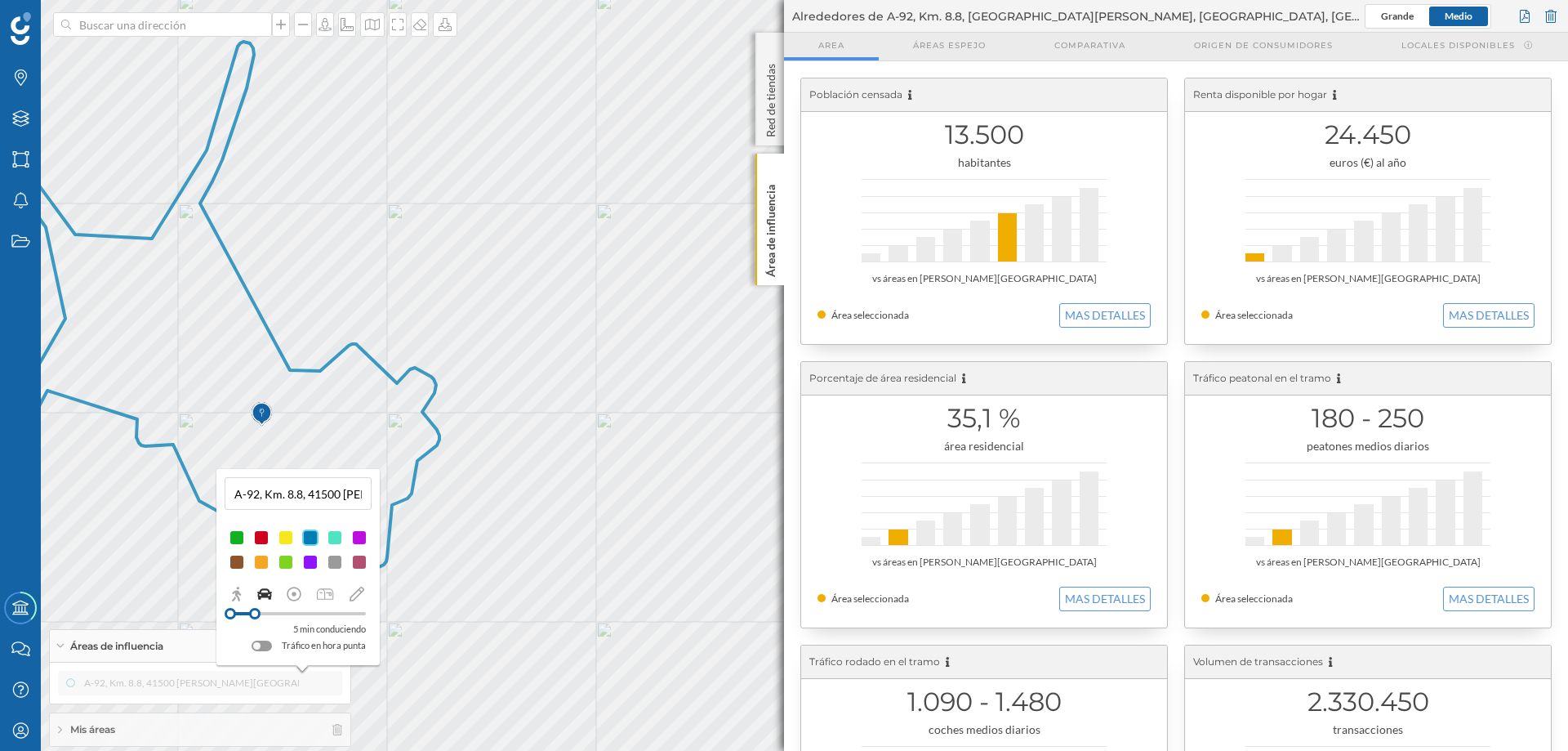
click at [267, 573] on div "A-92, Km. 8.8, 41500 [PERSON_NAME][GEOGRAPHIC_DATA], [GEOGRAPHIC_DATA], [GEOGRA…" at bounding box center [200, 683] width 284 height 25
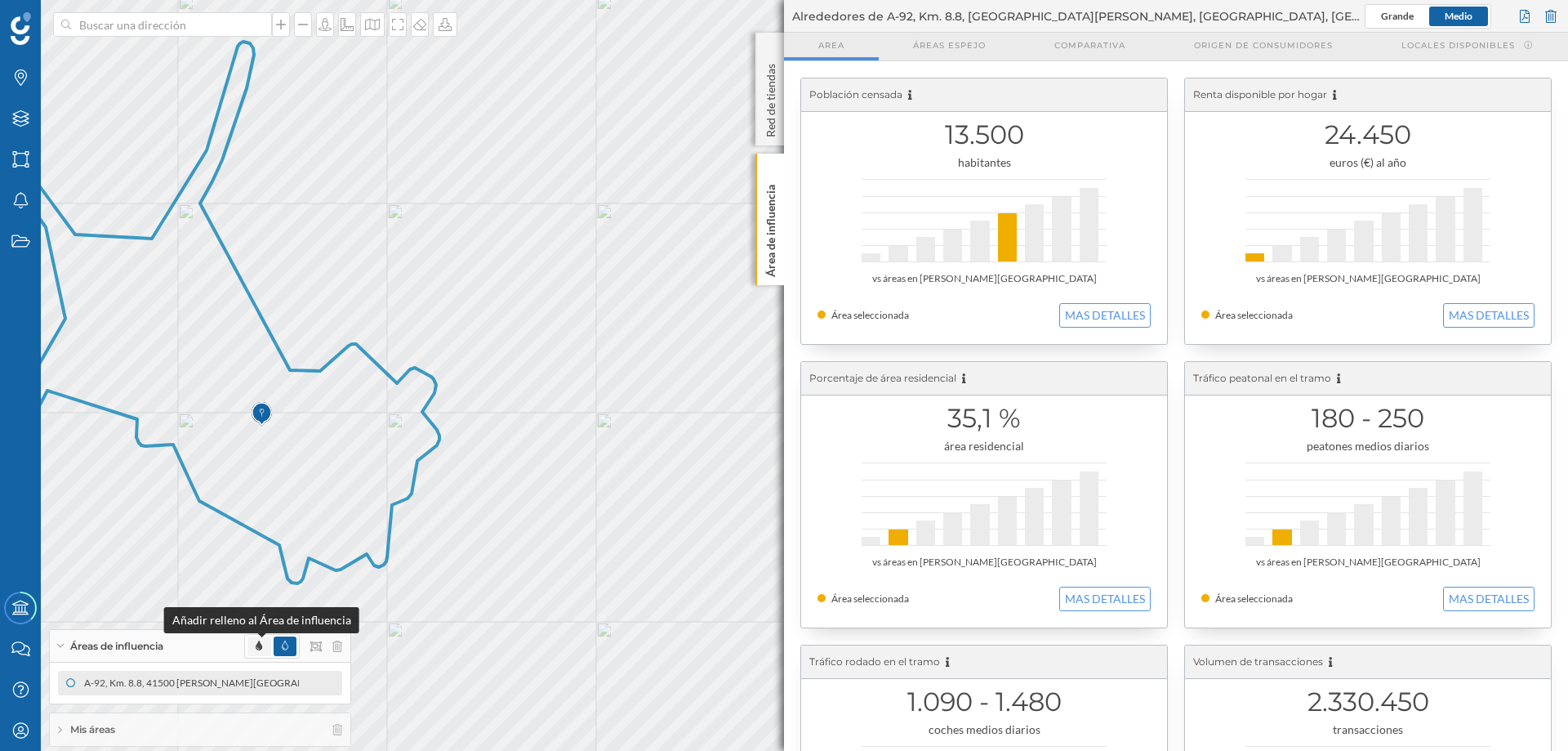
click at [259, 573] on span at bounding box center [259, 646] width 6 height 15
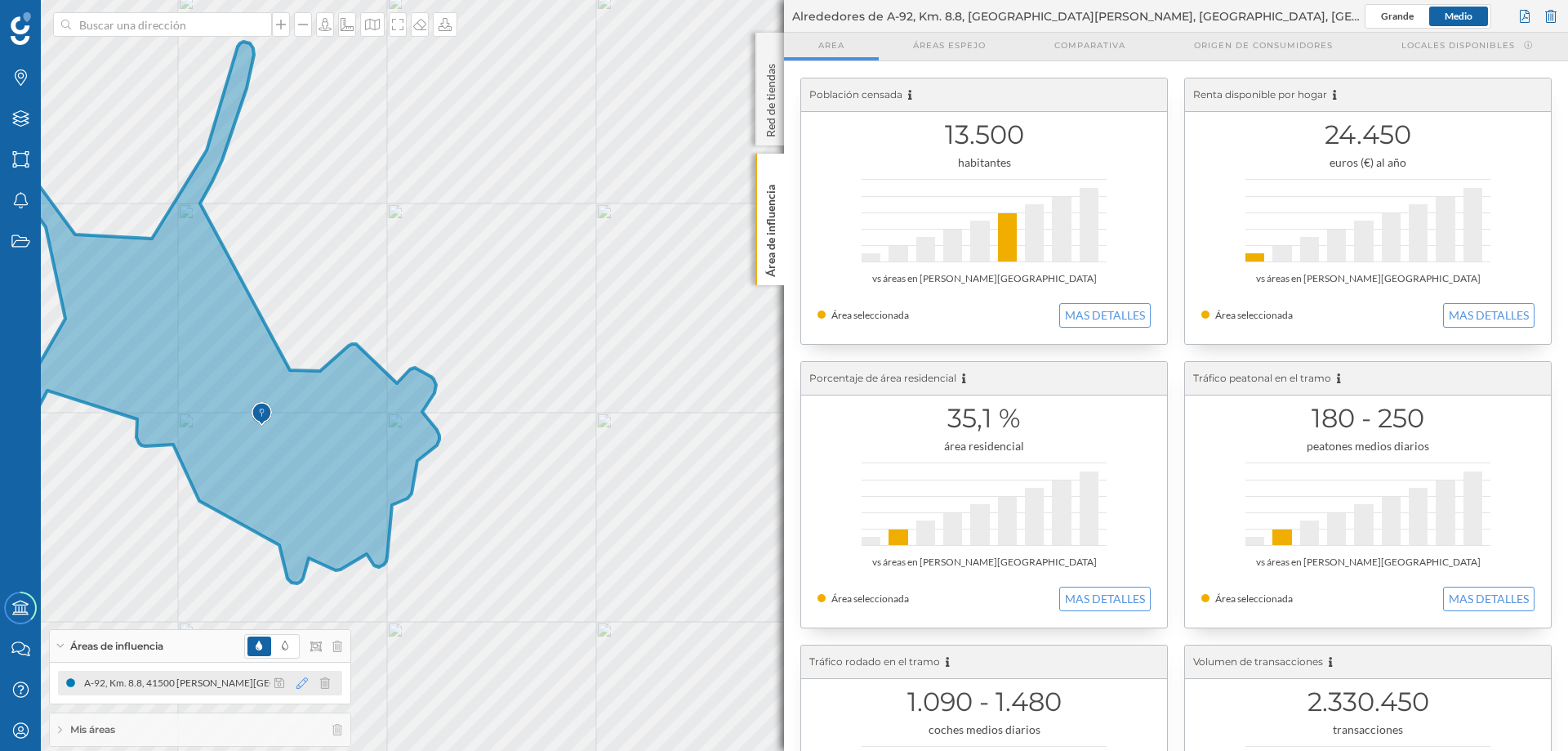
click at [298, 573] on icon at bounding box center [302, 683] width 12 height 12
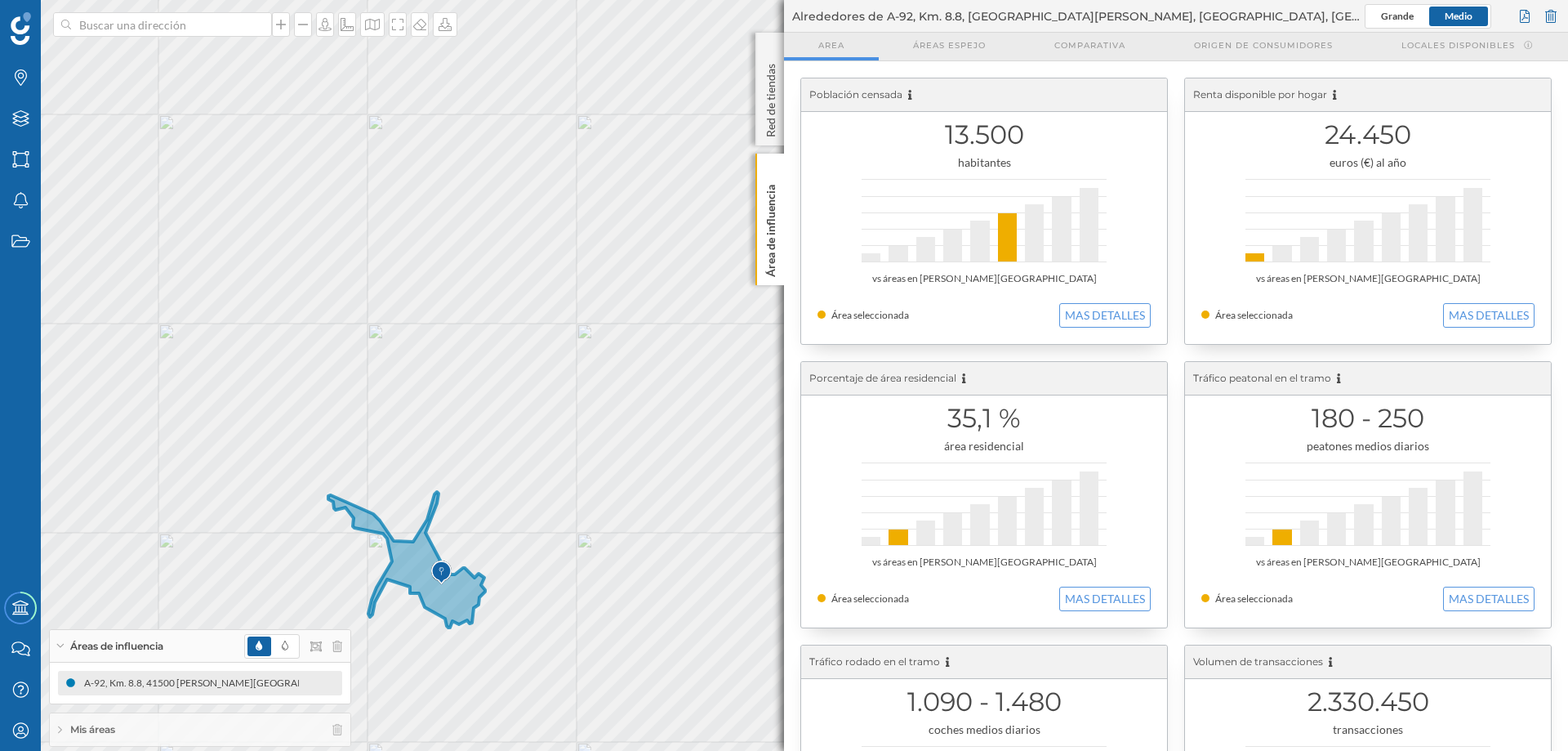
click at [439, 568] on img at bounding box center [441, 572] width 20 height 33
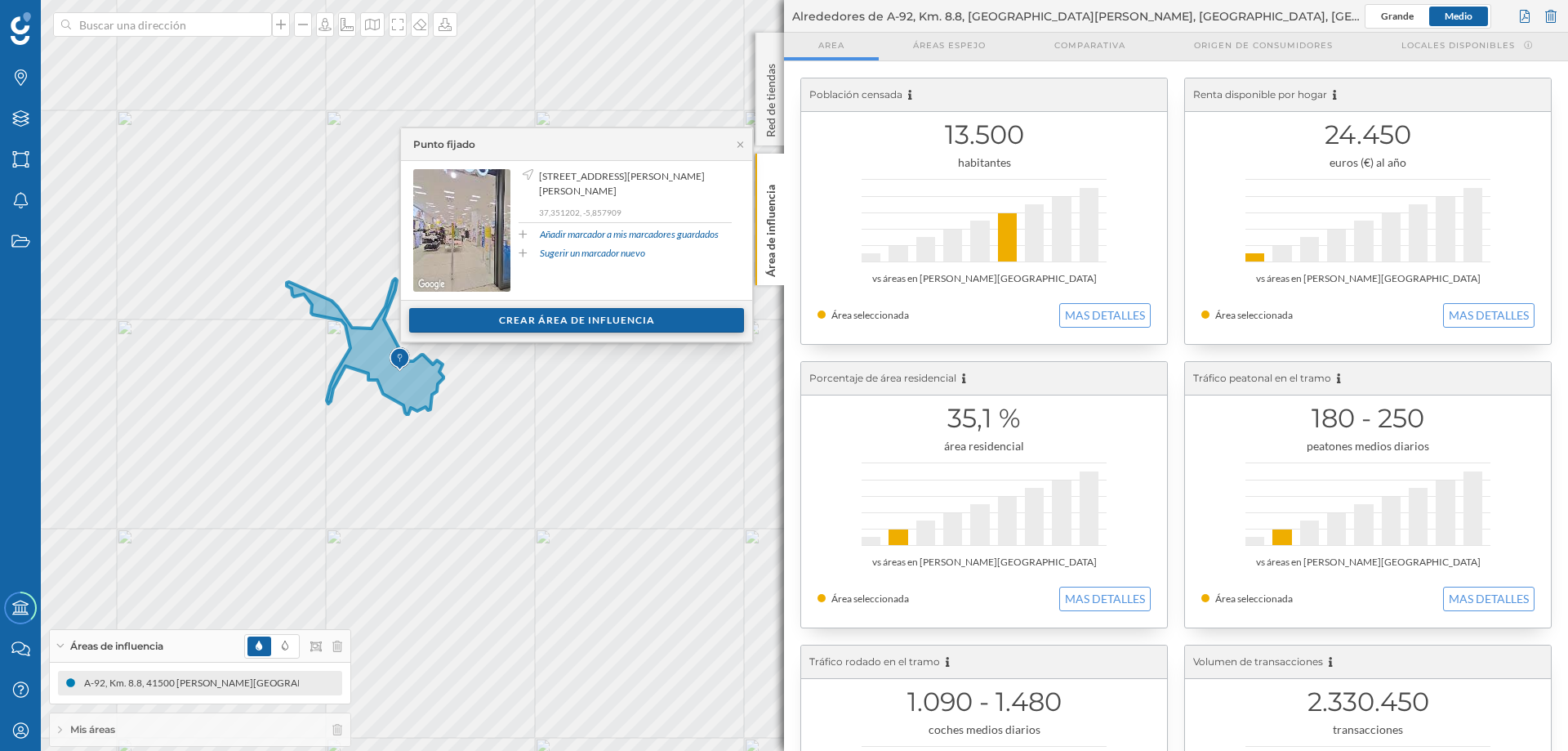
click at [573, 315] on div "Crear área de influencia" at bounding box center [577, 321] width 335 height 25
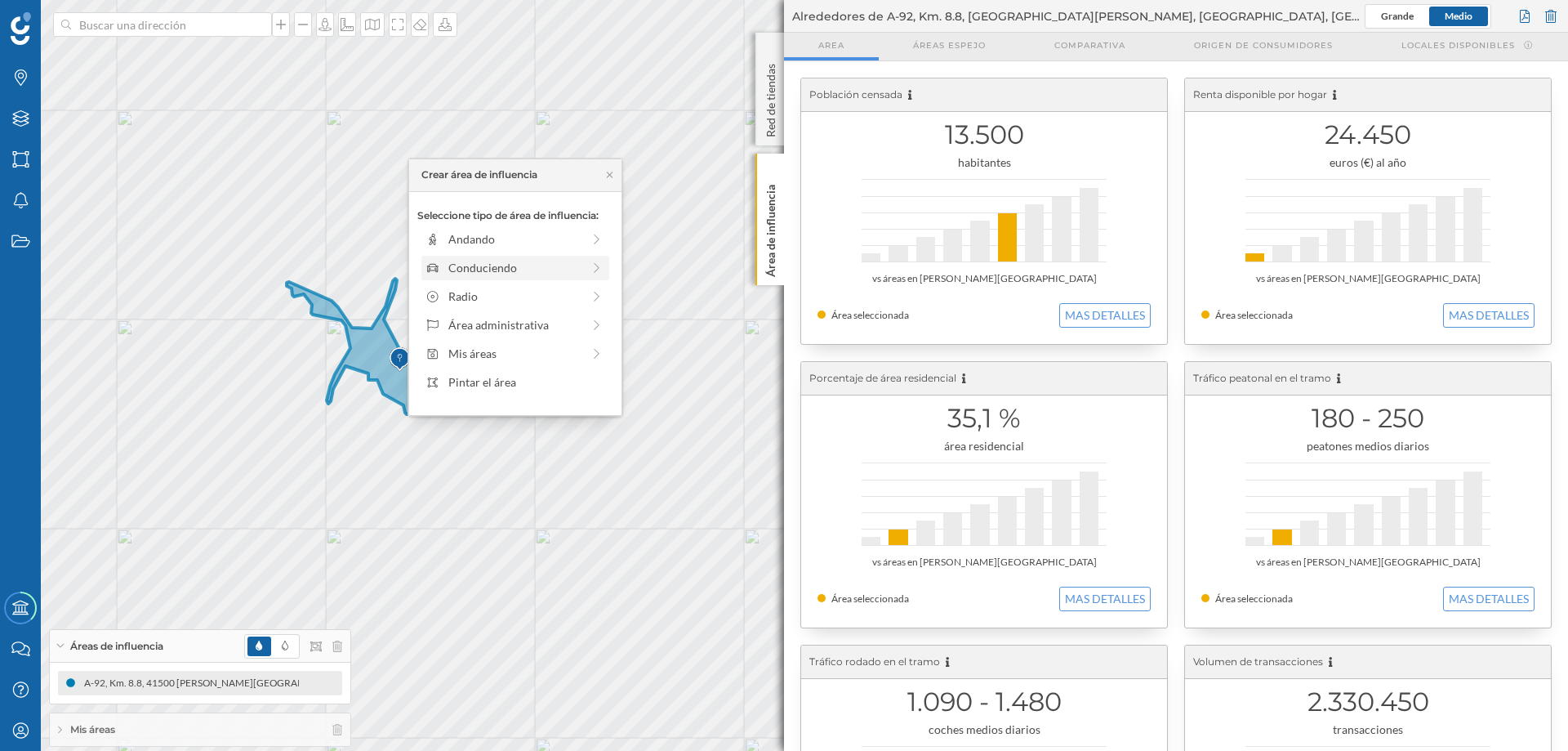
click at [472, 268] on div "Conduciendo" at bounding box center [515, 267] width 133 height 17
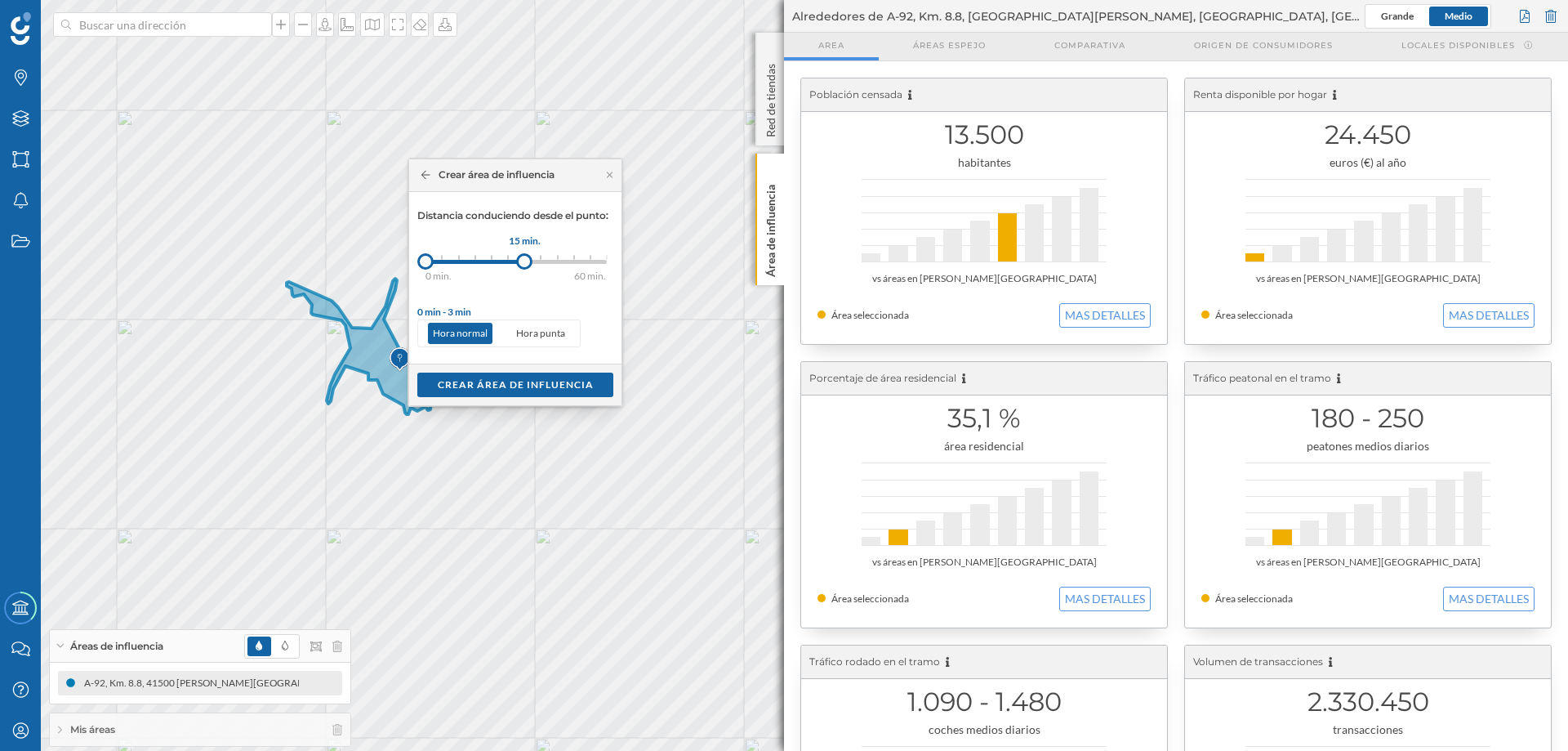
drag, startPoint x: 438, startPoint y: 266, endPoint x: 525, endPoint y: 260, distance: 87.2
click at [525, 260] on div at bounding box center [524, 261] width 16 height 16
drag, startPoint x: 432, startPoint y: 263, endPoint x: 460, endPoint y: 263, distance: 28.0
click at [460, 263] on div at bounding box center [459, 261] width 16 height 16
drag, startPoint x: 526, startPoint y: 261, endPoint x: 490, endPoint y: 261, distance: 36.0
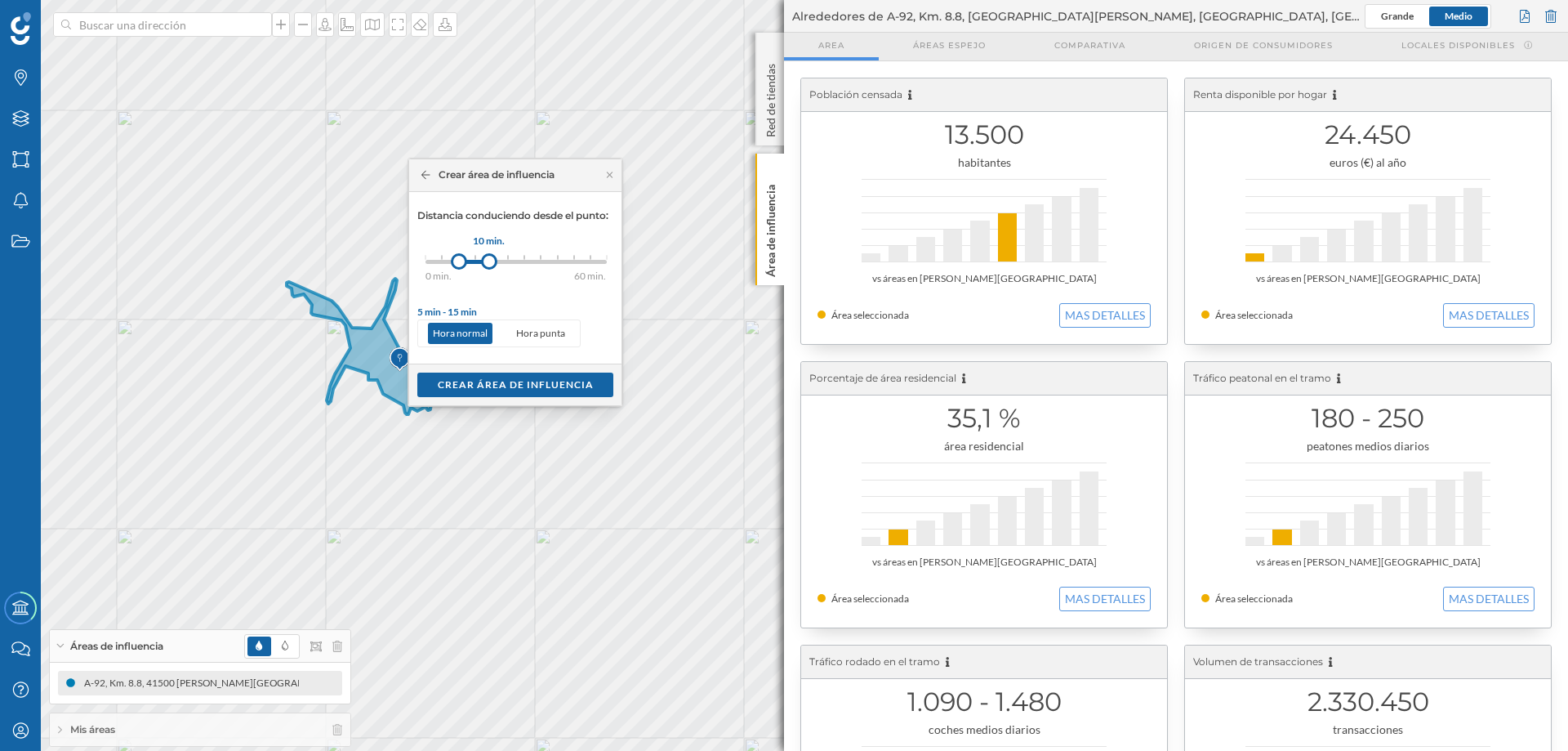
click at [490, 261] on div at bounding box center [490, 261] width 16 height 16
click at [491, 381] on div "Crear área de influencia" at bounding box center [515, 384] width 196 height 25
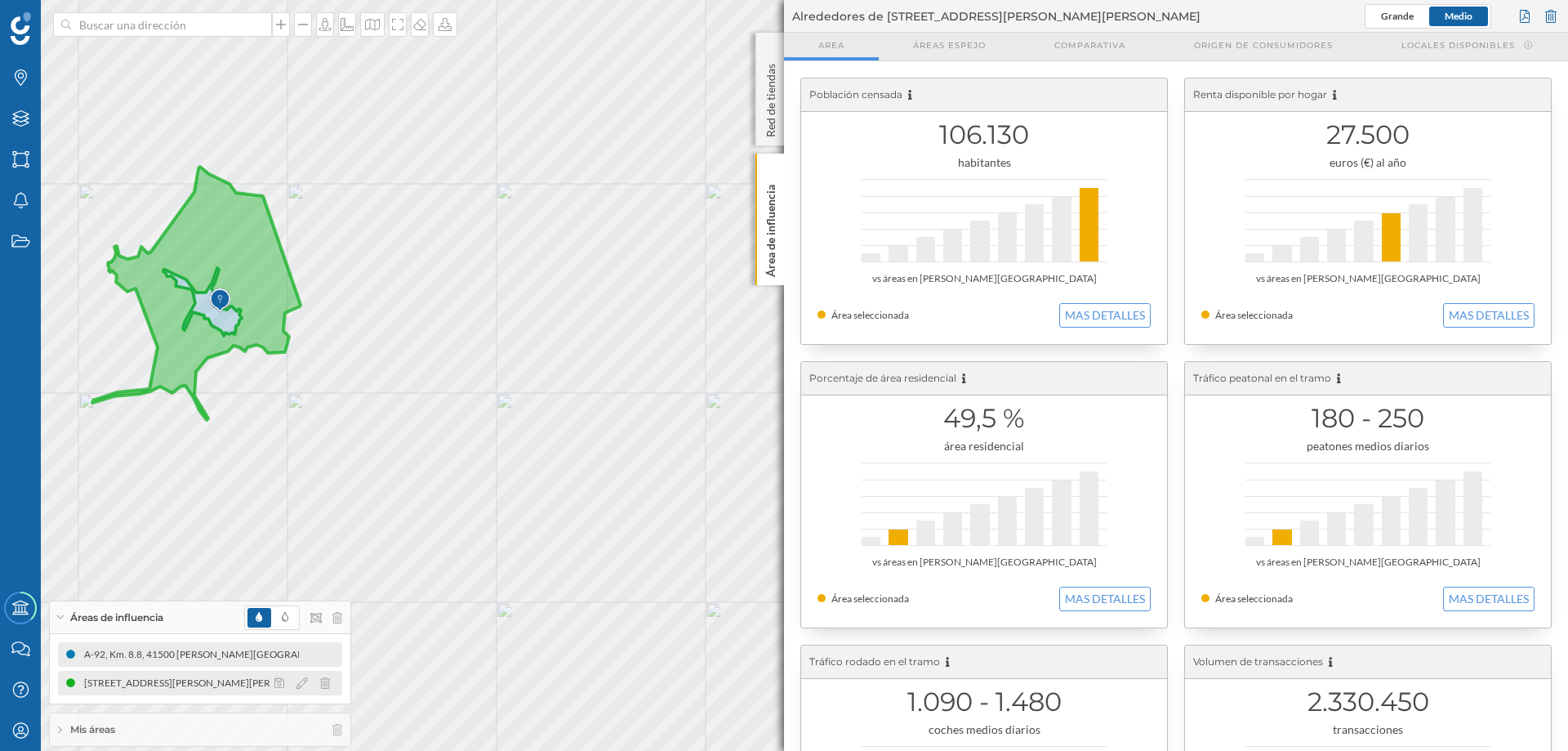
click at [70, 573] on icon at bounding box center [70, 683] width 10 height 10
click at [298, 573] on icon at bounding box center [302, 683] width 12 height 12
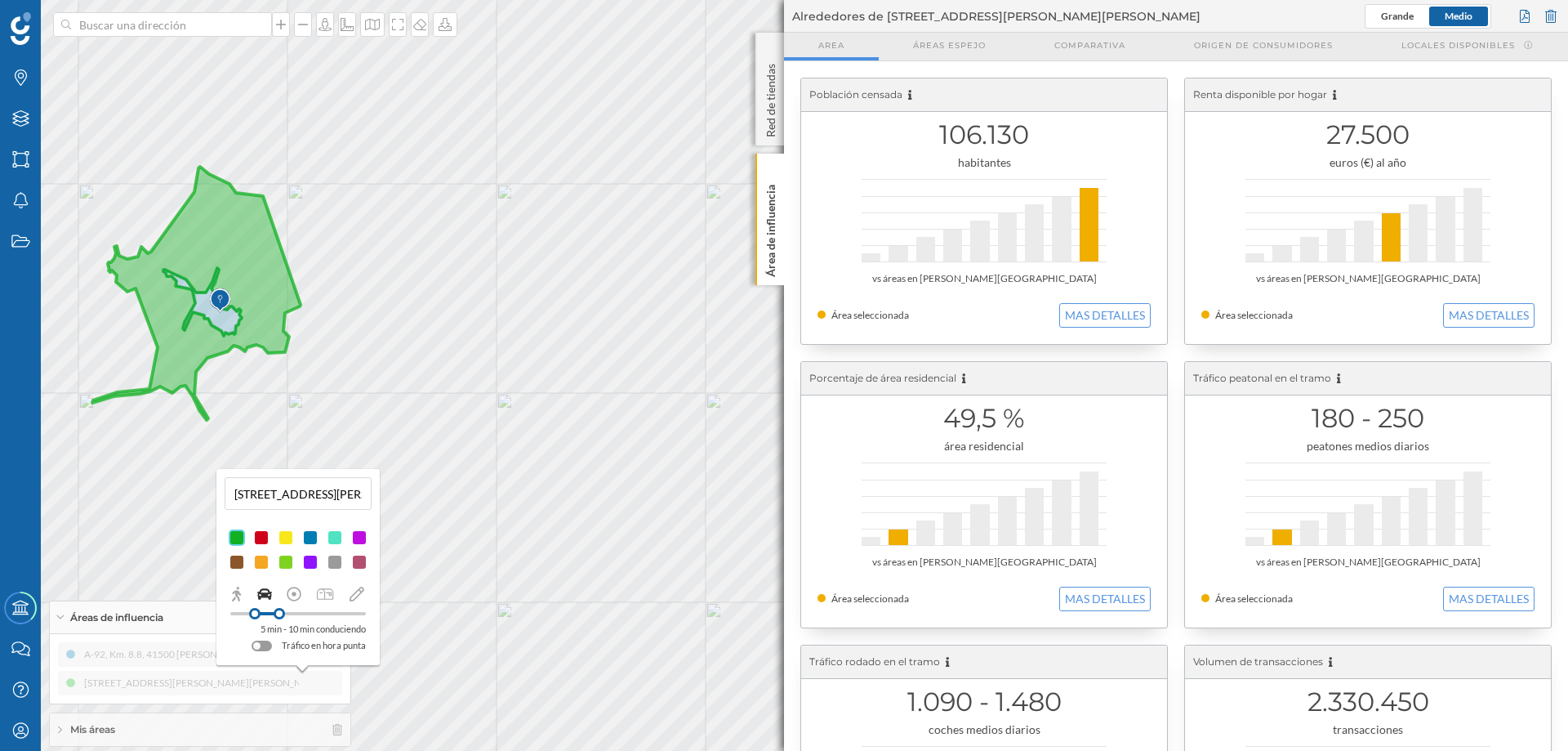
click at [306, 531] on div at bounding box center [310, 538] width 16 height 16
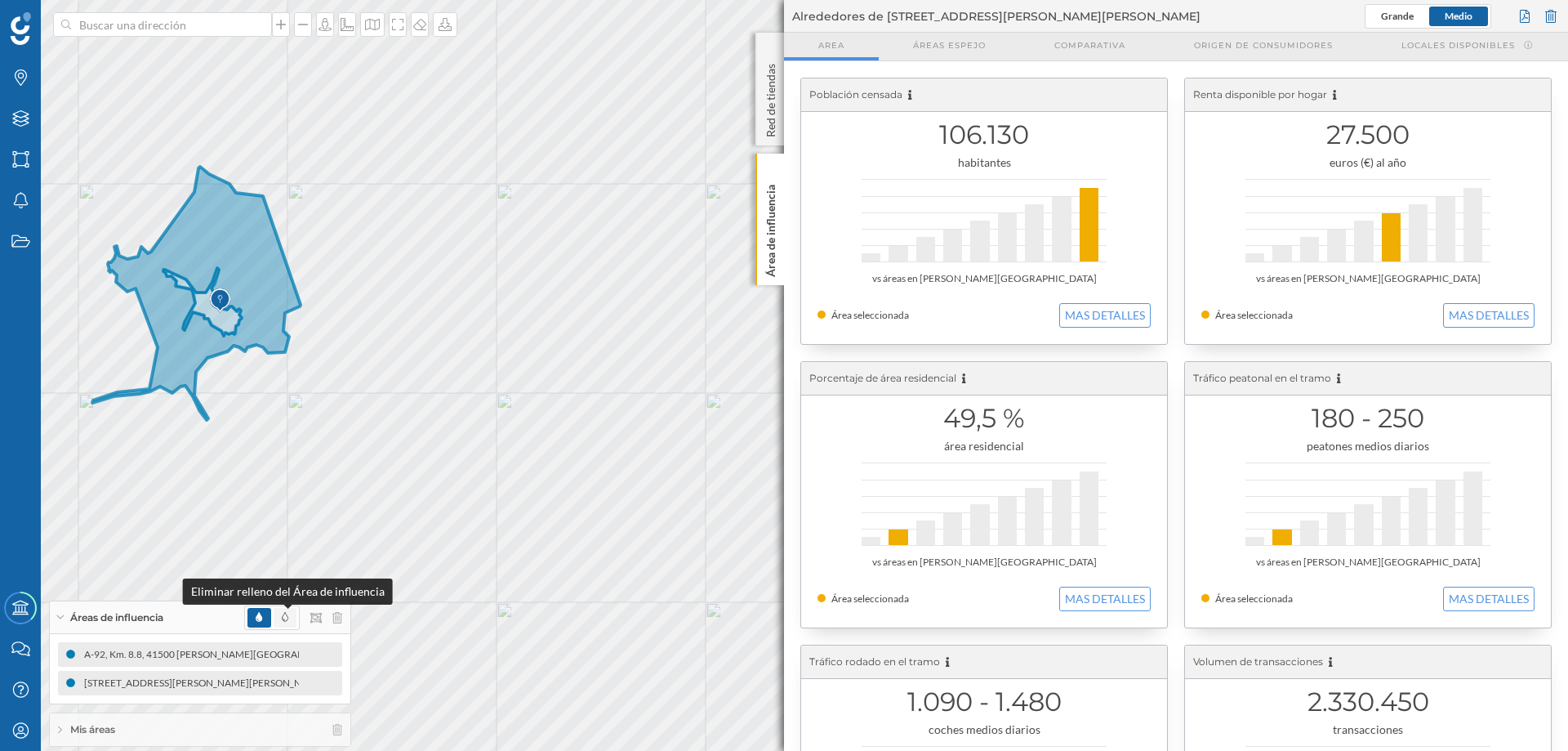
click at [283, 573] on icon at bounding box center [284, 617] width 6 height 10
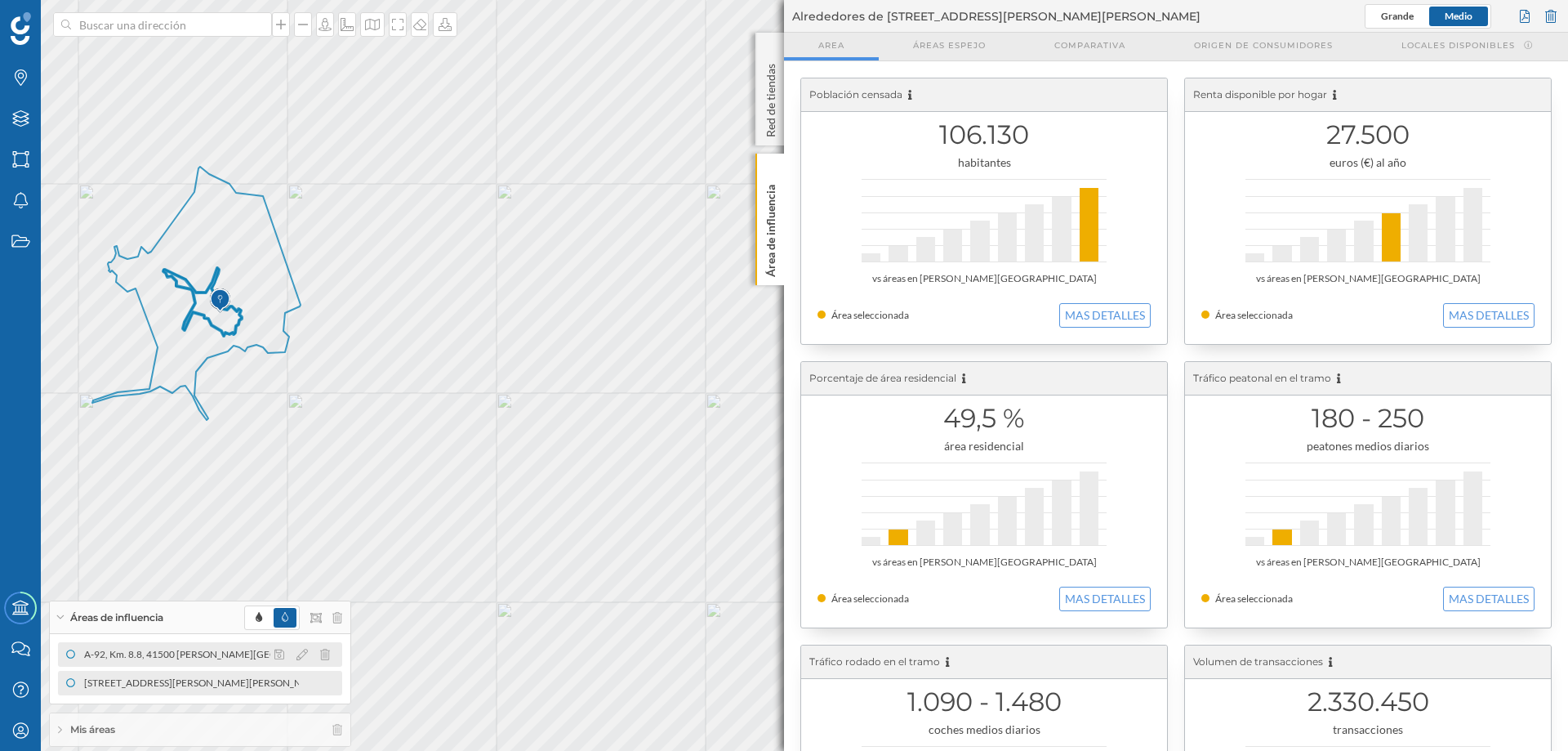
click at [155, 573] on div "A-92, Km. 8.8, 41500 [PERSON_NAME][GEOGRAPHIC_DATA], [GEOGRAPHIC_DATA], [GEOGRA…" at bounding box center [367, 654] width 574 height 16
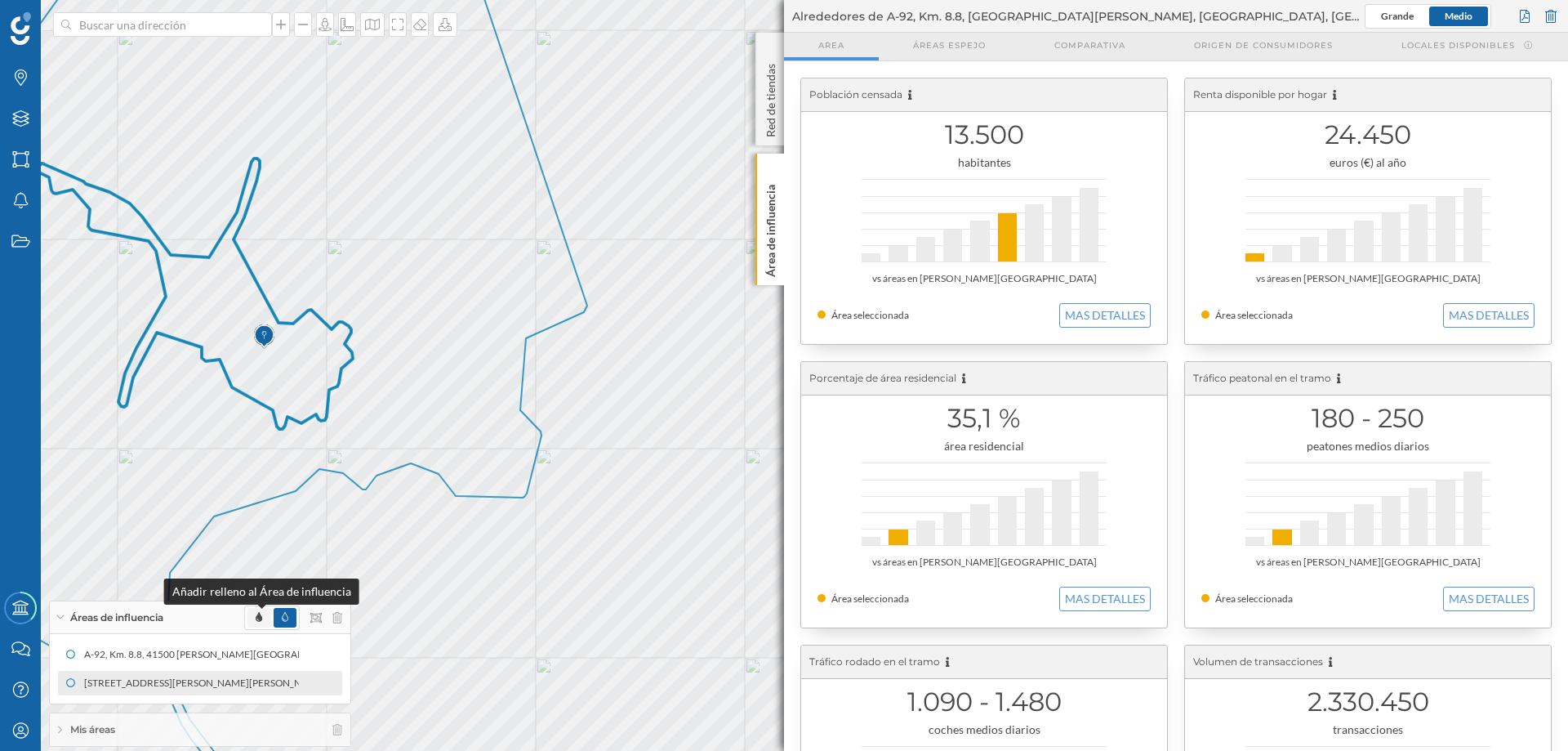
click at [259, 573] on icon at bounding box center [259, 617] width 6 height 10
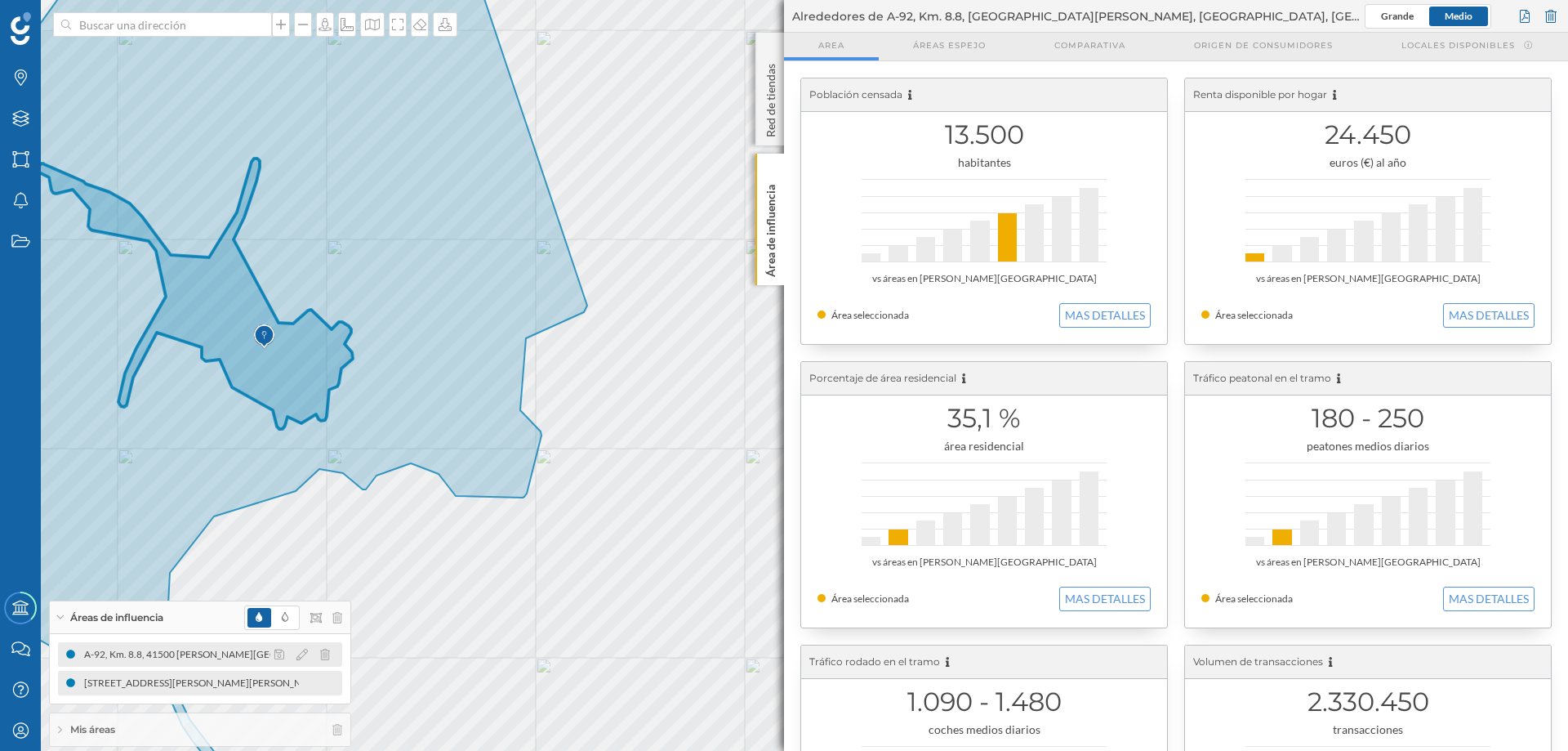
click at [656, 573] on div "A-92, Km. 8.8, 41500 [PERSON_NAME][GEOGRAPHIC_DATA], [GEOGRAPHIC_DATA], [GEOGRA…" at bounding box center [943, 654] width 574 height 16
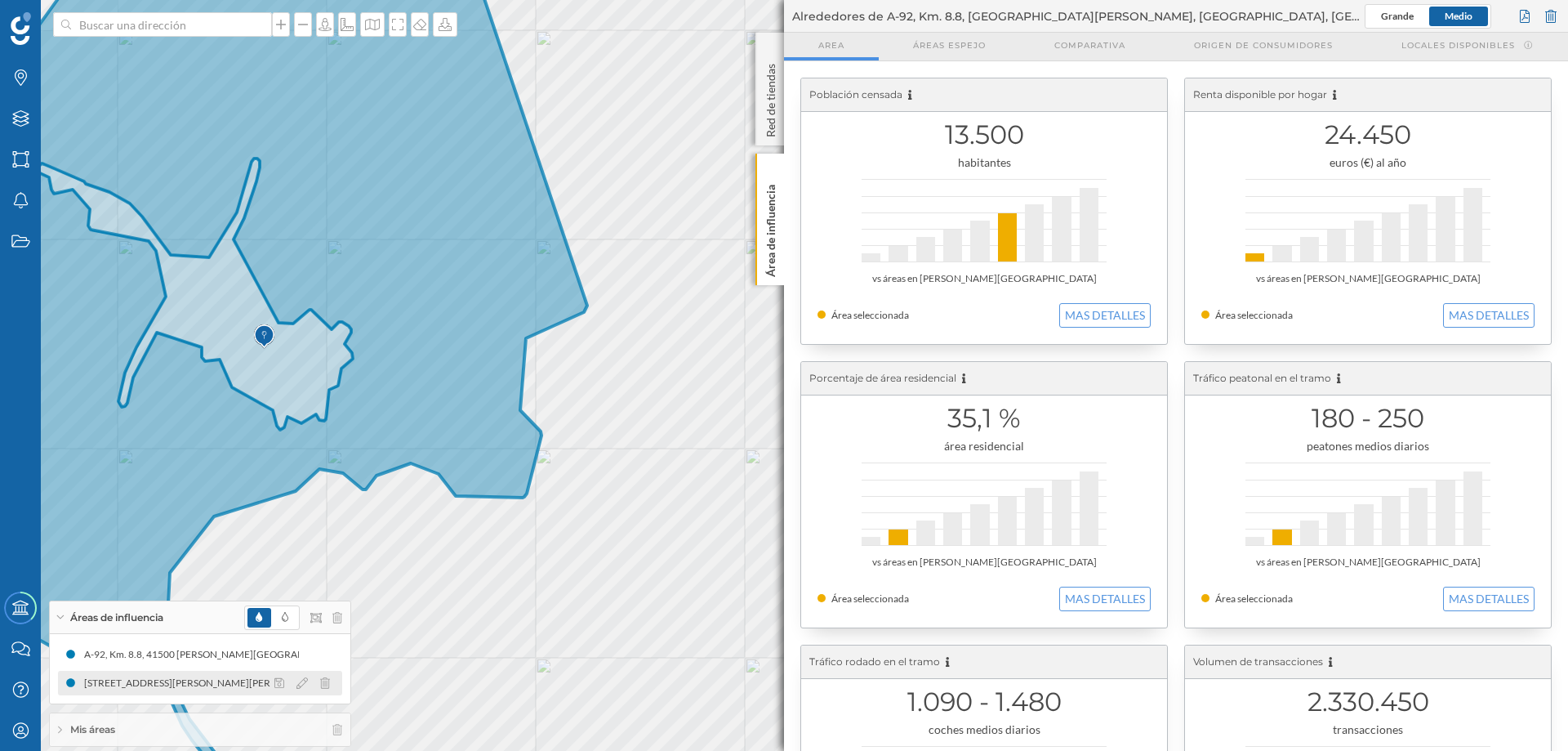
click at [211, 573] on div "[STREET_ADDRESS][PERSON_NAME][PERSON_NAME] (5 a 10 min Conduciendo)" at bounding box center [263, 683] width 362 height 16
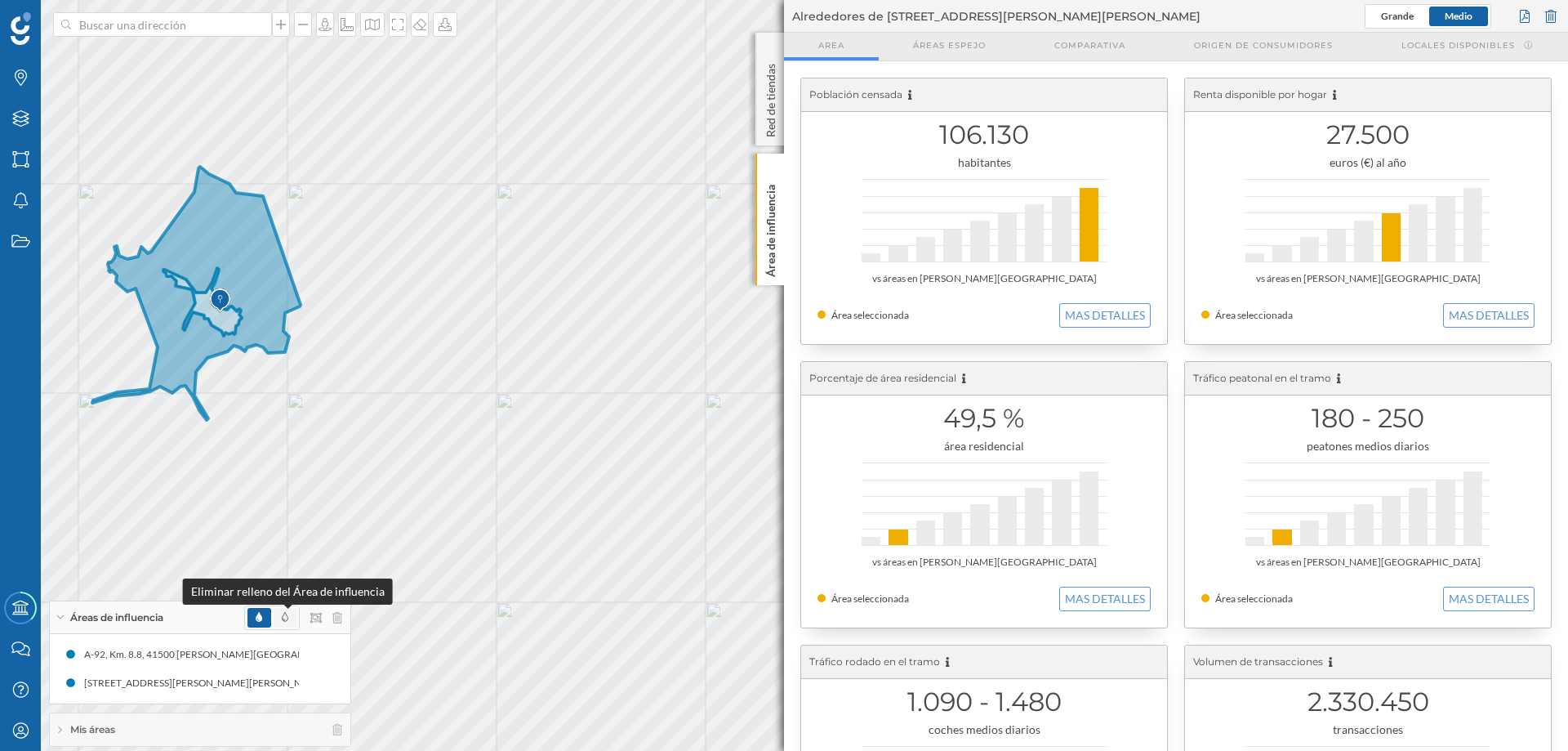
click at [287, 573] on icon at bounding box center [284, 617] width 6 height 10
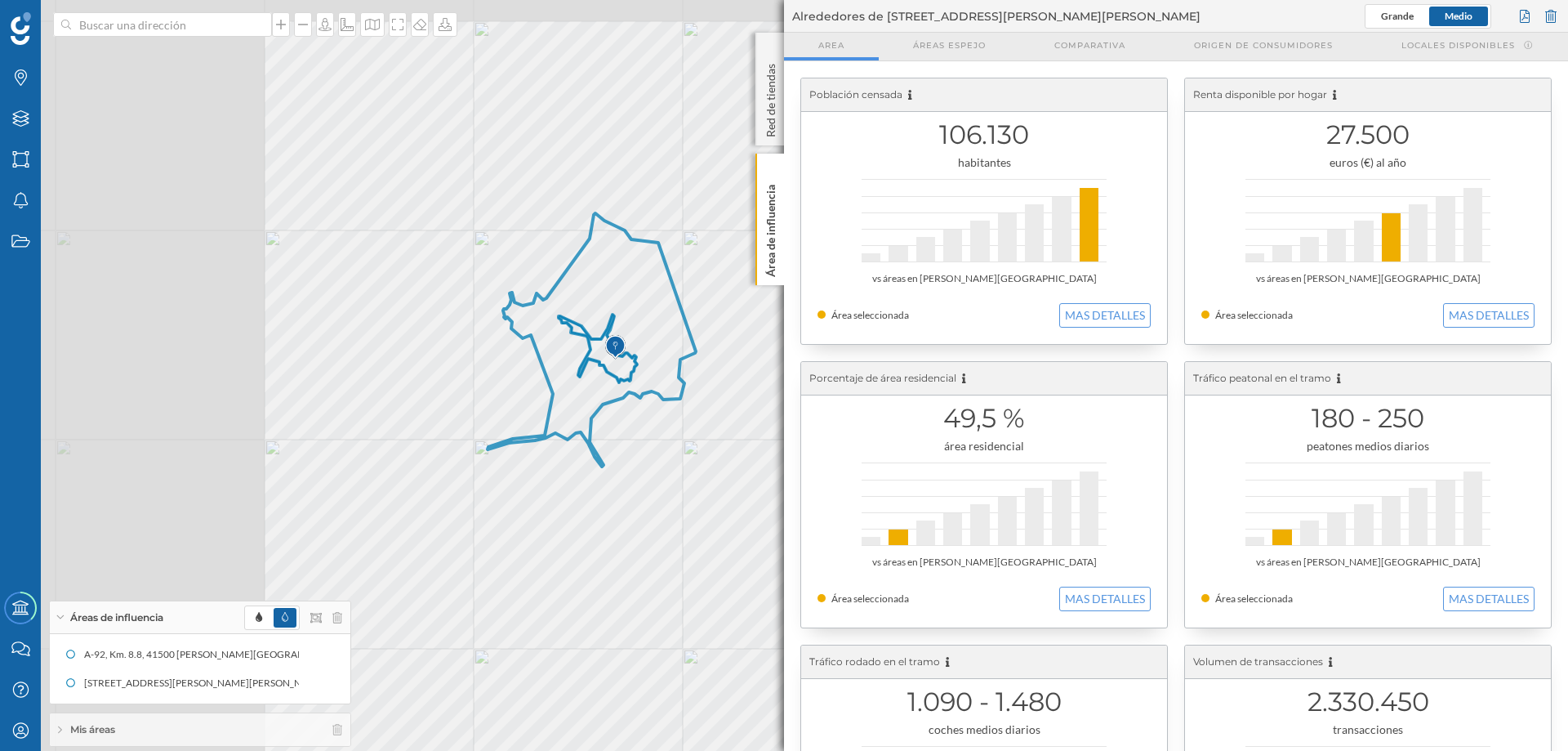
click at [796, 530] on div "Marcas Capas Áreas Notificaciones Estados Academy Contacta con nosotros Centro …" at bounding box center [784, 375] width 1568 height 751
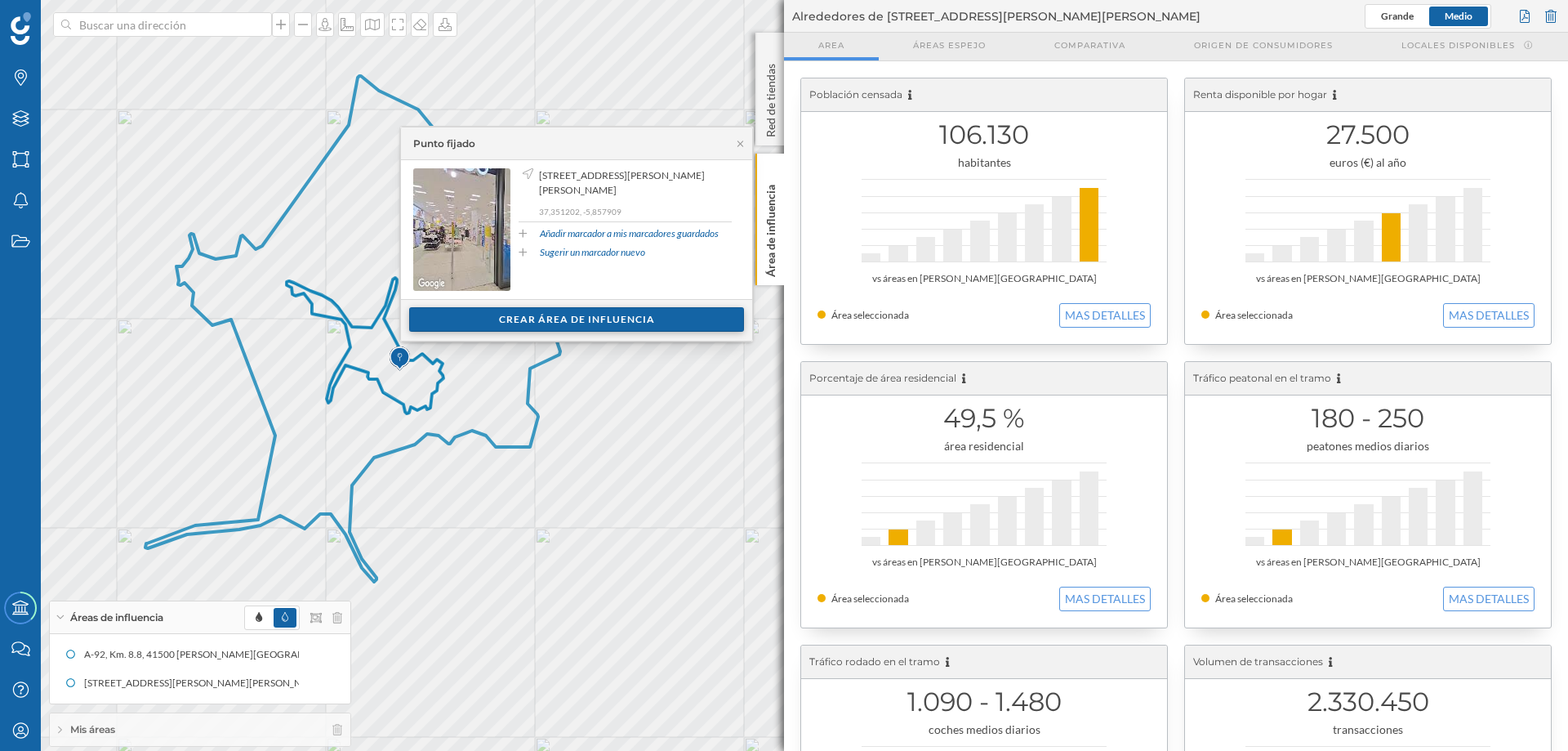
click at [589, 320] on div "Crear área de influencia" at bounding box center [577, 320] width 335 height 25
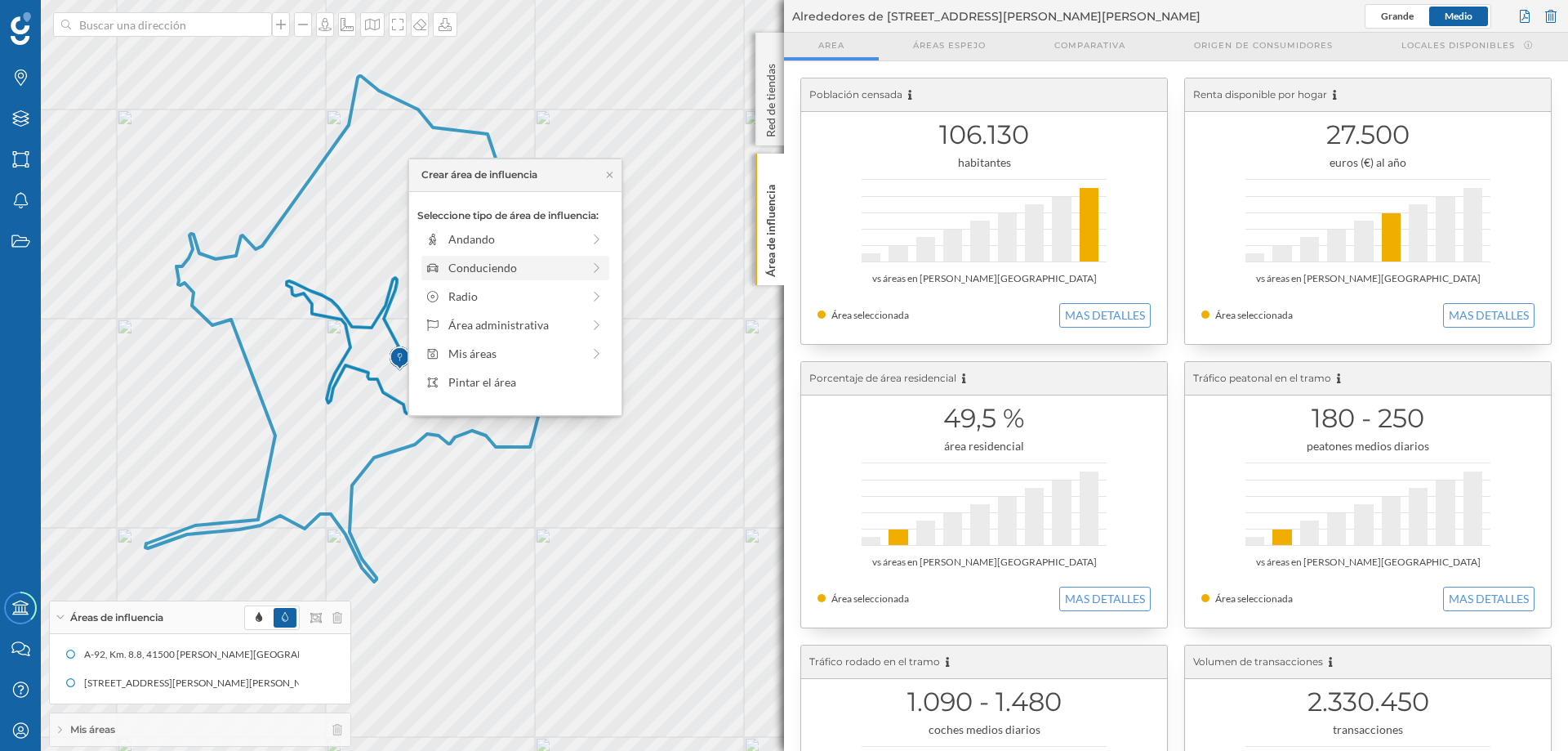
click at [477, 268] on div "Conduciendo" at bounding box center [515, 267] width 133 height 17
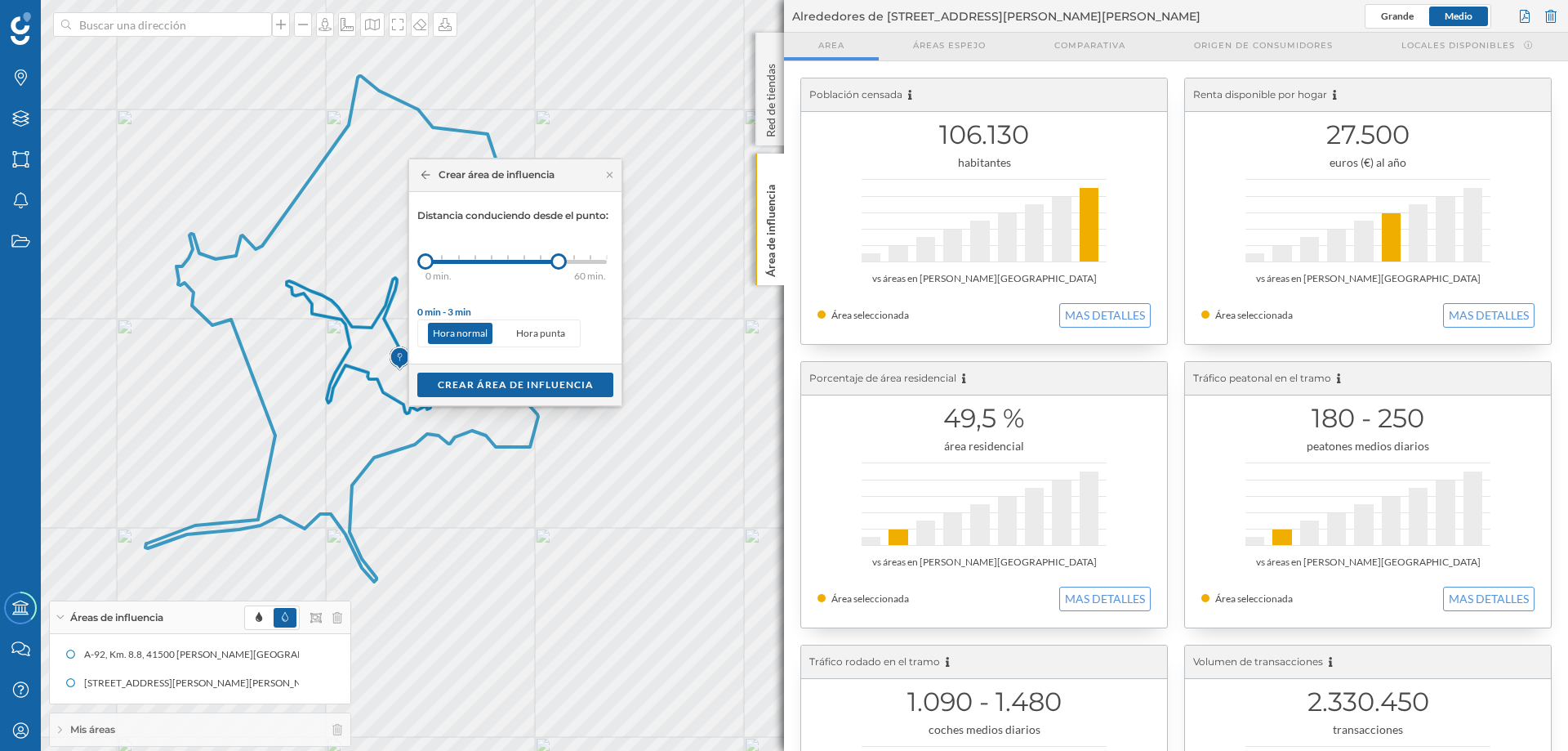
drag, startPoint x: 447, startPoint y: 260, endPoint x: 474, endPoint y: 246, distance: 30.4
click at [561, 255] on div at bounding box center [559, 261] width 16 height 16
drag, startPoint x: 425, startPoint y: 259, endPoint x: 494, endPoint y: 257, distance: 69.0
click at [494, 257] on div at bounding box center [494, 261] width 16 height 16
drag, startPoint x: 555, startPoint y: 258, endPoint x: 539, endPoint y: 257, distance: 16.0
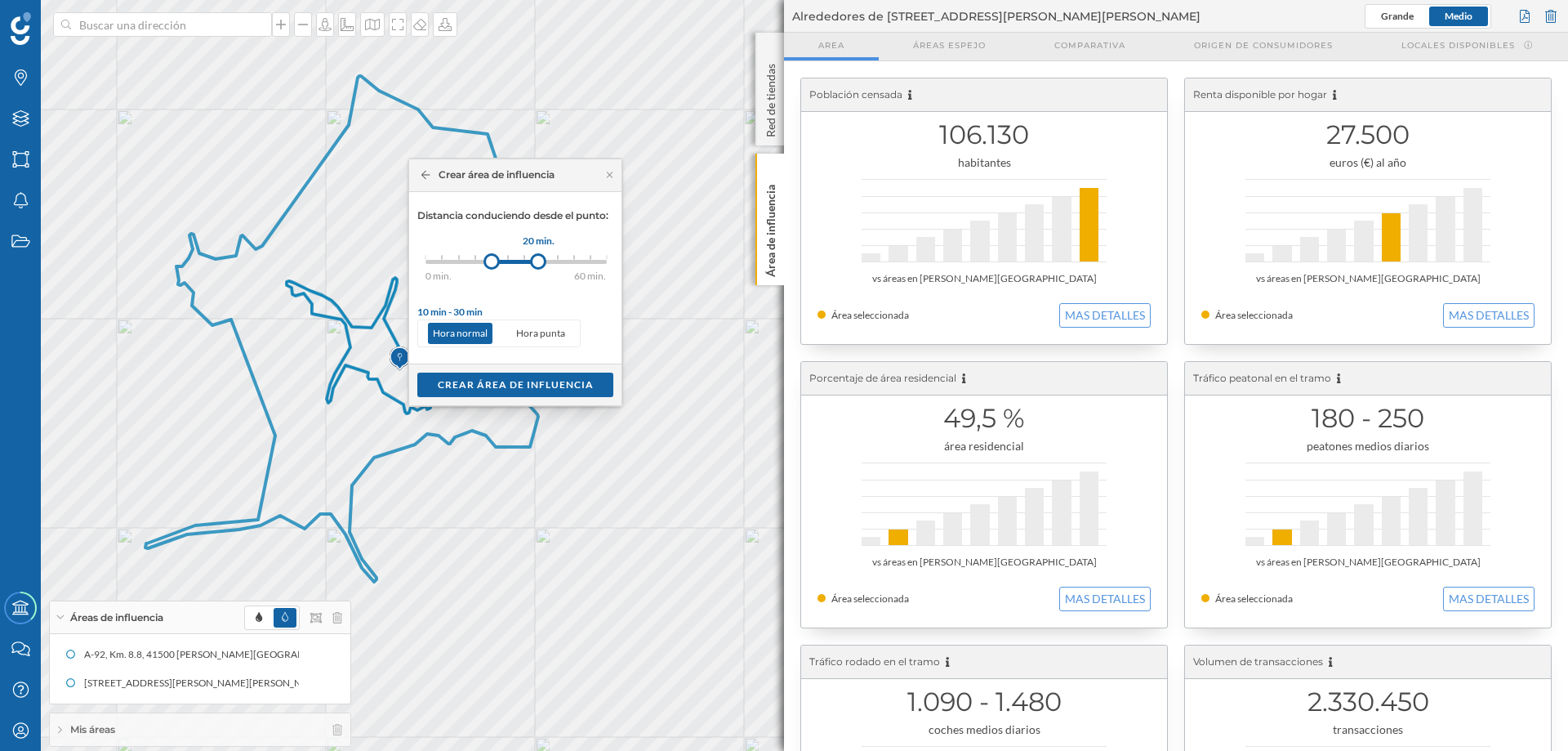
click at [539, 257] on div at bounding box center [538, 261] width 16 height 16
click at [480, 381] on div "Crear área de influencia" at bounding box center [515, 384] width 196 height 25
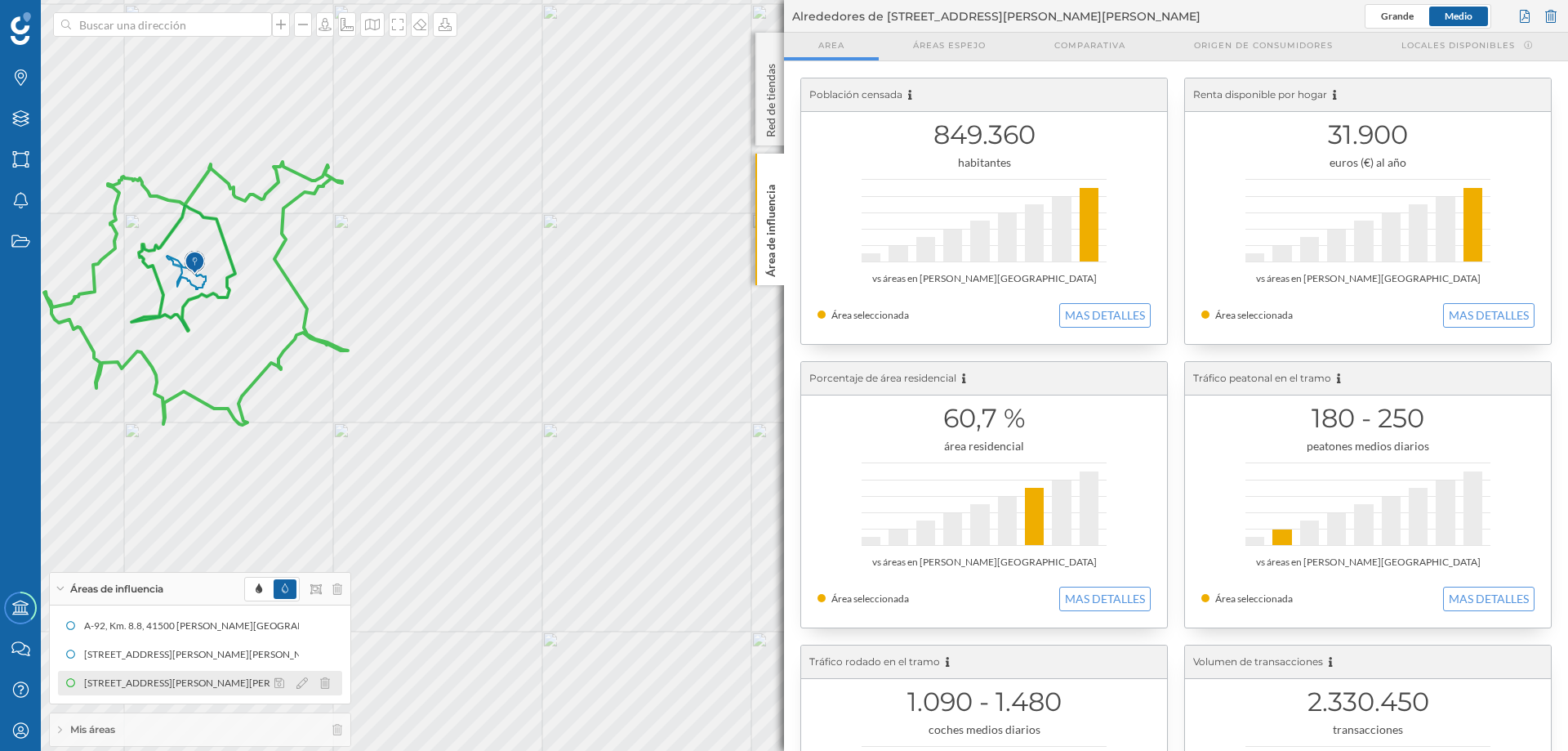
drag, startPoint x: 99, startPoint y: 681, endPoint x: 92, endPoint y: 682, distance: 7.1
click at [92, 573] on div "[STREET_ADDRESS][PERSON_NAME][PERSON_NAME] (10 a 20 min Conduciendo)" at bounding box center [268, 683] width 368 height 16
click at [299, 573] on icon at bounding box center [302, 683] width 12 height 12
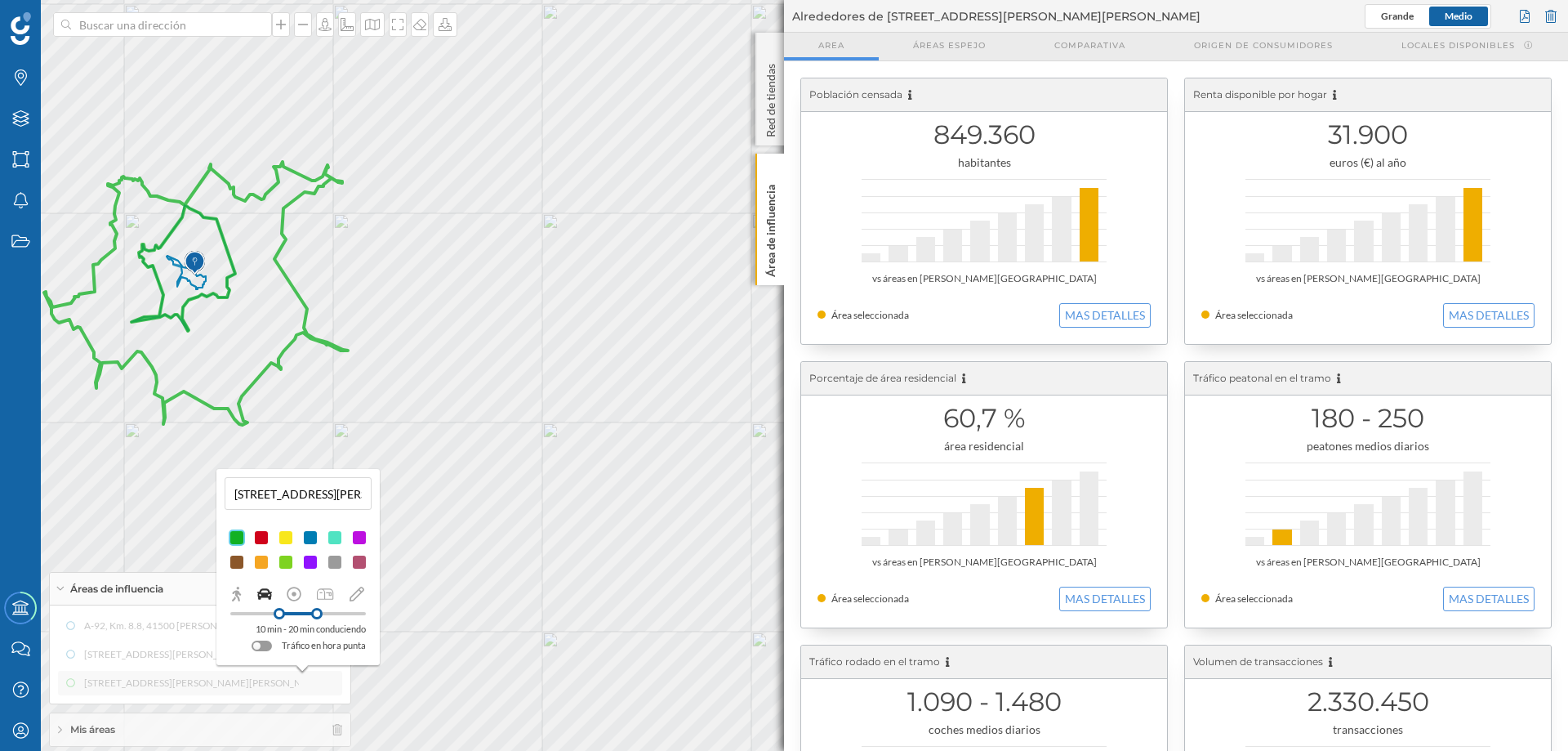
click at [309, 539] on div at bounding box center [310, 538] width 16 height 16
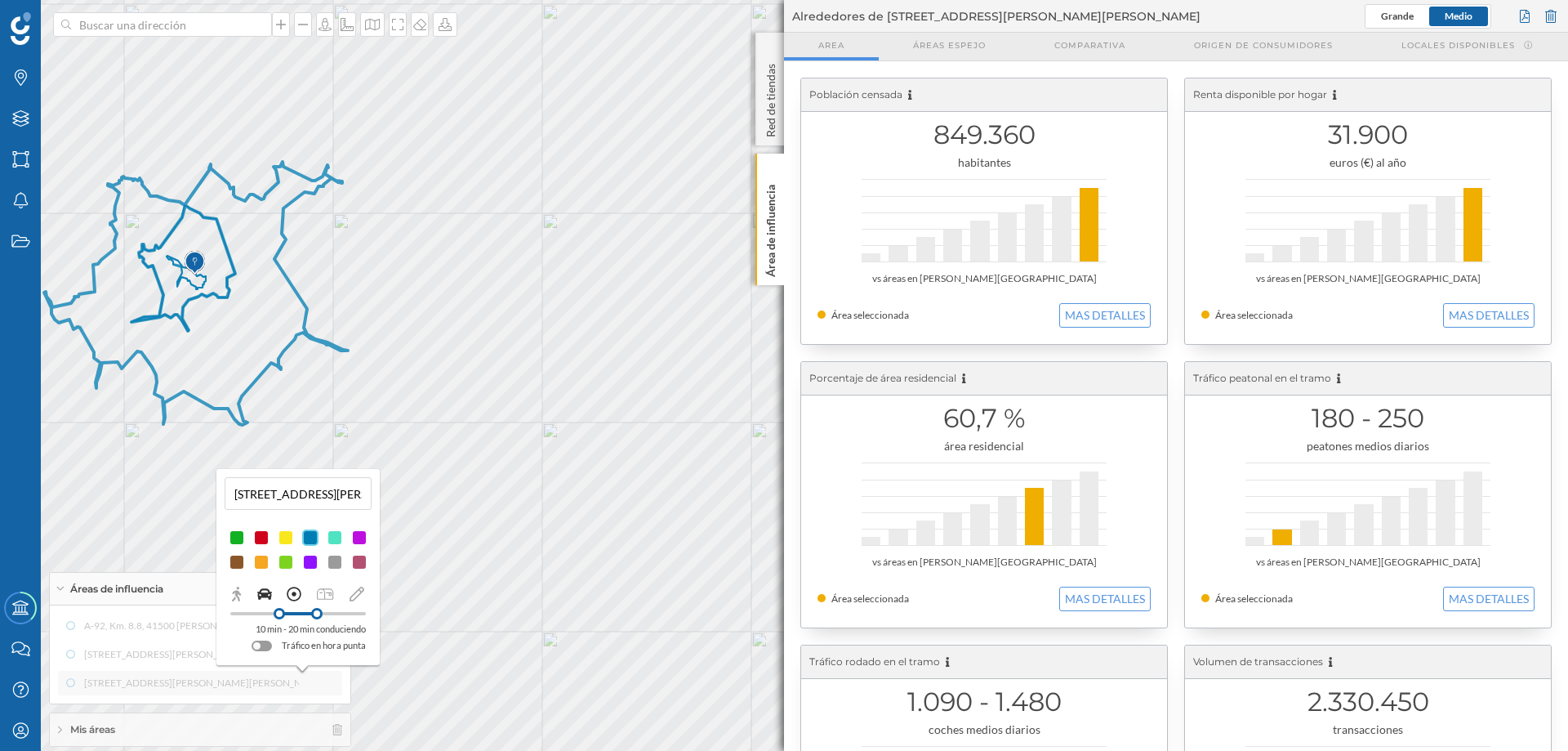
click at [292, 573] on icon at bounding box center [295, 595] width 14 height 14
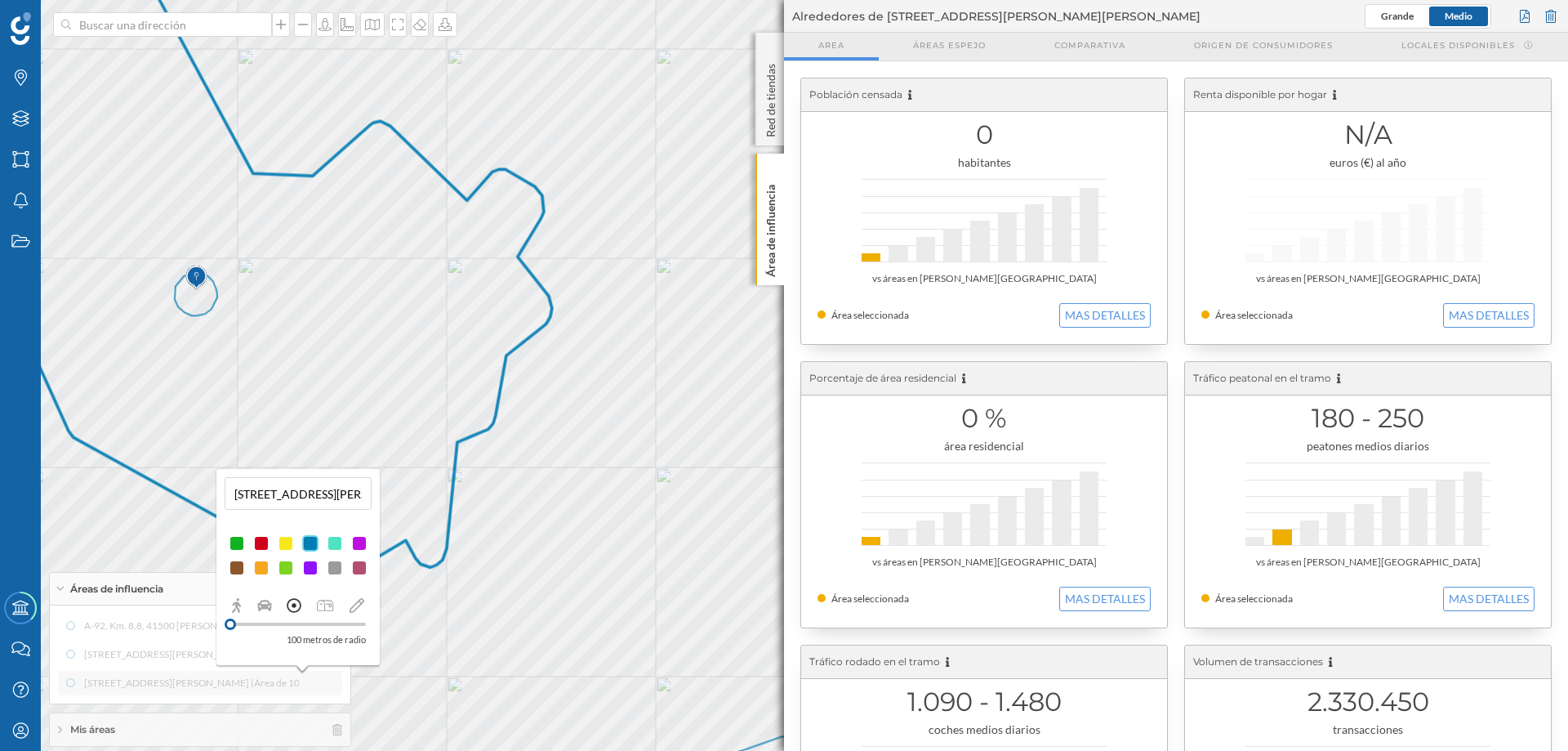
click at [207, 310] on icon at bounding box center [196, 293] width 43 height 44
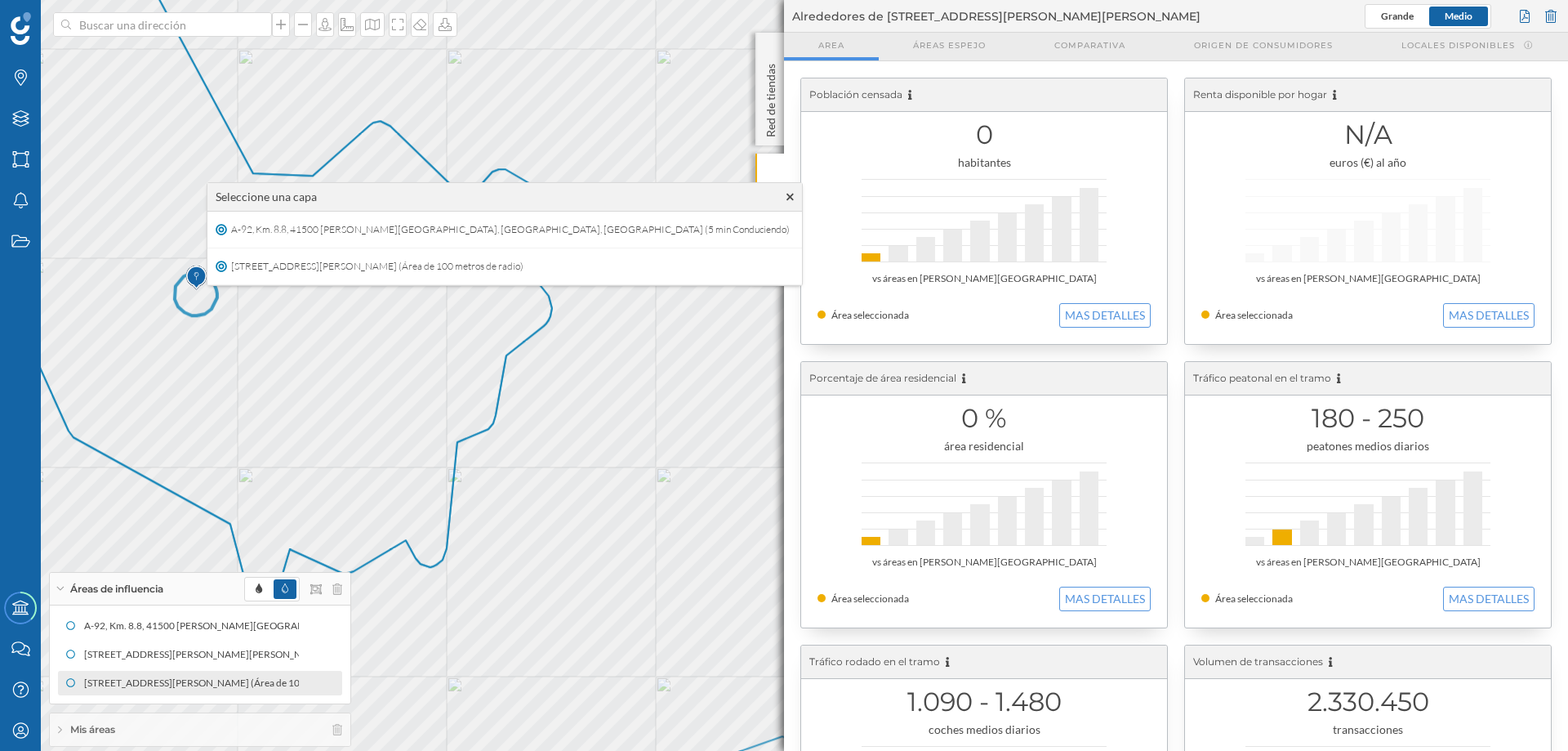
click at [786, 196] on icon at bounding box center [790, 196] width 7 height 12
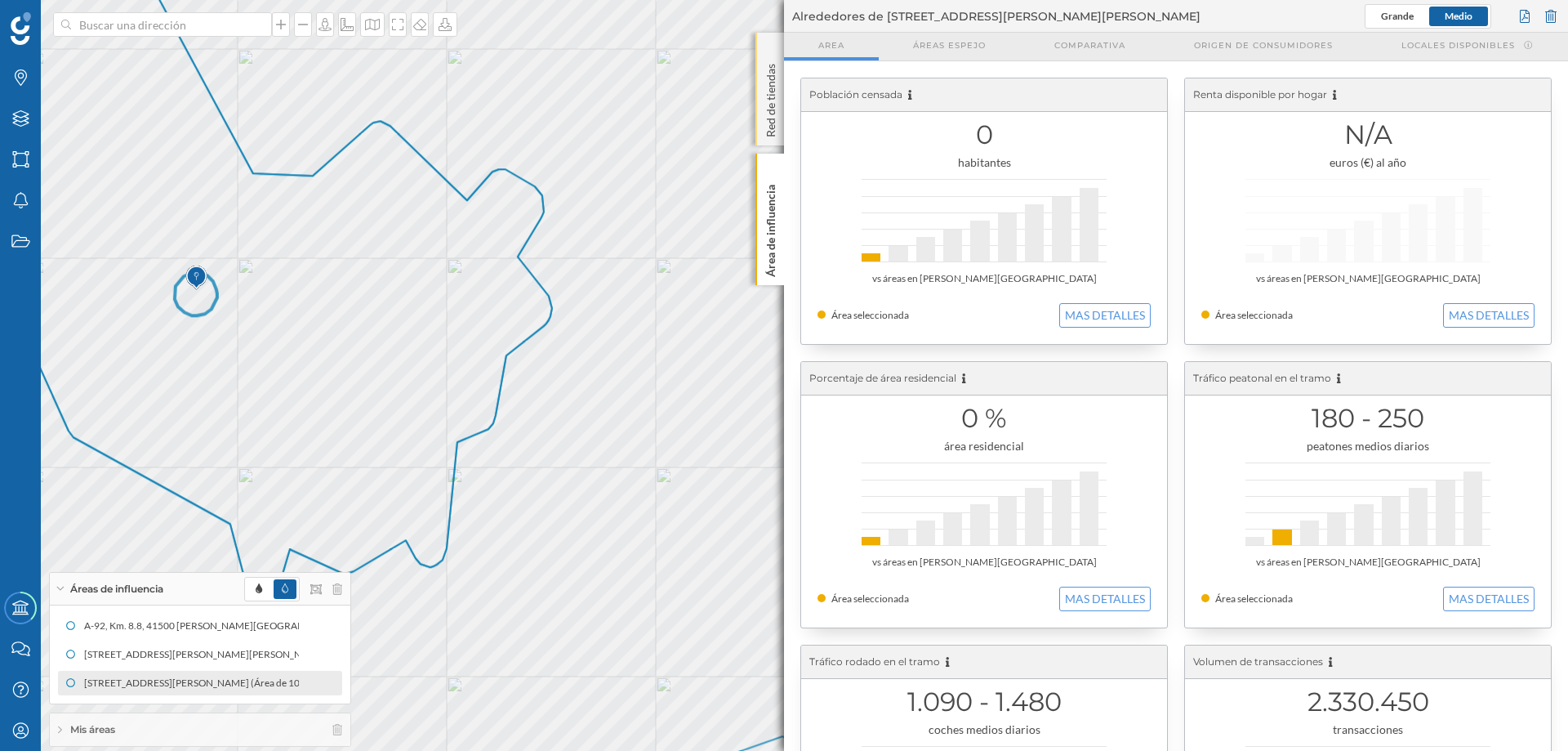
click at [772, 63] on p "Red de tiendas" at bounding box center [771, 97] width 16 height 80
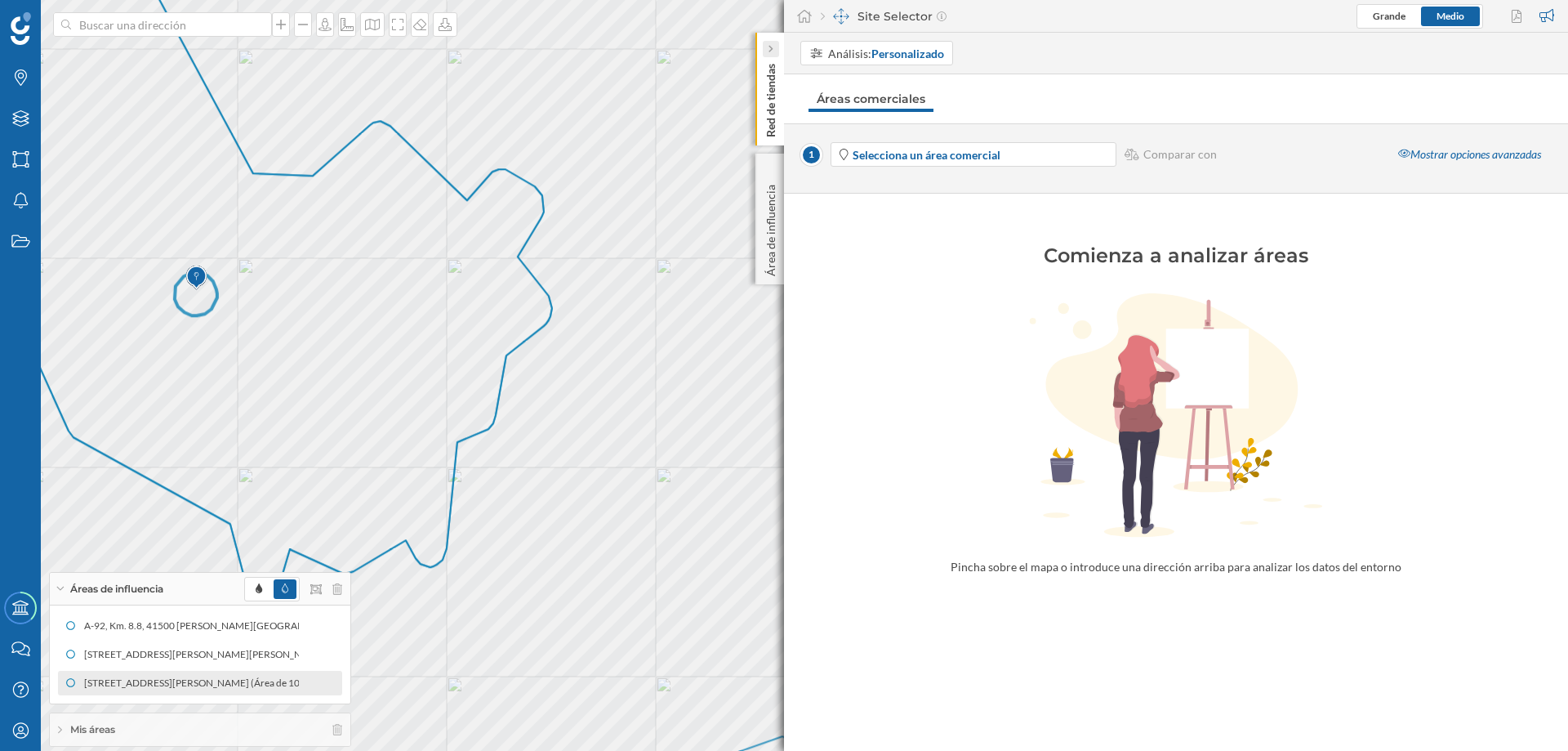
click at [765, 49] on div at bounding box center [771, 49] width 16 height 16
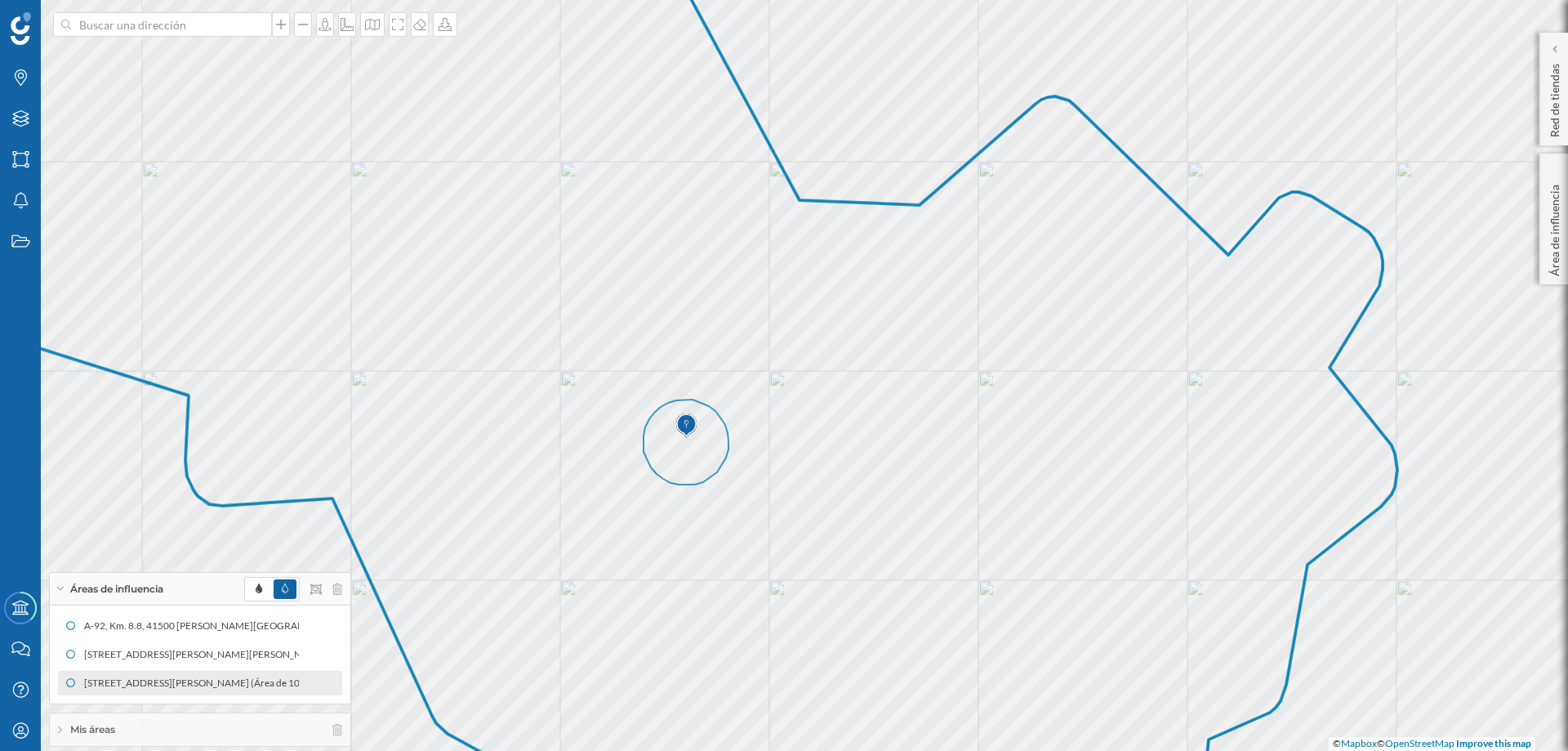
click at [715, 468] on icon at bounding box center [687, 443] width 85 height 85
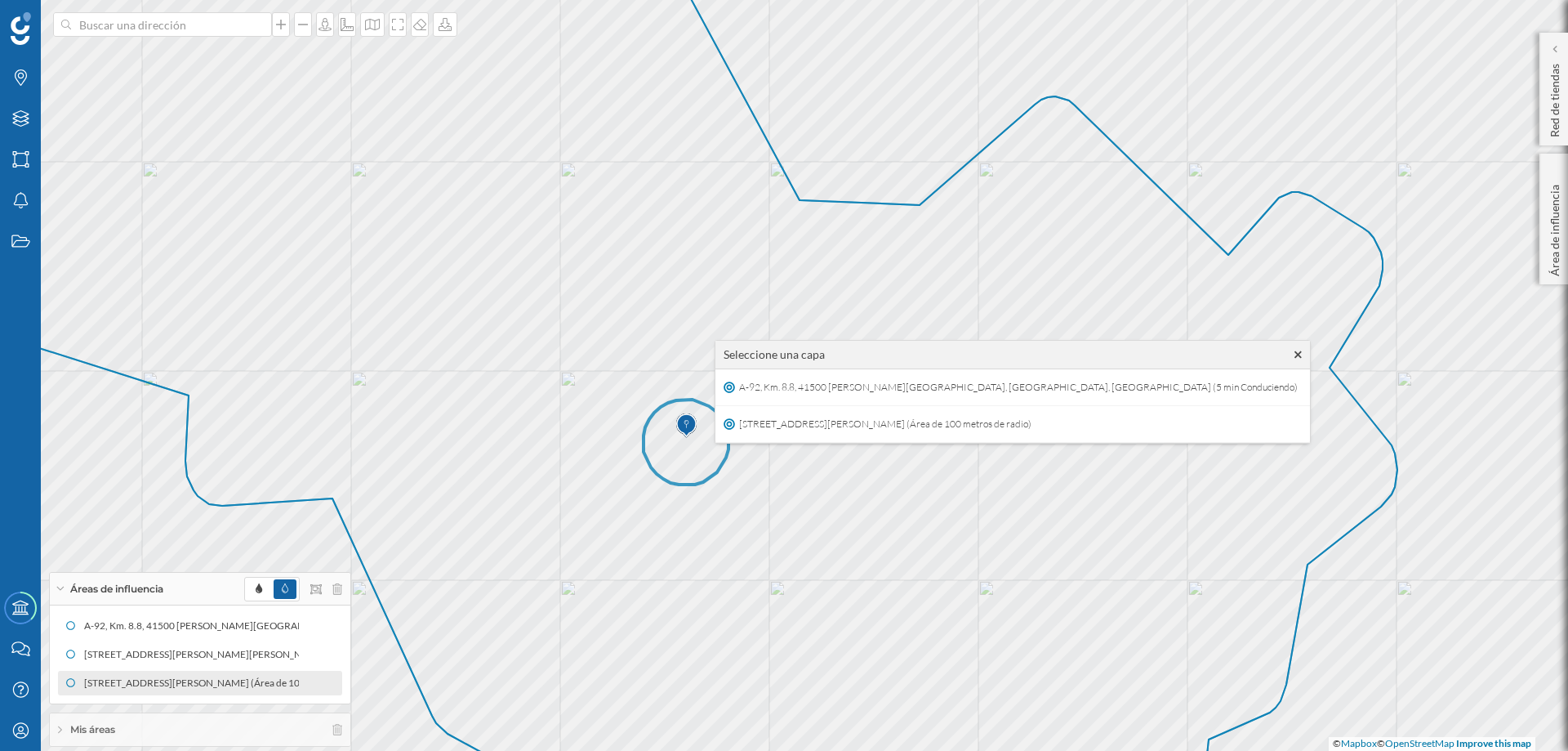
click at [1254, 352] on icon at bounding box center [1298, 355] width 7 height 12
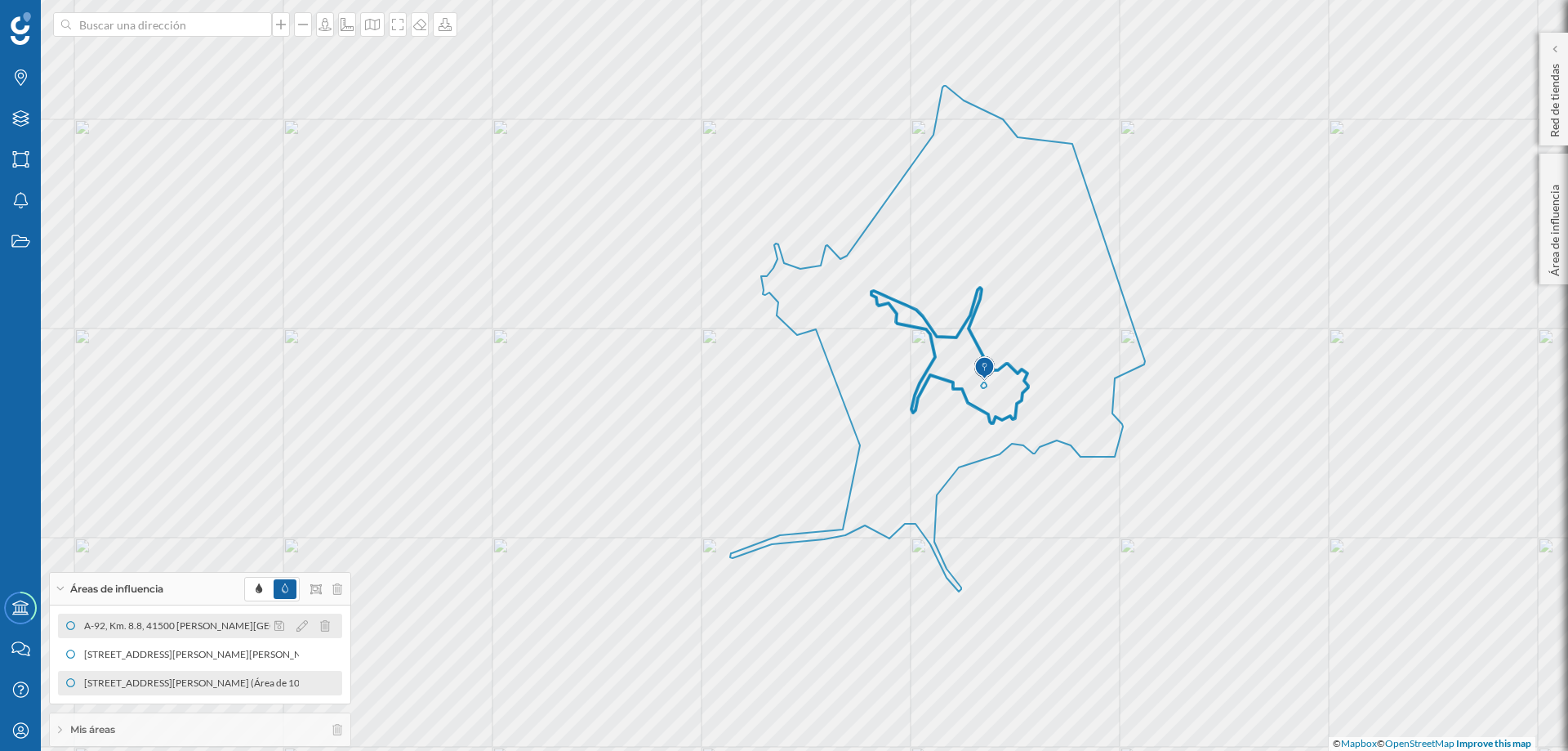
click at [317, 573] on div at bounding box center [306, 626] width 73 height 20
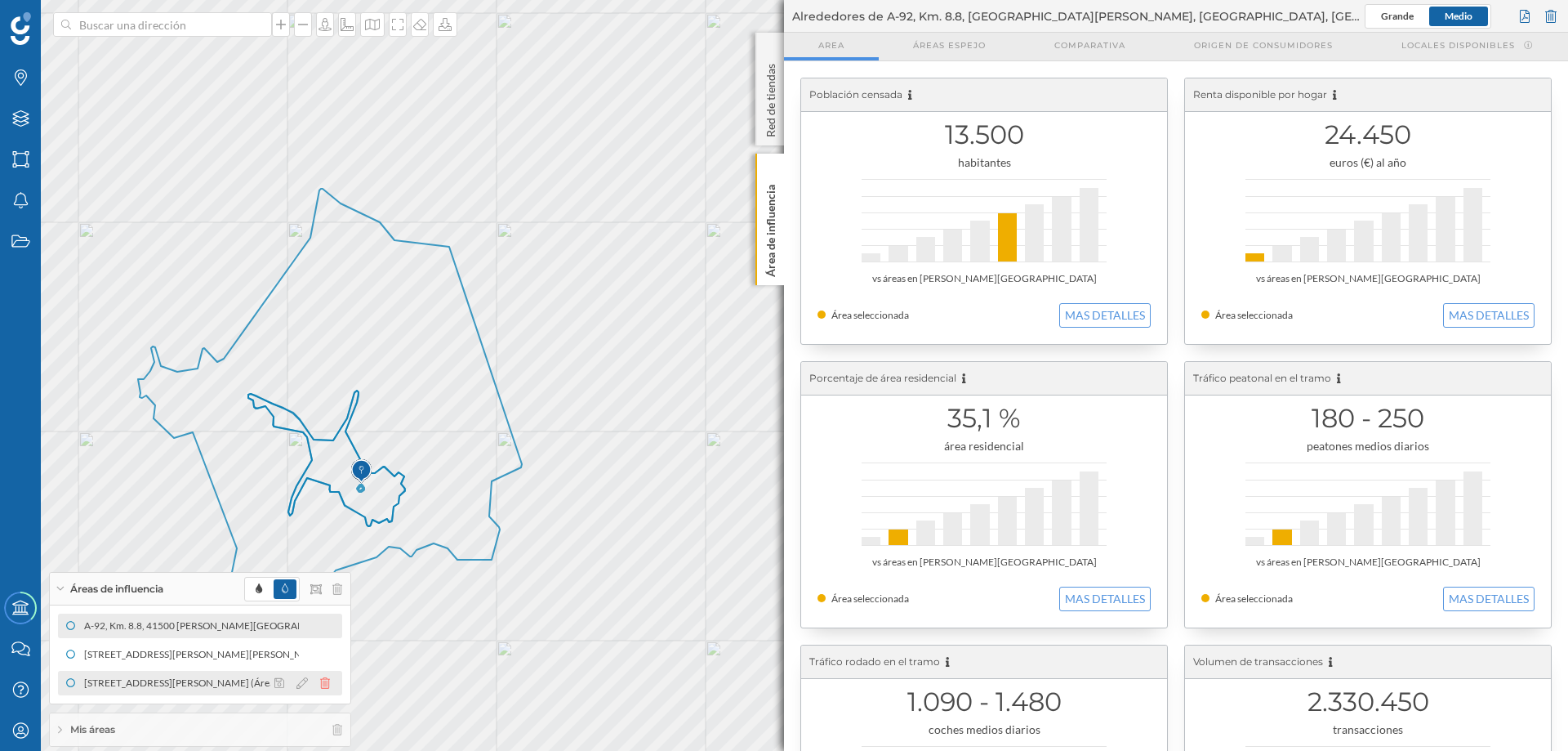
click at [322, 573] on icon at bounding box center [324, 683] width 10 height 12
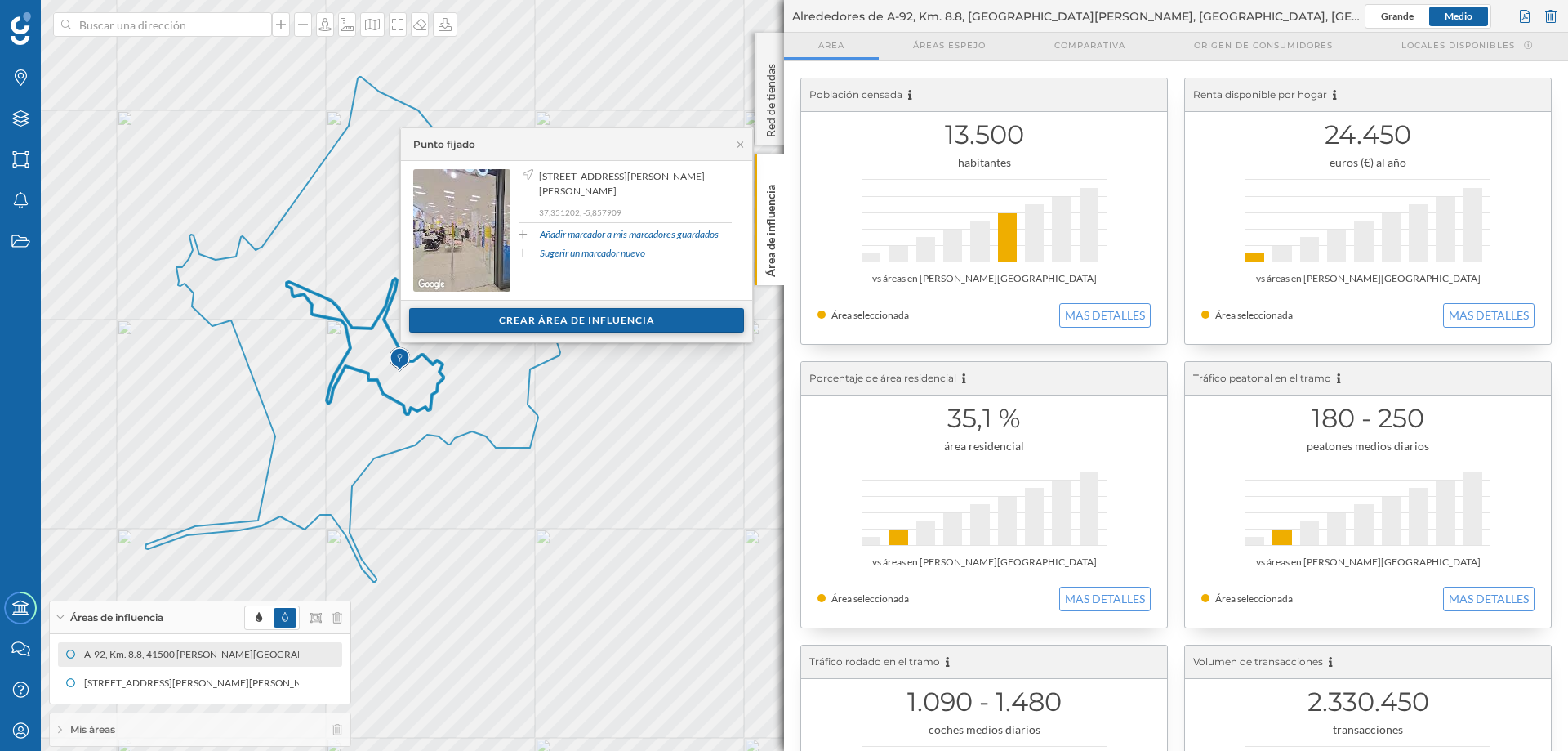
click at [511, 320] on div "Crear área de influencia" at bounding box center [577, 321] width 335 height 25
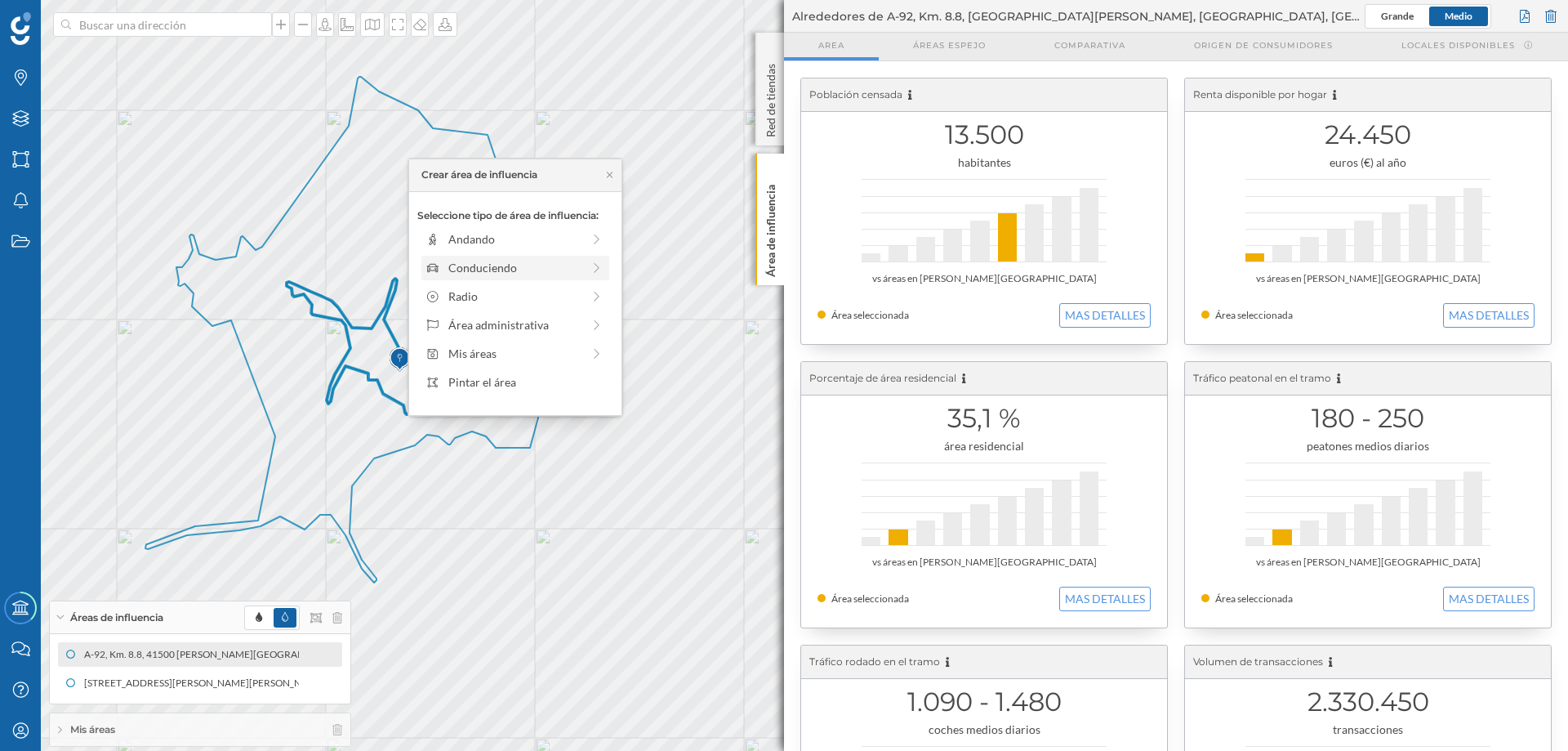
click at [488, 268] on div "Conduciendo" at bounding box center [515, 267] width 133 height 17
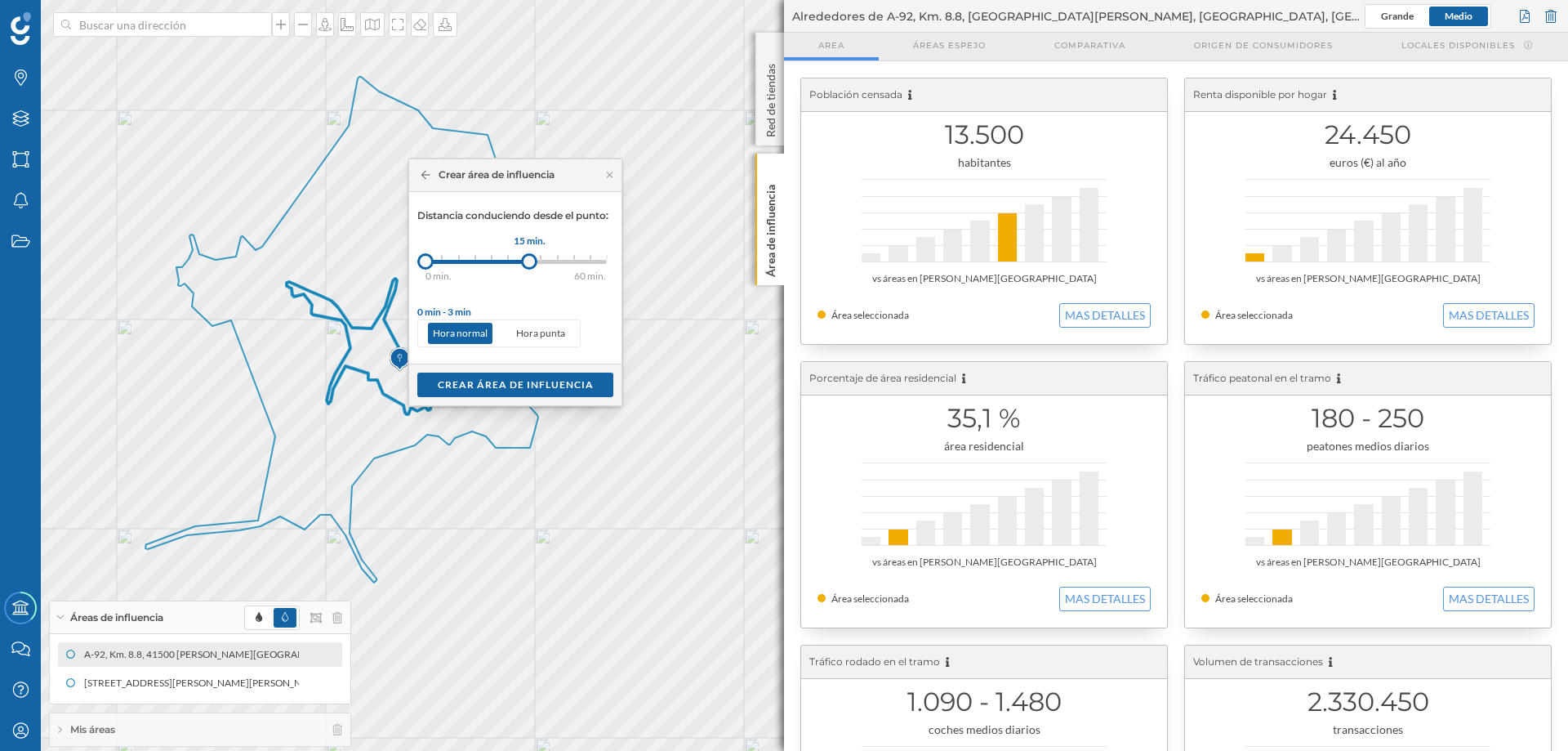
drag, startPoint x: 442, startPoint y: 268, endPoint x: 601, endPoint y: 268, distance: 159.0
click at [537, 268] on div at bounding box center [529, 261] width 16 height 16
drag, startPoint x: 424, startPoint y: 260, endPoint x: 489, endPoint y: 260, distance: 65.0
click at [489, 260] on div at bounding box center [489, 261] width 16 height 16
drag, startPoint x: 612, startPoint y: 261, endPoint x: 542, endPoint y: 255, distance: 70.3
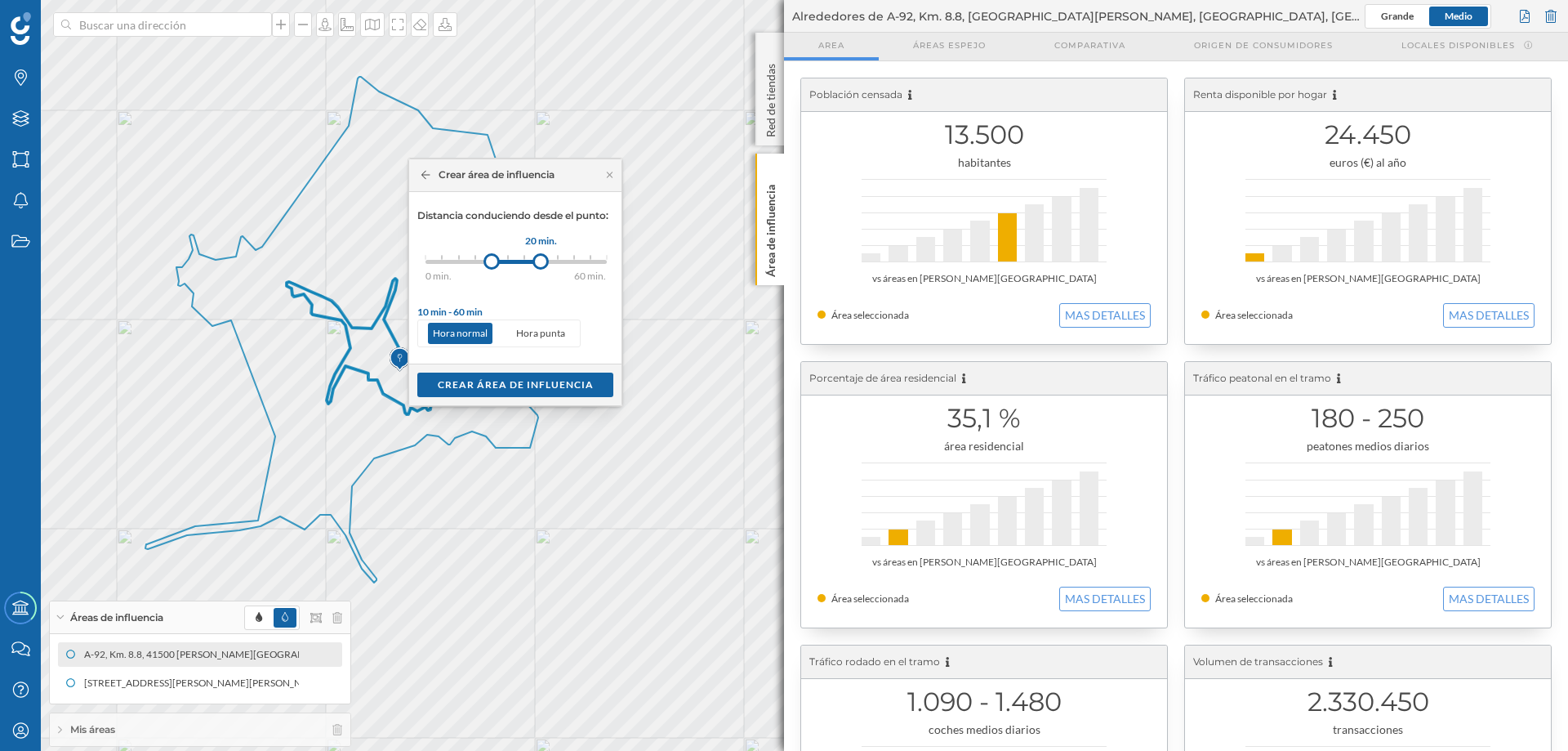
click at [542, 255] on div at bounding box center [540, 261] width 16 height 16
click at [488, 380] on div "Crear área de influencia" at bounding box center [515, 384] width 196 height 25
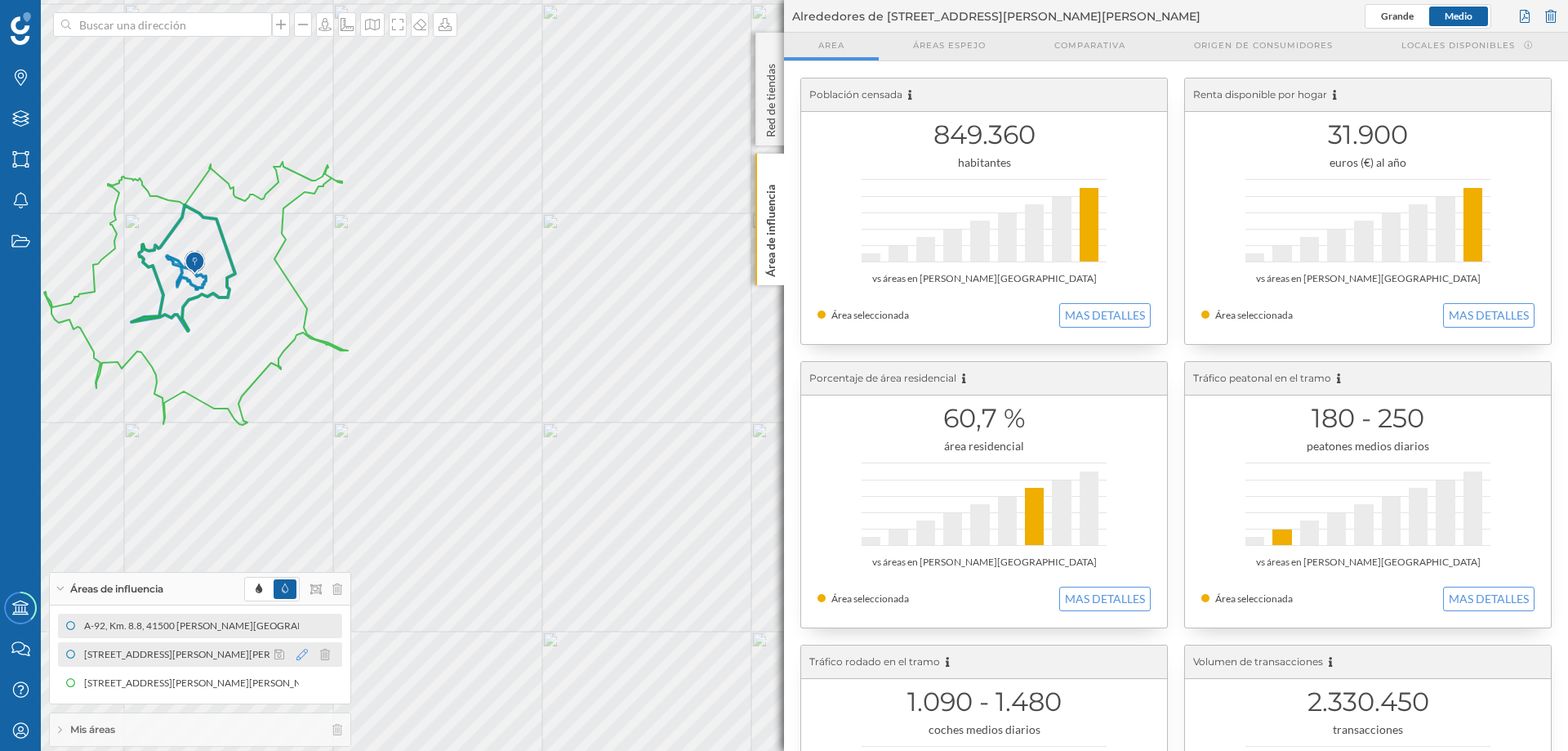
click at [303, 573] on icon at bounding box center [302, 654] width 12 height 12
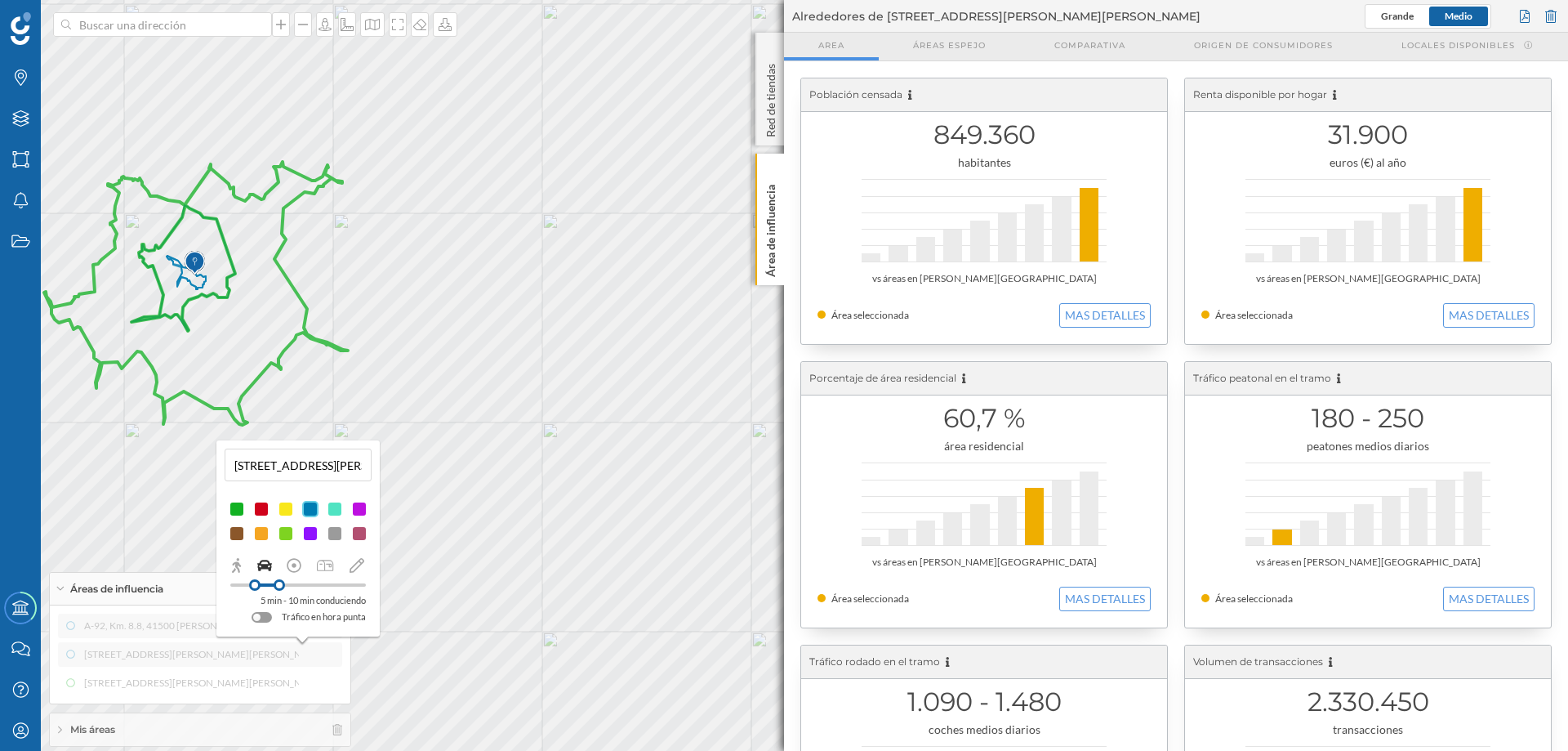
click at [310, 502] on div at bounding box center [310, 509] width 16 height 16
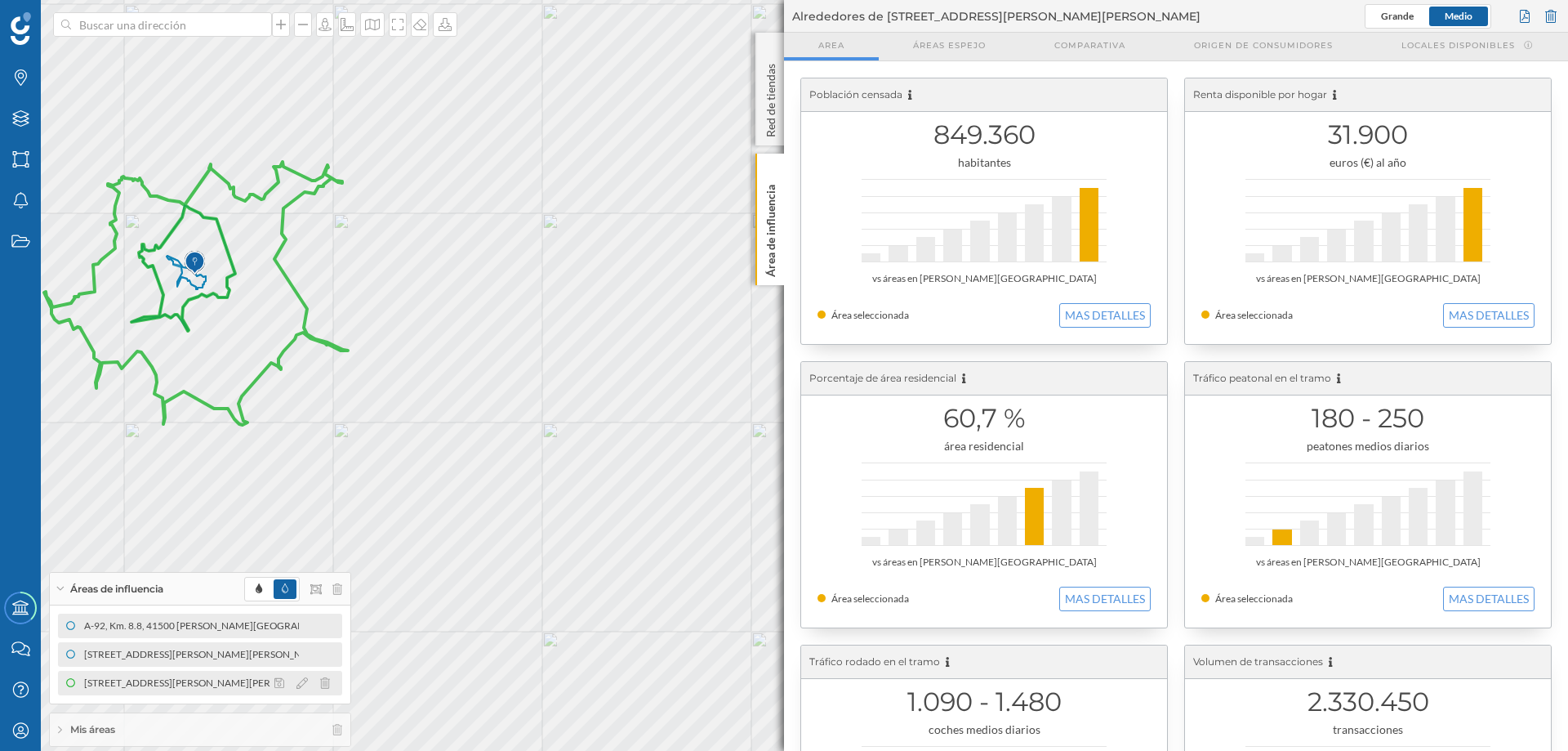
click at [84, 573] on div "[STREET_ADDRESS][PERSON_NAME][PERSON_NAME] (10 a 20 min Conduciendo)" at bounding box center [267, 683] width 368 height 16
click at [303, 573] on icon at bounding box center [302, 683] width 12 height 12
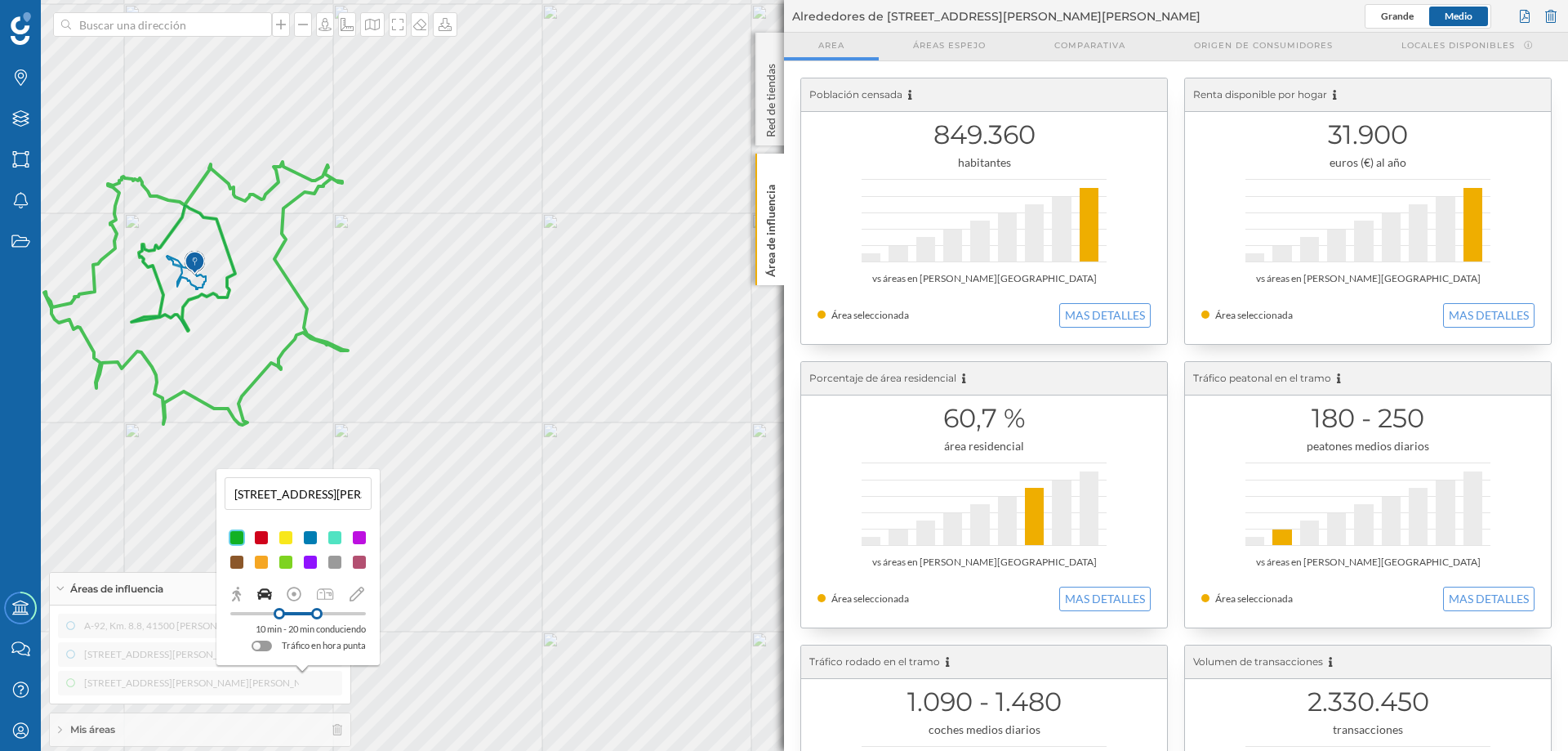
click at [309, 532] on div at bounding box center [310, 538] width 16 height 16
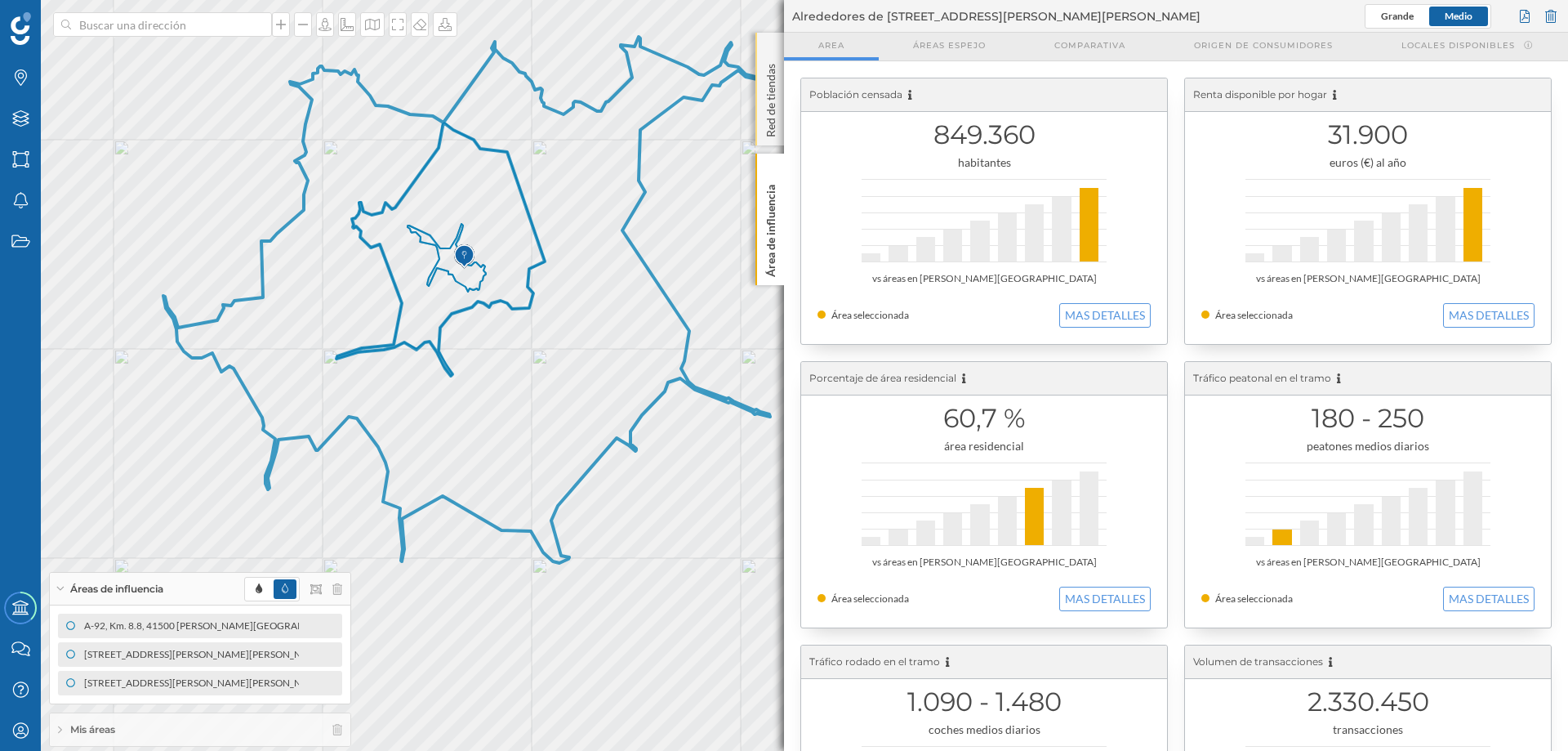
click at [768, 50] on div "Red de tiendas" at bounding box center [769, 89] width 28 height 113
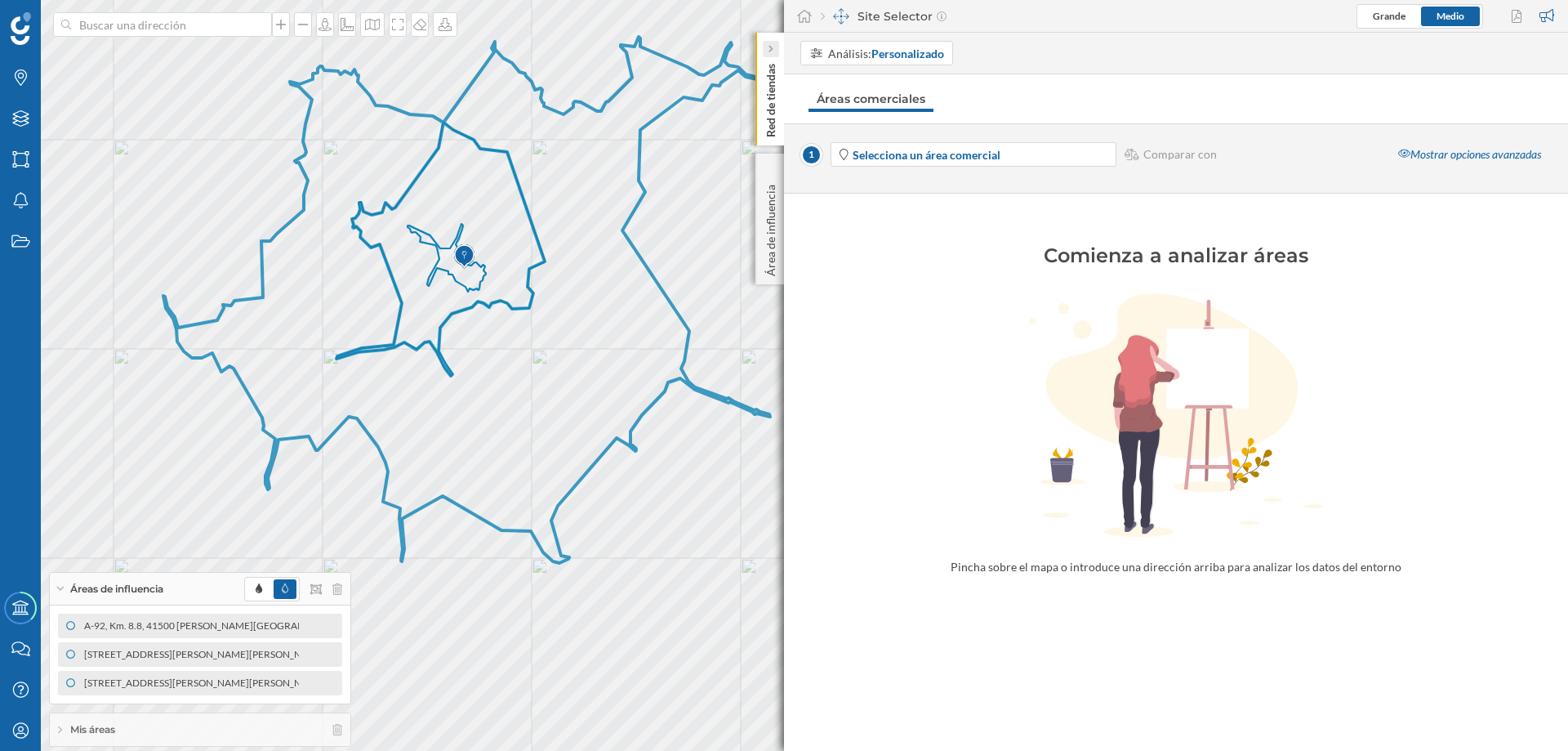
click at [773, 44] on icon at bounding box center [770, 49] width 5 height 16
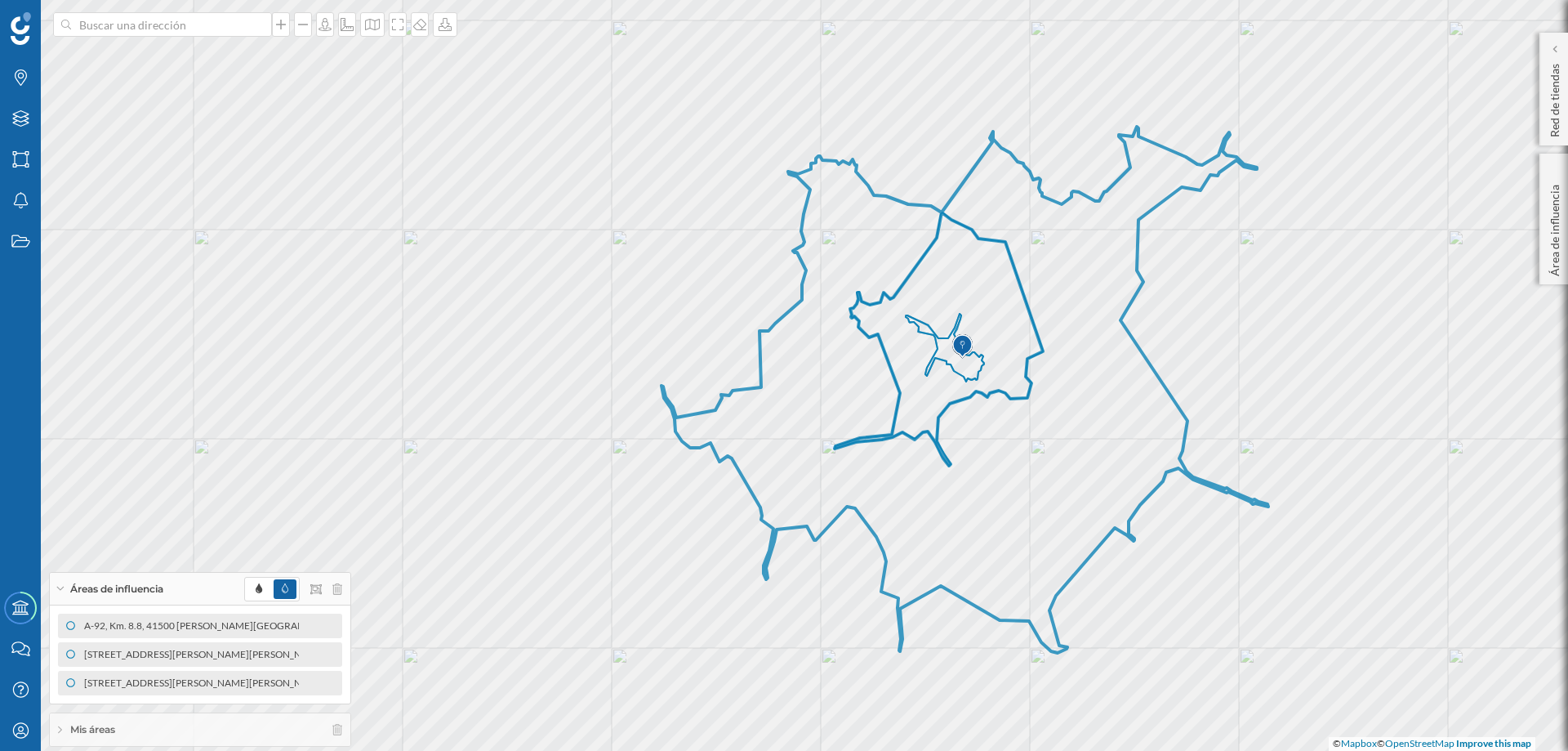
drag, startPoint x: 696, startPoint y: 522, endPoint x: 775, endPoint y: 522, distance: 79.0
click at [775, 522] on icon at bounding box center [965, 390] width 607 height 526
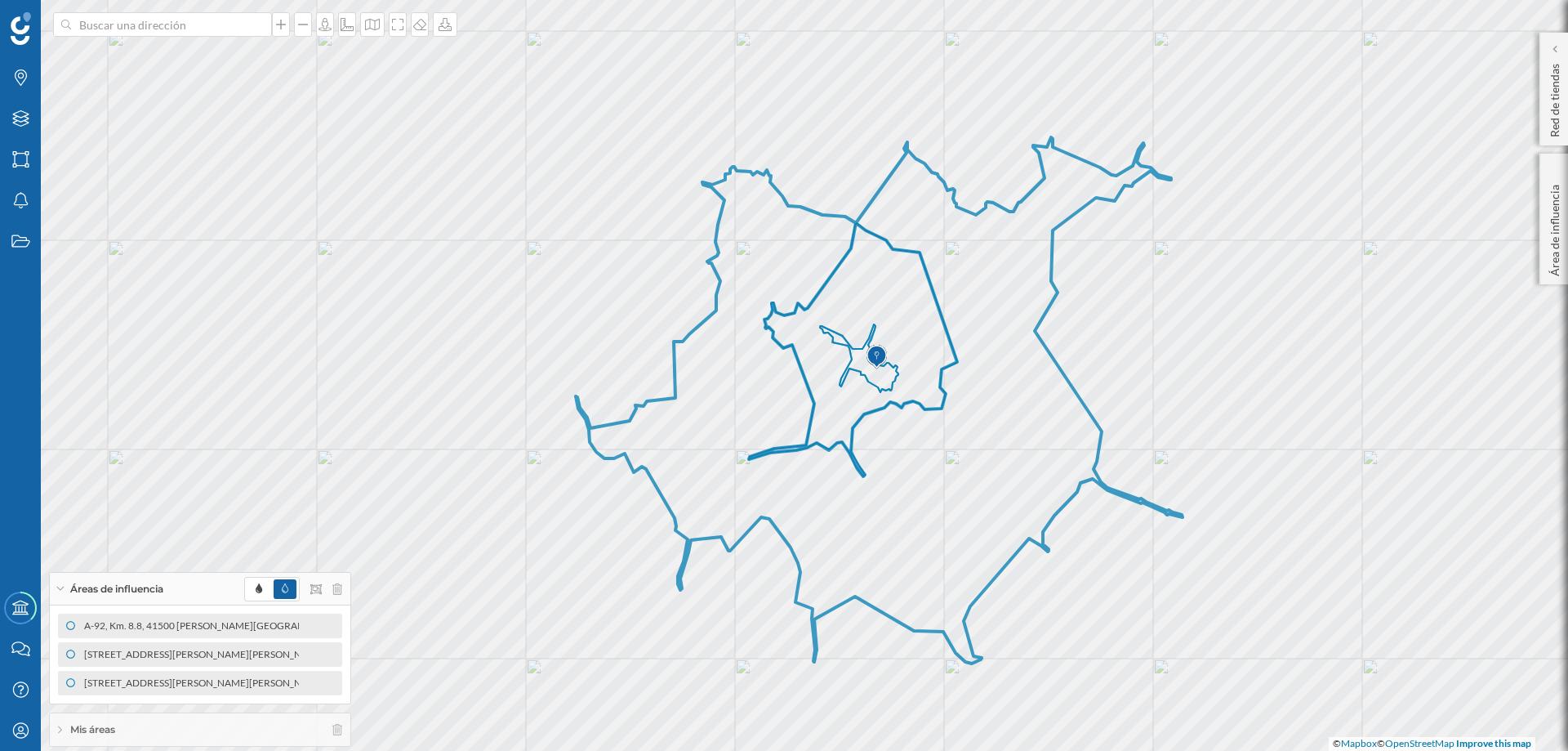
drag, startPoint x: 848, startPoint y: 431, endPoint x: 761, endPoint y: 442, distance: 87.7
click at [761, 442] on icon at bounding box center [879, 400] width 607 height 526
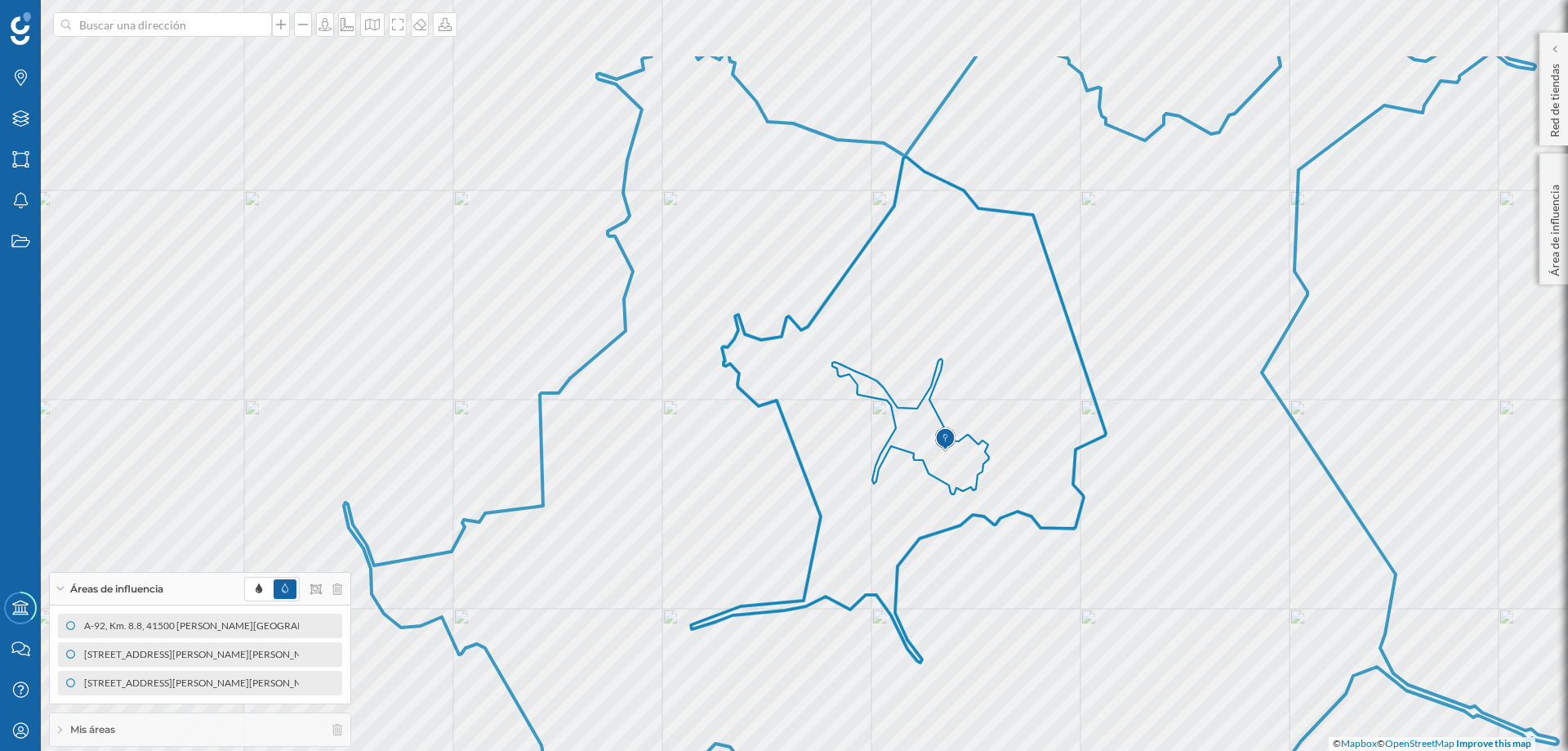
drag, startPoint x: 787, startPoint y: 326, endPoint x: 746, endPoint y: 447, distance: 127.8
click at [746, 447] on icon at bounding box center [951, 507] width 1214 height 907
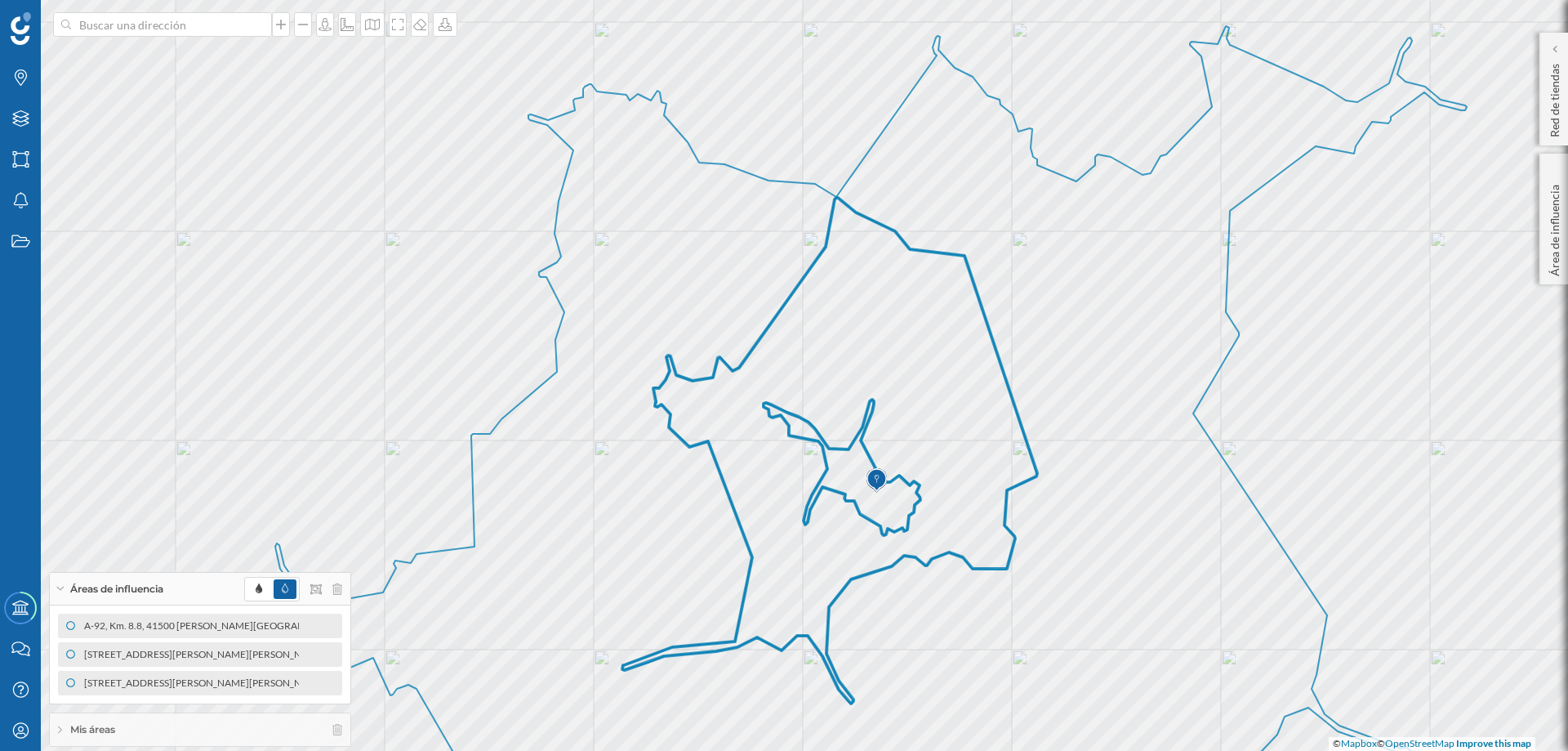
drag, startPoint x: 928, startPoint y: 360, endPoint x: 860, endPoint y: 401, distance: 79.4
click at [860, 401] on icon at bounding box center [830, 451] width 415 height 506
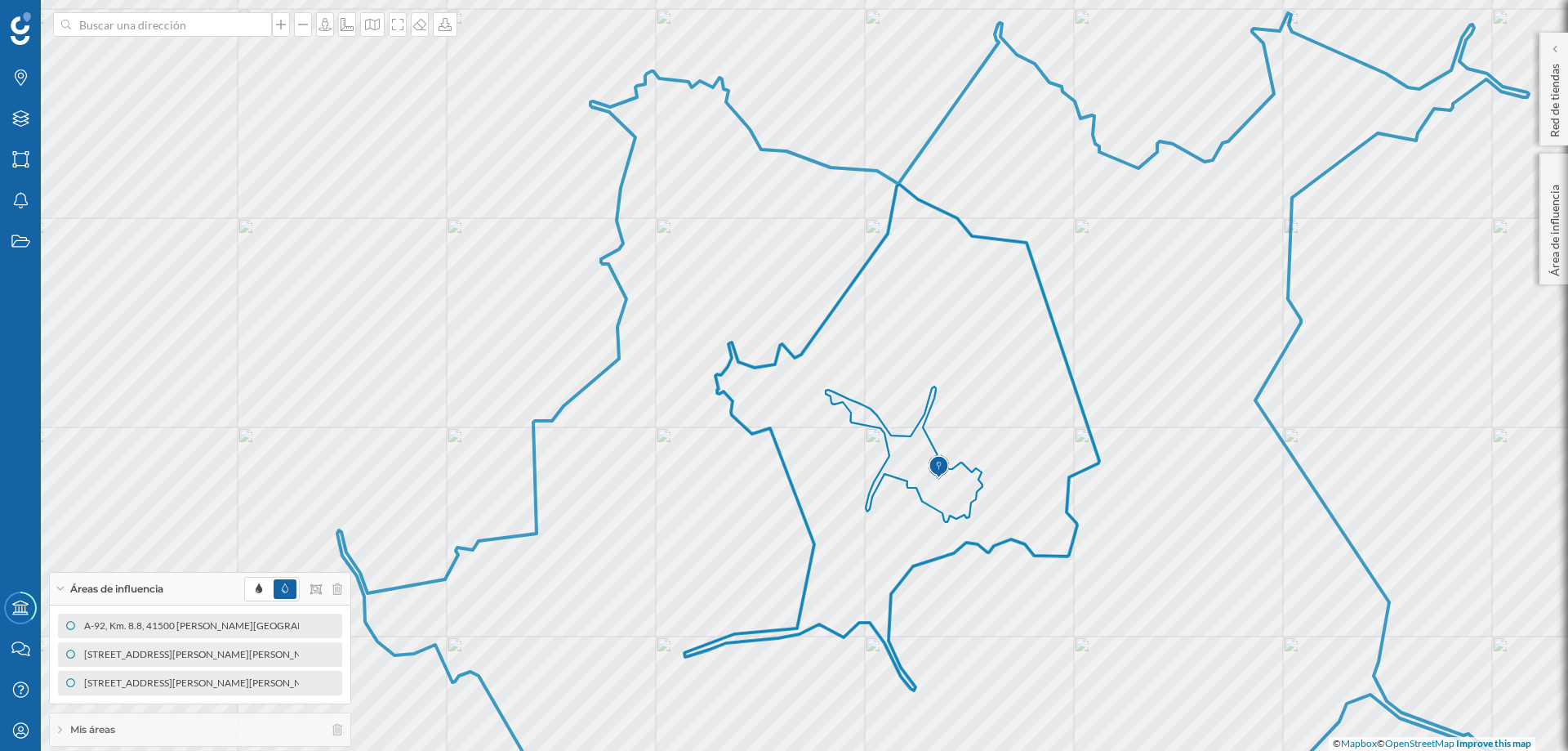
drag, startPoint x: 568, startPoint y: 579, endPoint x: 630, endPoint y: 565, distance: 63.6
click at [630, 565] on icon at bounding box center [944, 414] width 1214 height 802
click at [581, 547] on icon at bounding box center [942, 419] width 1214 height 817
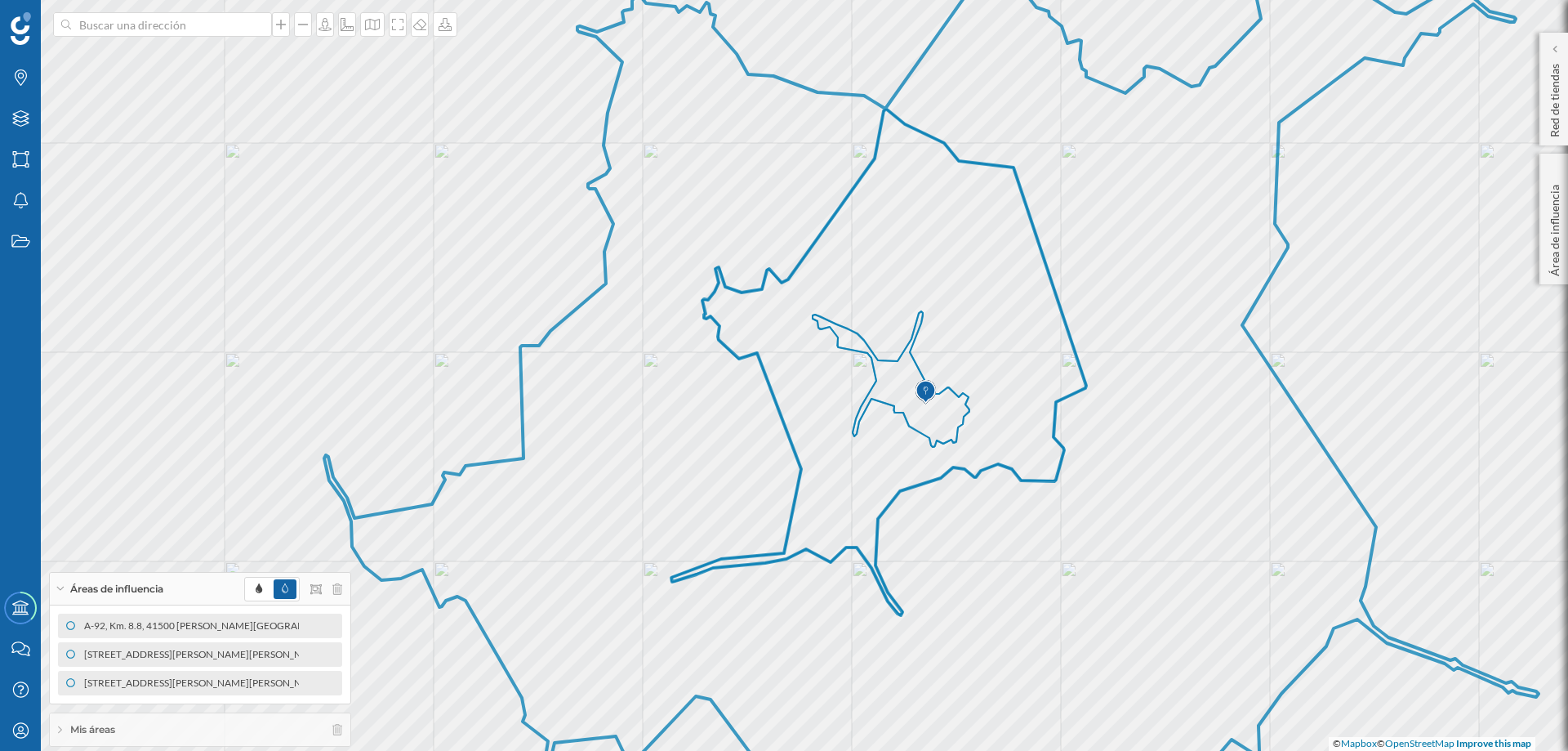
drag, startPoint x: 650, startPoint y: 417, endPoint x: 648, endPoint y: 386, distance: 31.1
click at [648, 386] on icon at bounding box center [931, 347] width 1214 height 819
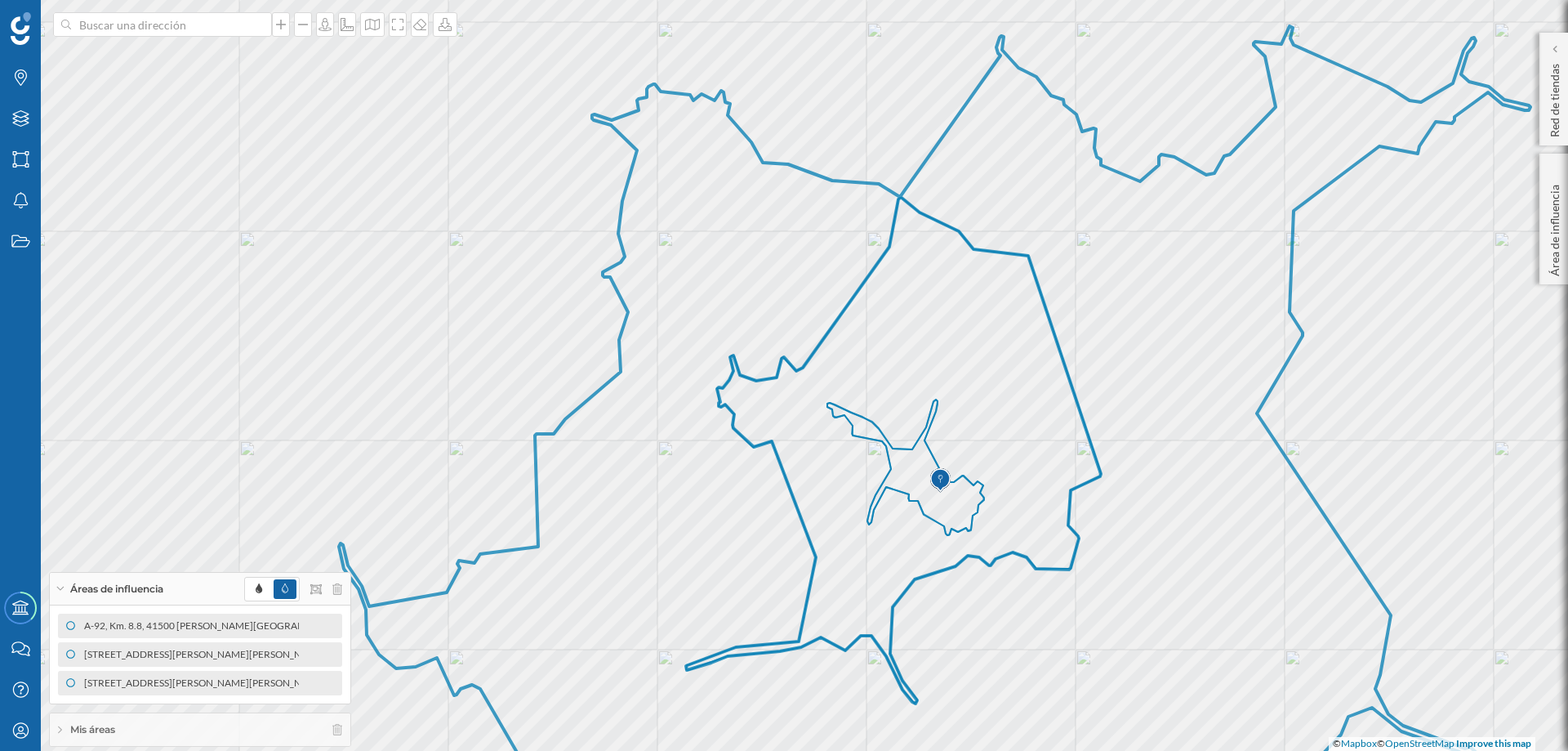
drag, startPoint x: 683, startPoint y: 401, endPoint x: 691, endPoint y: 459, distance: 58.5
click at [691, 459] on icon at bounding box center [946, 458] width 1214 height 864
click at [57, 573] on div "Áreas de influencia" at bounding box center [200, 589] width 300 height 33
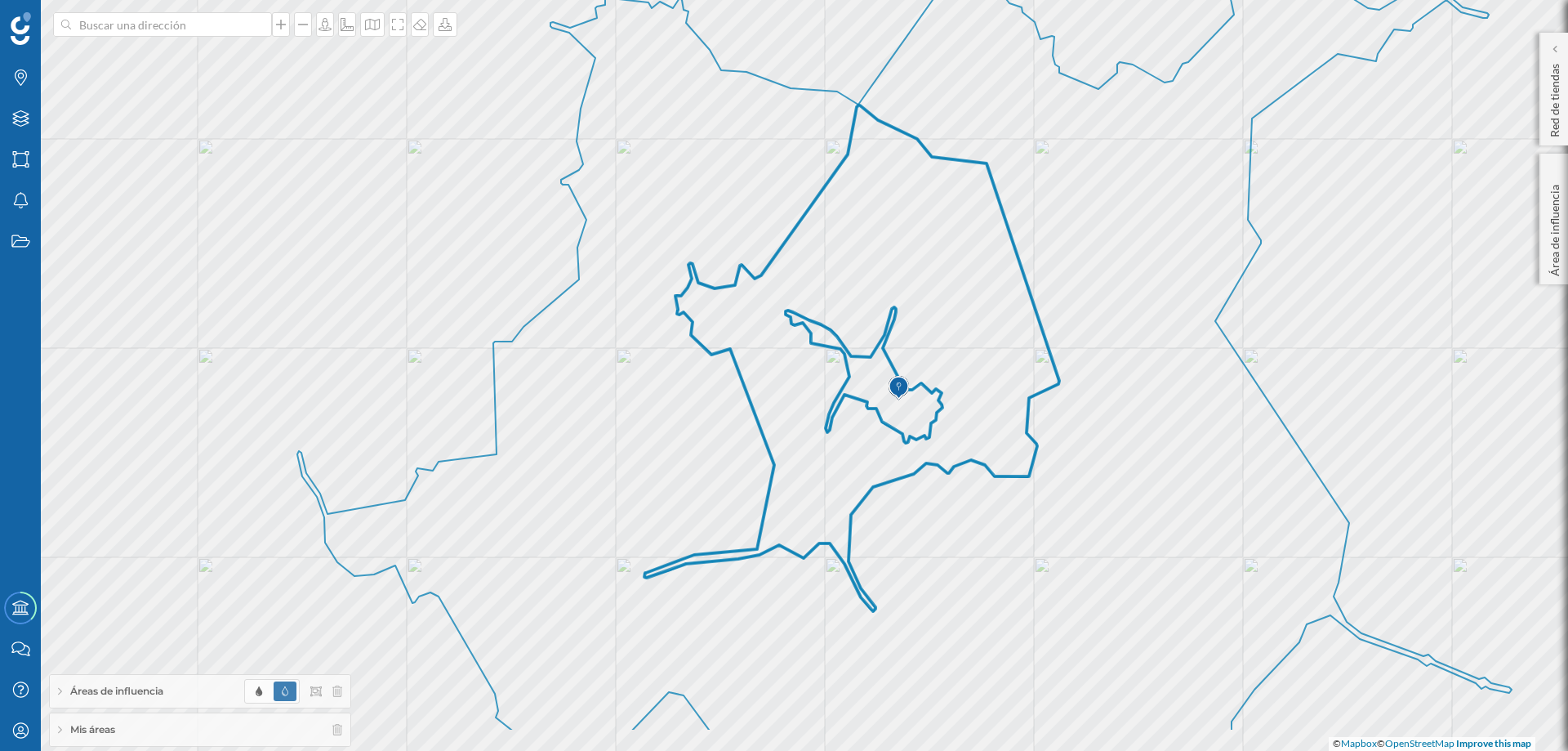
drag, startPoint x: 686, startPoint y: 405, endPoint x: 703, endPoint y: 346, distance: 61.4
click at [690, 303] on icon at bounding box center [851, 358] width 415 height 506
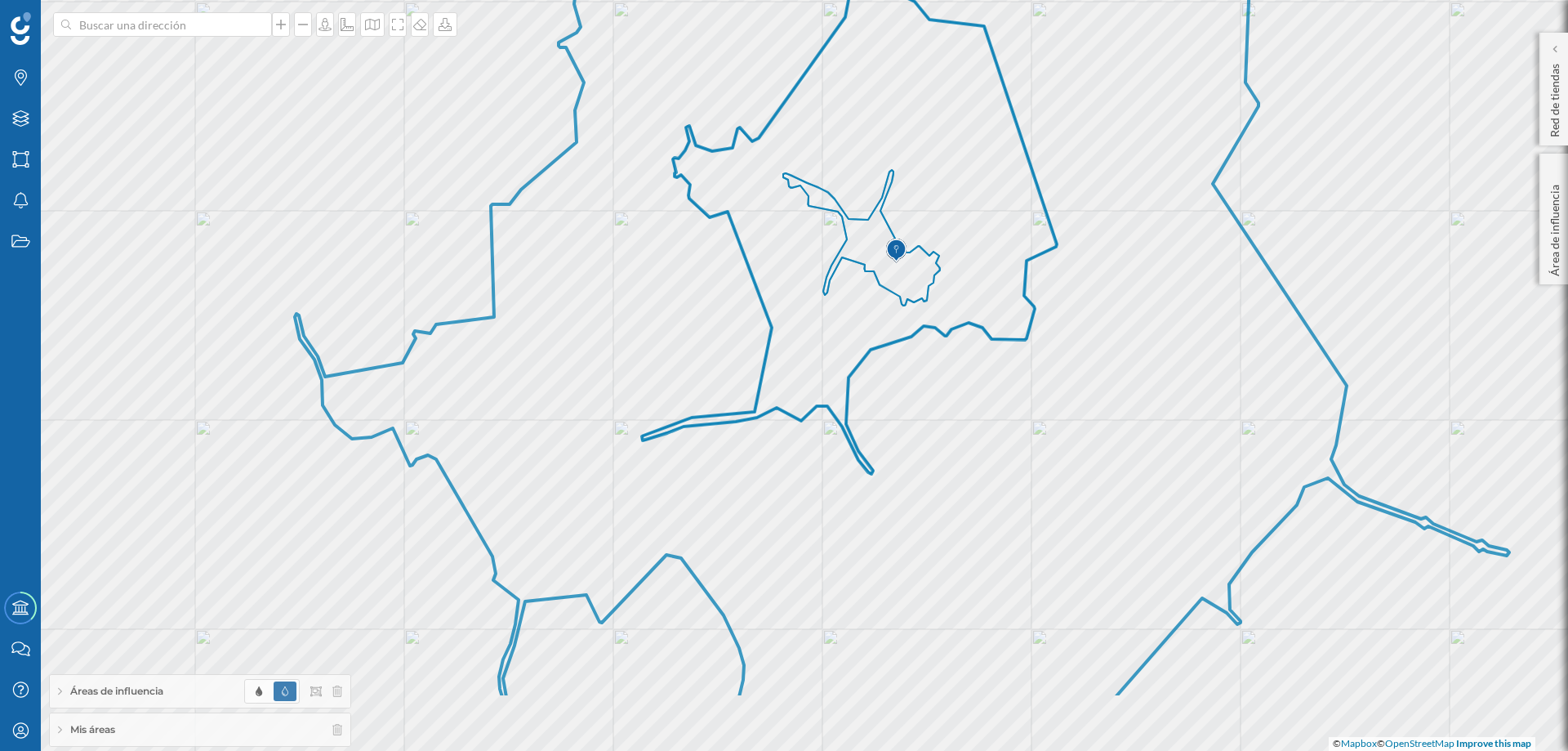
drag, startPoint x: 728, startPoint y: 523, endPoint x: 723, endPoint y: 385, distance: 138.1
click at [723, 385] on icon at bounding box center [902, 246] width 1214 height 900
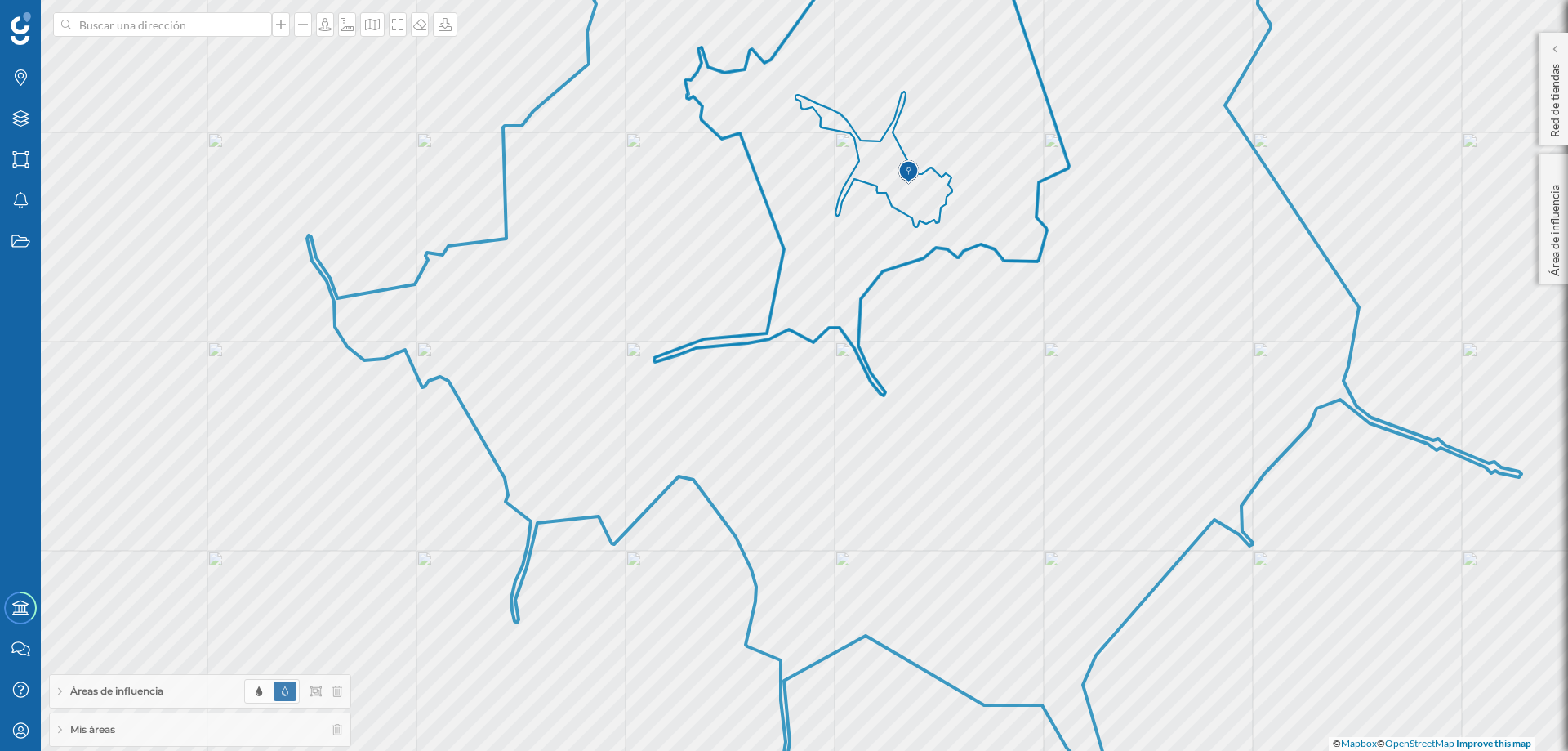
drag, startPoint x: 723, startPoint y: 520, endPoint x: 735, endPoint y: 452, distance: 69.1
click at [735, 452] on icon at bounding box center [914, 303] width 1214 height 907
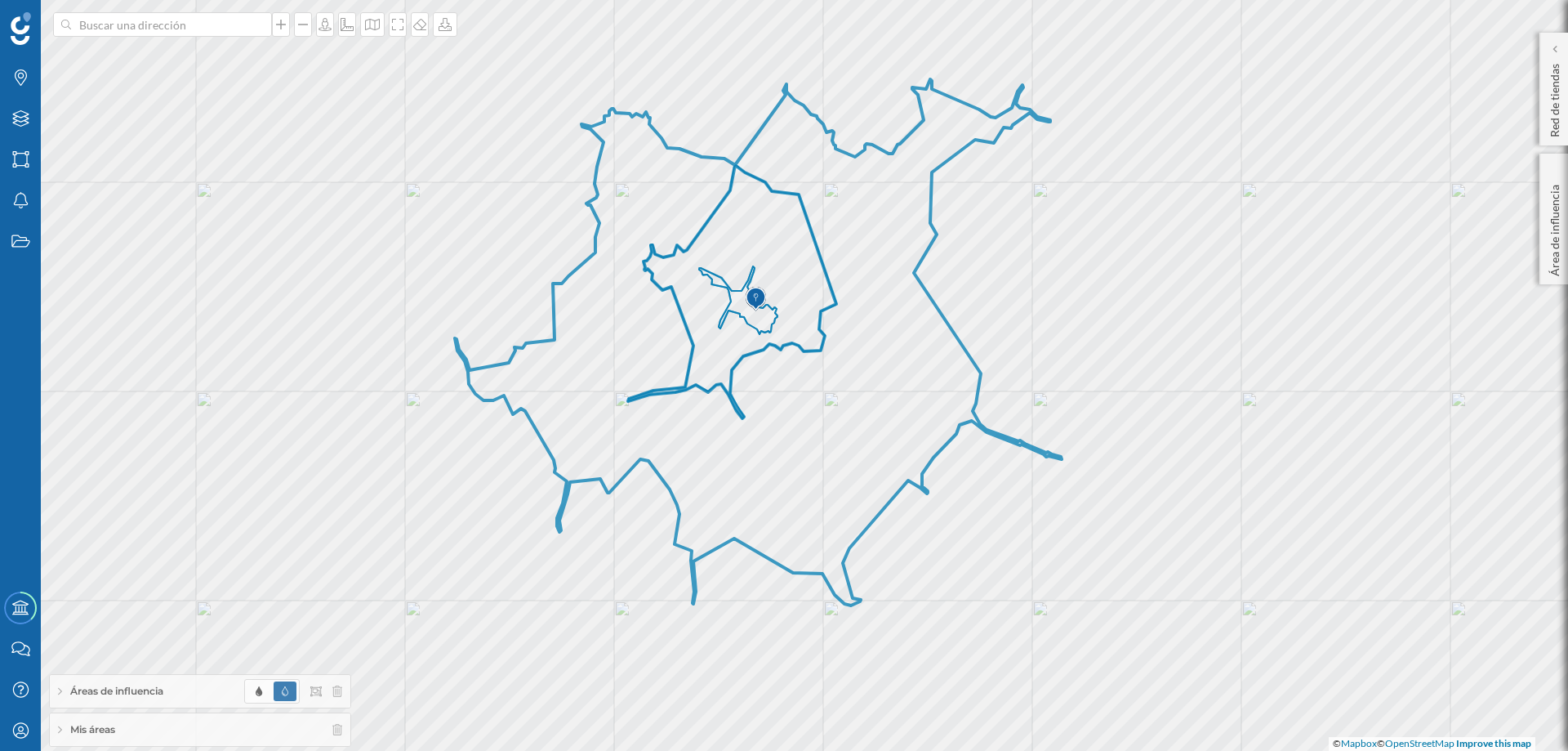
drag, startPoint x: 695, startPoint y: 344, endPoint x: 655, endPoint y: 459, distance: 121.8
click at [655, 459] on icon at bounding box center [758, 342] width 607 height 526
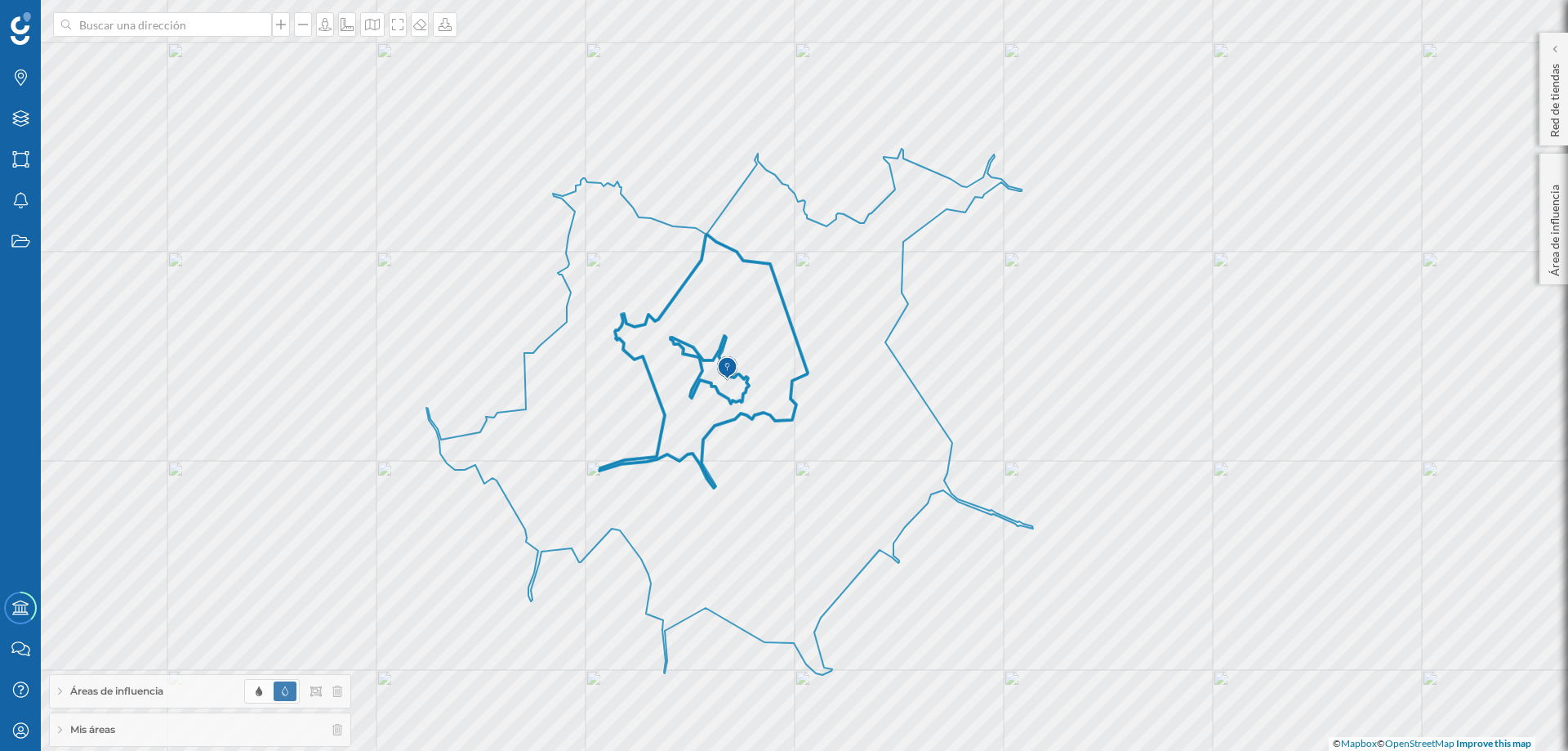
drag, startPoint x: 715, startPoint y: 364, endPoint x: 688, endPoint y: 429, distance: 70.4
click at [688, 429] on icon at bounding box center [704, 361] width 208 height 253
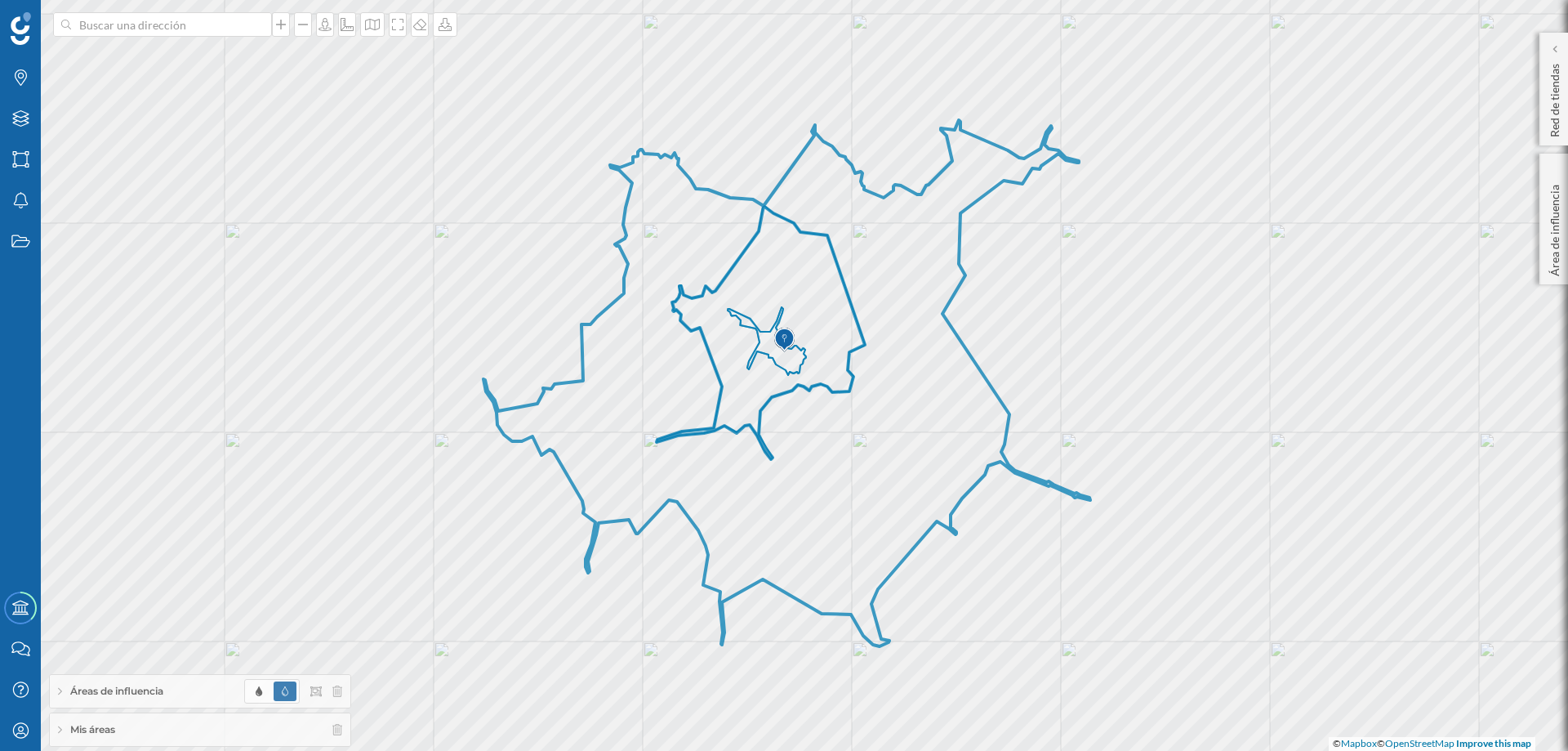
drag, startPoint x: 764, startPoint y: 447, endPoint x: 821, endPoint y: 419, distance: 63.5
click at [821, 419] on icon at bounding box center [786, 383] width 607 height 526
